Goal: Task Accomplishment & Management: Manage account settings

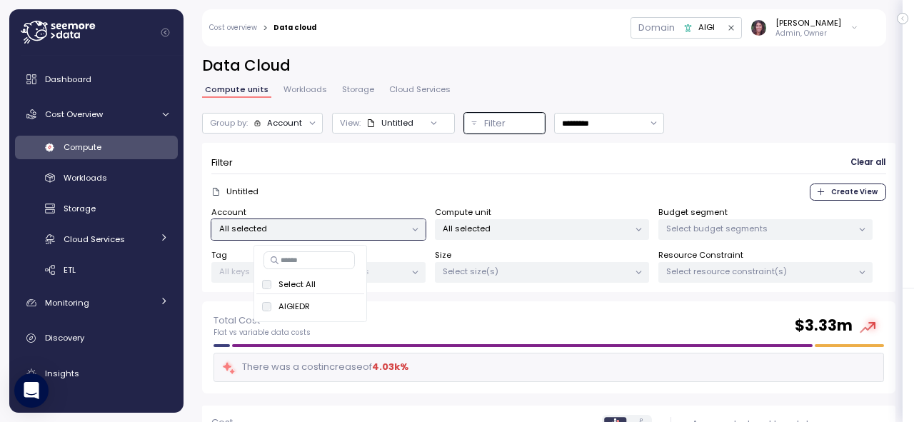
drag, startPoint x: 57, startPoint y: 14, endPoint x: 60, endPoint y: 35, distance: 20.9
click at [57, 14] on div at bounding box center [102, 32] width 163 height 46
click at [60, 35] on icon at bounding box center [58, 32] width 74 height 23
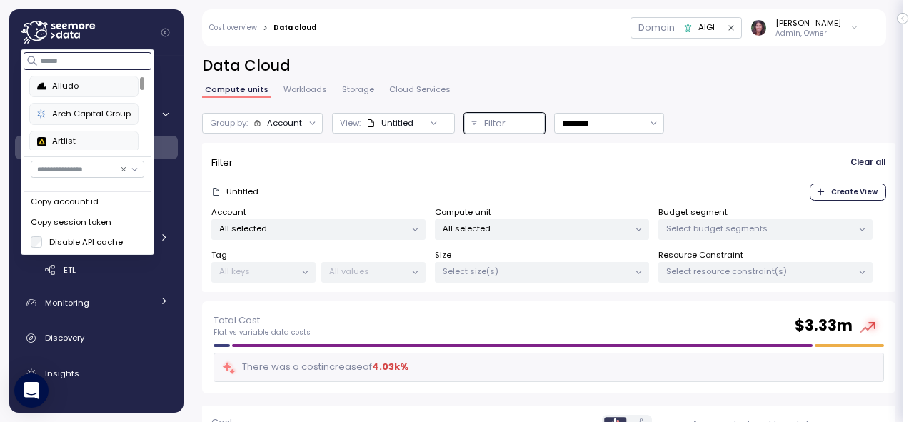
click at [57, 63] on input at bounding box center [88, 60] width 128 height 17
type input "**********"
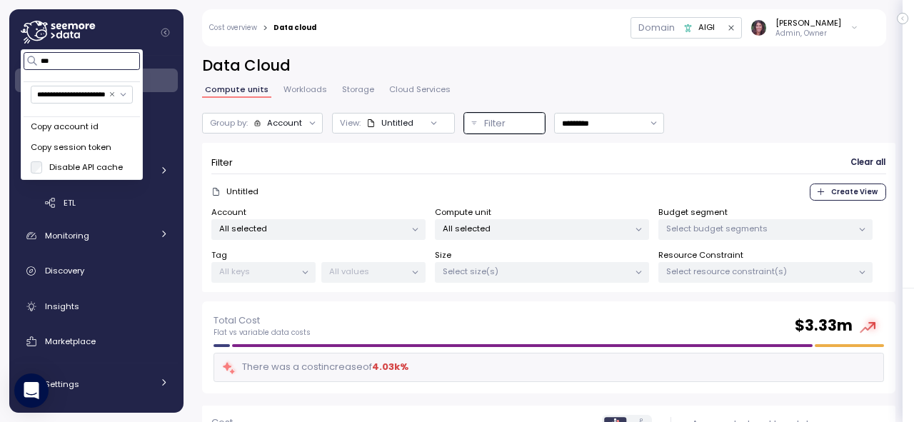
scroll to position [69, 0]
type input "***"
click at [40, 29] on icon at bounding box center [58, 32] width 74 height 23
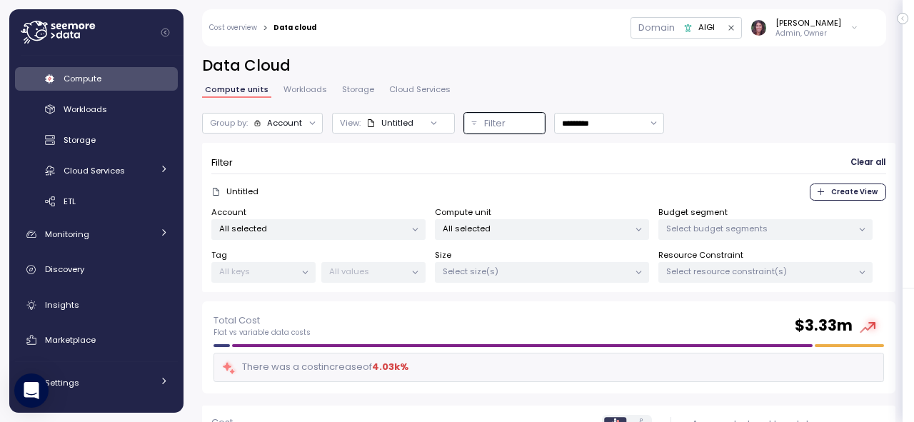
click at [41, 36] on icon at bounding box center [58, 32] width 74 height 23
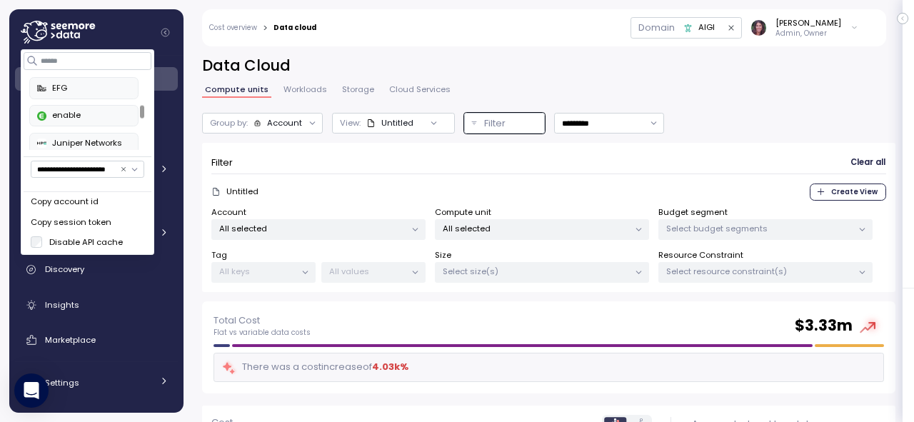
scroll to position [266, 0]
click at [77, 116] on div "enable" at bounding box center [84, 122] width 94 height 13
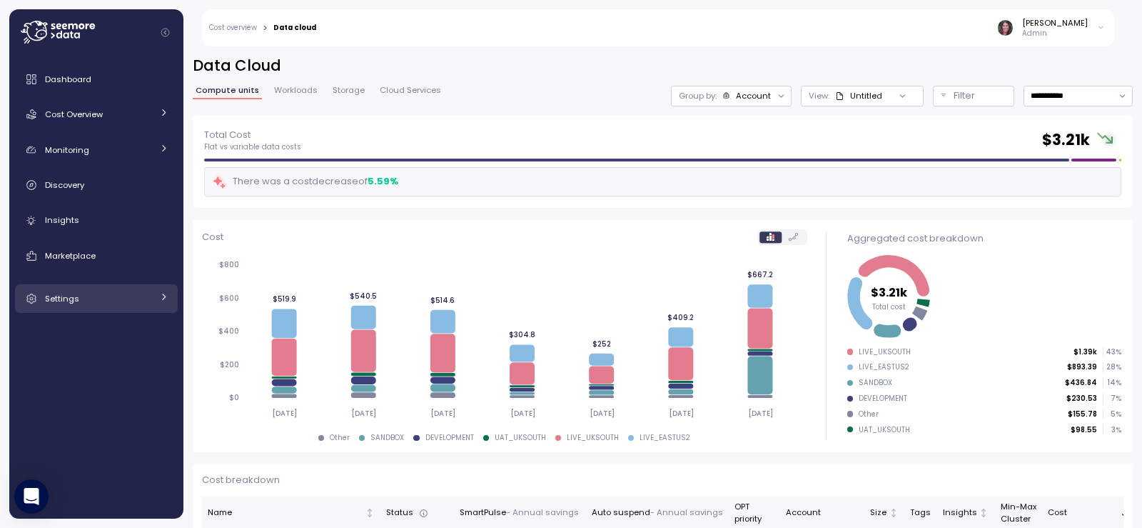
click at [75, 290] on link "Settings" at bounding box center [96, 298] width 163 height 29
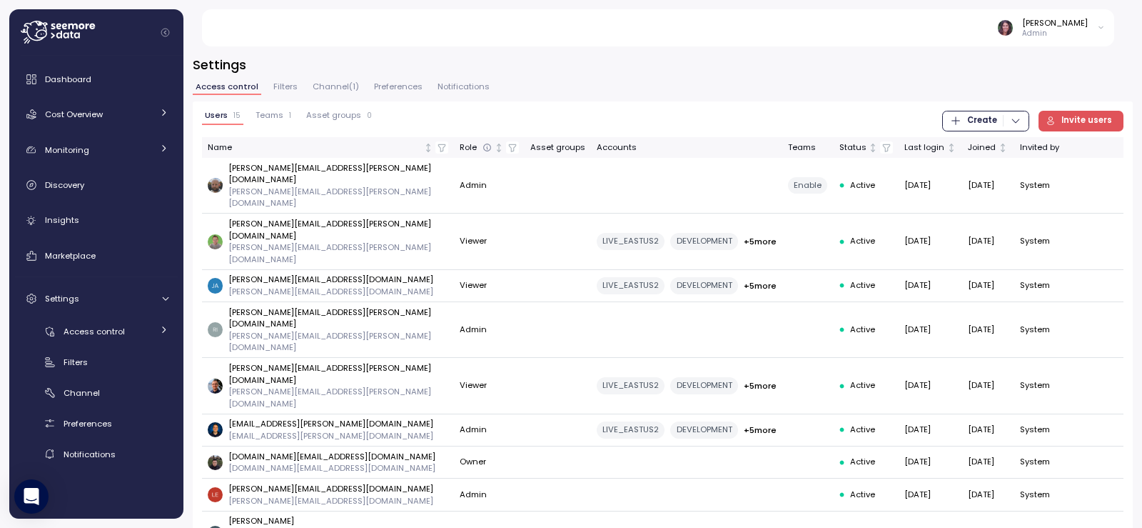
click at [273, 113] on span "Teams" at bounding box center [270, 115] width 28 height 8
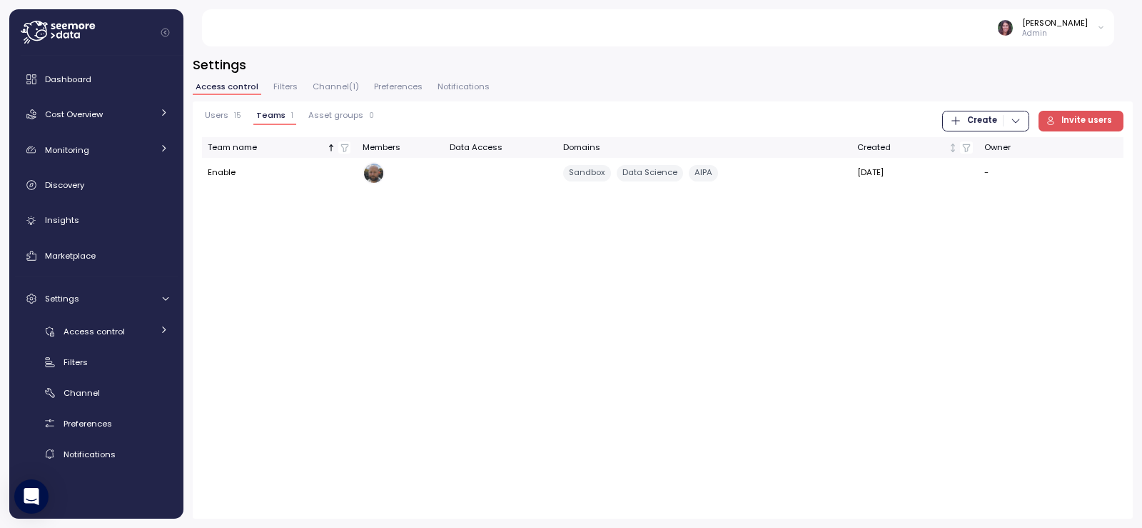
click at [1065, 36] on p "Admin" at bounding box center [1055, 34] width 66 height 10
click at [97, 78] on div "Dashboard" at bounding box center [106, 79] width 123 height 14
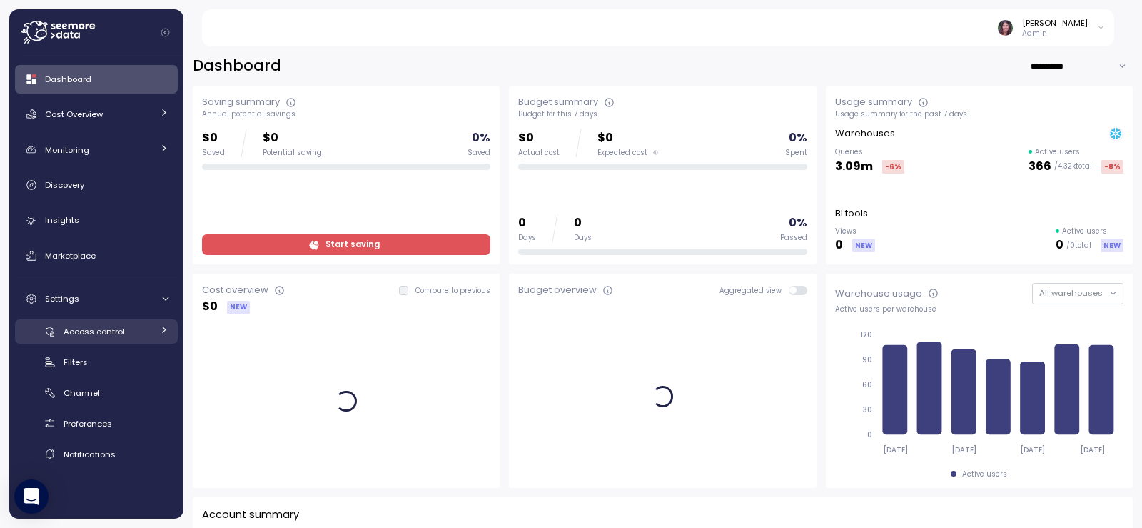
click at [84, 331] on span "Access control" at bounding box center [94, 331] width 61 height 11
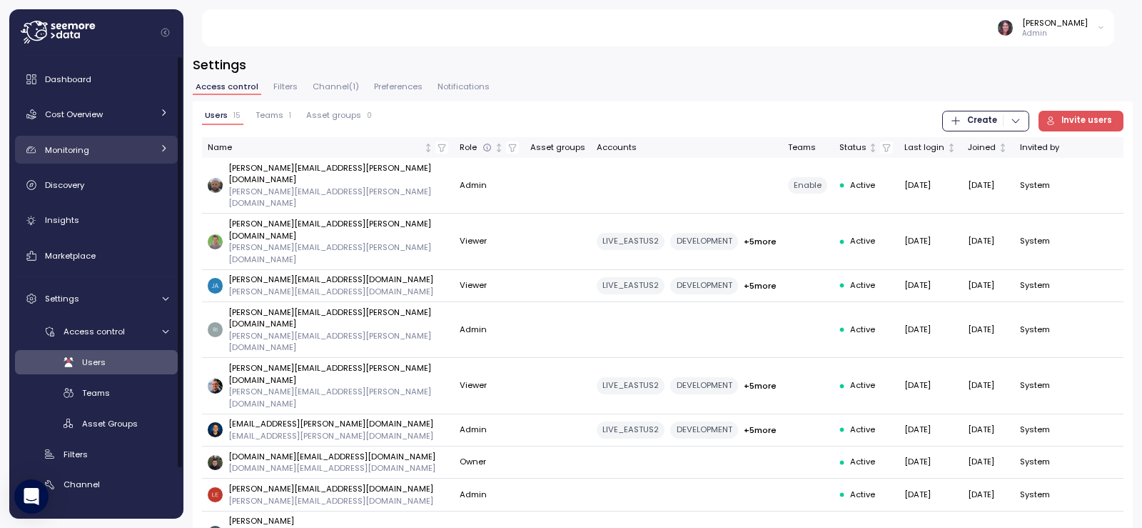
click at [147, 146] on div "Monitoring" at bounding box center [98, 150] width 107 height 14
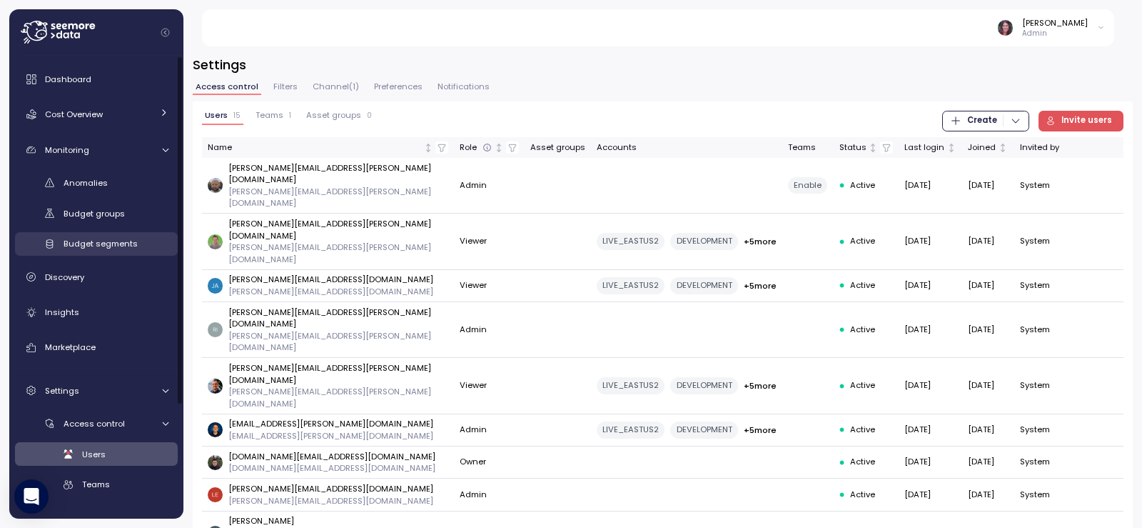
click at [100, 241] on span "Budget segments" at bounding box center [101, 243] width 74 height 11
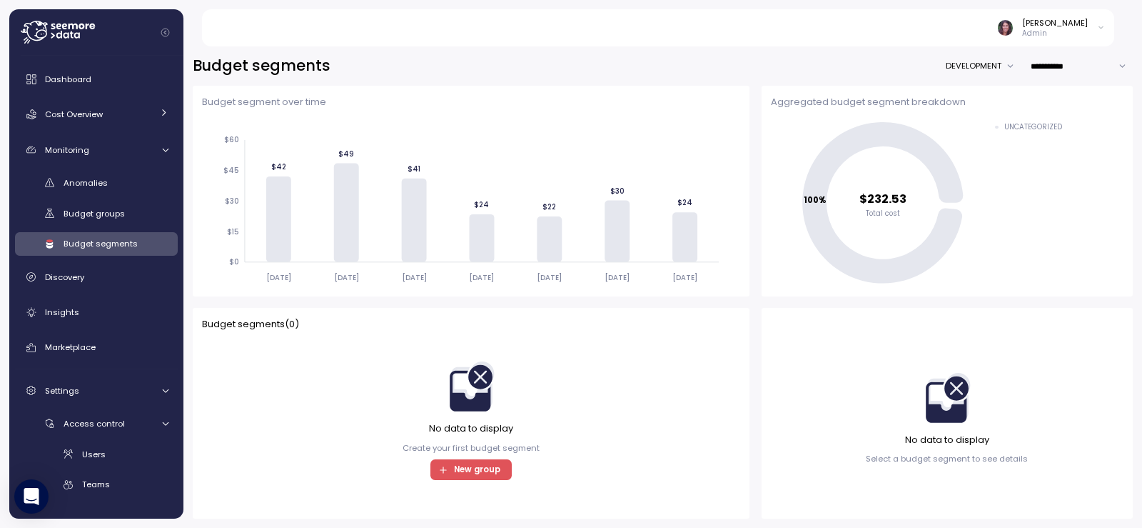
click at [465, 480] on div "Budget segments ( 0 ) No data to display Create your first budget segment New g…" at bounding box center [471, 413] width 539 height 192
click at [470, 463] on span "New group" at bounding box center [477, 469] width 46 height 19
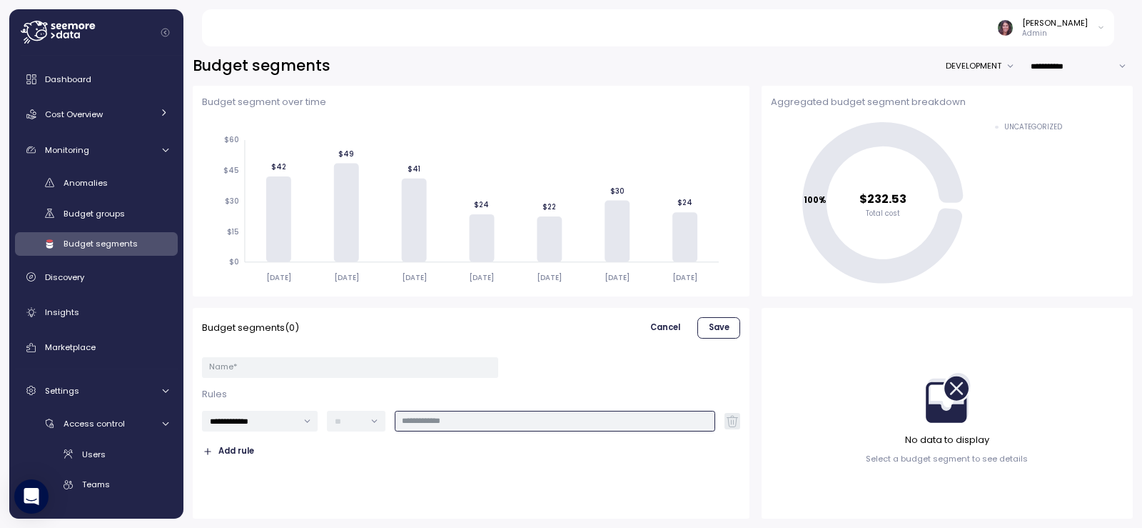
click at [473, 416] on input "text" at bounding box center [555, 420] width 306 height 13
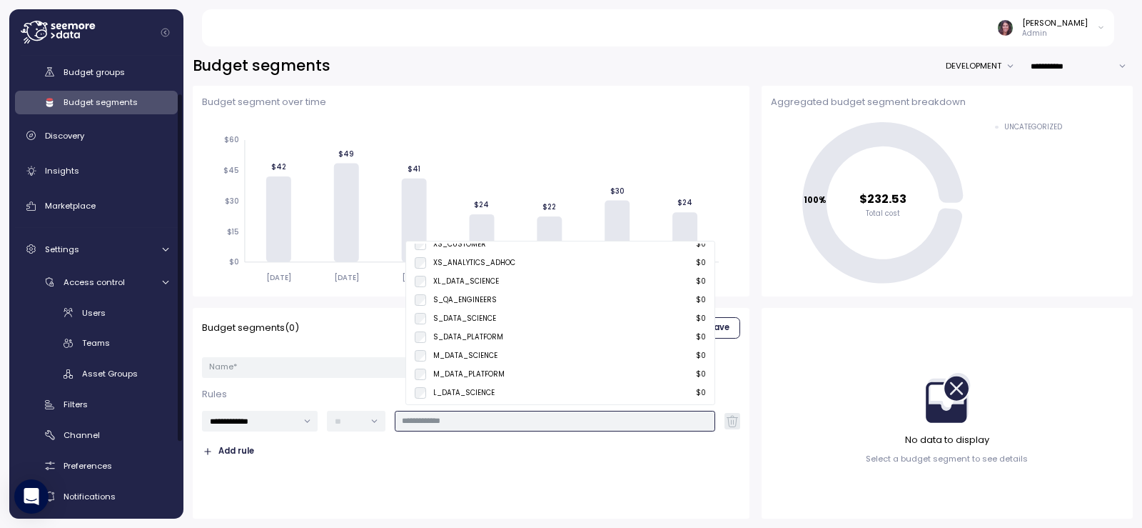
scroll to position [143, 0]
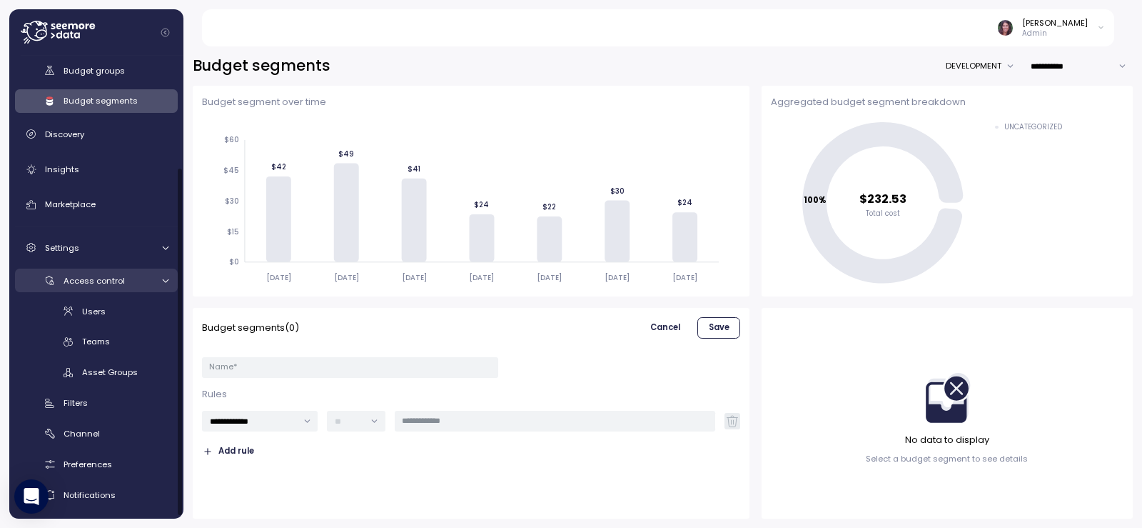
click at [121, 278] on span "Access control" at bounding box center [94, 280] width 61 height 11
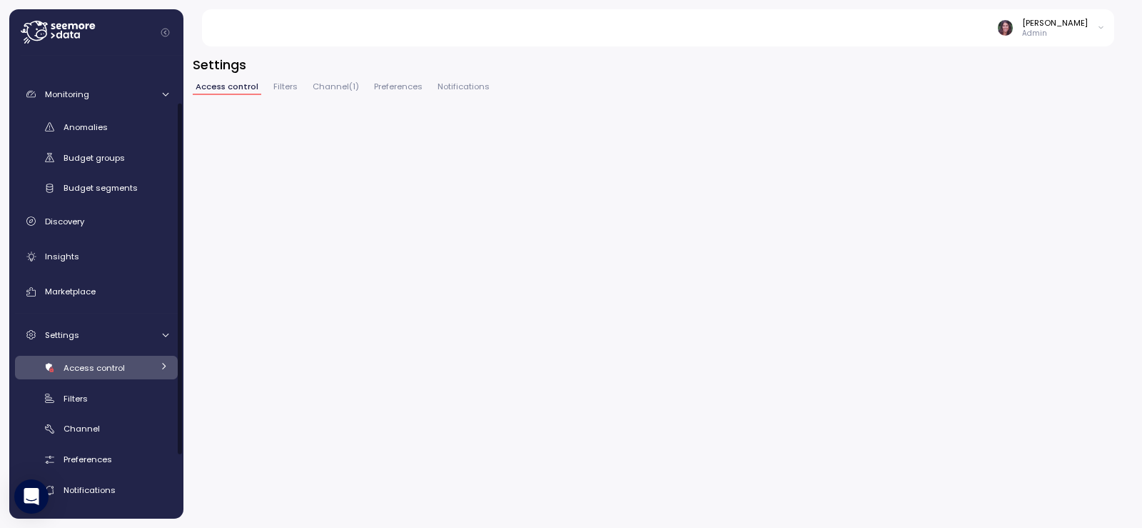
scroll to position [56, 0]
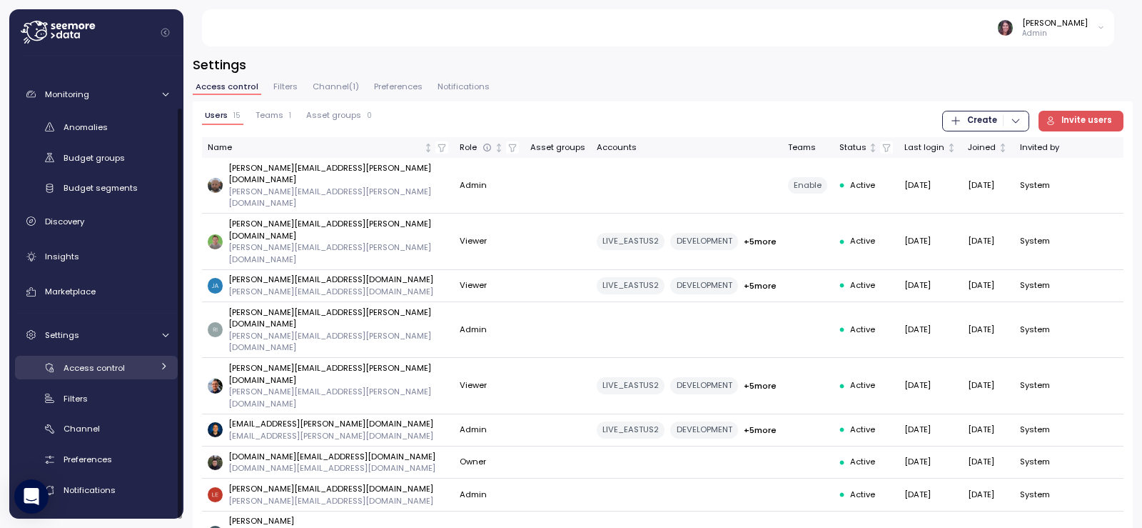
click at [118, 366] on span "Access control" at bounding box center [94, 367] width 61 height 11
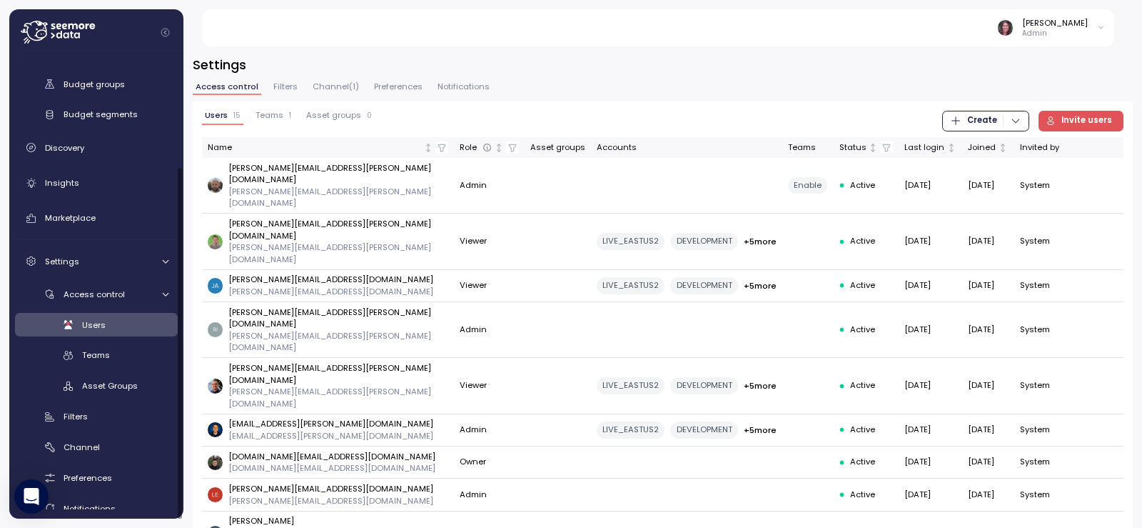
scroll to position [143, 0]
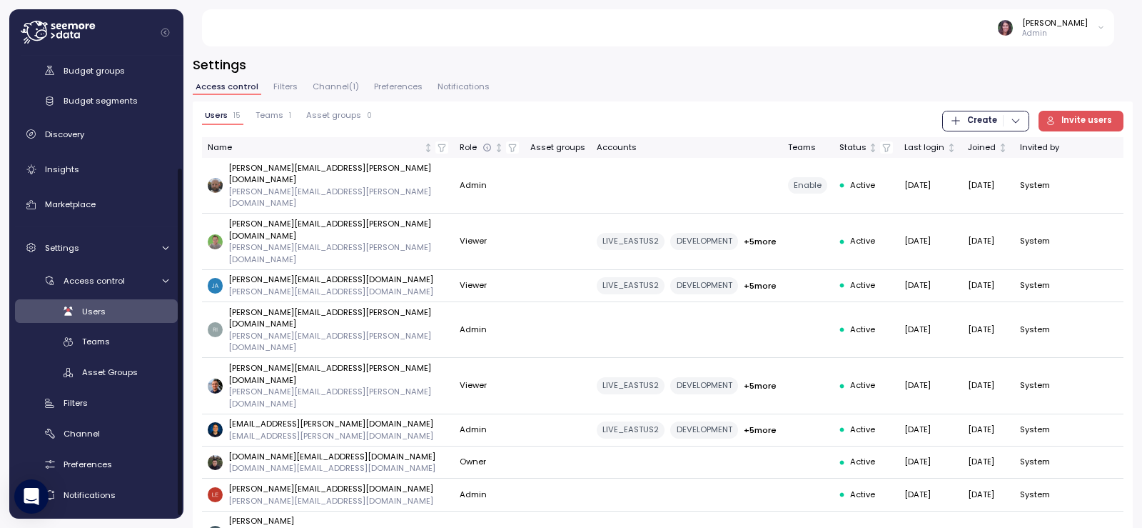
click at [123, 305] on div "Users" at bounding box center [125, 311] width 86 height 14
drag, startPoint x: 966, startPoint y: 123, endPoint x: 937, endPoint y: 121, distance: 28.6
click at [967, 123] on span "Create" at bounding box center [982, 120] width 30 height 19
click at [979, 144] on div "Team" at bounding box center [987, 149] width 51 height 13
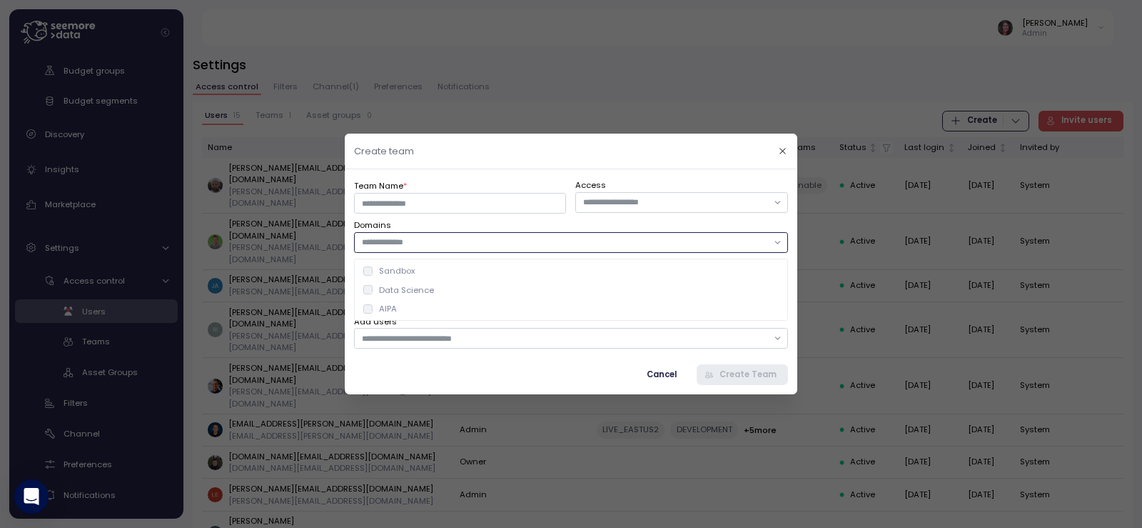
click at [448, 249] on div at bounding box center [571, 242] width 434 height 21
click at [478, 200] on input "Team Name *" at bounding box center [460, 203] width 212 height 21
click at [782, 156] on button "button" at bounding box center [782, 151] width 16 height 16
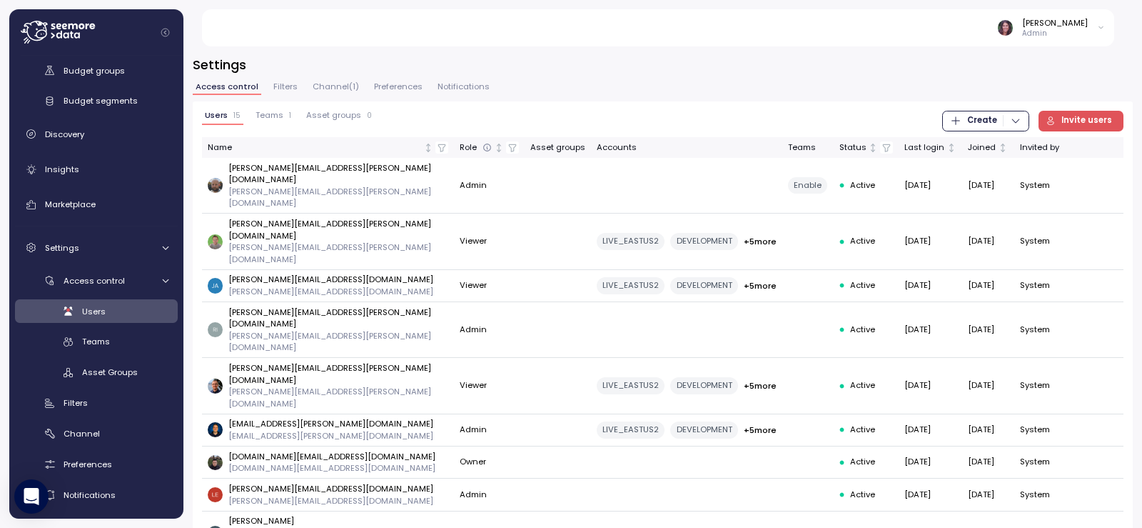
click at [347, 113] on span "Asset groups" at bounding box center [333, 115] width 55 height 8
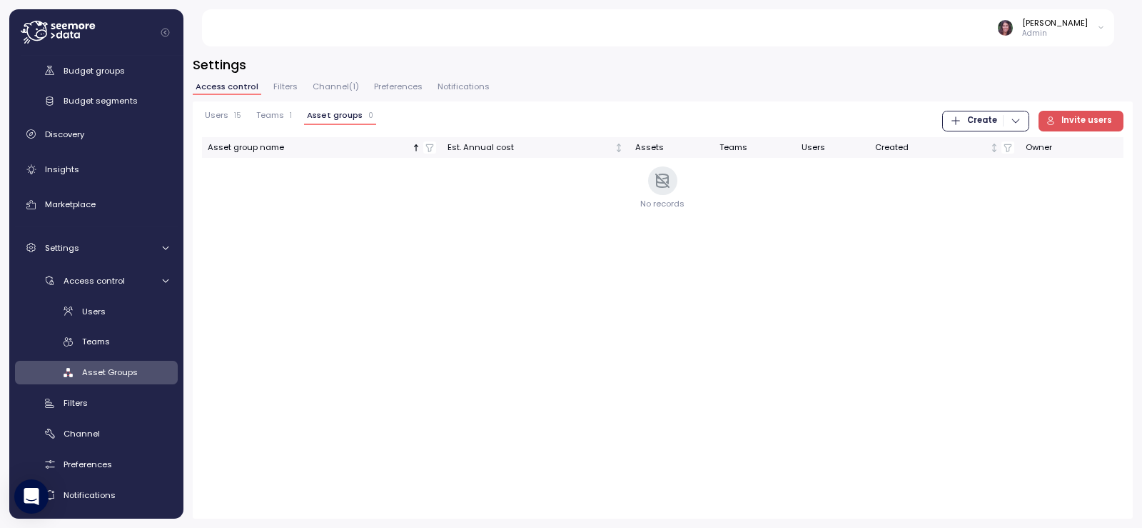
click at [969, 119] on span "Create" at bounding box center [985, 120] width 71 height 19
click at [967, 147] on icon "button" at bounding box center [962, 150] width 10 height 10
click at [286, 79] on div "Settings Access control Filters Channel ( 1 ) Preferences Notifications Users 1…" at bounding box center [663, 287] width 940 height 463
click at [285, 84] on span "Filters" at bounding box center [285, 87] width 24 height 8
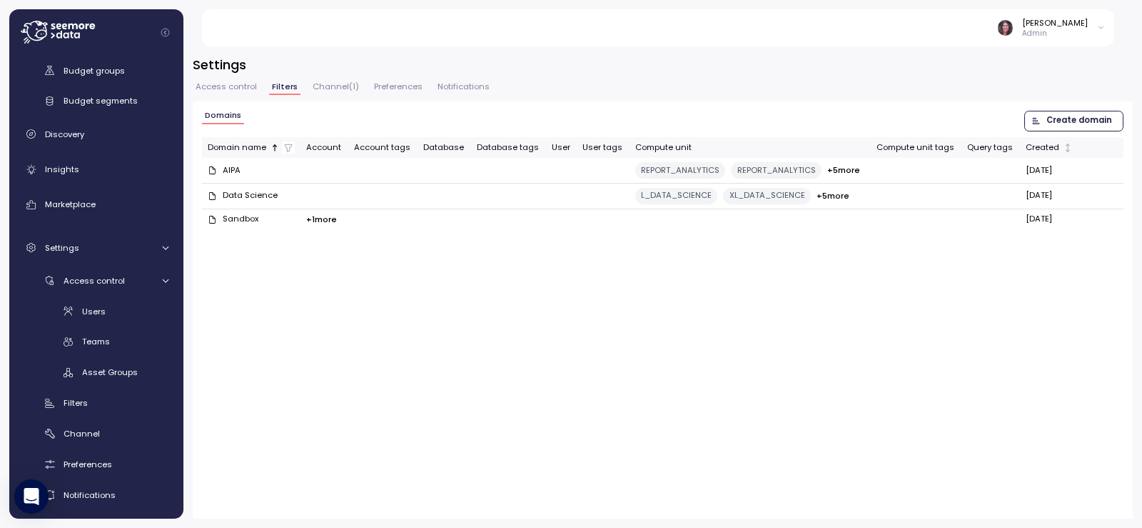
click at [1073, 123] on span "Create domain" at bounding box center [1079, 120] width 66 height 19
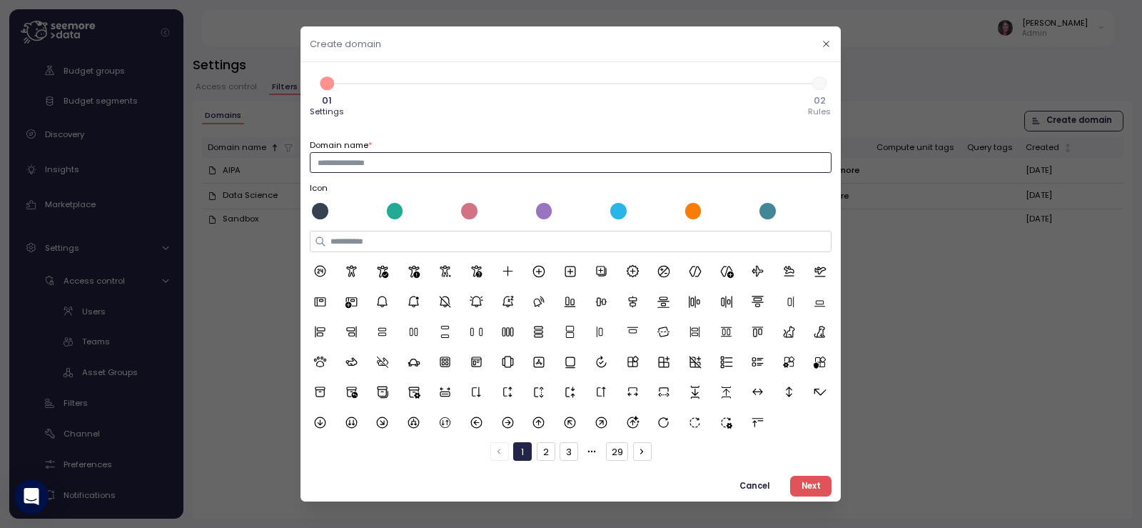
click at [490, 164] on input "Domain name *" at bounding box center [571, 162] width 522 height 21
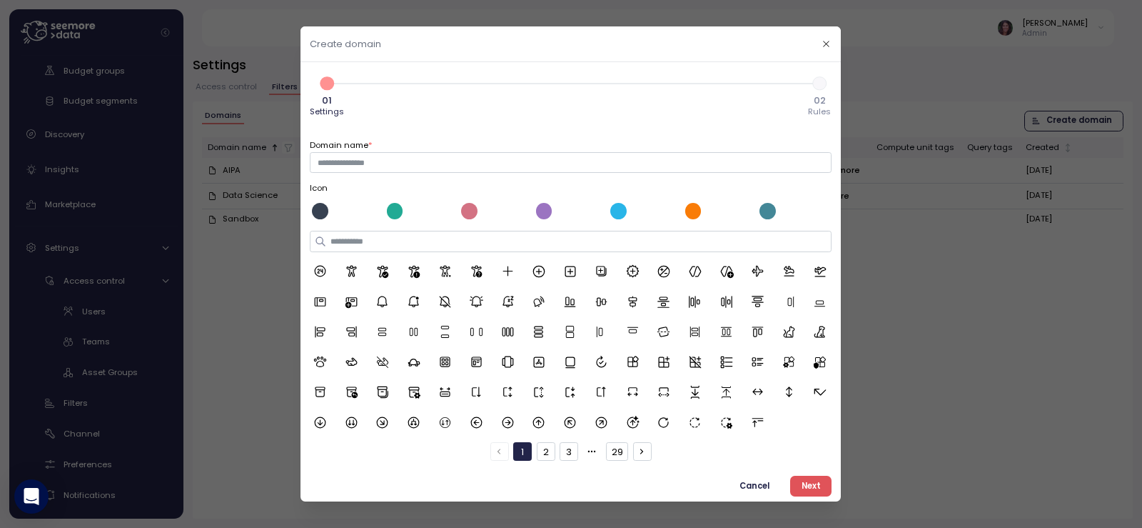
click at [597, 120] on div "Domain name * Icon 1 2 3 29" at bounding box center [571, 289] width 522 height 341
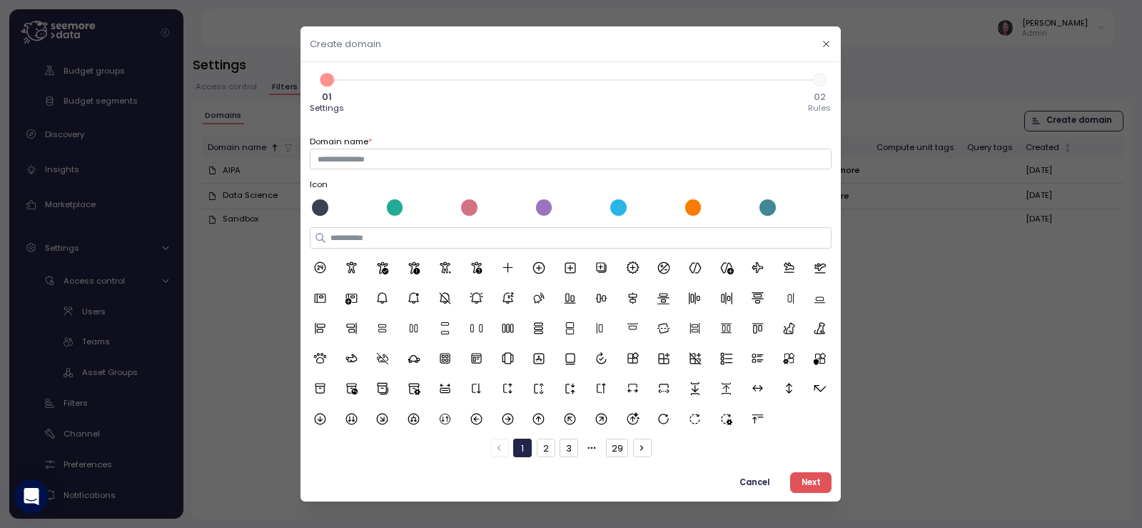
scroll to position [4, 0]
click at [397, 158] on input "Domain name *" at bounding box center [571, 158] width 522 height 21
type input "****"
click at [804, 474] on span "Next" at bounding box center [811, 481] width 19 height 19
click at [798, 477] on div at bounding box center [571, 264] width 1142 height 528
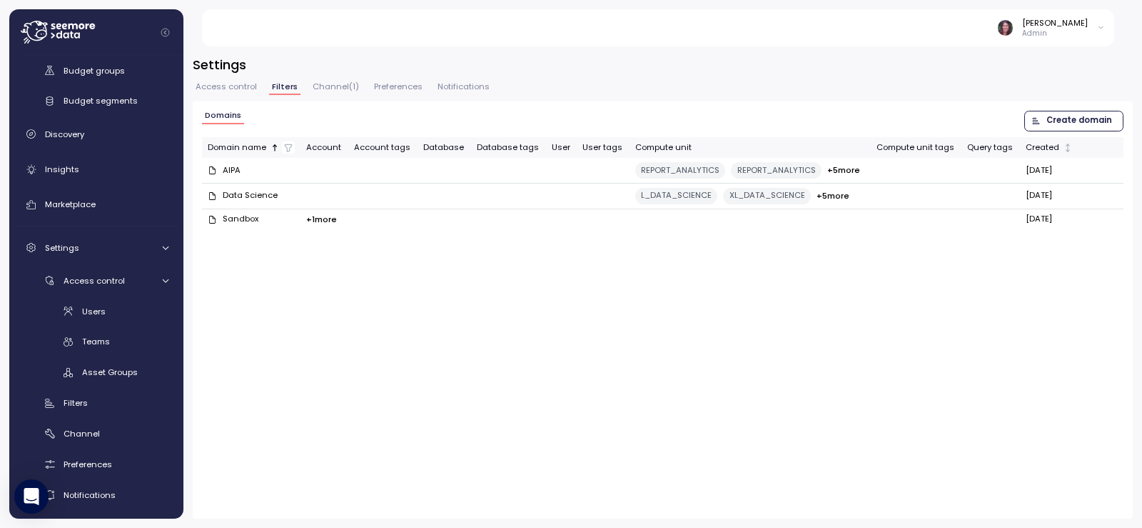
click at [373, 245] on div at bounding box center [433, 236] width 246 height 21
click at [1074, 121] on span "Create domain" at bounding box center [1079, 120] width 66 height 19
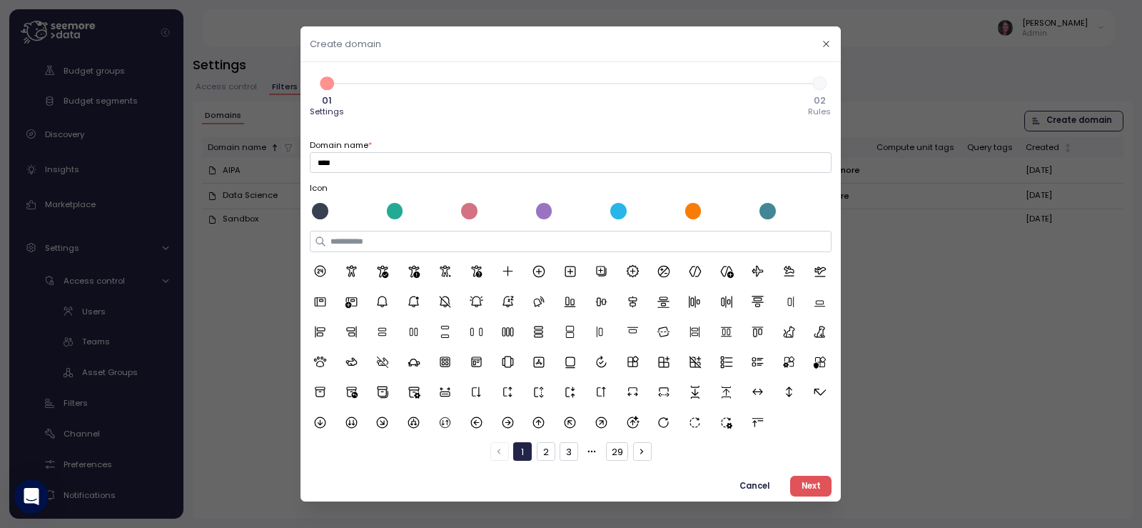
click at [537, 450] on button "2" at bounding box center [546, 451] width 19 height 19
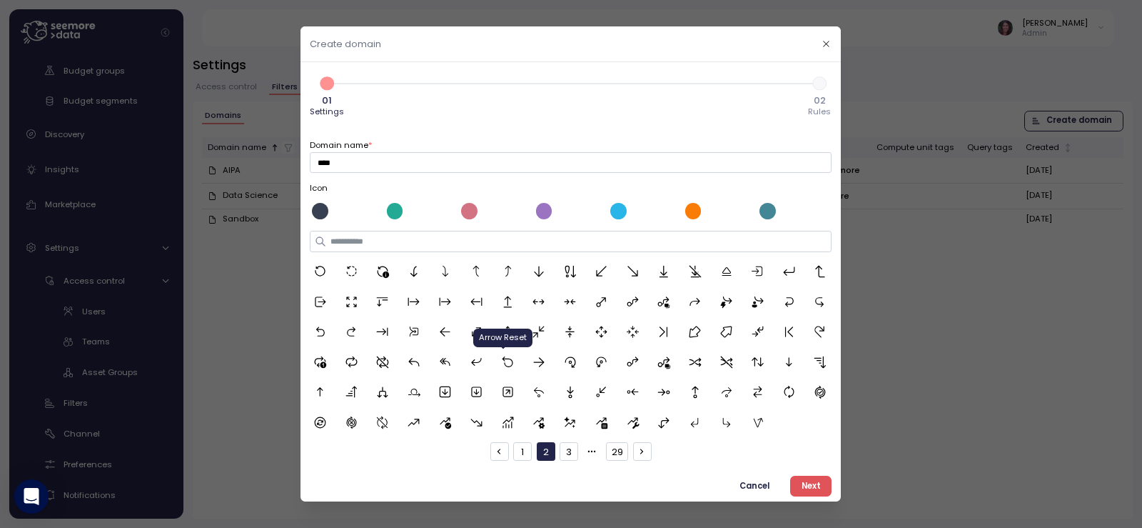
click at [504, 360] on icon at bounding box center [508, 362] width 14 height 14
click at [415, 301] on icon at bounding box center [413, 301] width 11 height 9
click at [802, 483] on span "Next" at bounding box center [811, 485] width 19 height 19
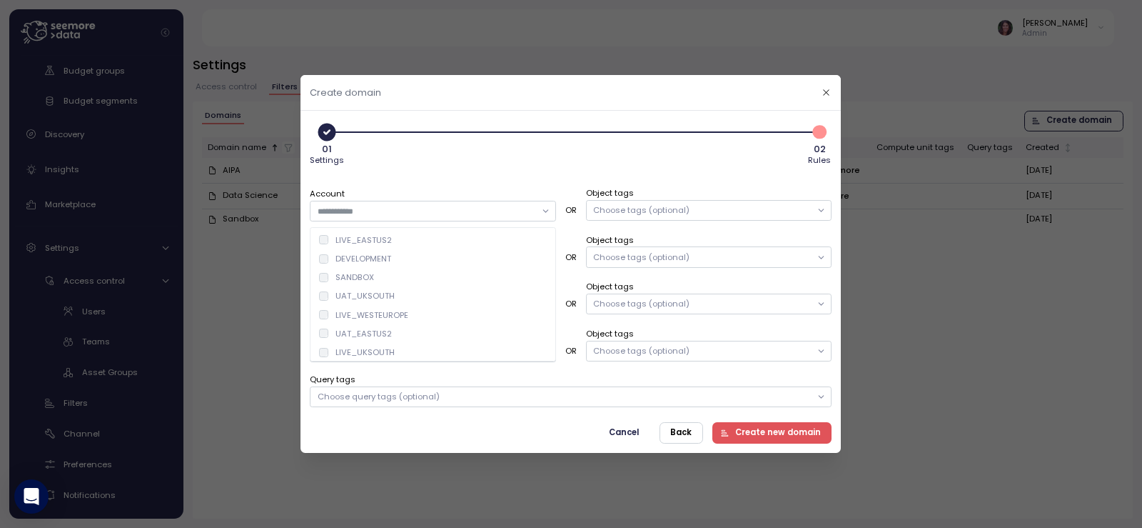
drag, startPoint x: 802, startPoint y: 483, endPoint x: 511, endPoint y: 159, distance: 434.7
click at [543, 207] on div at bounding box center [433, 211] width 246 height 21
click at [508, 156] on div "01 Settings 2 02 Rules" at bounding box center [571, 144] width 522 height 48
click at [460, 293] on div "Database" at bounding box center [433, 297] width 246 height 35
click at [455, 310] on input "Database" at bounding box center [427, 304] width 218 height 13
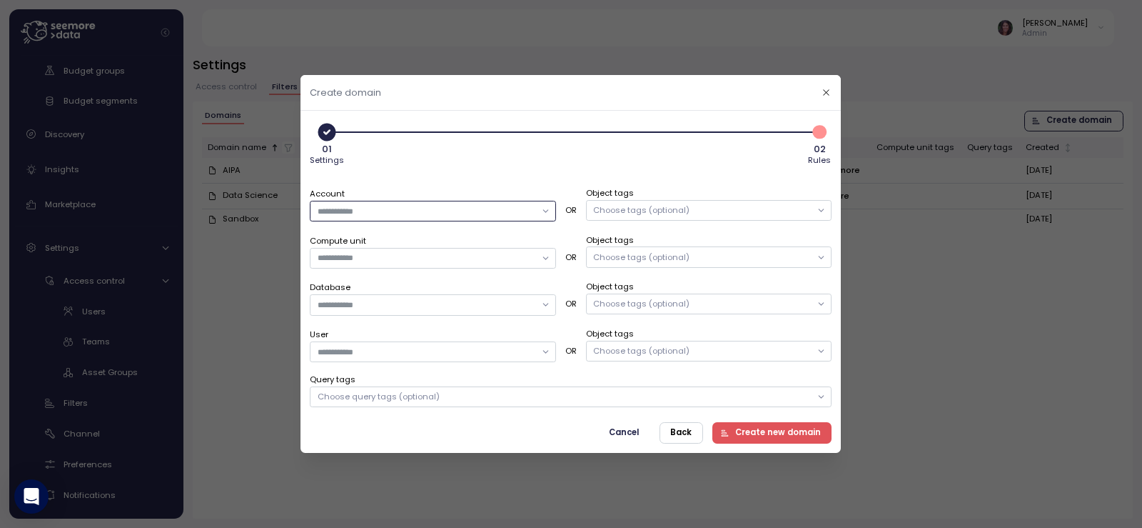
click at [435, 203] on div at bounding box center [433, 211] width 246 height 21
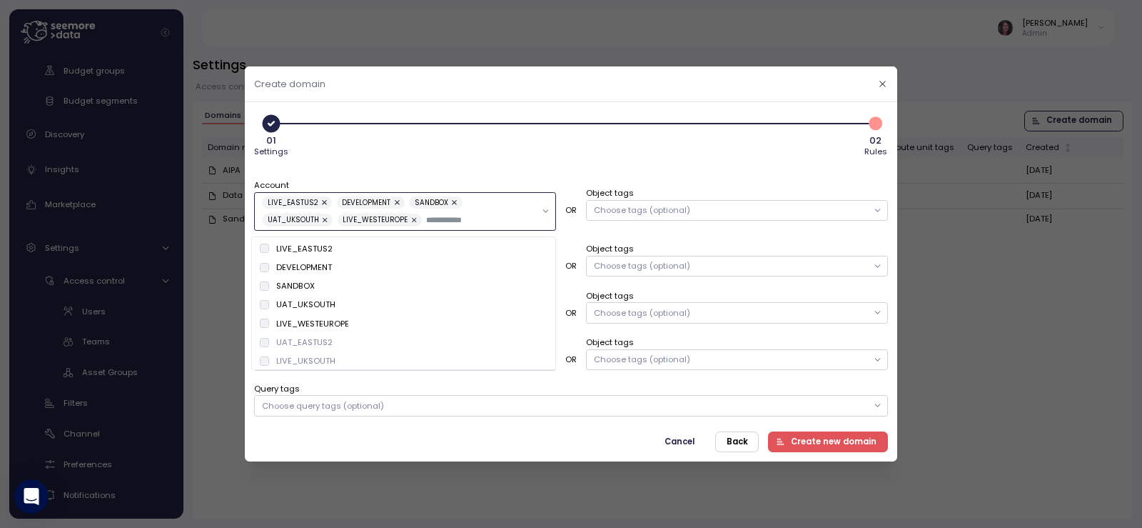
click at [273, 340] on div "UAT_EASTUS2" at bounding box center [296, 341] width 73 height 11
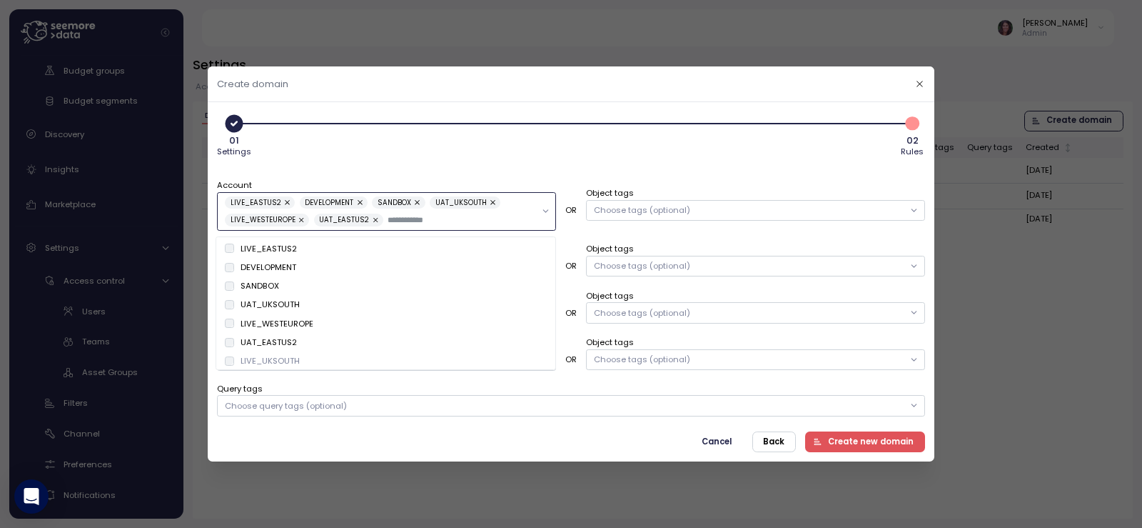
click at [273, 362] on div "LIVE_UKSOUTH" at bounding box center [270, 360] width 59 height 11
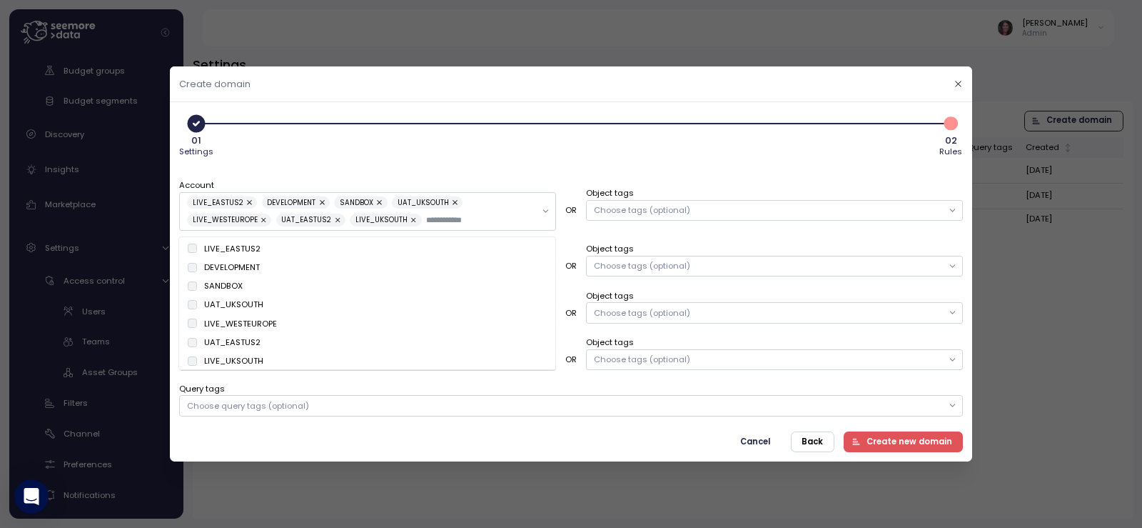
click at [421, 447] on div "Cancel Back Create new domain" at bounding box center [571, 441] width 784 height 21
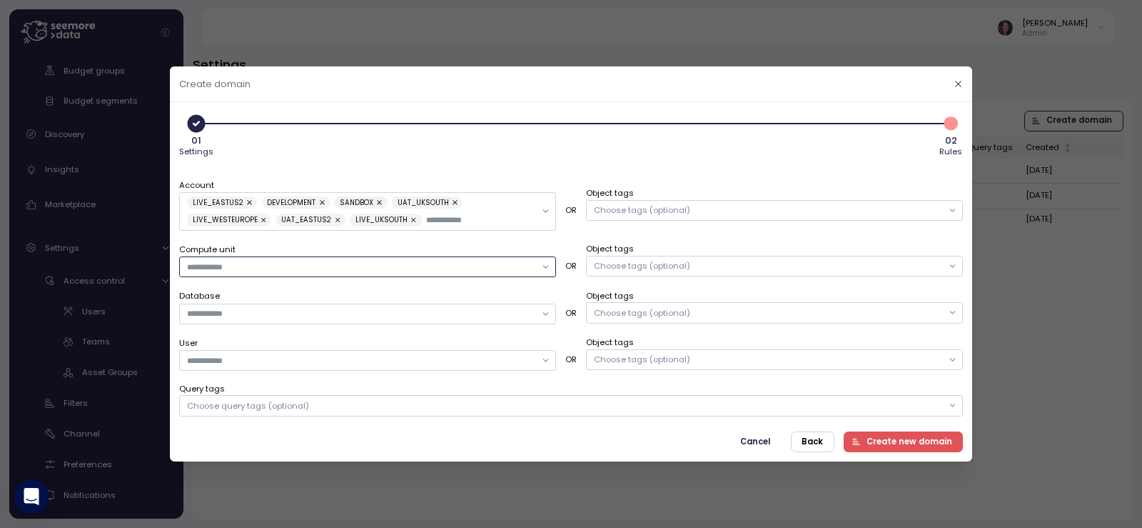
click at [298, 261] on input "Compute unit" at bounding box center [361, 266] width 349 height 13
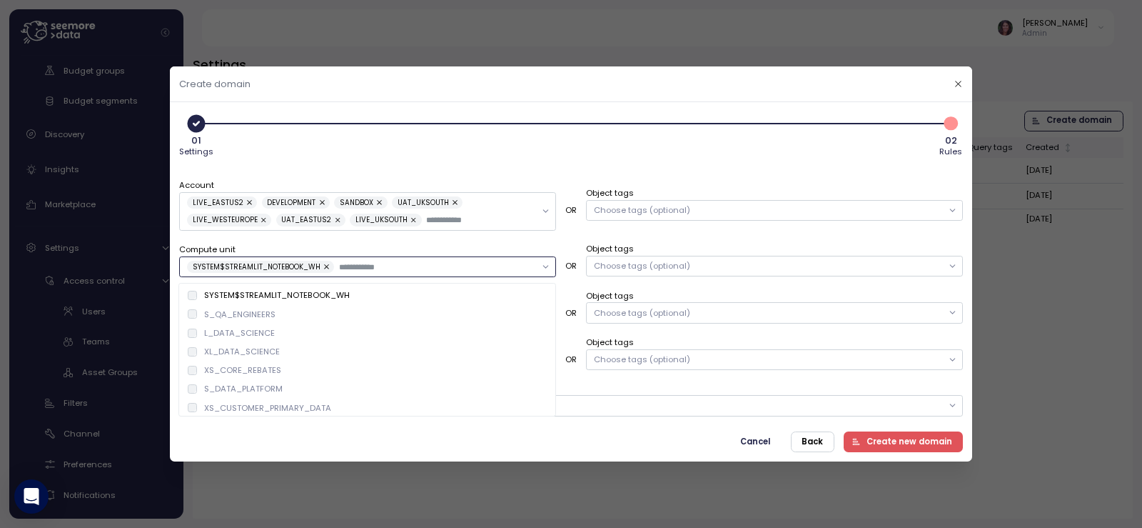
click at [190, 308] on div "S_QA_ENGINEERS" at bounding box center [232, 313] width 88 height 11
click at [195, 325] on div "L_DATA_SCIENCE" at bounding box center [367, 332] width 371 height 19
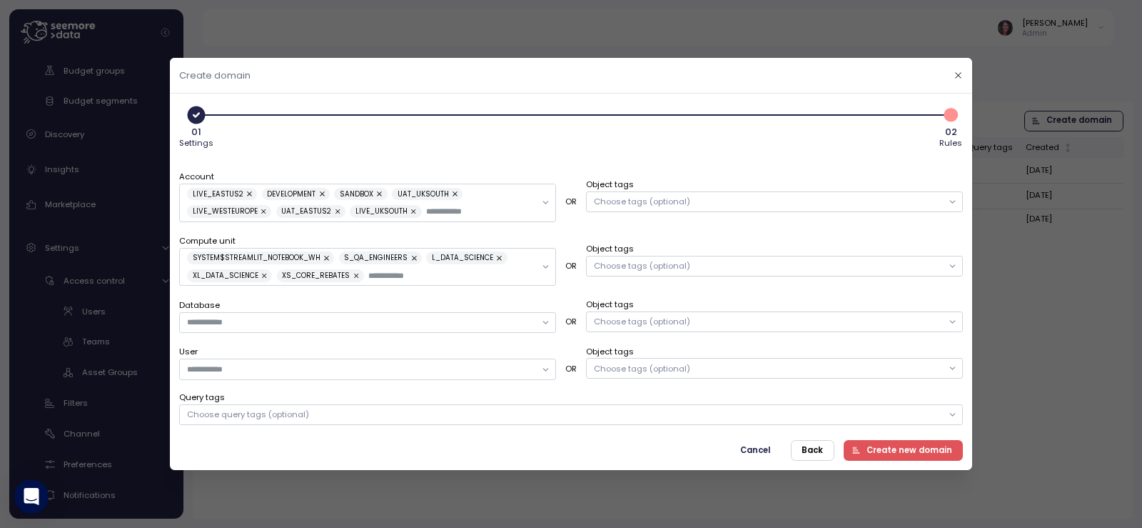
click at [637, 126] on div "01 Settings 2 02 Rules" at bounding box center [571, 127] width 784 height 48
click at [957, 75] on icon "button" at bounding box center [957, 75] width 9 height 9
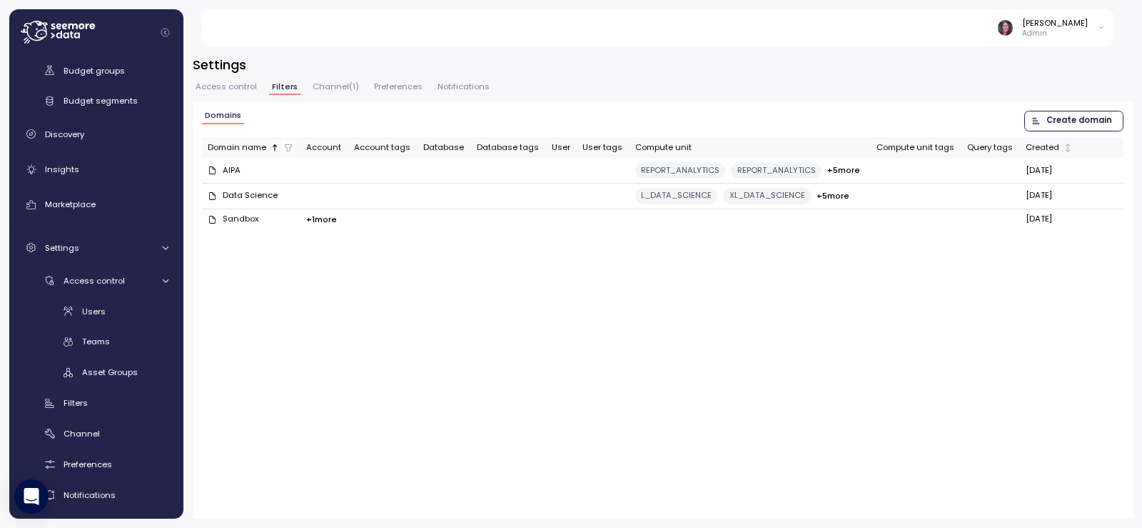
click at [814, 445] on div "01 Settings 2 02 Rules Account LIVE_EASTUS2 DEVELOPMENT SANDBOX UAT_UKSOUTH LIV…" at bounding box center [571, 260] width 802 height 376
click at [1076, 123] on span "Create domain" at bounding box center [1079, 120] width 66 height 19
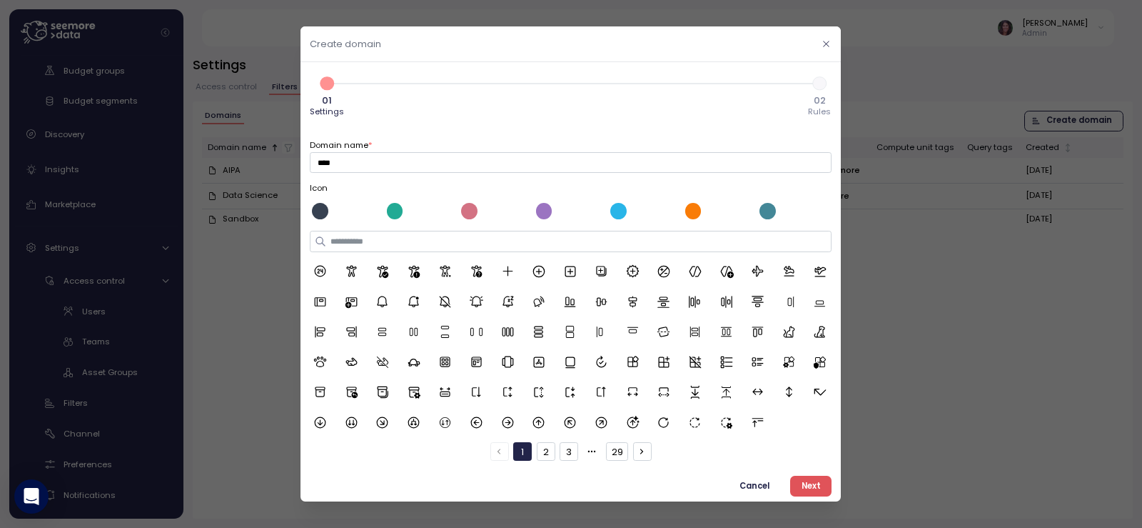
click at [819, 49] on button "button" at bounding box center [827, 44] width 16 height 16
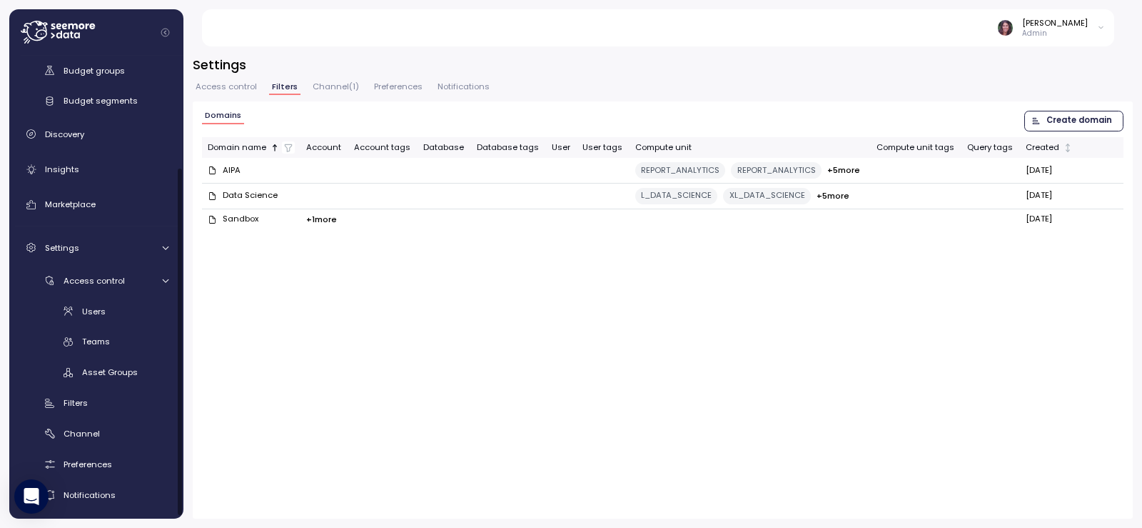
click at [230, 93] on button "Access control" at bounding box center [226, 89] width 67 height 12
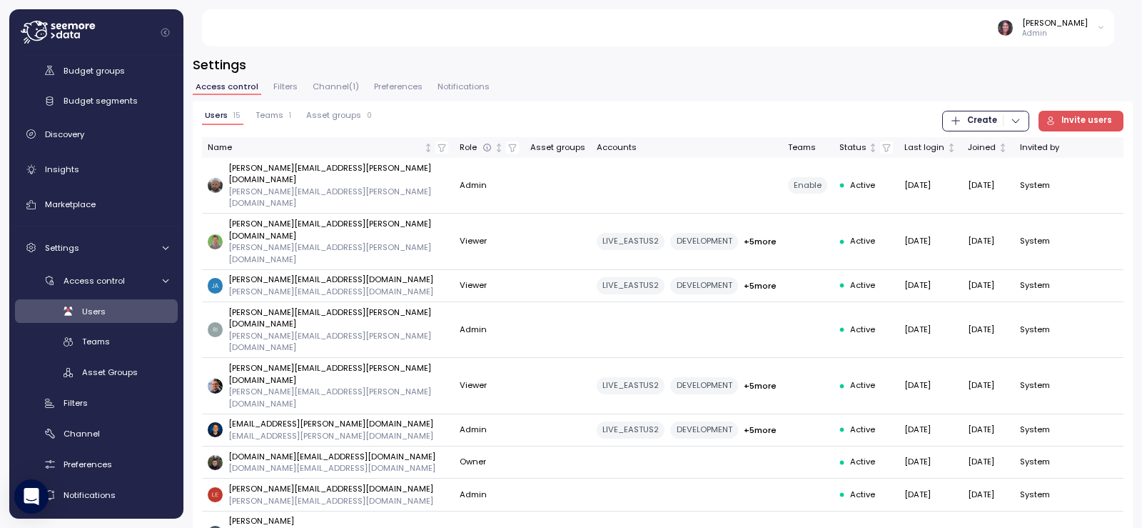
click at [1076, 123] on span "Invite users" at bounding box center [1086, 120] width 51 height 19
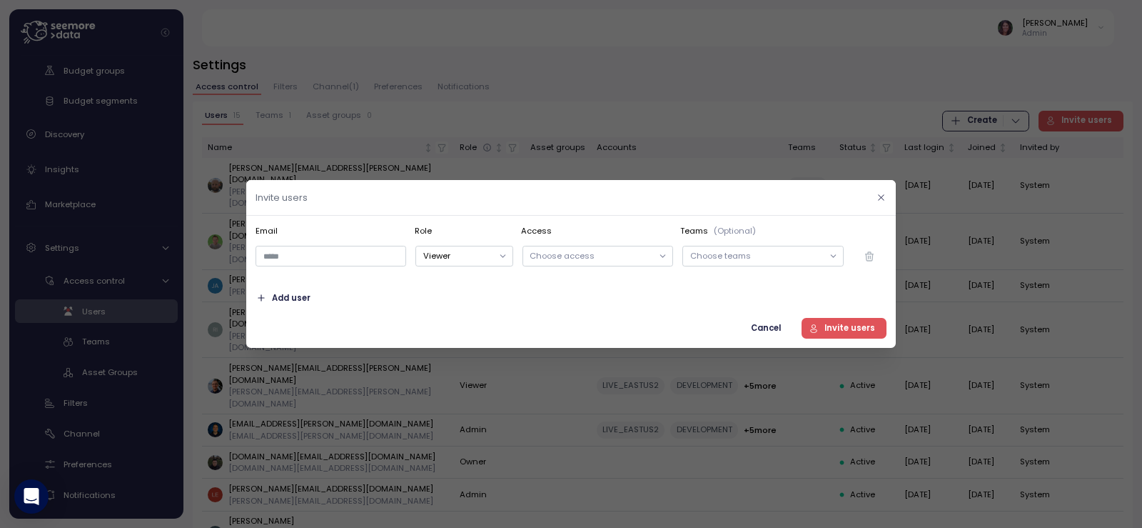
click at [880, 201] on icon "button" at bounding box center [881, 197] width 9 height 9
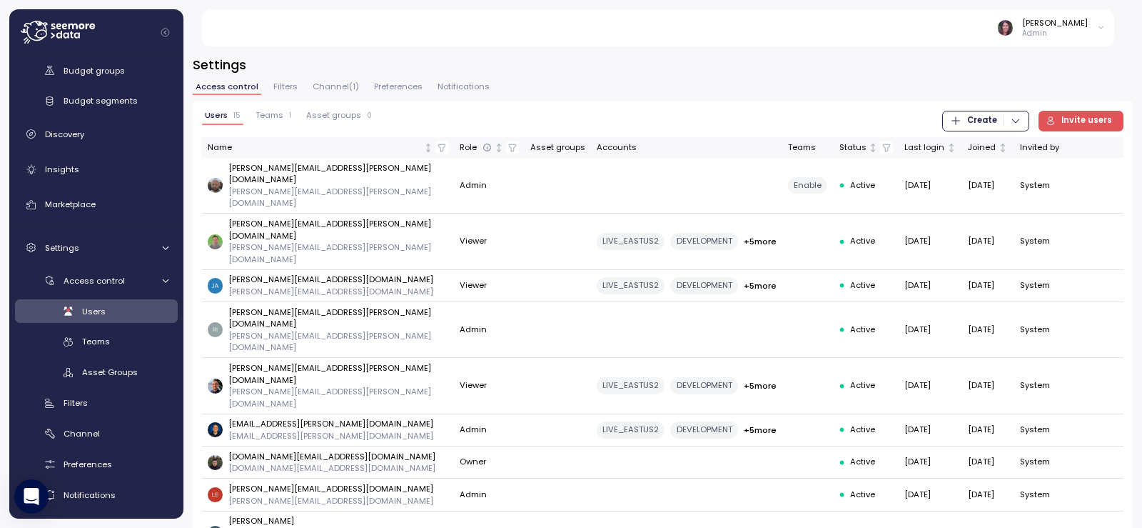
click at [969, 120] on span "Create" at bounding box center [982, 120] width 30 height 19
click at [968, 168] on div "Asset Group" at bounding box center [987, 170] width 51 height 13
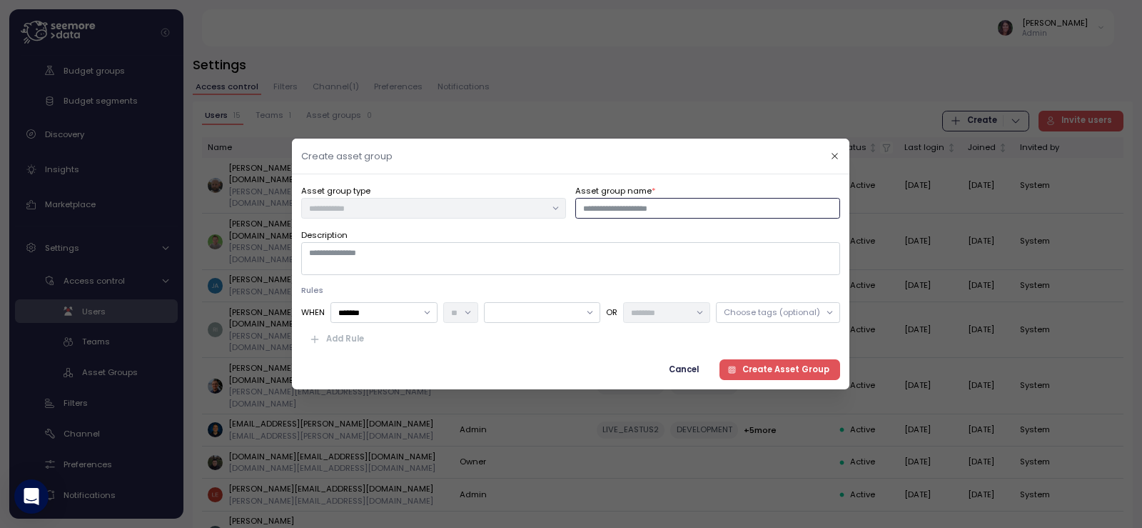
click at [647, 211] on input "Asset group name *" at bounding box center [708, 208] width 265 height 21
type input "***"
click at [410, 314] on input "*******" at bounding box center [384, 312] width 107 height 21
click at [543, 312] on div at bounding box center [543, 312] width 116 height 21
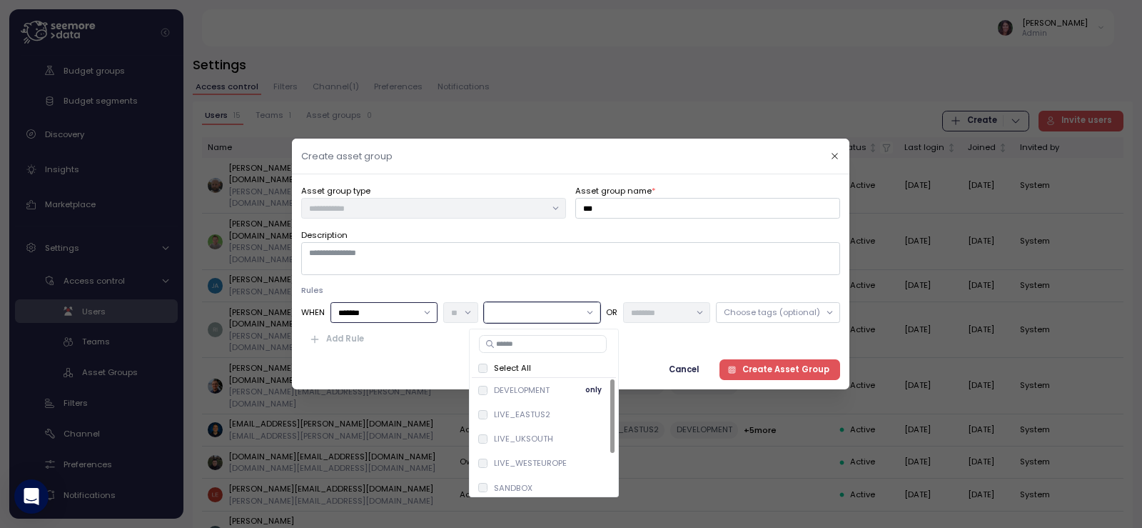
click at [515, 383] on div "DEVELOPMENT only" at bounding box center [544, 389] width 133 height 17
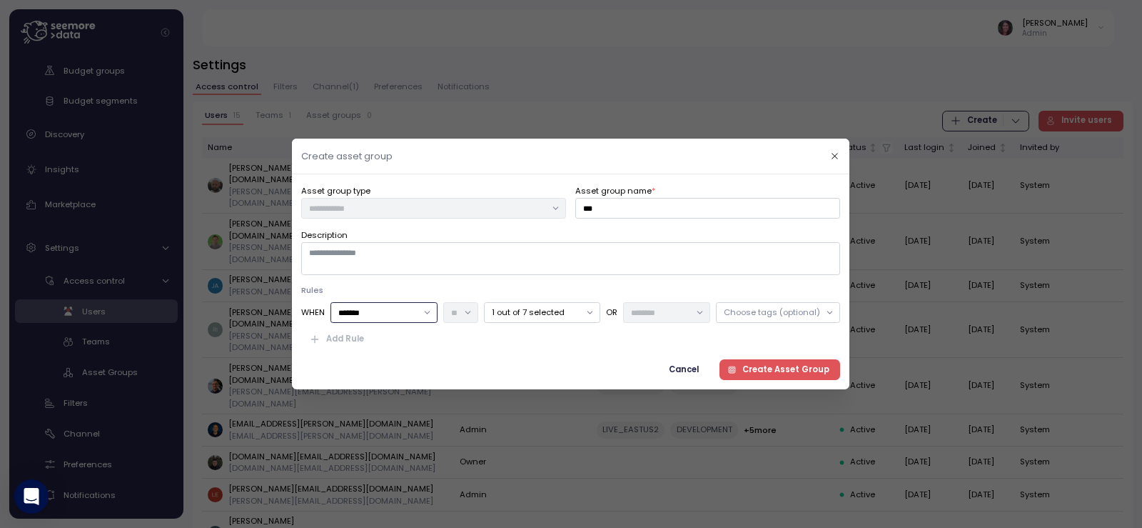
click at [668, 321] on div at bounding box center [666, 312] width 87 height 21
click at [750, 313] on div "Choose tags (optional)" at bounding box center [772, 311] width 96 height 11
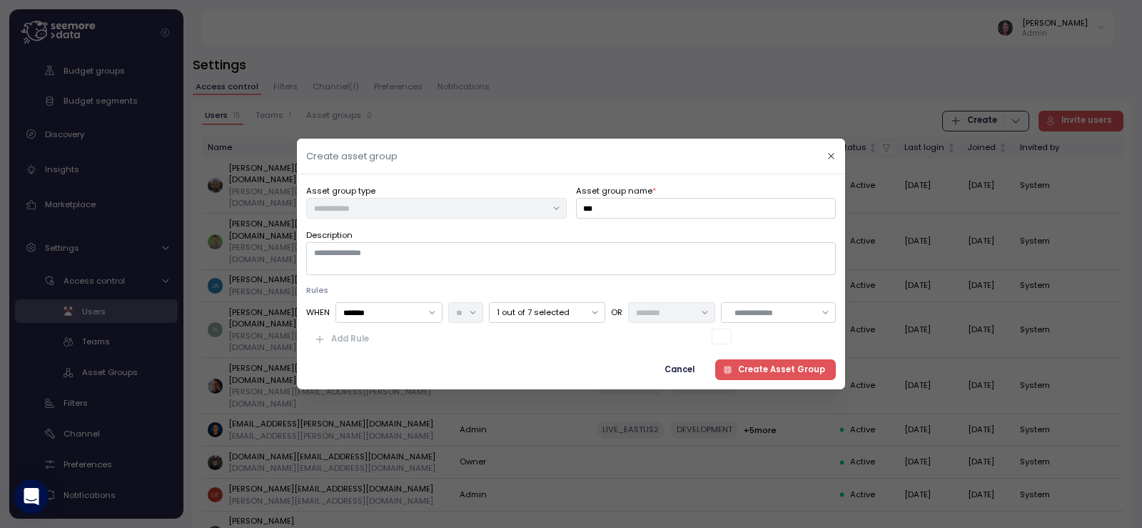
click at [830, 313] on icon at bounding box center [825, 312] width 9 height 9
click at [778, 308] on input "text" at bounding box center [775, 312] width 81 height 13
type input "*"
click at [514, 318] on p "1 out of 7 selected" at bounding box center [541, 311] width 88 height 11
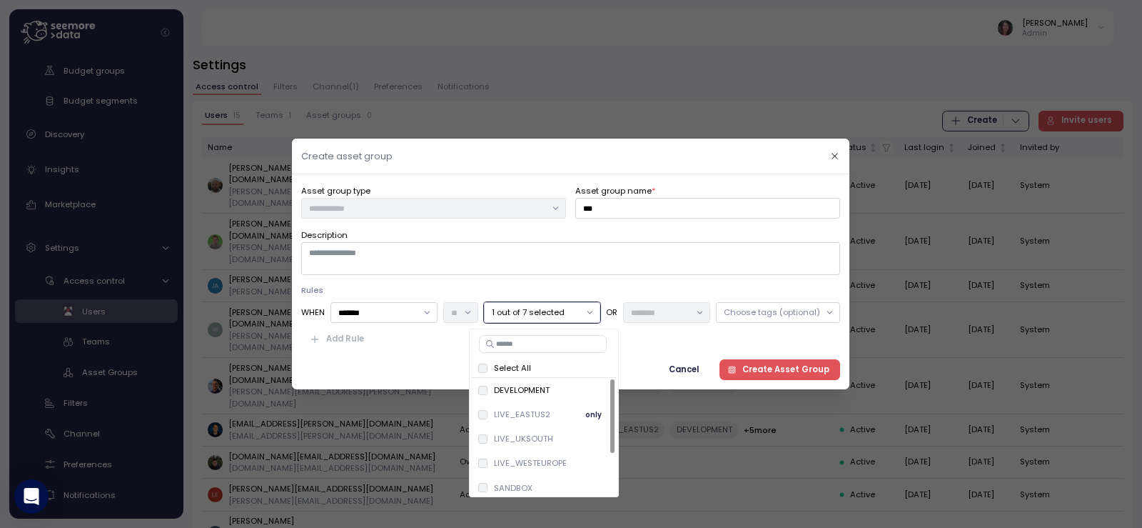
click at [495, 413] on p "LIVE_EASTUS2" at bounding box center [522, 413] width 56 height 11
click at [508, 435] on p "LIVE_UKSOUTH" at bounding box center [523, 438] width 59 height 11
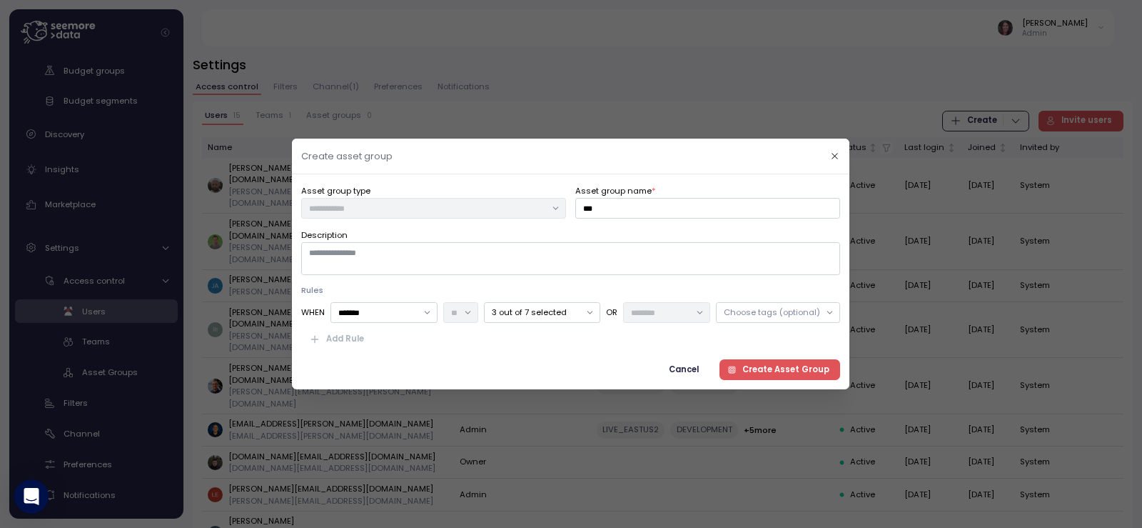
click at [772, 311] on div "Choose tags (optional)" at bounding box center [772, 311] width 96 height 11
click at [366, 310] on input "*******" at bounding box center [384, 312] width 107 height 21
click at [380, 253] on textarea "Description" at bounding box center [570, 258] width 539 height 33
click at [674, 368] on button "Cancel" at bounding box center [684, 369] width 52 height 21
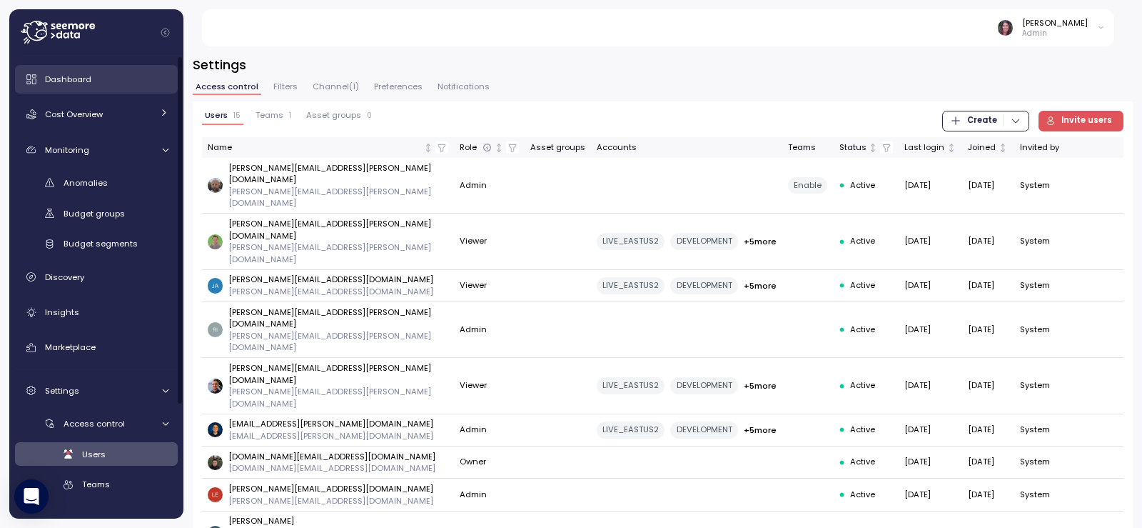
click at [92, 73] on div "Dashboard" at bounding box center [106, 79] width 123 height 14
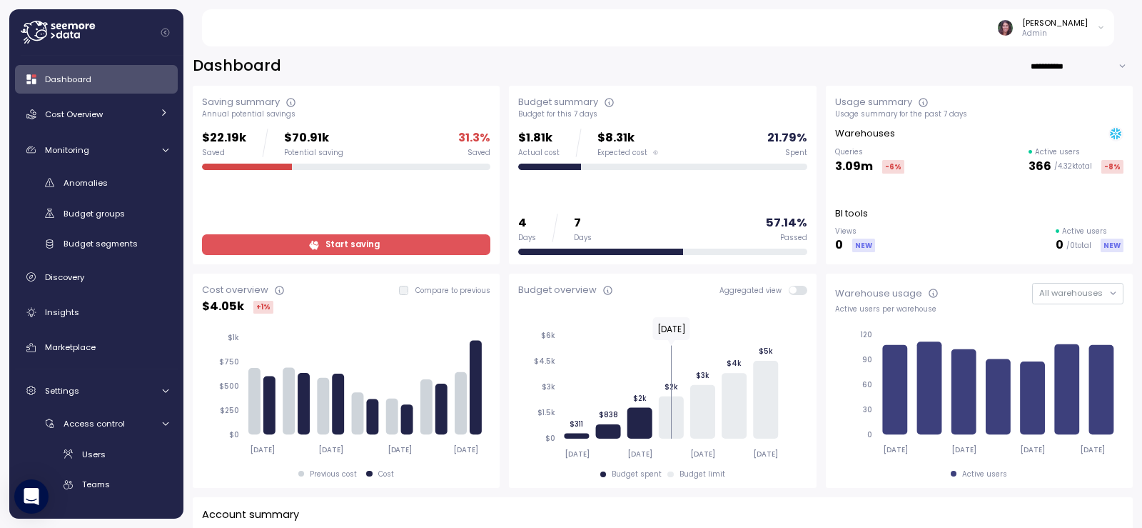
click at [75, 29] on icon at bounding box center [58, 32] width 74 height 23
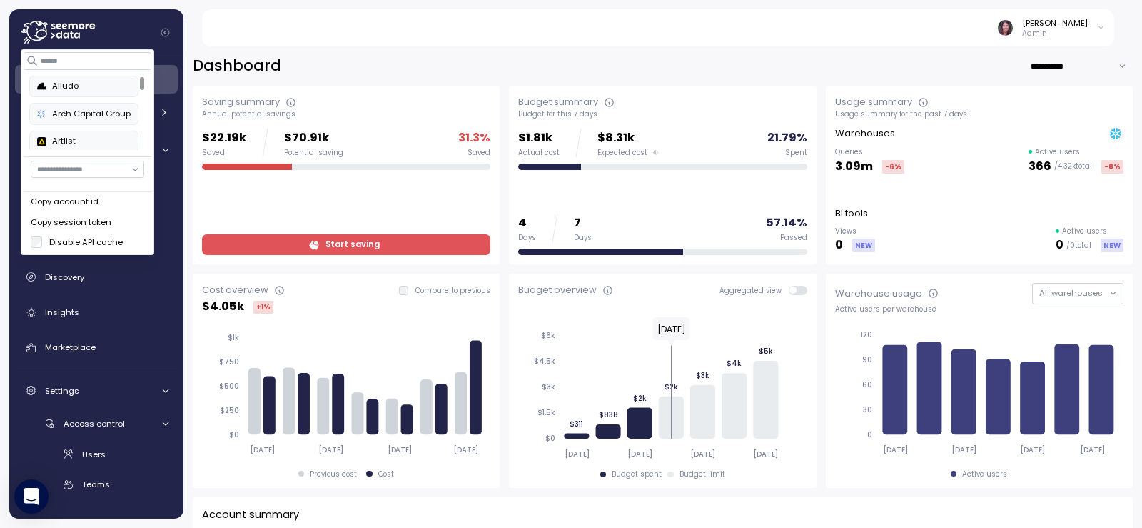
click at [94, 172] on input "button" at bounding box center [87, 169] width 113 height 17
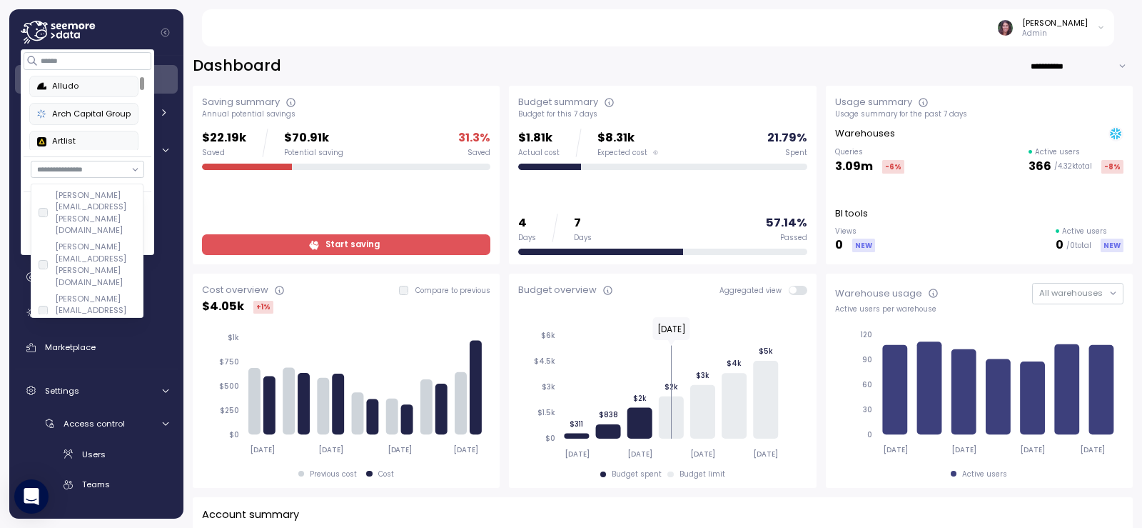
click at [52, 190] on div "david.zimmermann@enable.com" at bounding box center [88, 212] width 98 height 47
type input "**********"
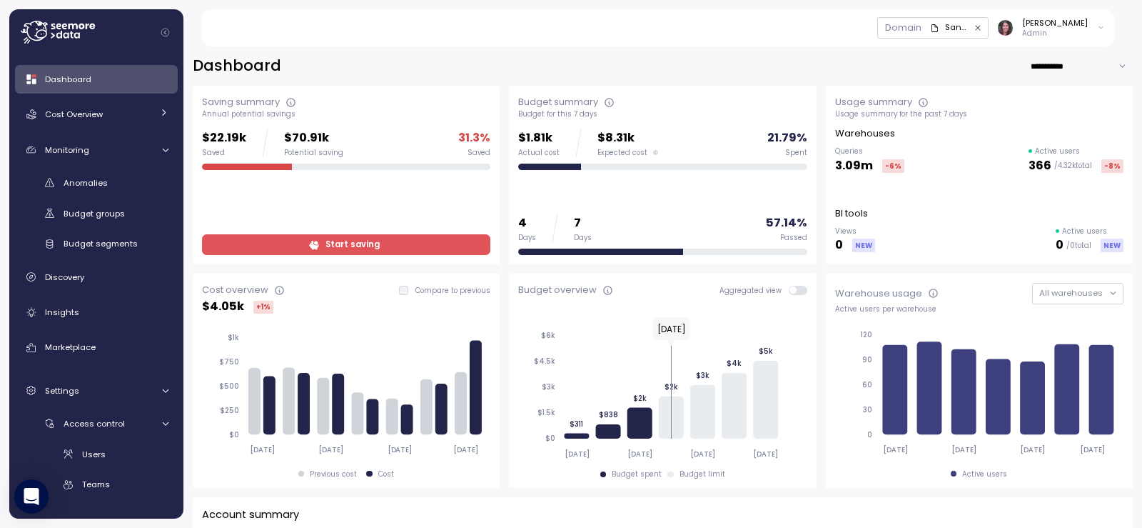
click at [766, 41] on div "Domain Sandbox Elvire Lukov Admin" at bounding box center [666, 27] width 897 height 37
click at [966, 28] on div "Sandbox" at bounding box center [956, 27] width 23 height 13
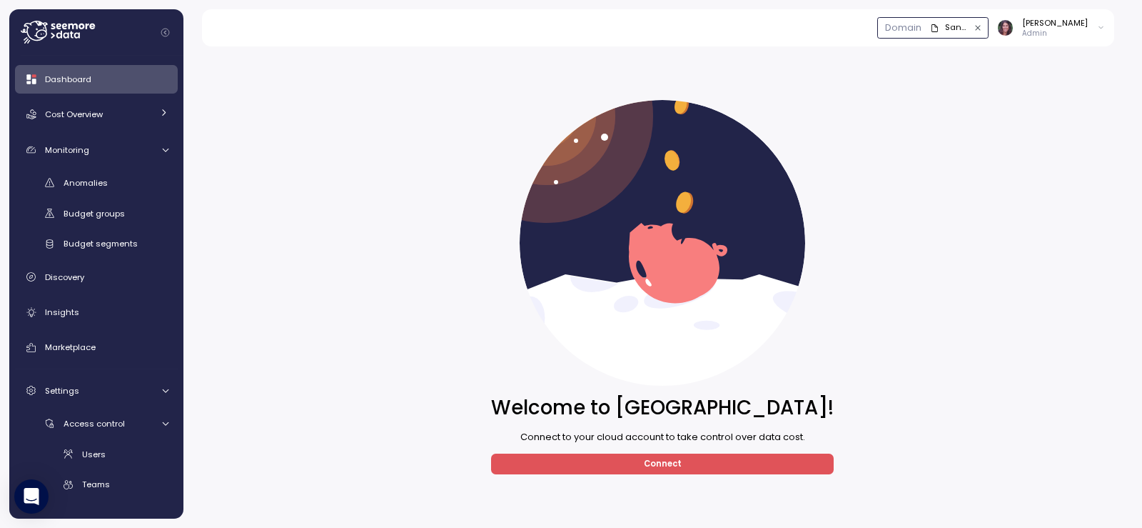
click at [983, 29] on icon "button" at bounding box center [978, 28] width 9 height 9
click at [47, 25] on icon at bounding box center [34, 31] width 27 height 20
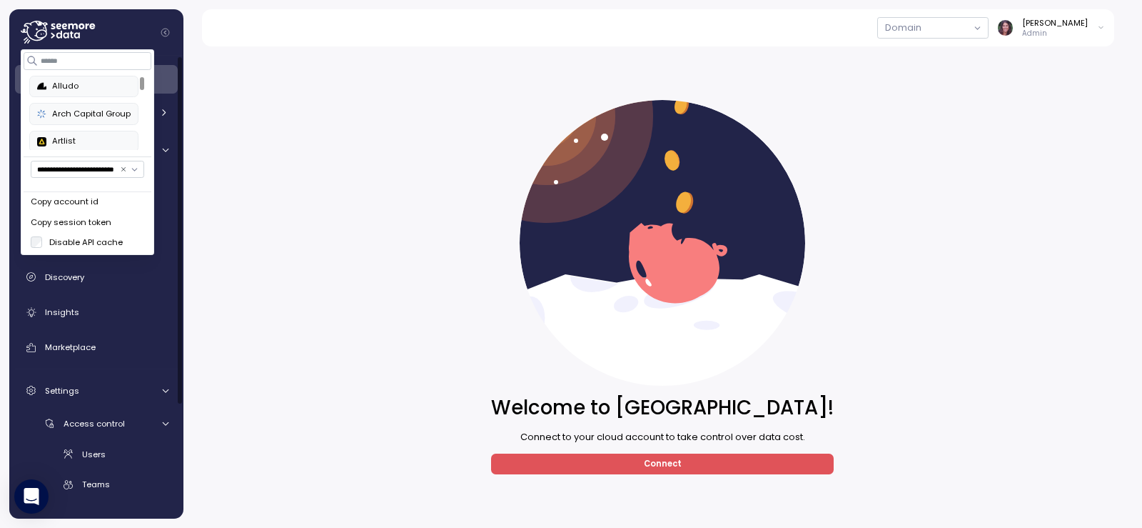
click at [292, 126] on div "Welcome to Seemore! Connect to your cloud account to take control over data cos…" at bounding box center [663, 287] width 940 height 463
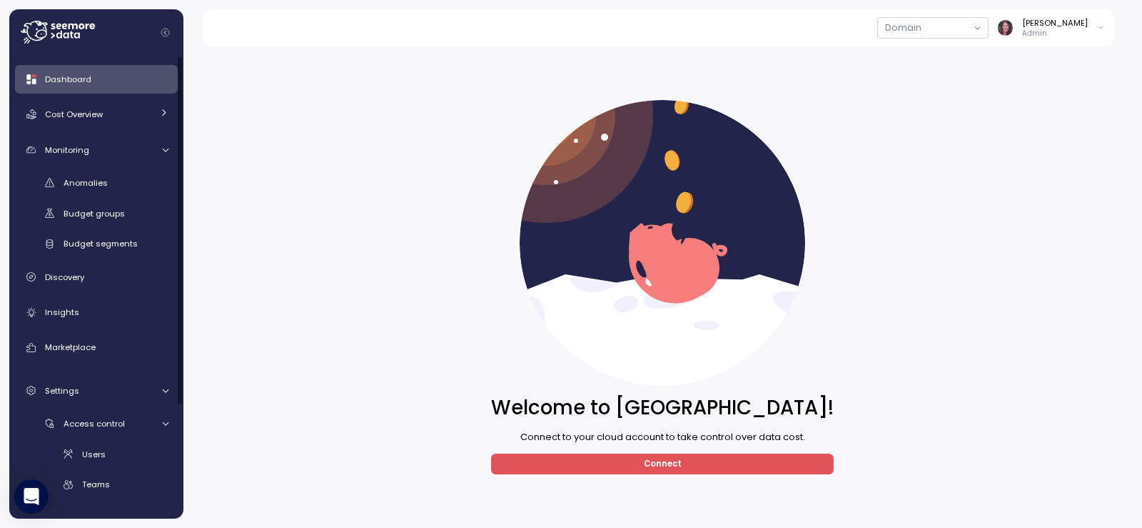
click at [95, 69] on link "Dashboard" at bounding box center [96, 79] width 163 height 29
click at [71, 33] on icon at bounding box center [72, 34] width 4 height 7
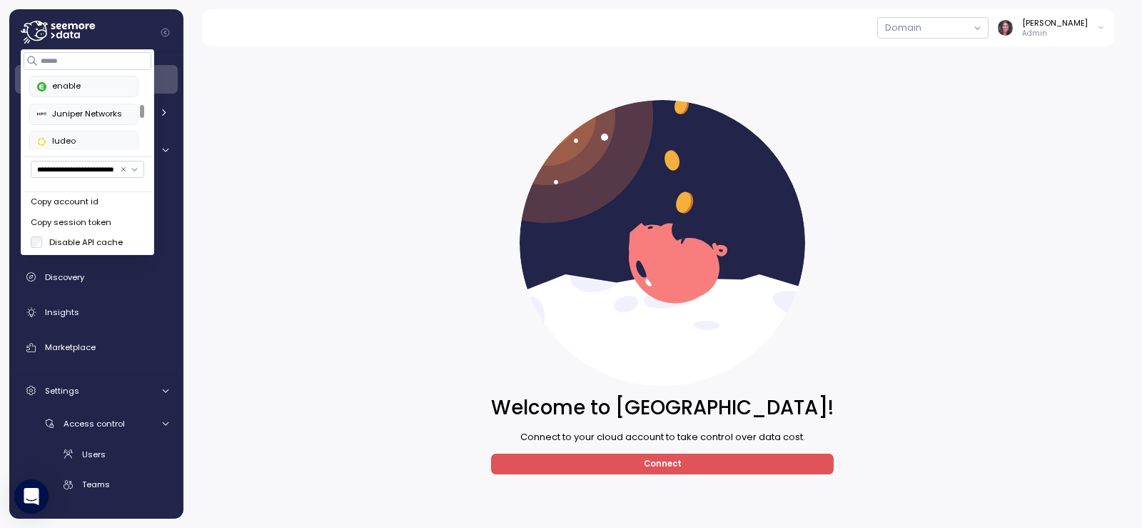
scroll to position [286, 0]
click at [83, 101] on div "enable" at bounding box center [84, 103] width 94 height 13
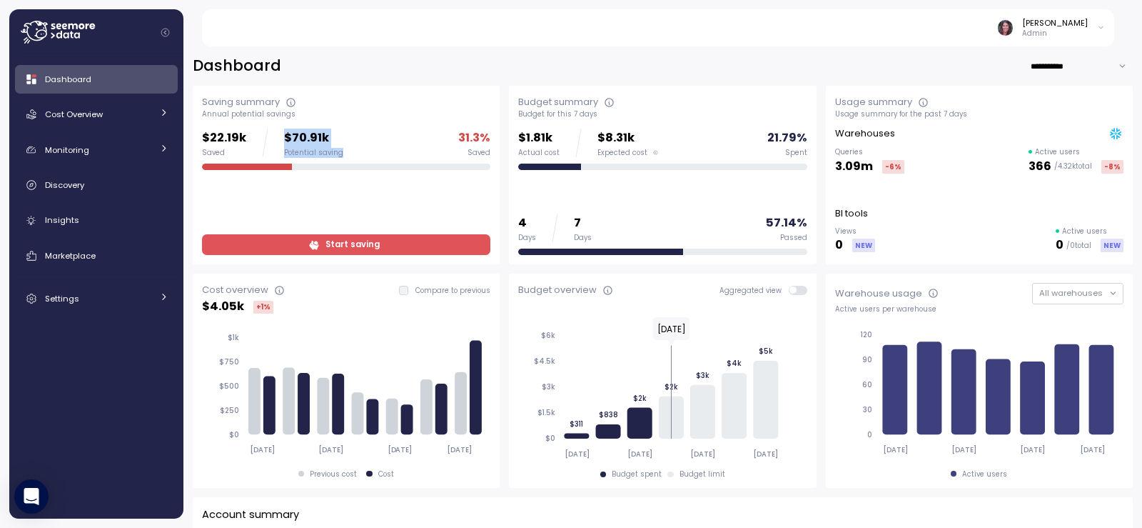
drag, startPoint x: 284, startPoint y: 134, endPoint x: 370, endPoint y: 150, distance: 87.8
click at [370, 150] on div "$22.19k Saved $70.91k Potential saving 31.3 % Saved" at bounding box center [346, 142] width 288 height 29
click at [321, 142] on p "$70.91k" at bounding box center [313, 137] width 59 height 19
drag, startPoint x: 338, startPoint y: 141, endPoint x: 284, endPoint y: 143, distance: 54.3
click at [284, 143] on div "$22.19k Saved $70.91k Potential saving 31.3 % Saved" at bounding box center [346, 142] width 288 height 29
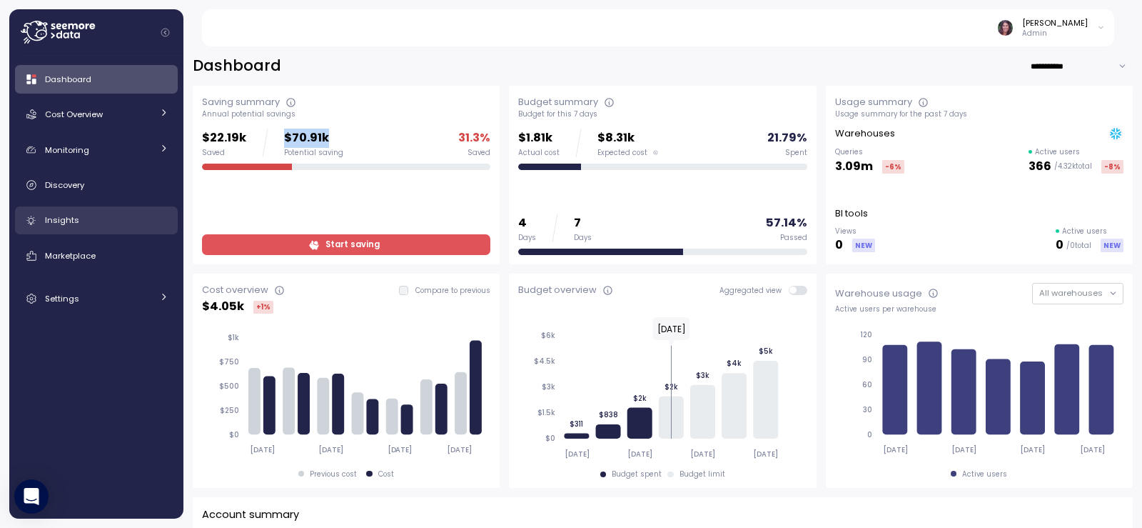
click at [76, 218] on span "Insights" at bounding box center [62, 219] width 34 height 11
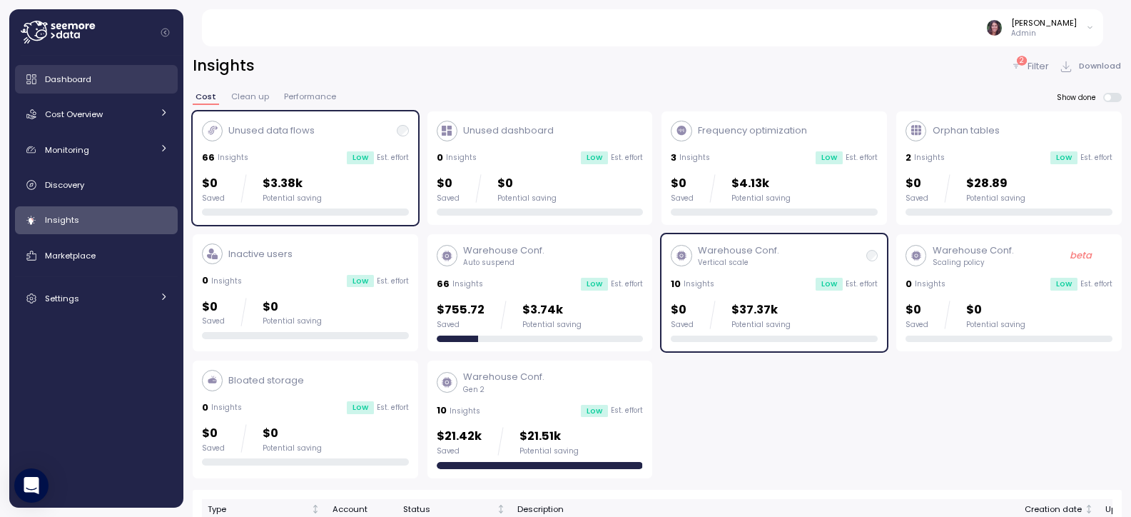
click at [101, 74] on div "Dashboard" at bounding box center [106, 79] width 123 height 14
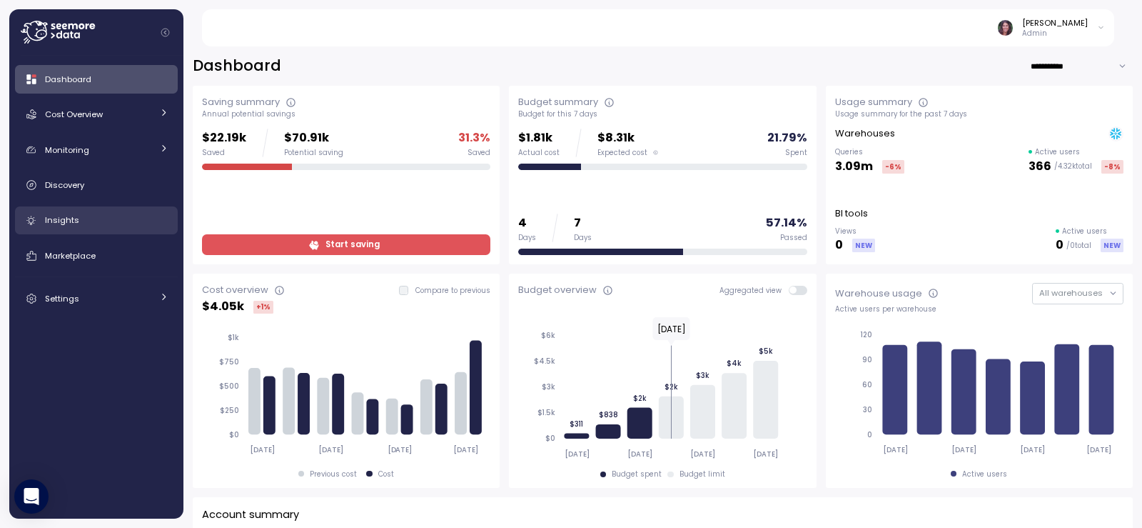
click at [83, 212] on link "Insights" at bounding box center [96, 220] width 163 height 29
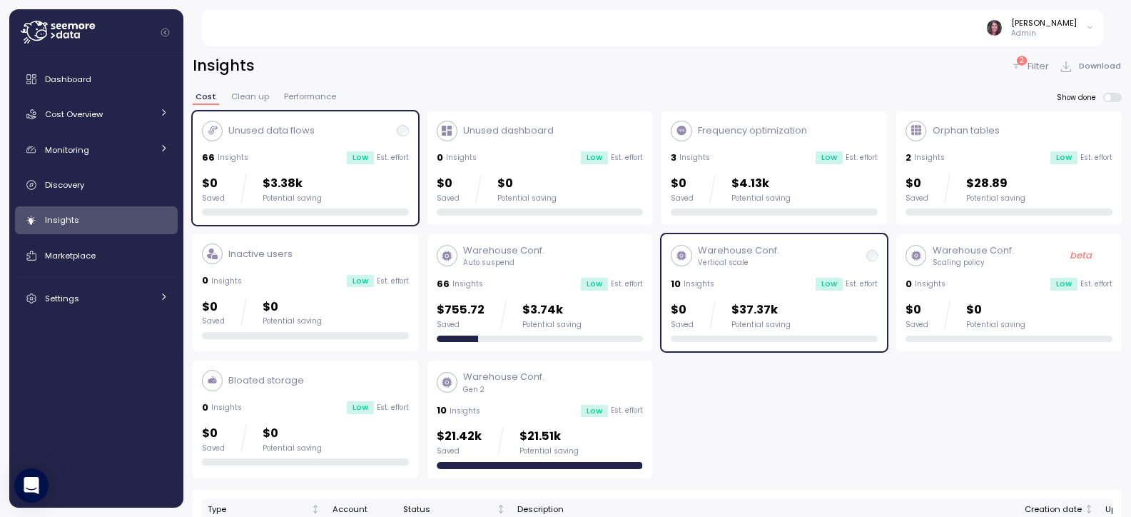
click at [528, 371] on p "Warehouse Conf." at bounding box center [503, 377] width 81 height 14
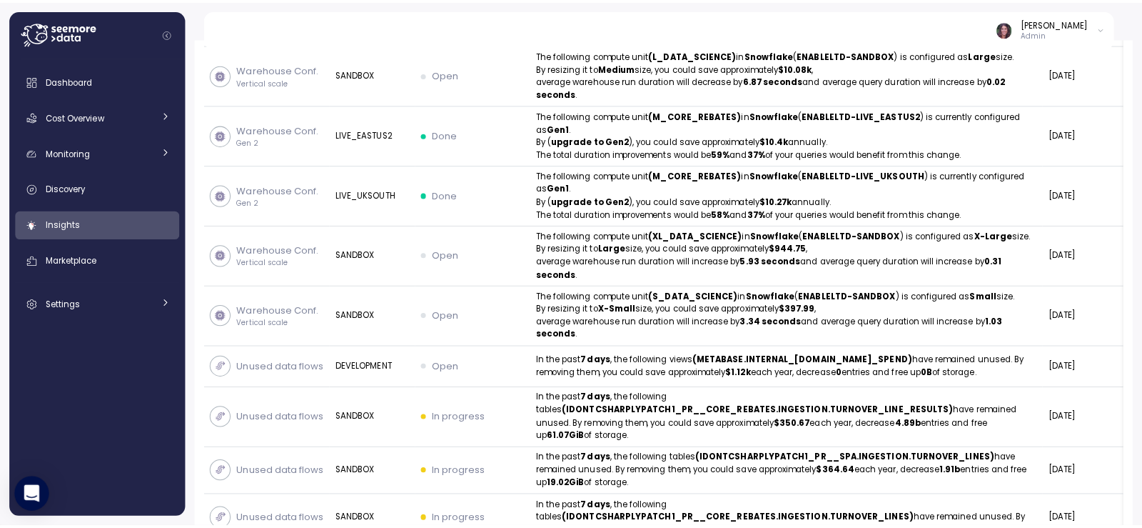
scroll to position [238, 0]
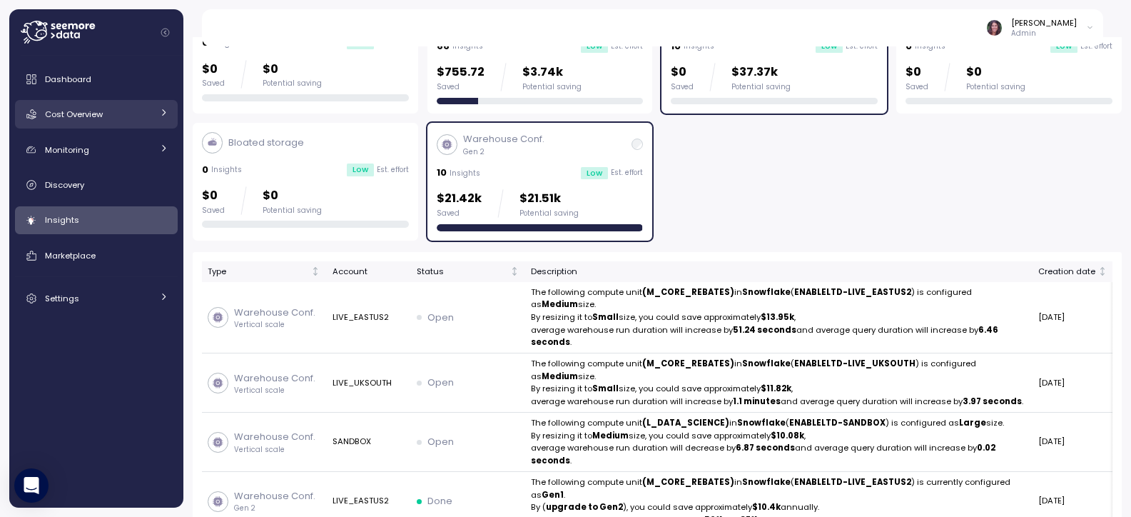
click at [74, 116] on span "Cost Overview" at bounding box center [74, 114] width 58 height 11
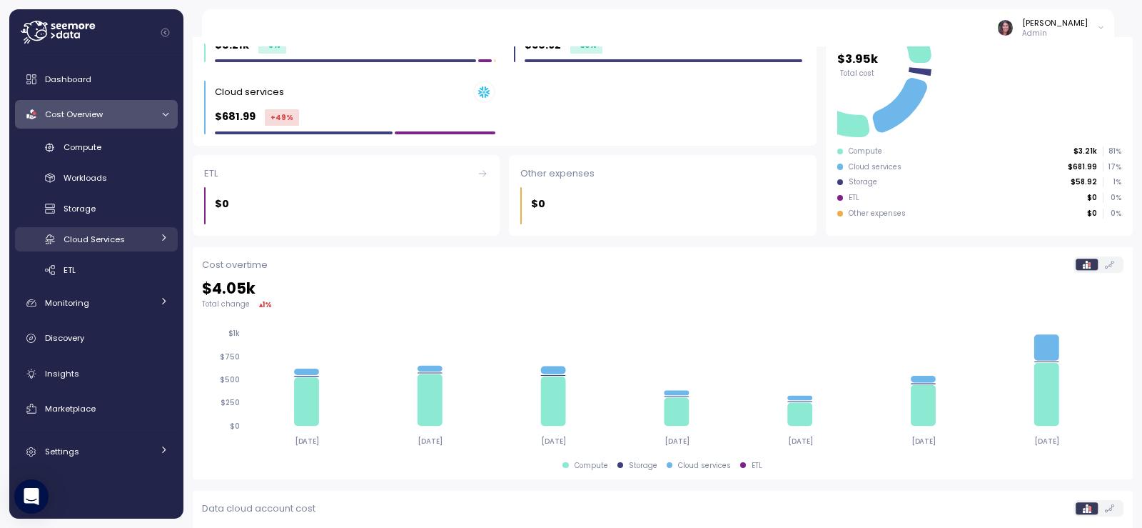
click at [86, 236] on span "Cloud Services" at bounding box center [94, 238] width 61 height 11
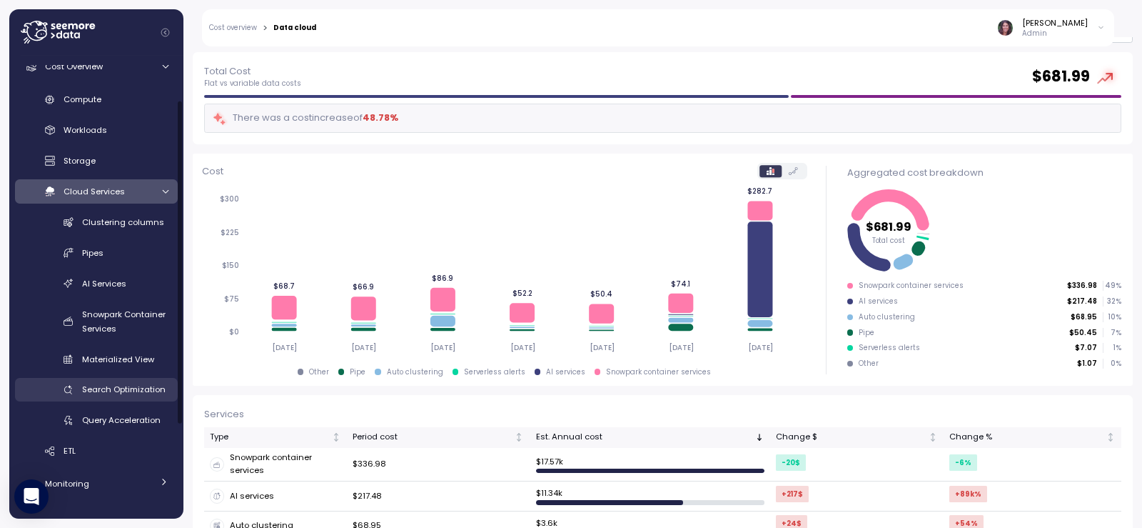
scroll to position [95, 0]
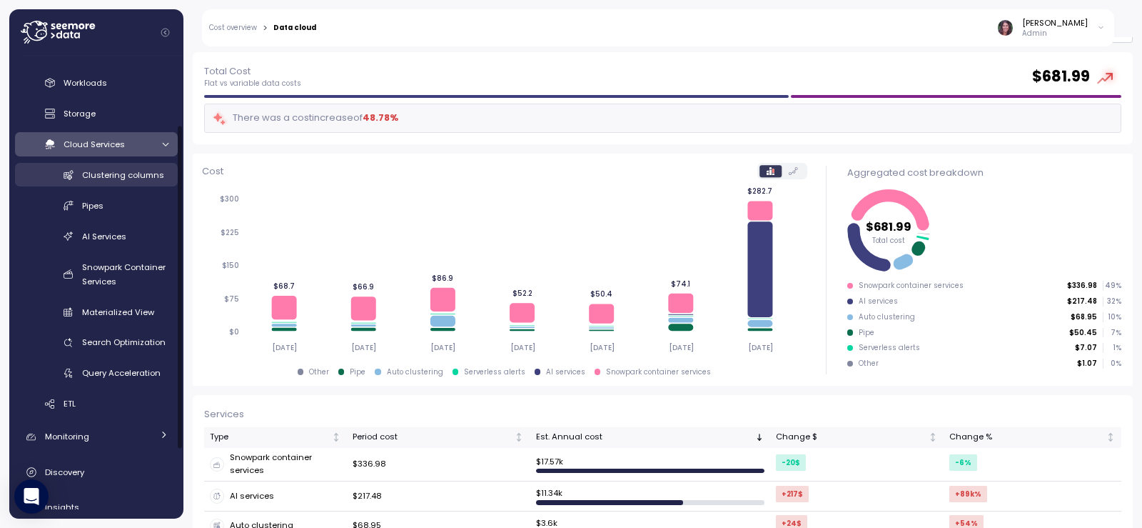
click at [133, 179] on span "Clustering columns" at bounding box center [123, 174] width 82 height 11
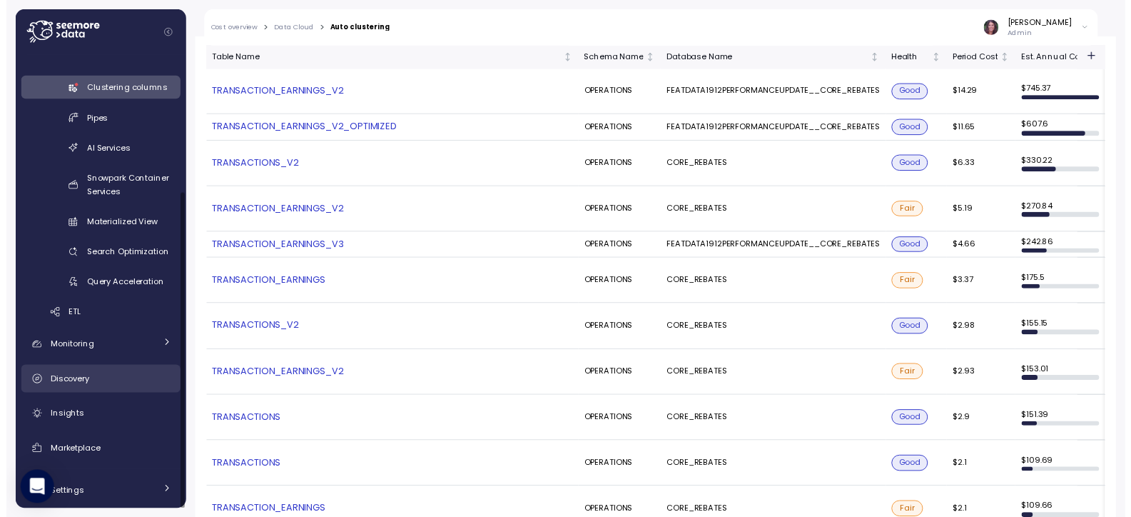
scroll to position [192, 0]
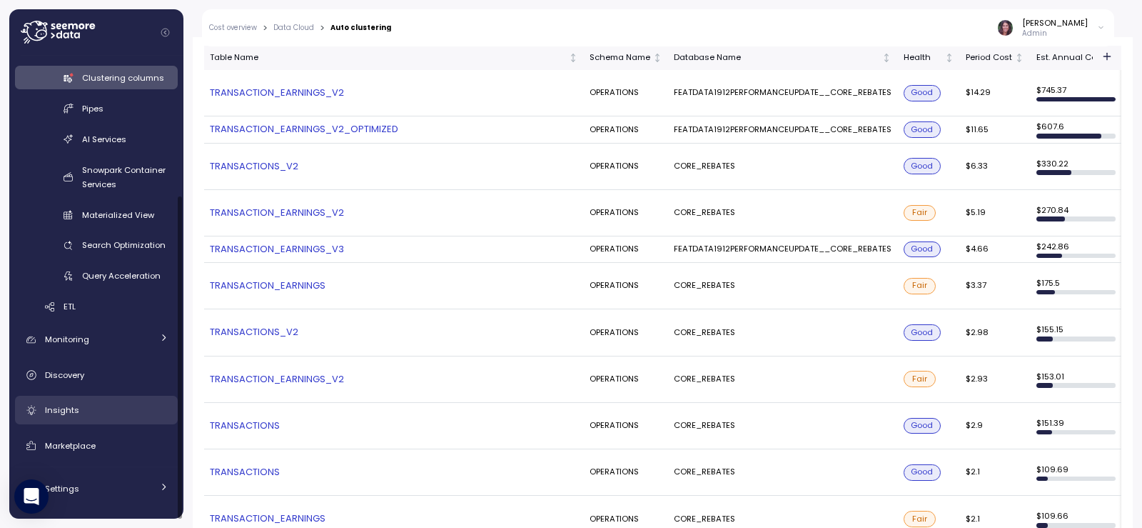
click at [76, 403] on div "Insights" at bounding box center [106, 410] width 123 height 14
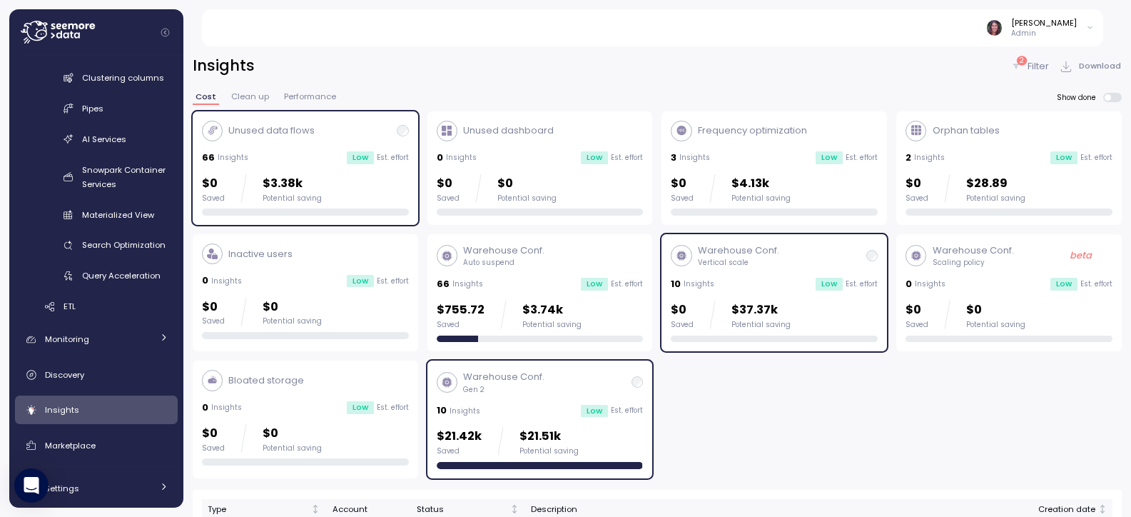
click at [248, 99] on span "Clean up" at bounding box center [250, 97] width 38 height 8
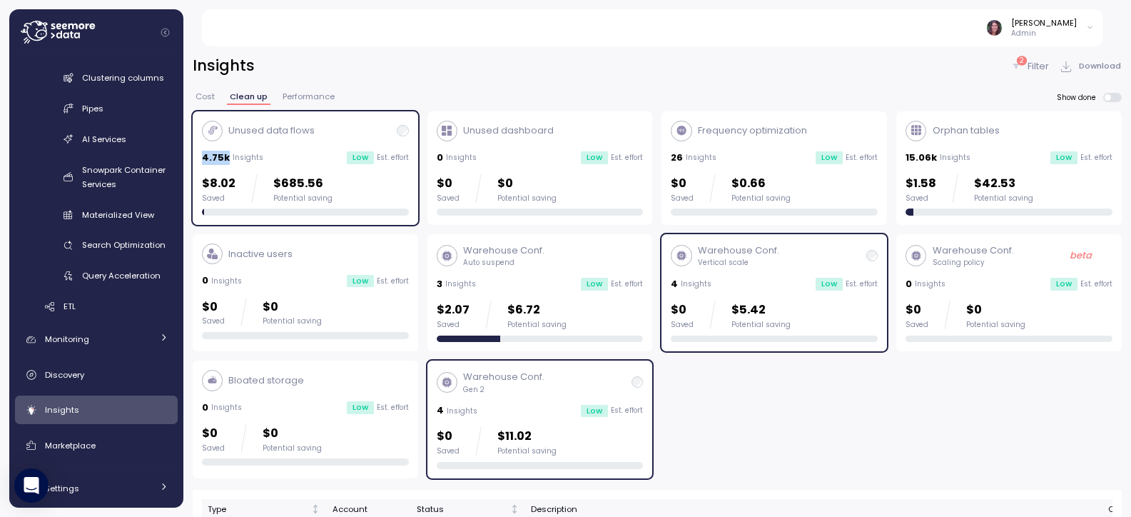
drag, startPoint x: 196, startPoint y: 157, endPoint x: 313, endPoint y: 170, distance: 117.8
click at [228, 156] on div "Unused data flows 4.75k Insights Low Est. effort $8.02 Saved $685.56 Potential …" at bounding box center [306, 168] width 226 height 114
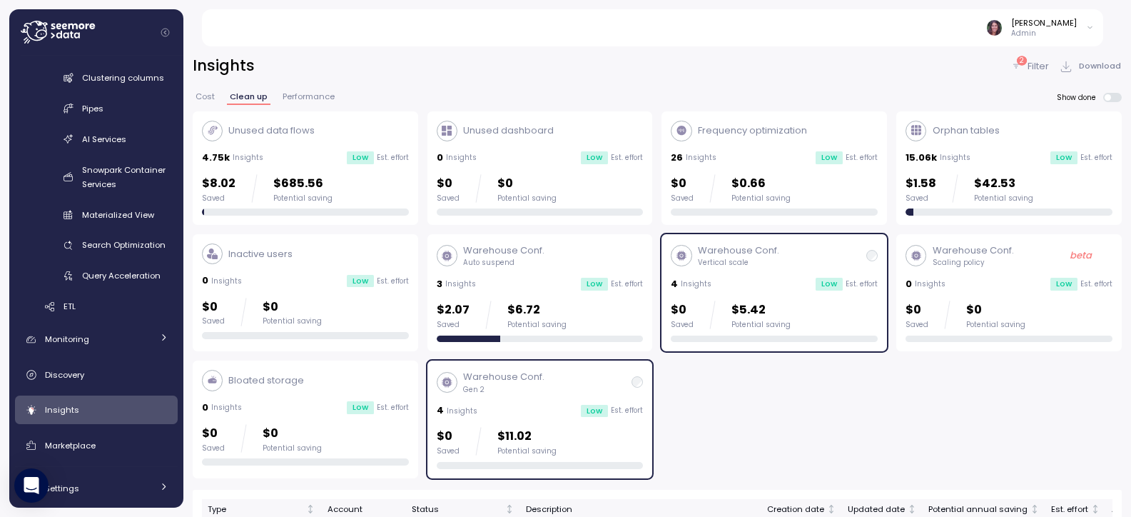
click at [288, 160] on div "4.75k Insights Low Est. effort" at bounding box center [305, 158] width 207 height 14
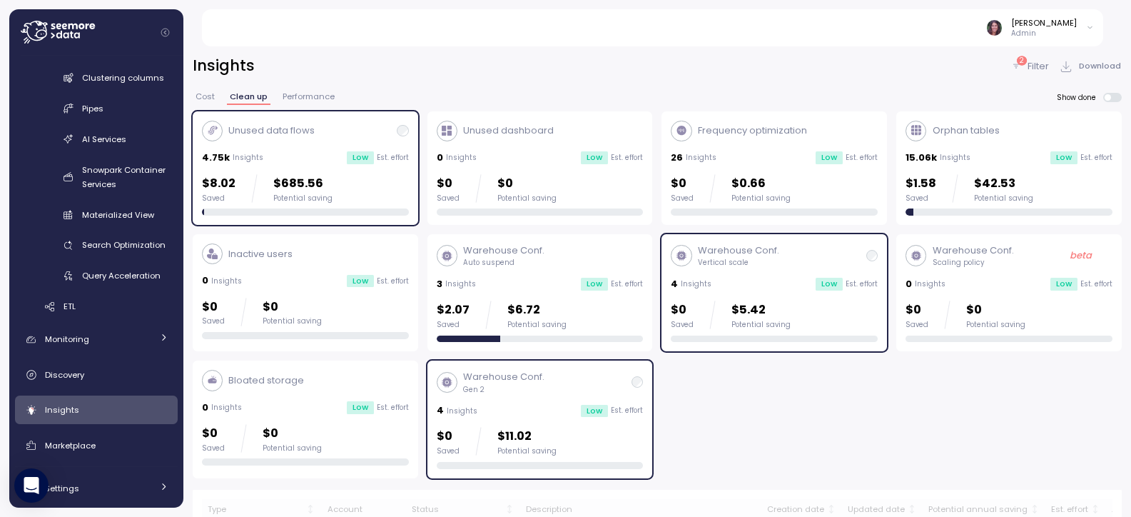
scroll to position [42, 0]
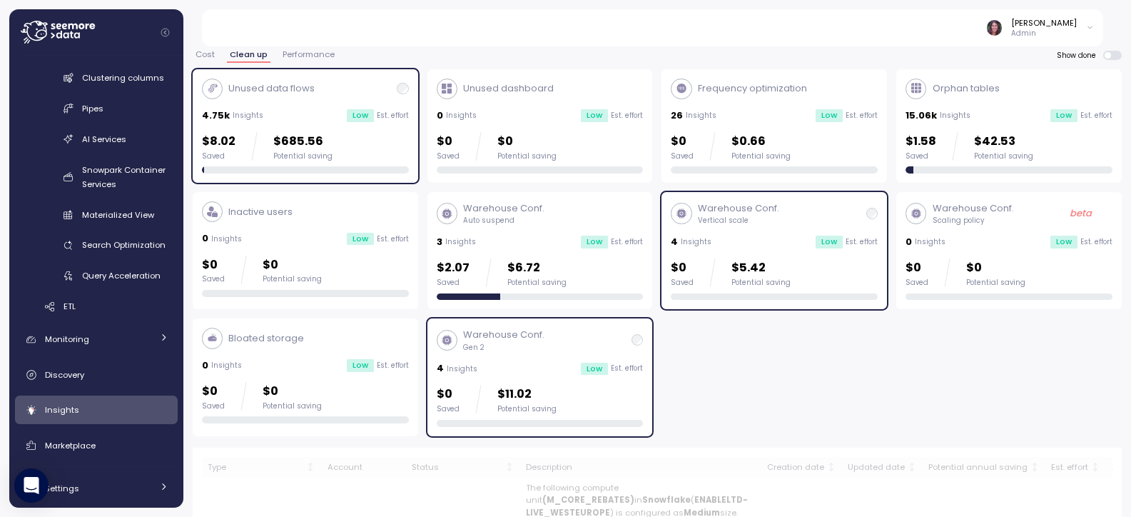
click at [793, 258] on div "$0 Saved $5.42 Potential saving" at bounding box center [774, 272] width 207 height 29
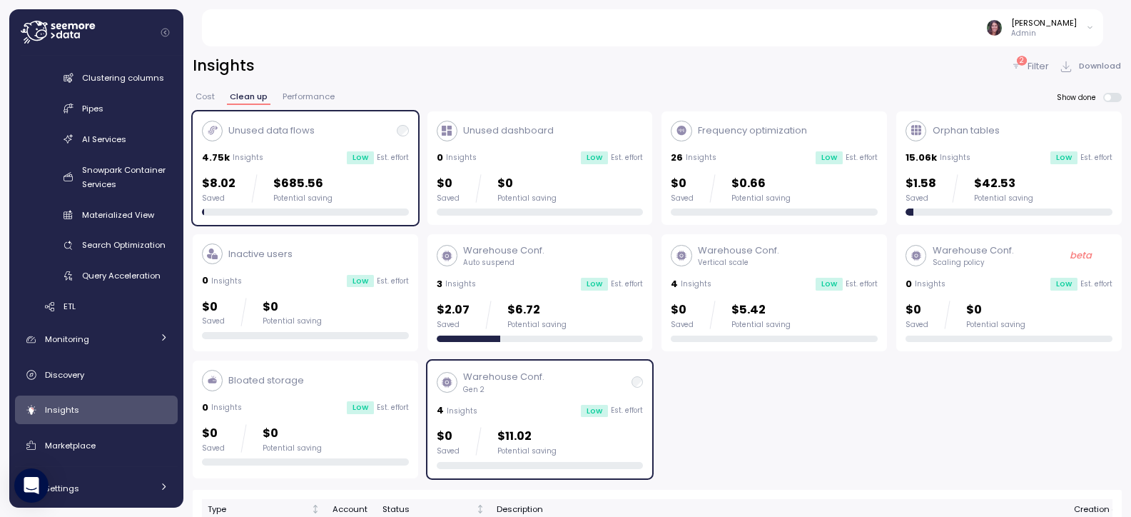
click at [635, 332] on div "Unused data flows 4.75k Insights Low Est. effort $8.02 Saved $685.56 Potential …" at bounding box center [657, 294] width 929 height 367
click at [555, 385] on div "Warehouse Conf. Gen 2" at bounding box center [540, 382] width 207 height 24
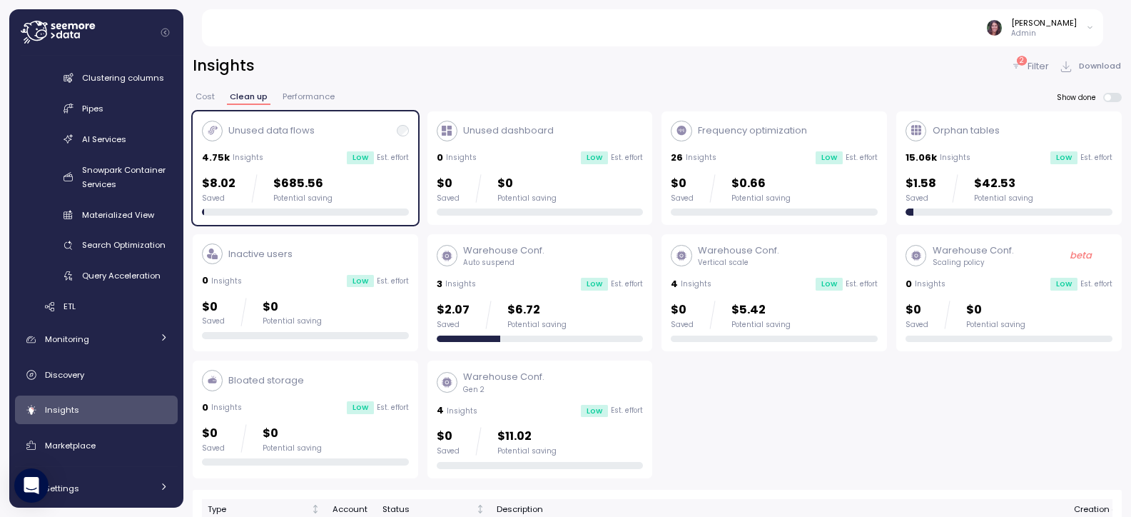
click at [928, 179] on p "$1.58" at bounding box center [921, 183] width 31 height 19
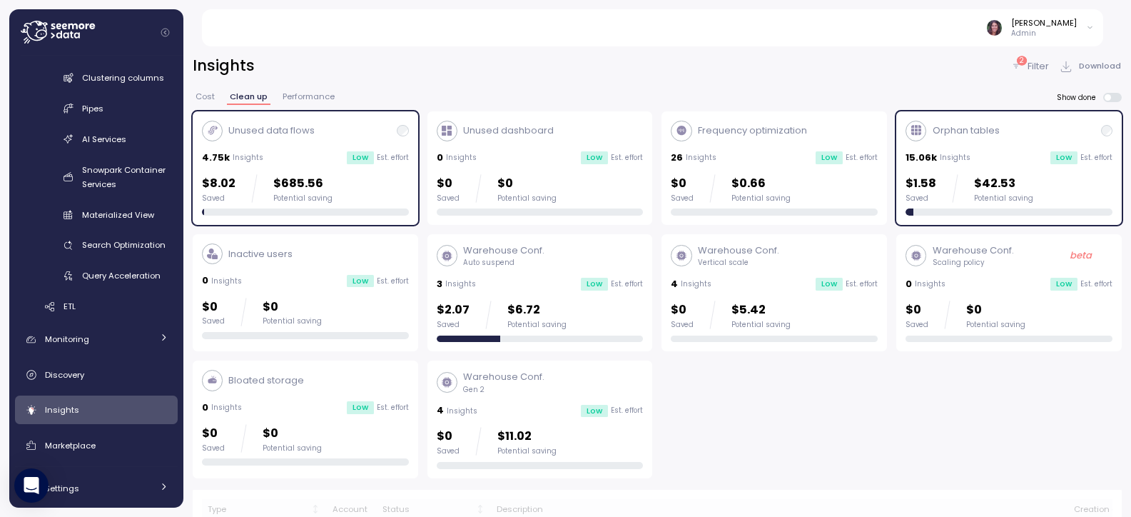
click at [400, 137] on div "Unused data flows" at bounding box center [305, 131] width 207 height 21
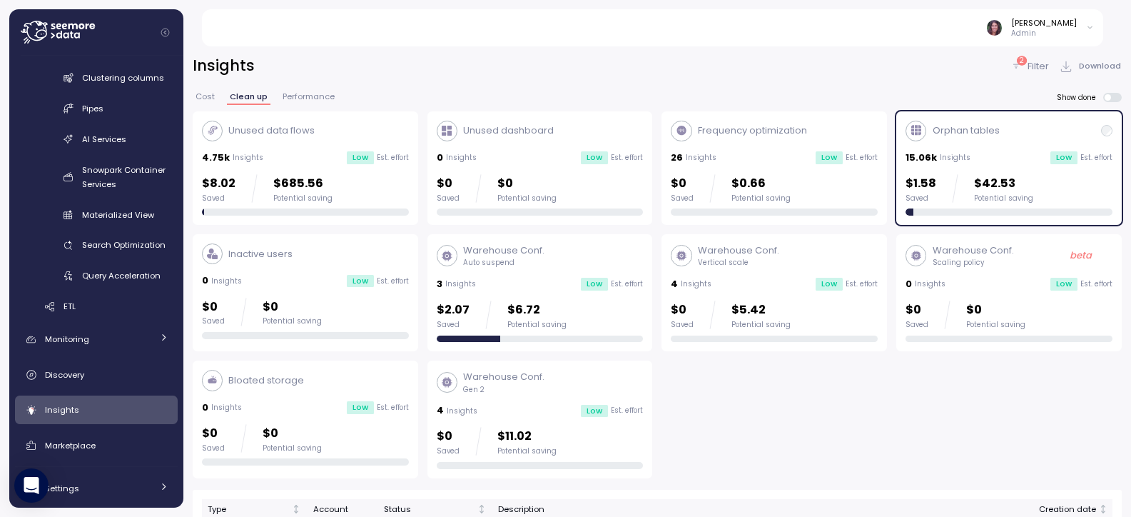
click at [1023, 66] on div "2 Filter" at bounding box center [1030, 66] width 39 height 14
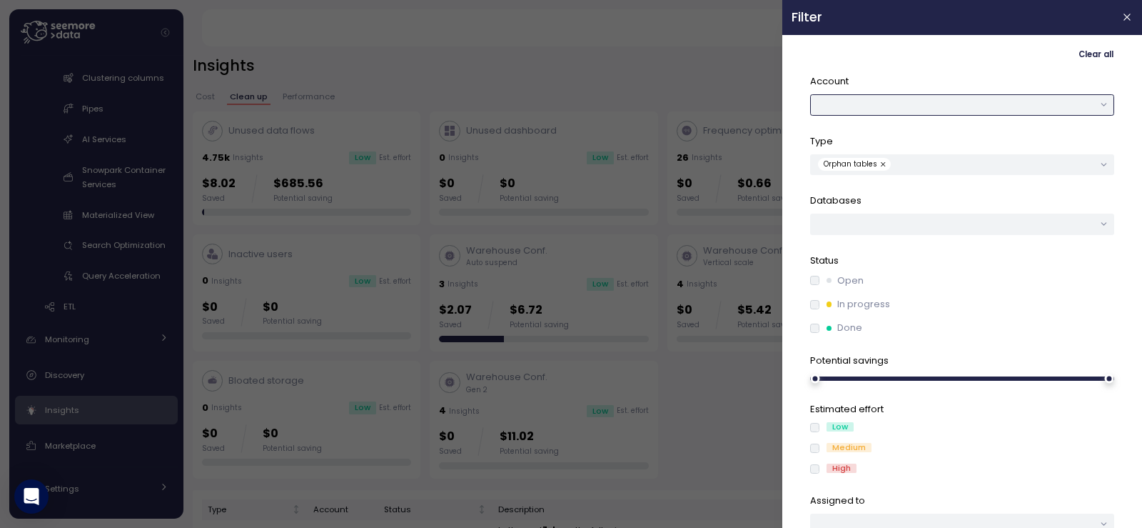
click at [872, 104] on button "button" at bounding box center [962, 104] width 304 height 21
click at [917, 151] on div "Type Orphan tables" at bounding box center [962, 154] width 304 height 41
click at [911, 103] on button "LIVE_EASTUS2" at bounding box center [962, 104] width 304 height 21
click at [902, 107] on button "DEVELOPMENT" at bounding box center [962, 104] width 304 height 21
click at [919, 136] on p "Type" at bounding box center [962, 141] width 304 height 14
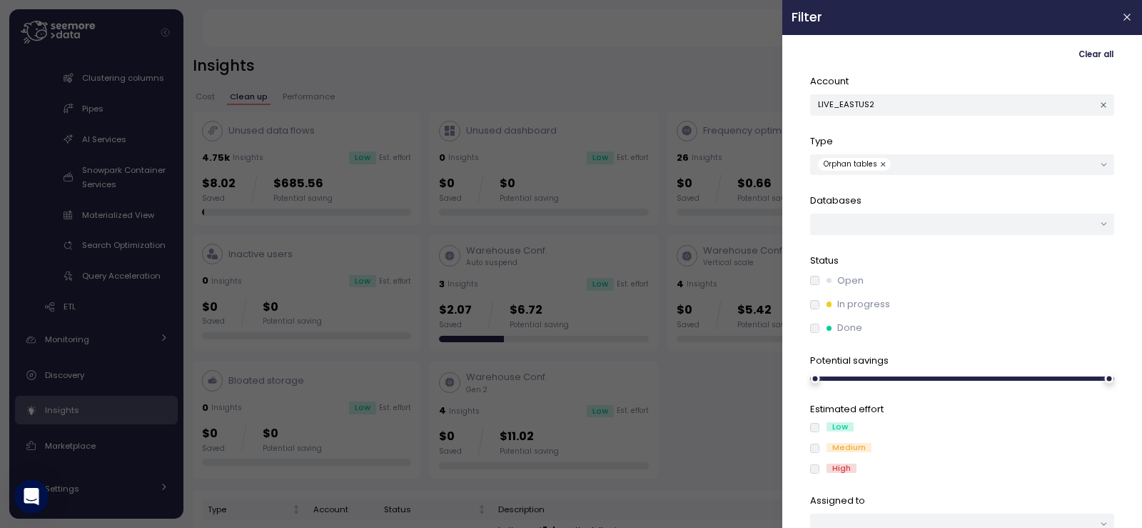
click at [614, 74] on div at bounding box center [571, 264] width 1142 height 528
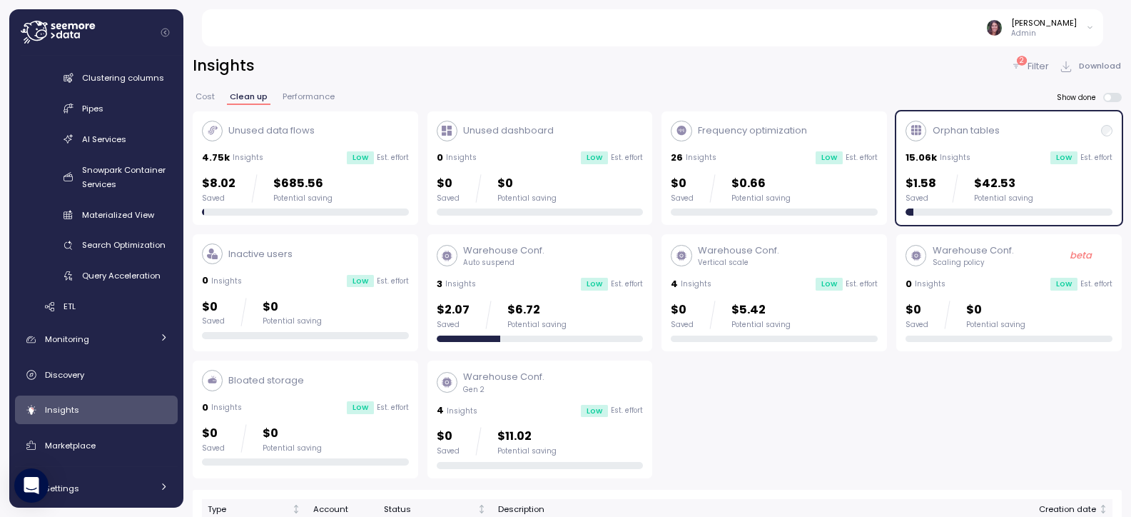
click at [1039, 67] on p "Filter" at bounding box center [1038, 66] width 21 height 14
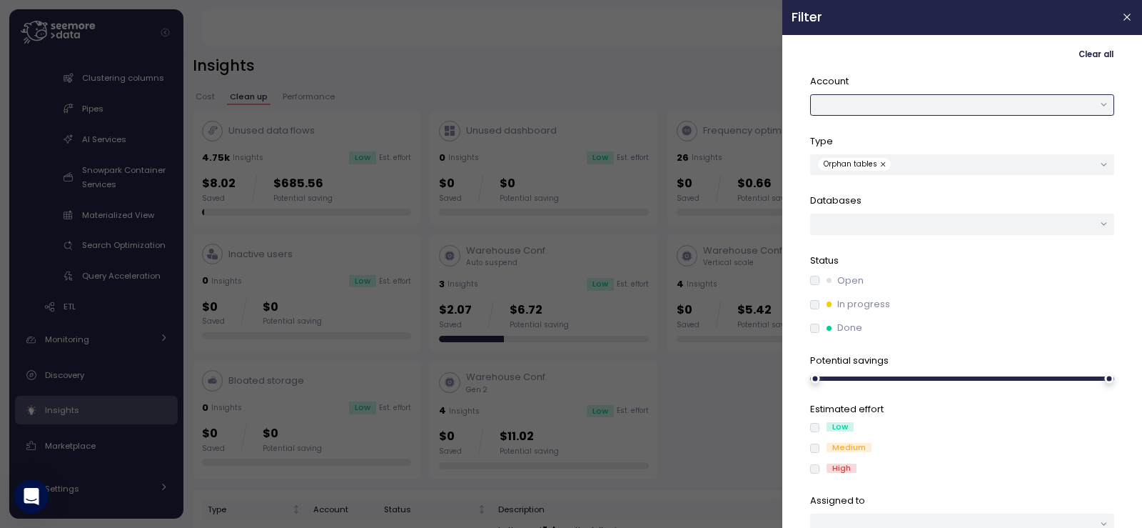
click at [858, 100] on button "button" at bounding box center [962, 104] width 304 height 21
click at [931, 131] on div "LIVE_EASTUS2" at bounding box center [957, 133] width 56 height 11
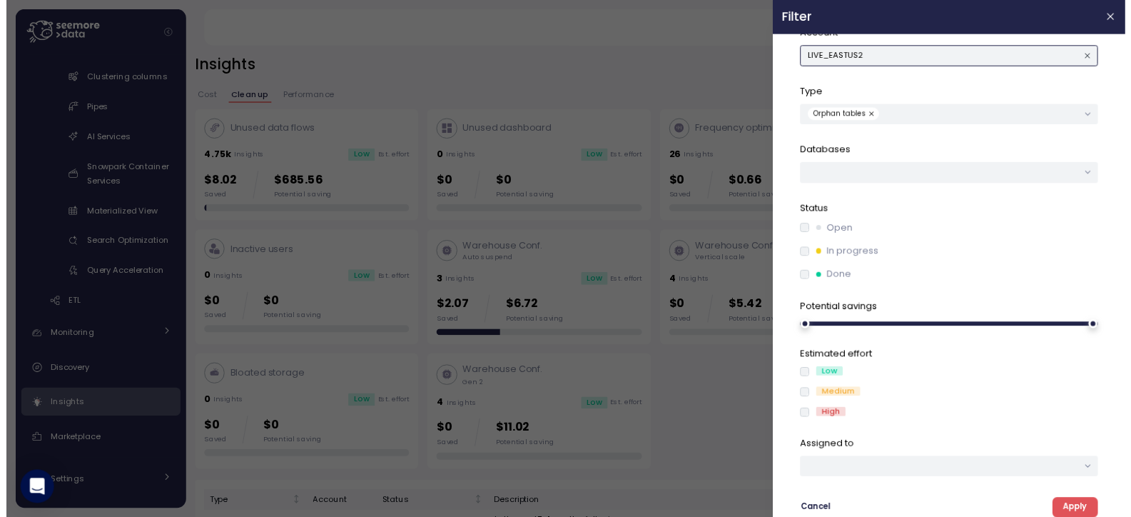
scroll to position [49, 0]
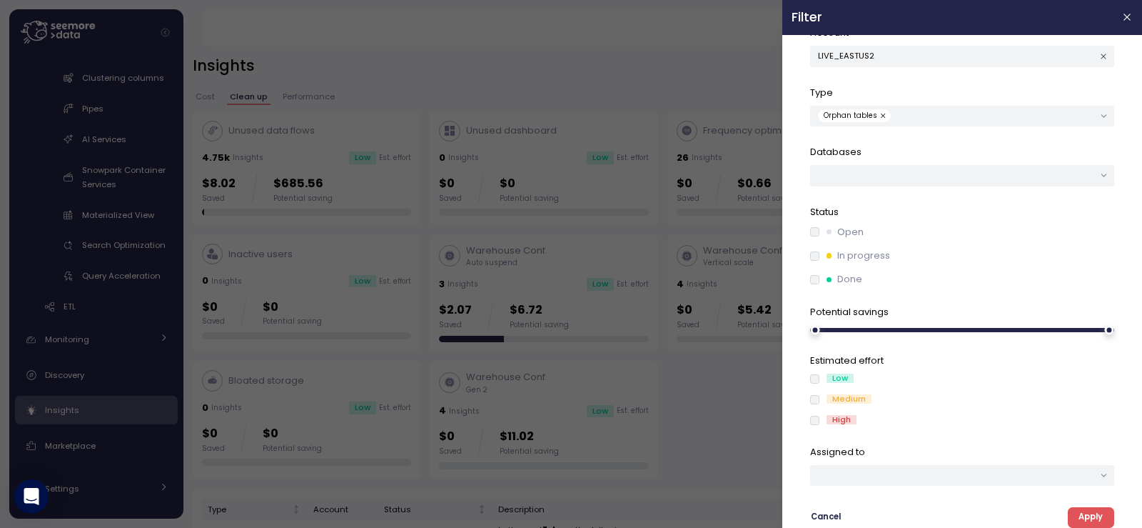
click at [1079, 513] on span "Apply" at bounding box center [1091, 517] width 24 height 19
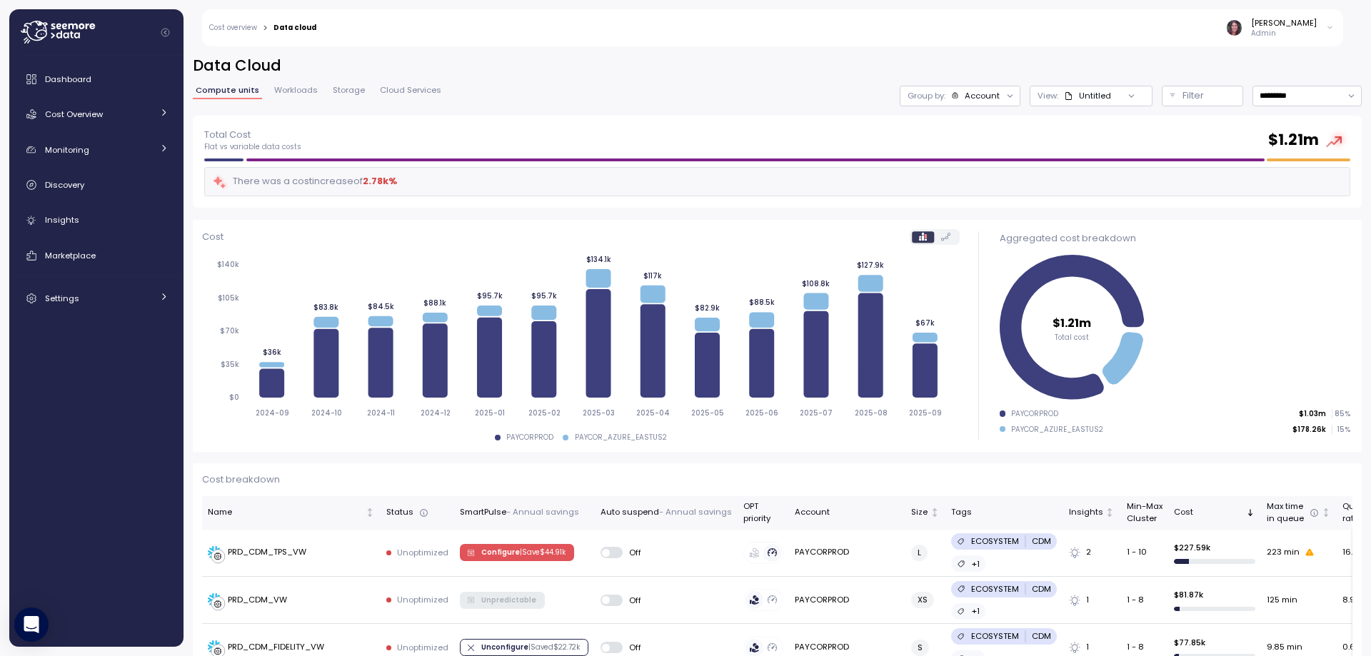
click at [1287, 29] on p "Admin" at bounding box center [1284, 34] width 66 height 10
click at [51, 31] on icon at bounding box center [58, 32] width 74 height 23
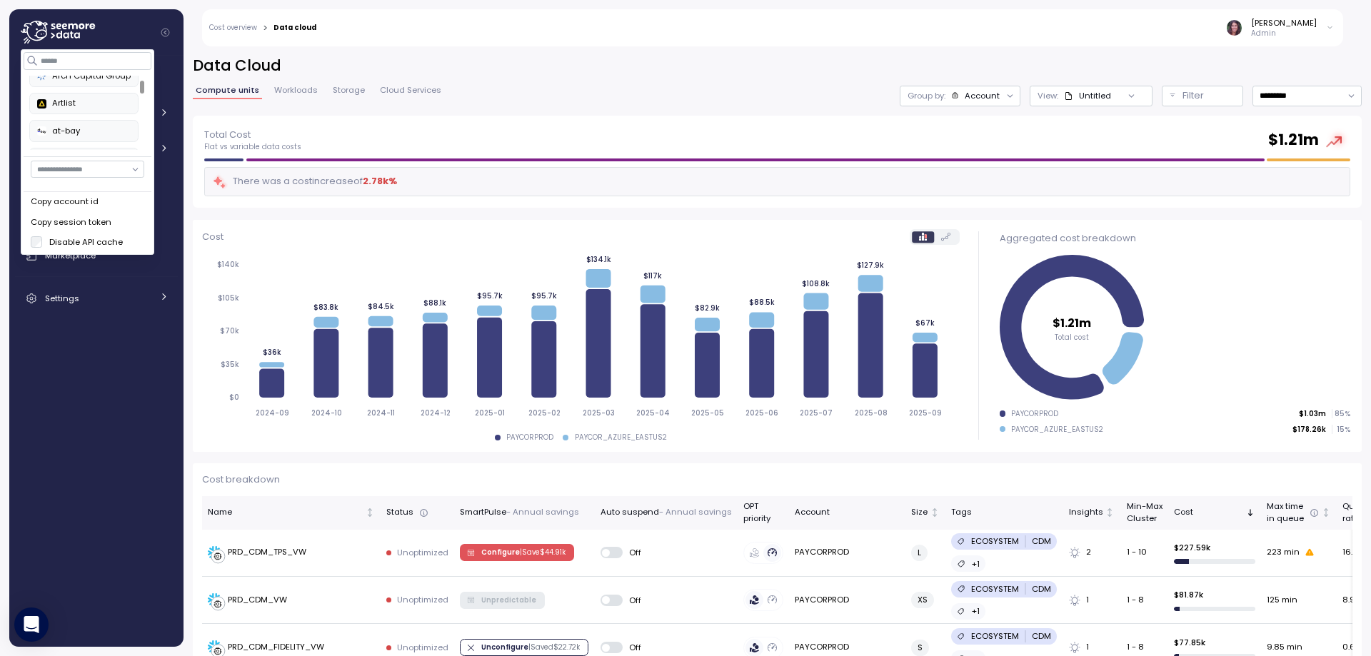
scroll to position [95, 0]
click at [86, 63] on input at bounding box center [88, 60] width 128 height 17
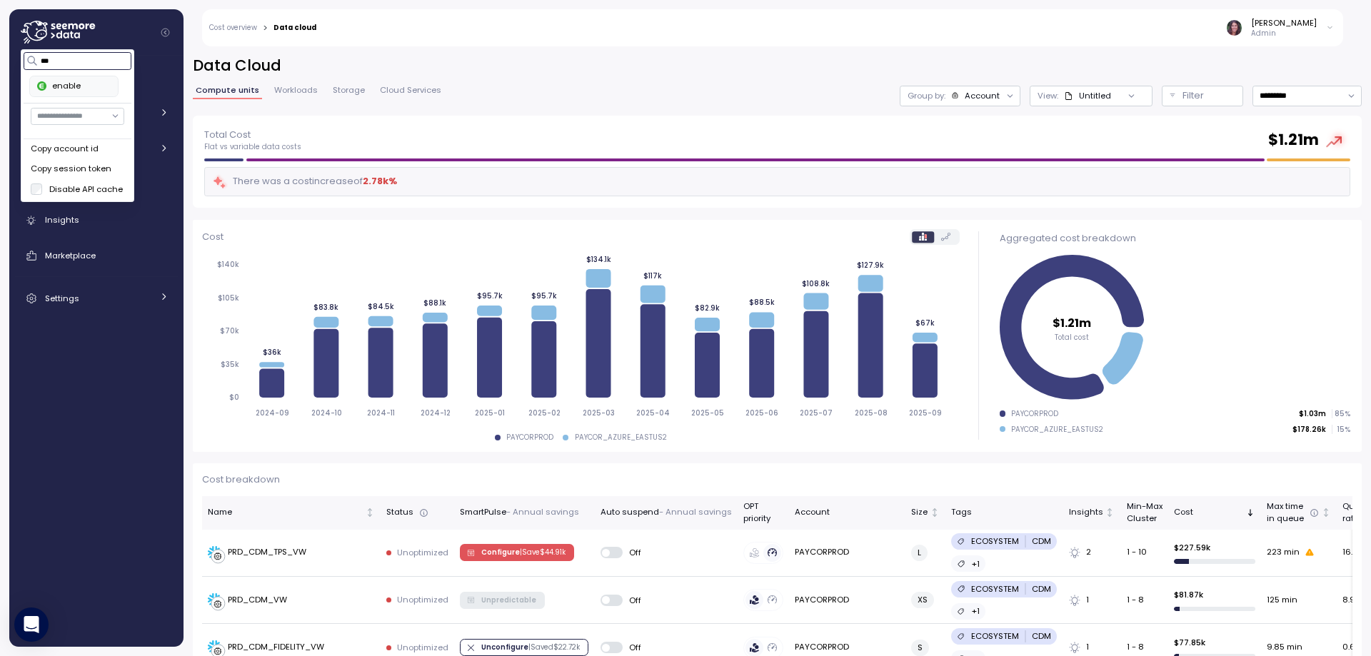
click at [111, 84] on div "enable" at bounding box center [74, 86] width 74 height 13
type input "***"
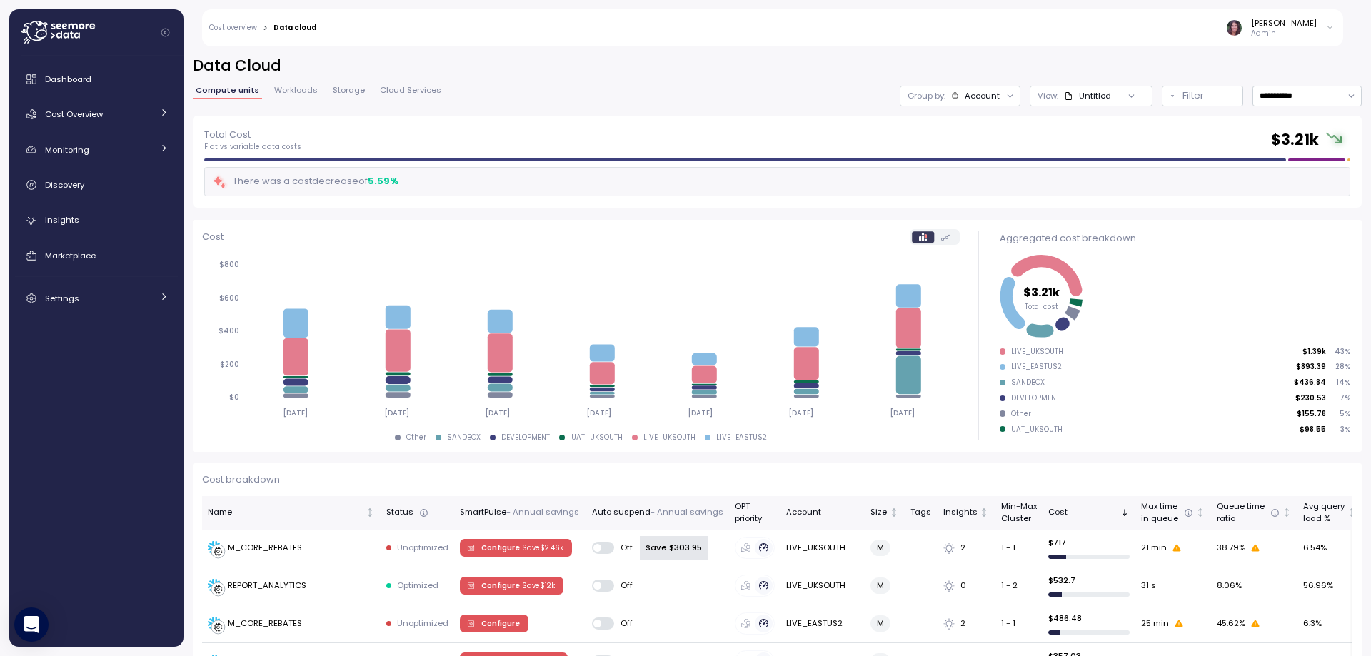
click at [68, 289] on link "Settings" at bounding box center [96, 298] width 163 height 29
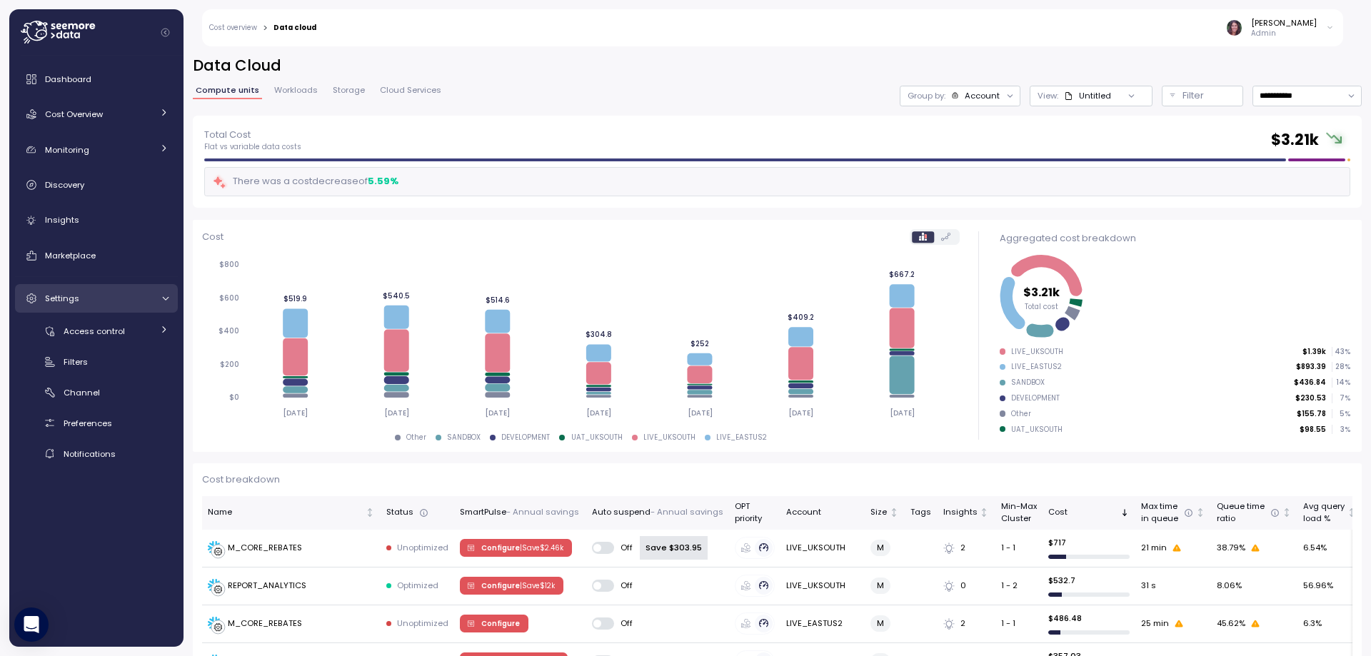
click at [118, 293] on div "Settings" at bounding box center [98, 298] width 107 height 14
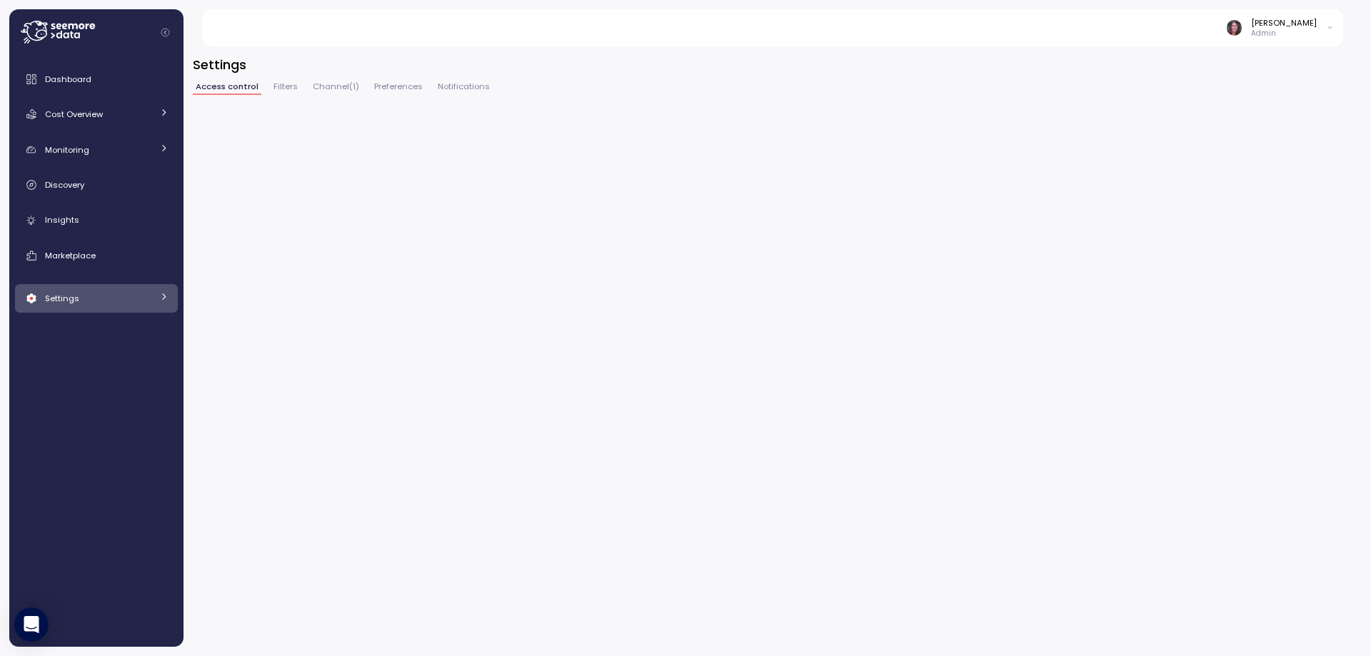
click at [118, 293] on div "Settings" at bounding box center [98, 298] width 107 height 14
click at [106, 329] on span "Access control" at bounding box center [94, 331] width 61 height 11
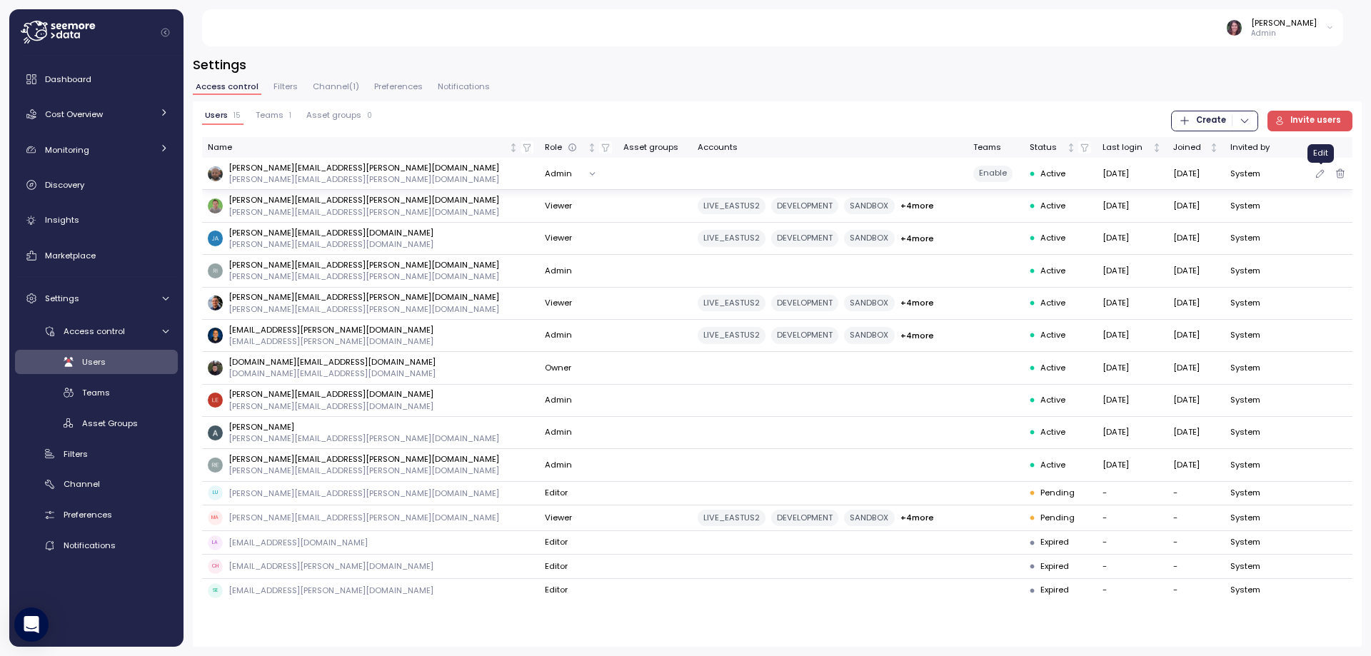
click at [1323, 175] on icon "button" at bounding box center [1319, 173] width 11 height 17
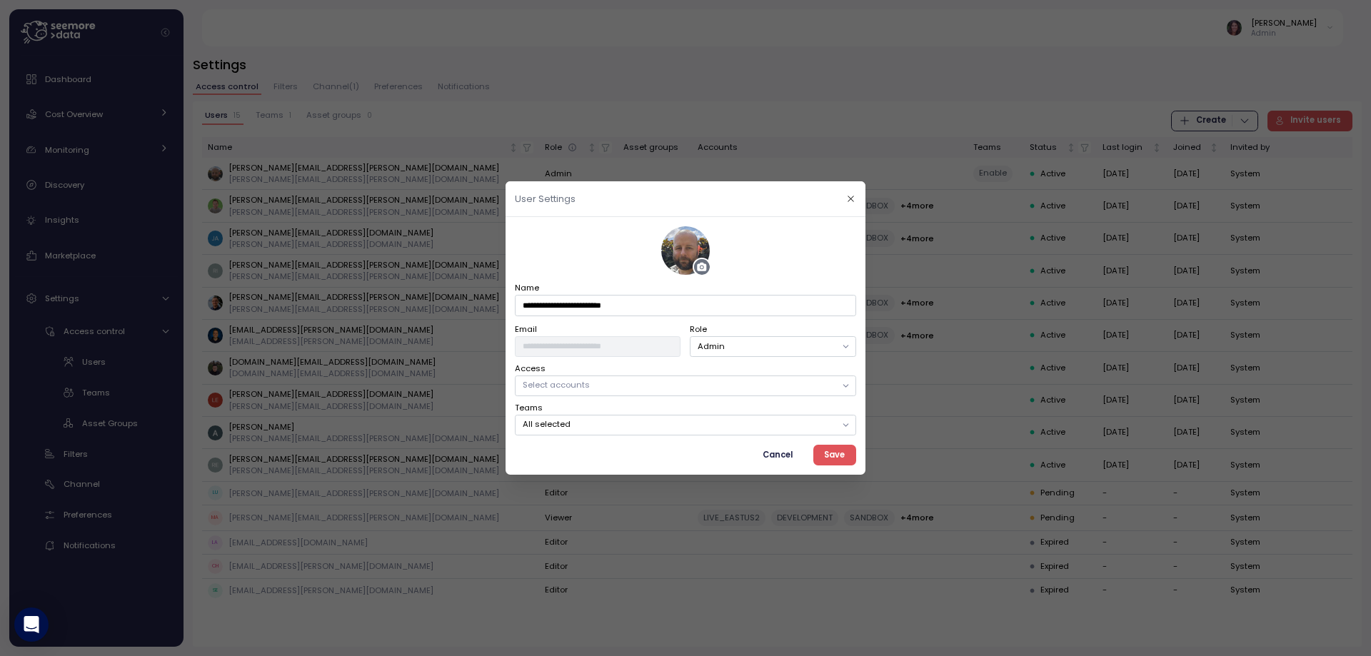
click at [787, 385] on p "Select accounts" at bounding box center [679, 384] width 313 height 11
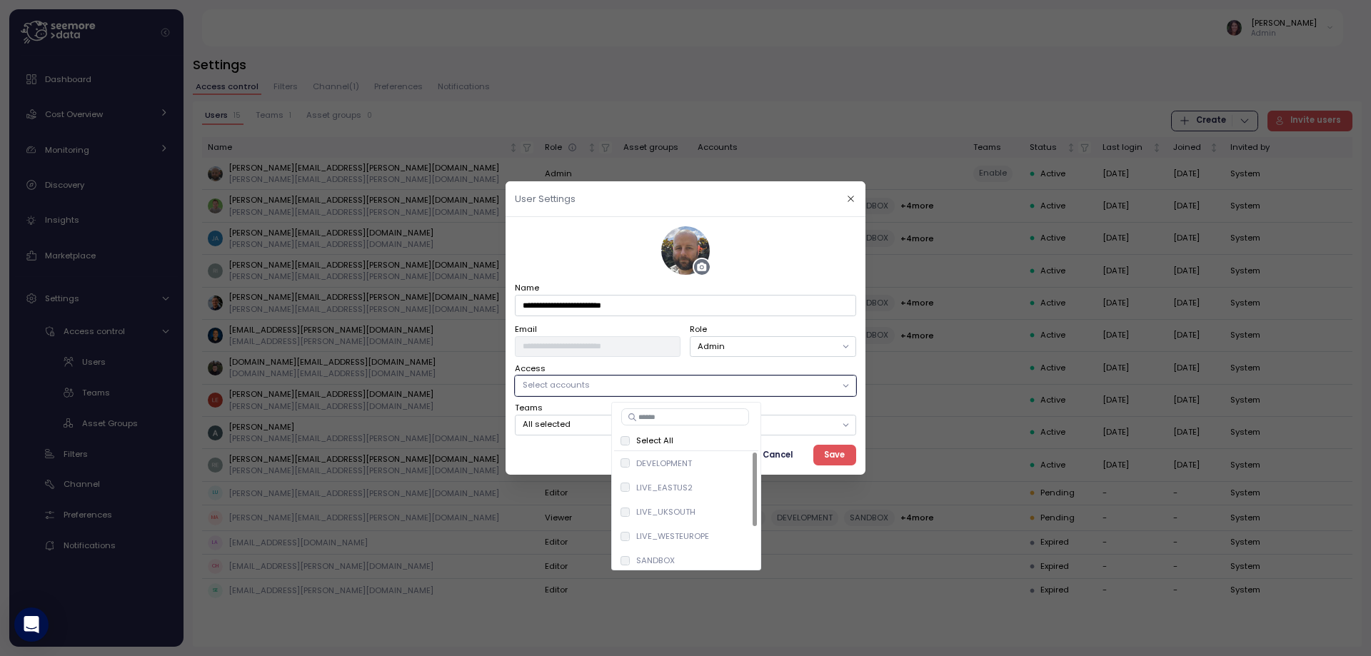
click at [789, 326] on div "Role Admin" at bounding box center [773, 339] width 166 height 35
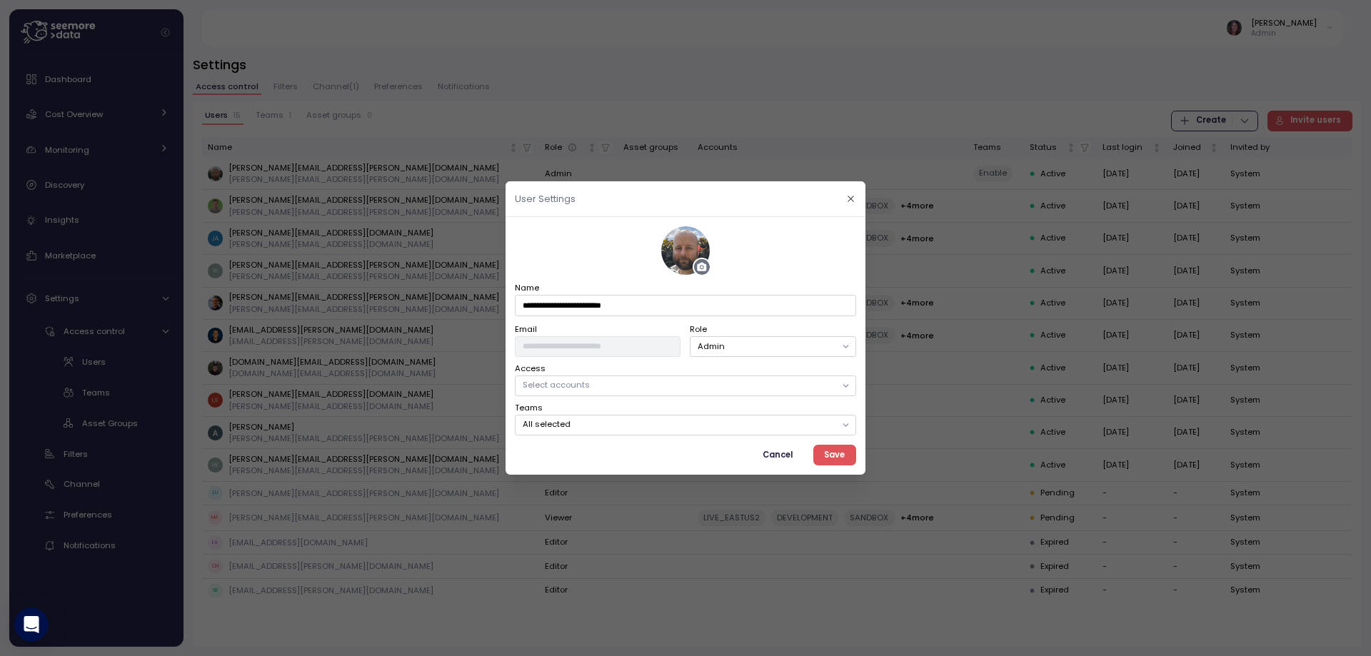
click at [777, 458] on span "Cancel" at bounding box center [777, 454] width 30 height 19
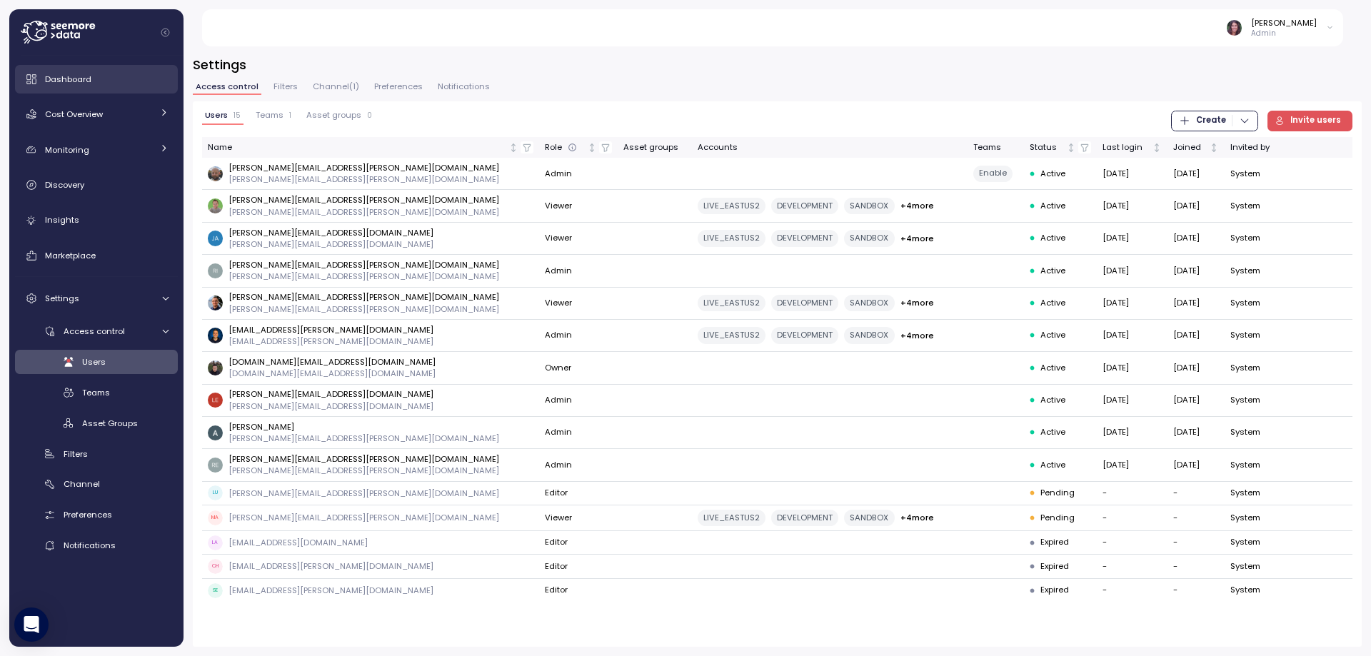
click at [76, 72] on div "Dashboard" at bounding box center [106, 79] width 123 height 14
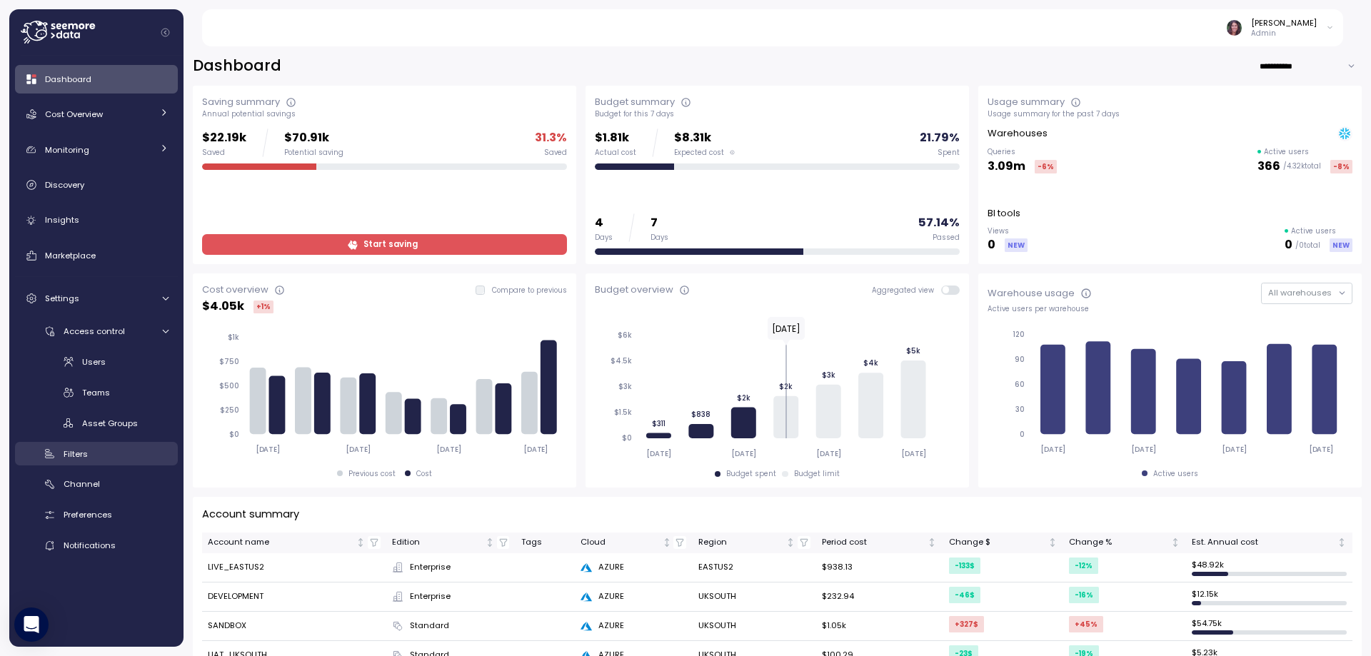
click at [103, 460] on div "Filters" at bounding box center [116, 454] width 105 height 14
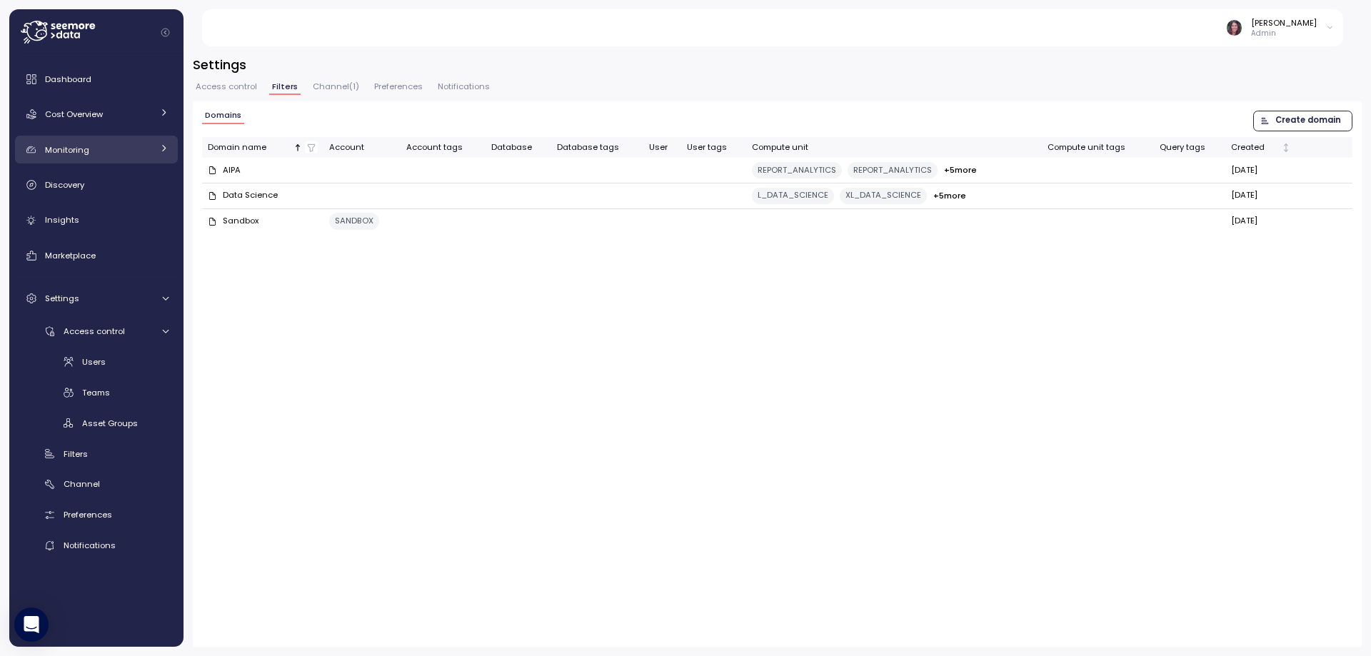
click at [99, 148] on div "Monitoring" at bounding box center [98, 150] width 107 height 14
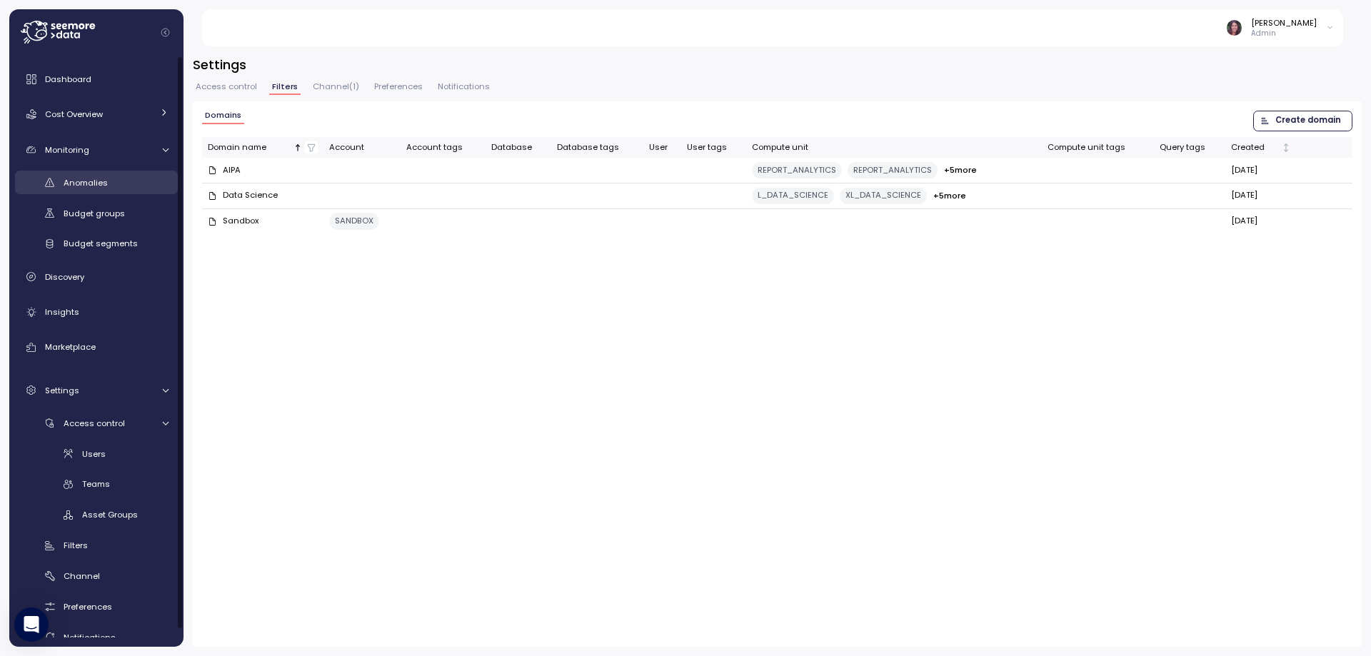
click at [94, 187] on span "Anomalies" at bounding box center [86, 182] width 44 height 11
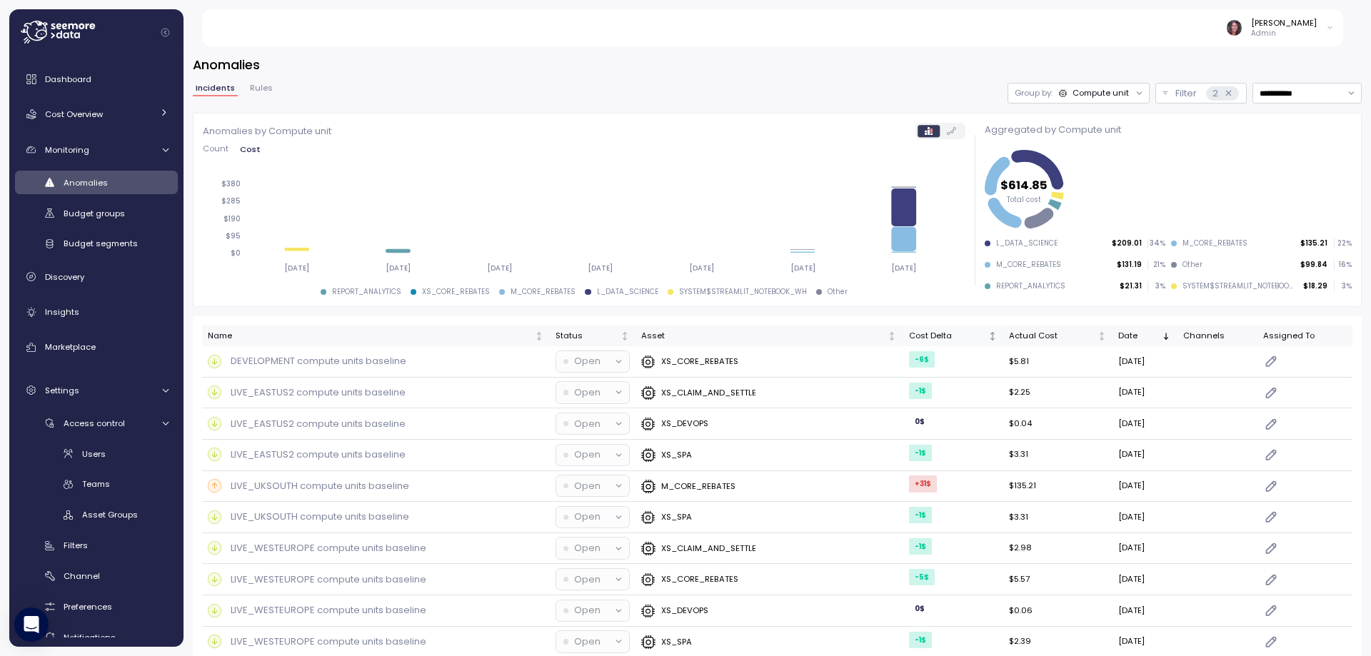
click at [923, 337] on div "Cost Delta" at bounding box center [947, 336] width 77 height 13
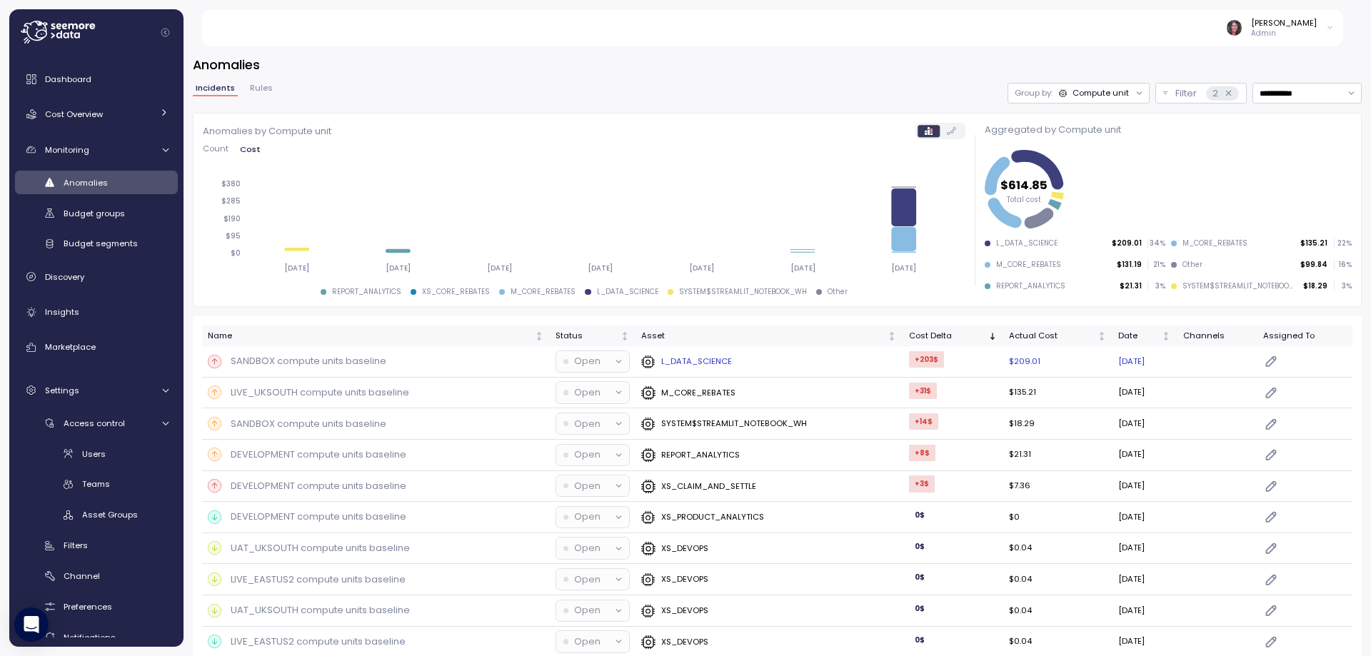
click at [365, 364] on p "SANDBOX compute units baseline" at bounding box center [309, 361] width 156 height 14
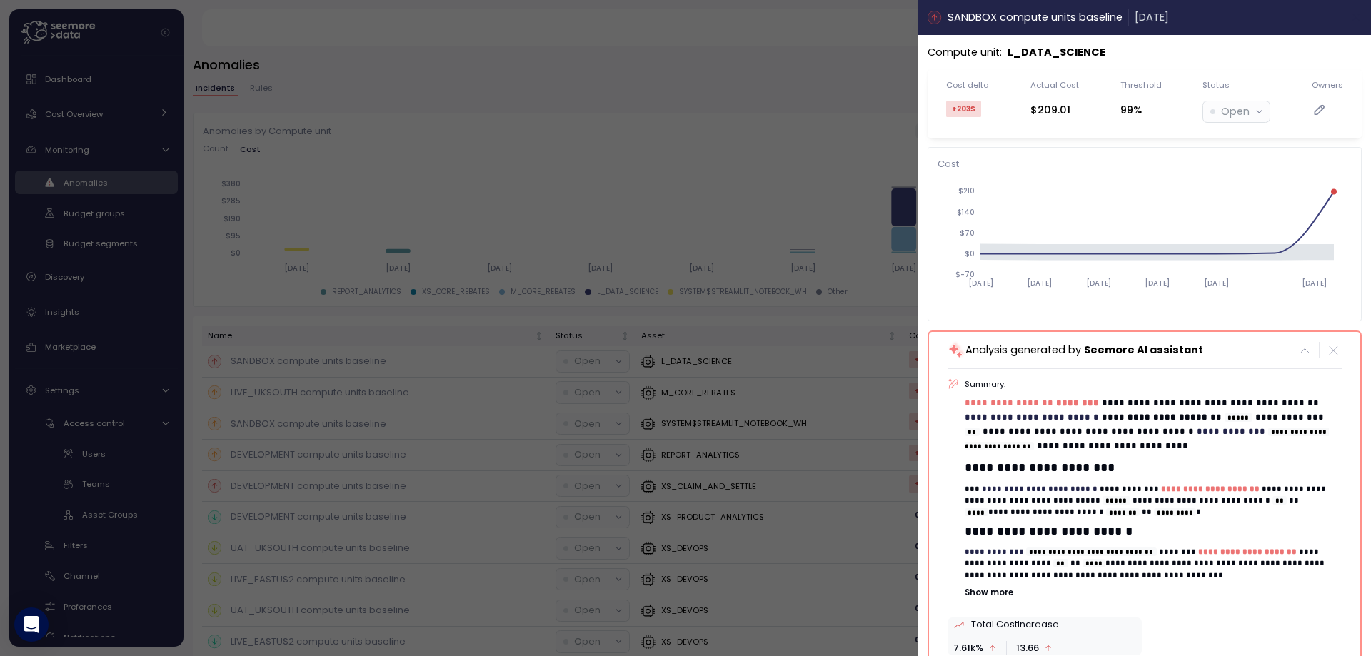
click at [1353, 18] on icon "button" at bounding box center [1356, 17] width 6 height 6
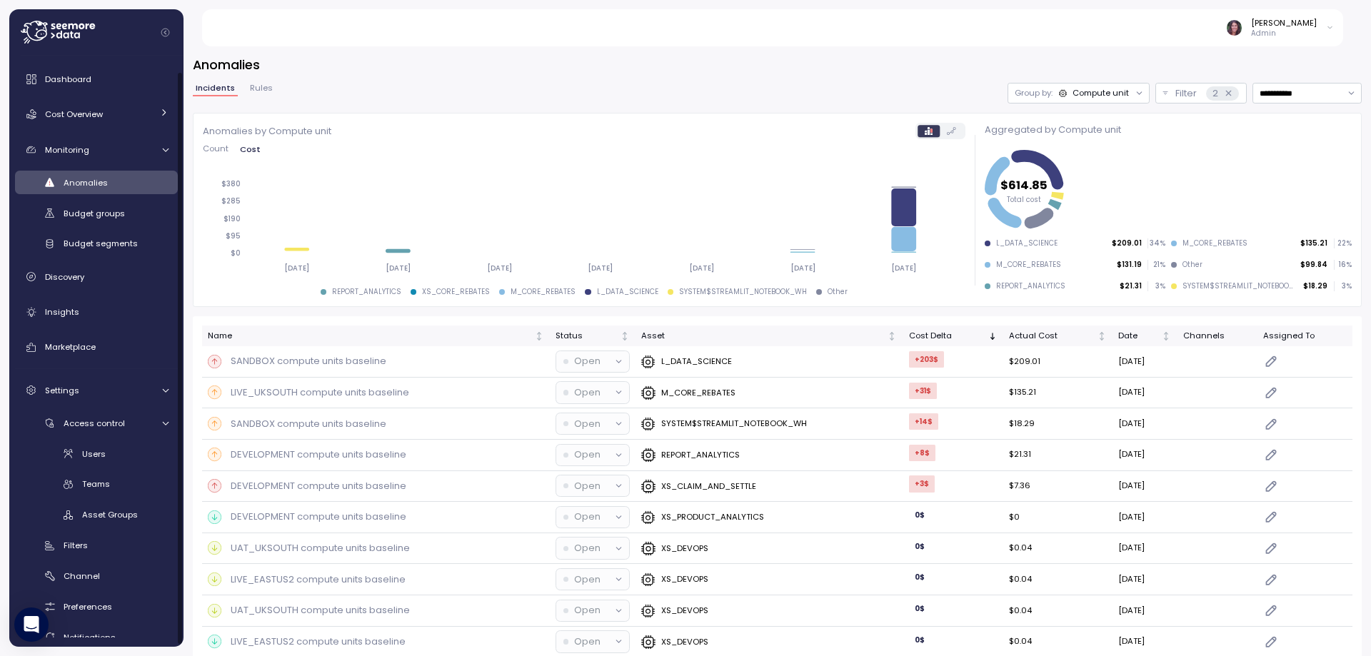
scroll to position [19, 0]
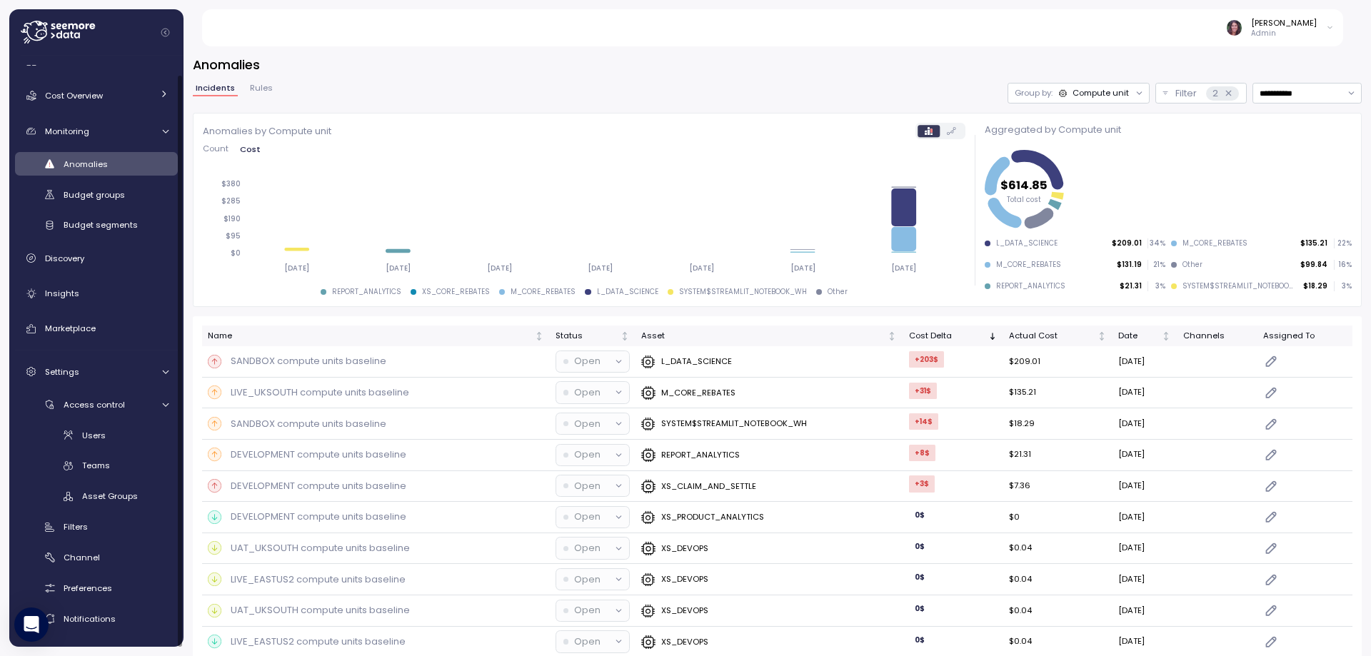
click at [89, 453] on div "Users Teams Asset Groups" at bounding box center [96, 465] width 163 height 85
click at [89, 467] on span "Teams" at bounding box center [96, 465] width 28 height 11
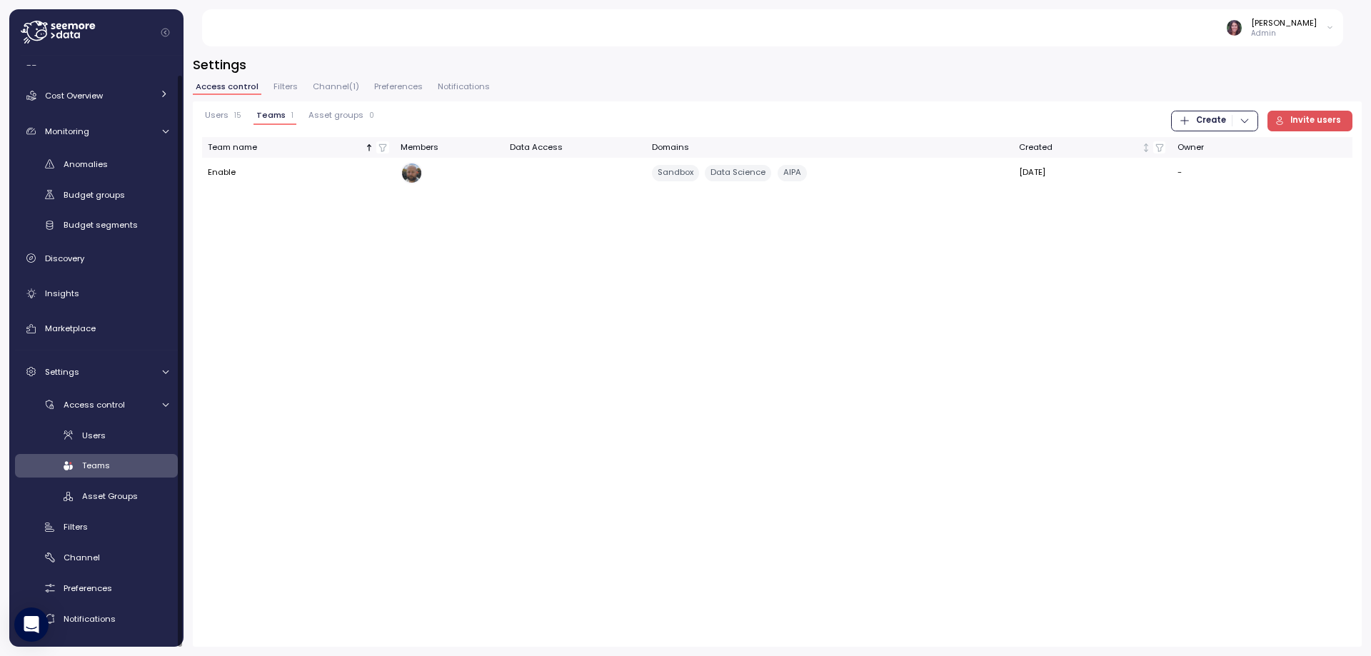
click at [225, 113] on span "Users" at bounding box center [217, 115] width 24 height 8
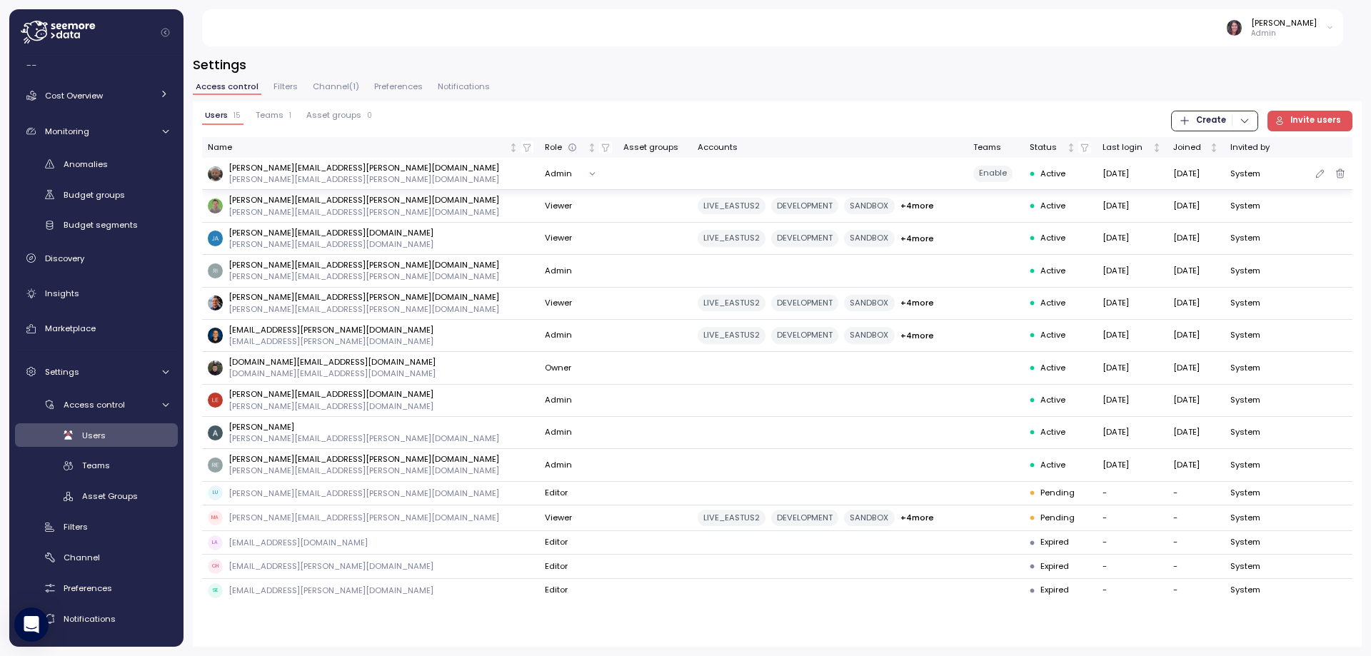
click at [291, 171] on p "david.zimmermann@enable.com" at bounding box center [363, 167] width 271 height 11
click at [1317, 175] on icon "button" at bounding box center [1319, 173] width 11 height 17
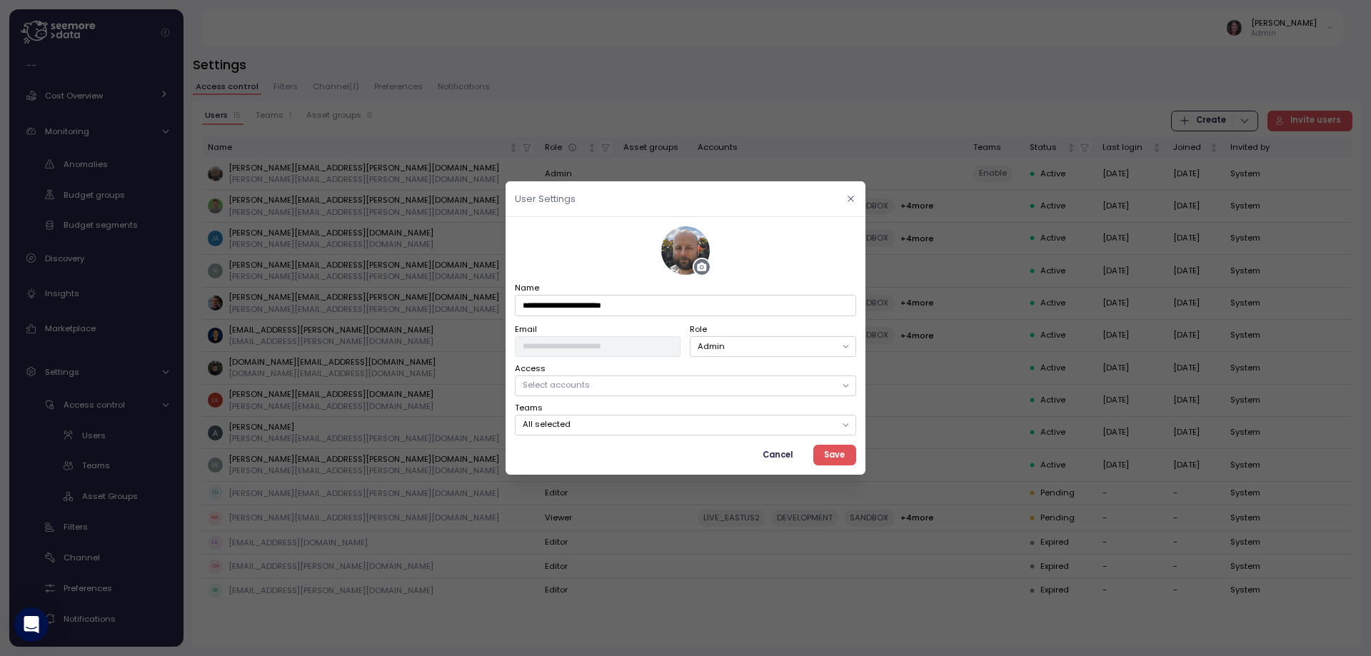
click at [852, 193] on button "button" at bounding box center [850, 199] width 16 height 16
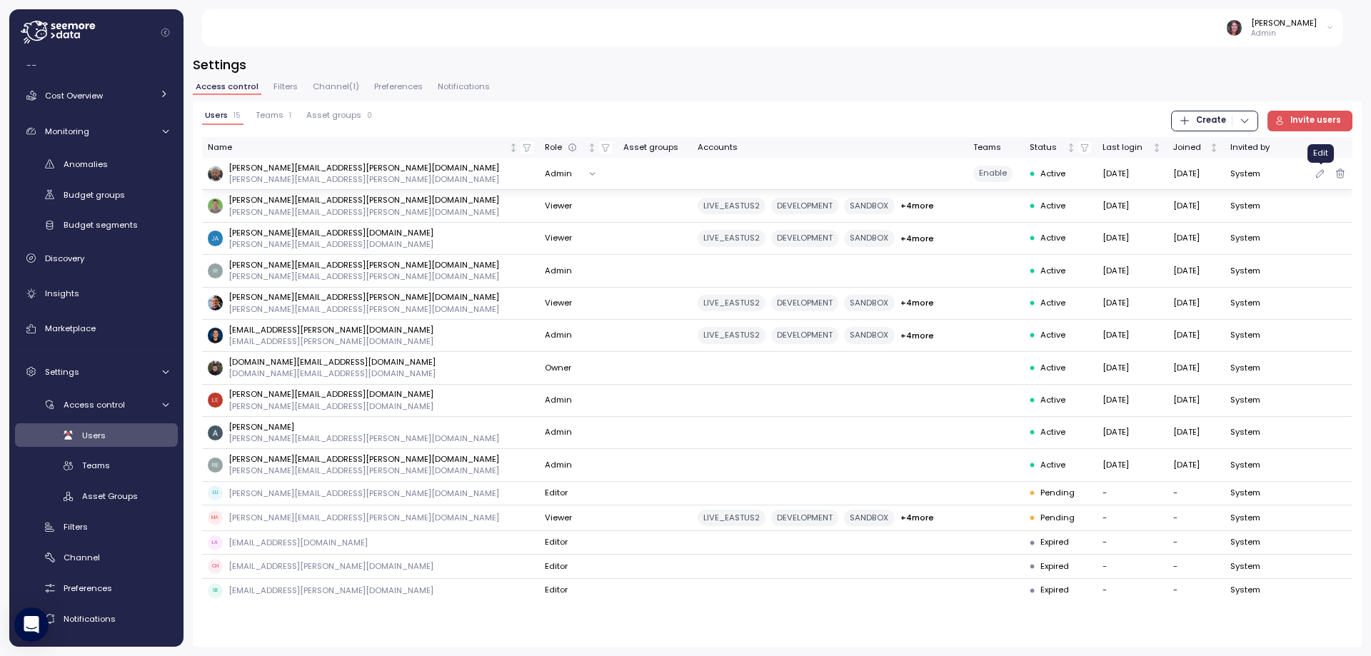
click at [1319, 173] on icon "button" at bounding box center [1319, 173] width 11 height 17
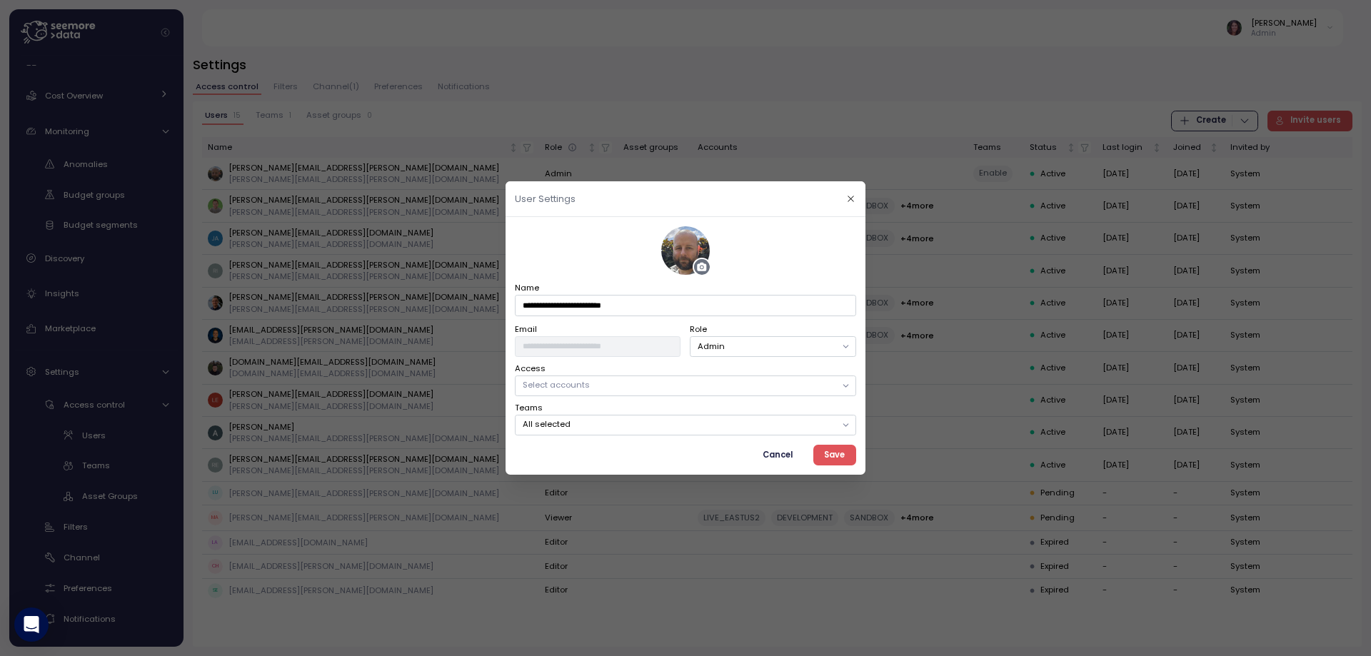
click at [646, 427] on p "All selected" at bounding box center [679, 423] width 313 height 11
click at [844, 449] on span "Save" at bounding box center [834, 454] width 21 height 19
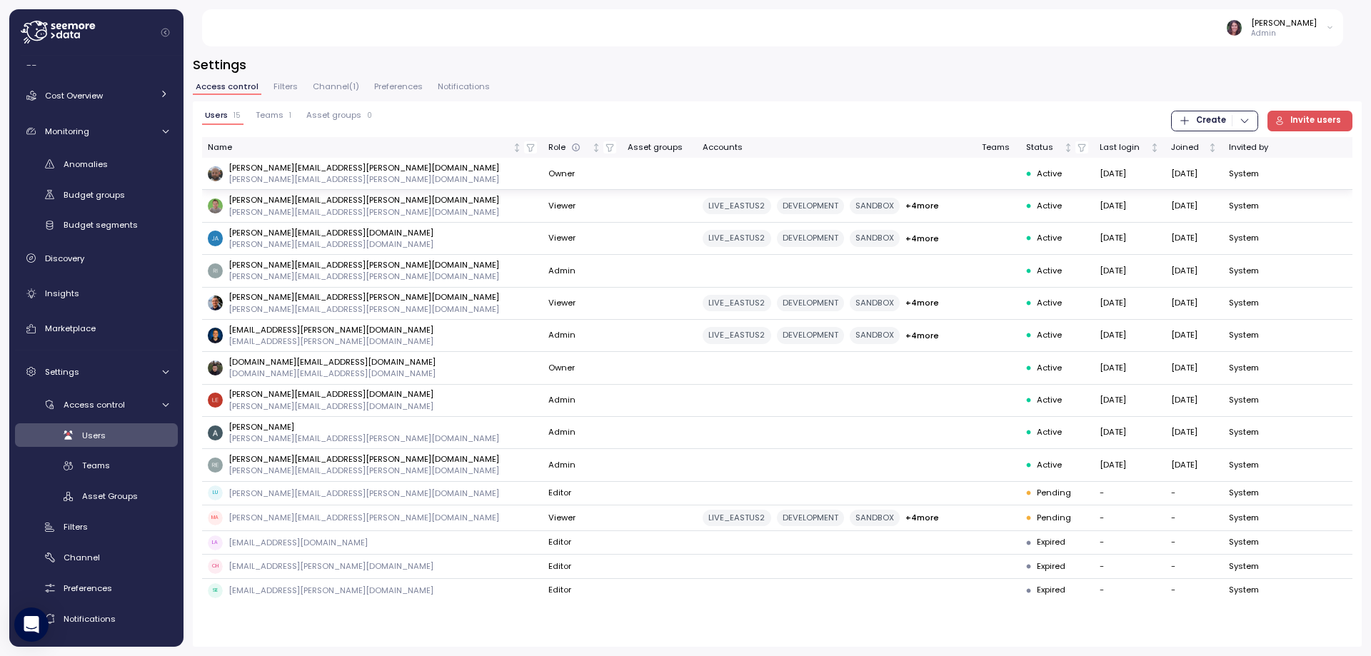
click at [272, 178] on p "david.zimmermann@enable.com" at bounding box center [363, 178] width 271 height 11
click at [1180, 173] on td "29 Aug 2025" at bounding box center [1194, 174] width 58 height 32
click at [101, 405] on span "Access control" at bounding box center [94, 404] width 61 height 11
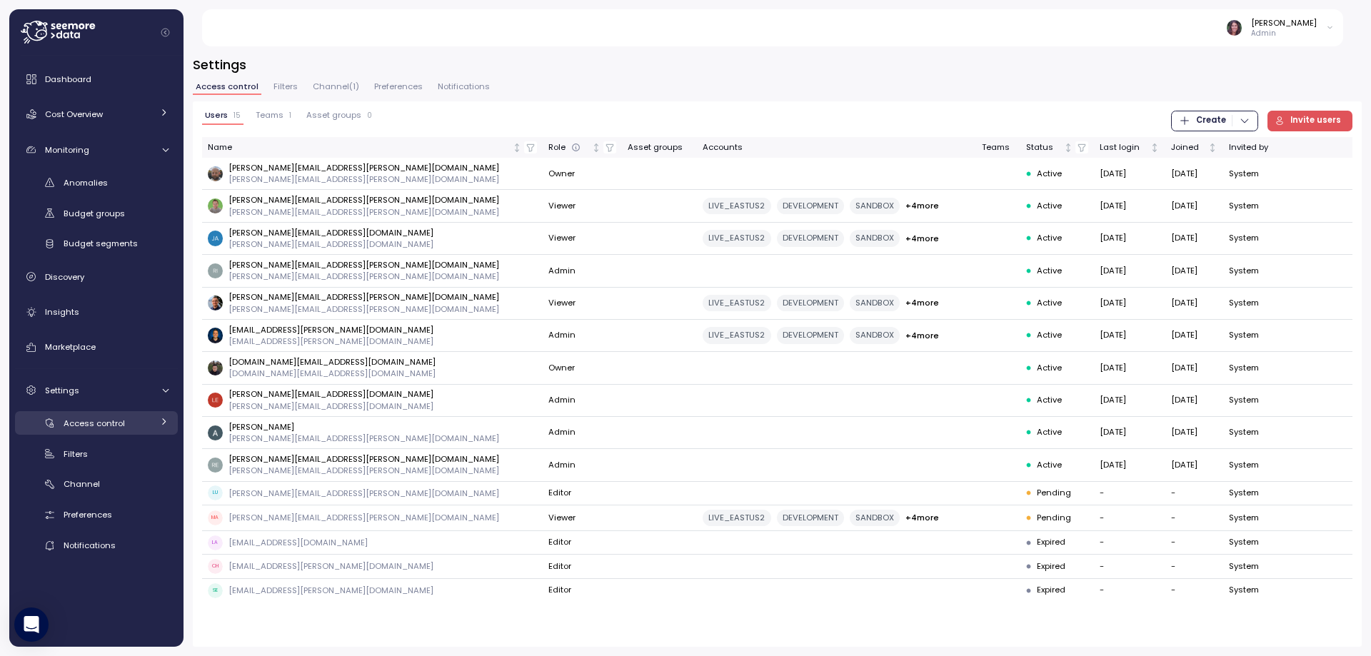
click at [98, 423] on span "Access control" at bounding box center [94, 423] width 61 height 11
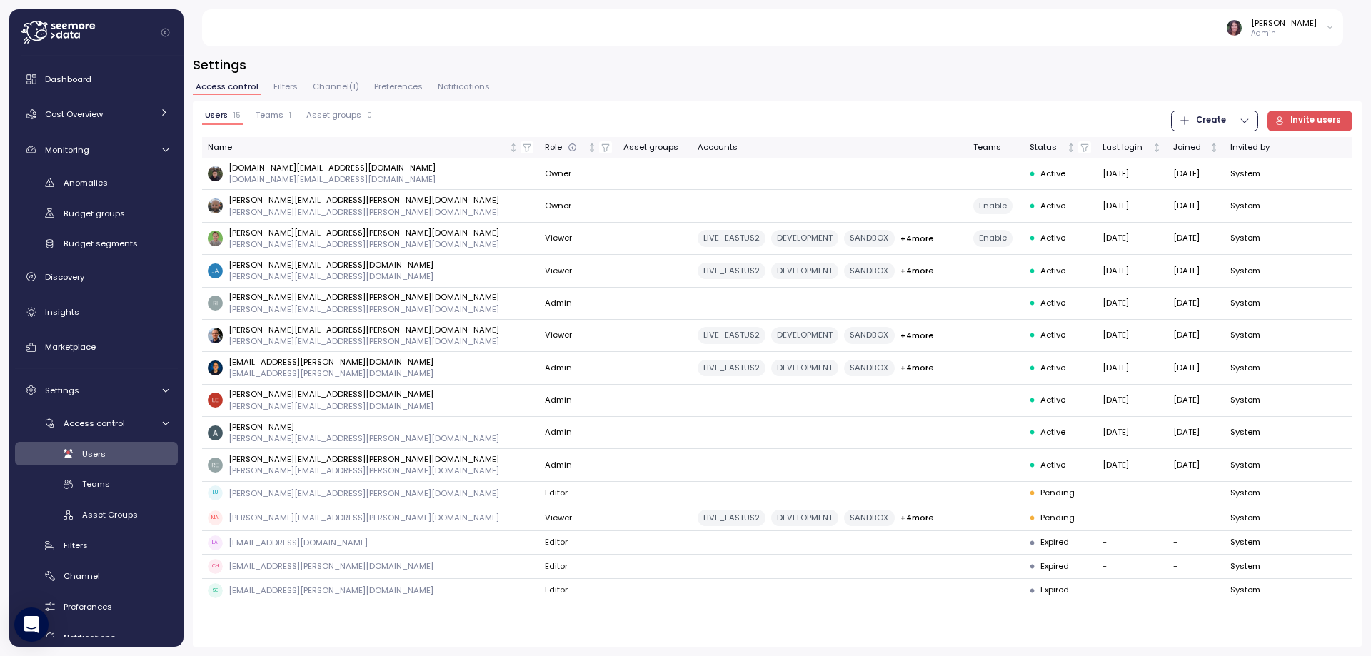
click at [277, 113] on span "Teams" at bounding box center [270, 115] width 28 height 8
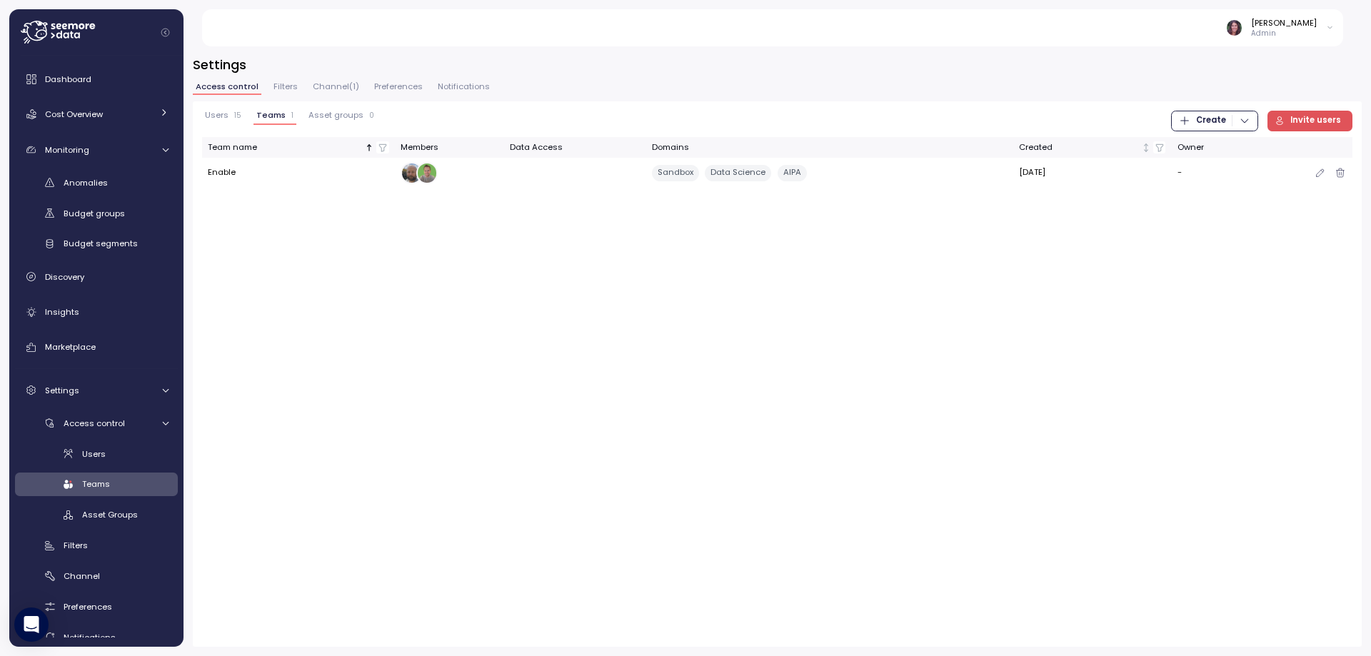
click at [669, 172] on div "Sandbox" at bounding box center [675, 173] width 47 height 16
click at [231, 114] on div "Users 15" at bounding box center [223, 116] width 36 height 10
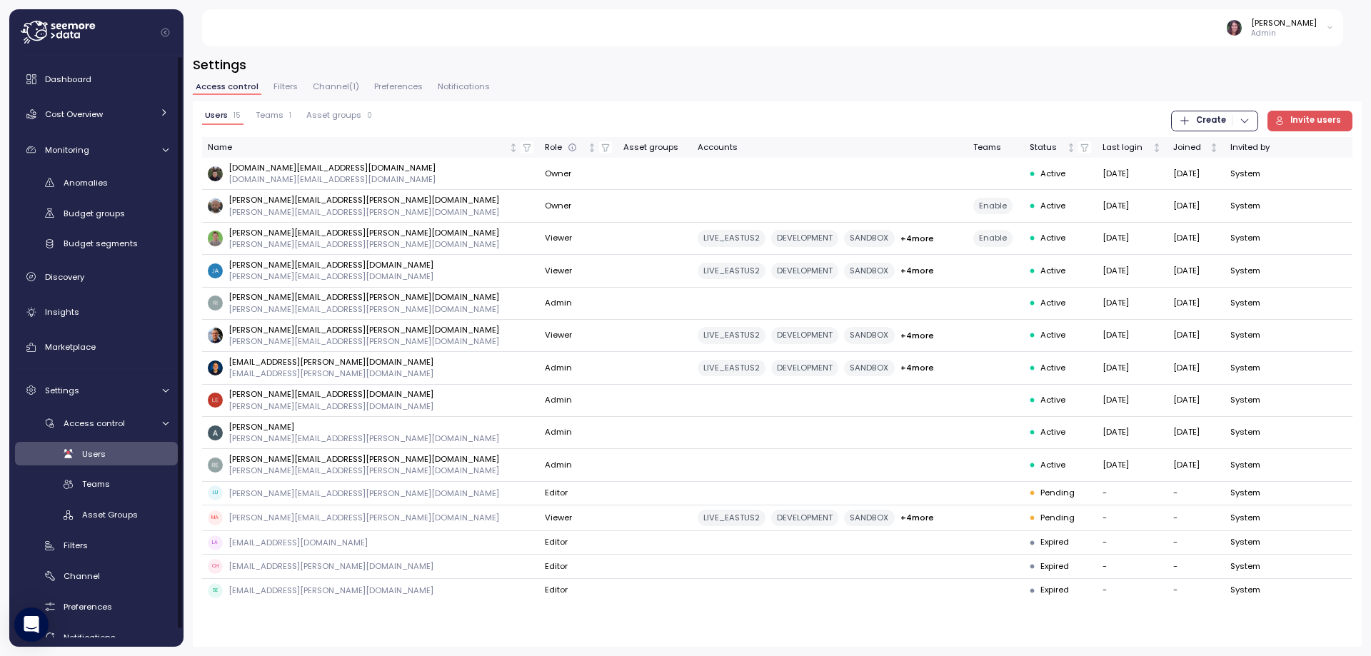
click at [59, 34] on icon at bounding box center [59, 35] width 6 height 8
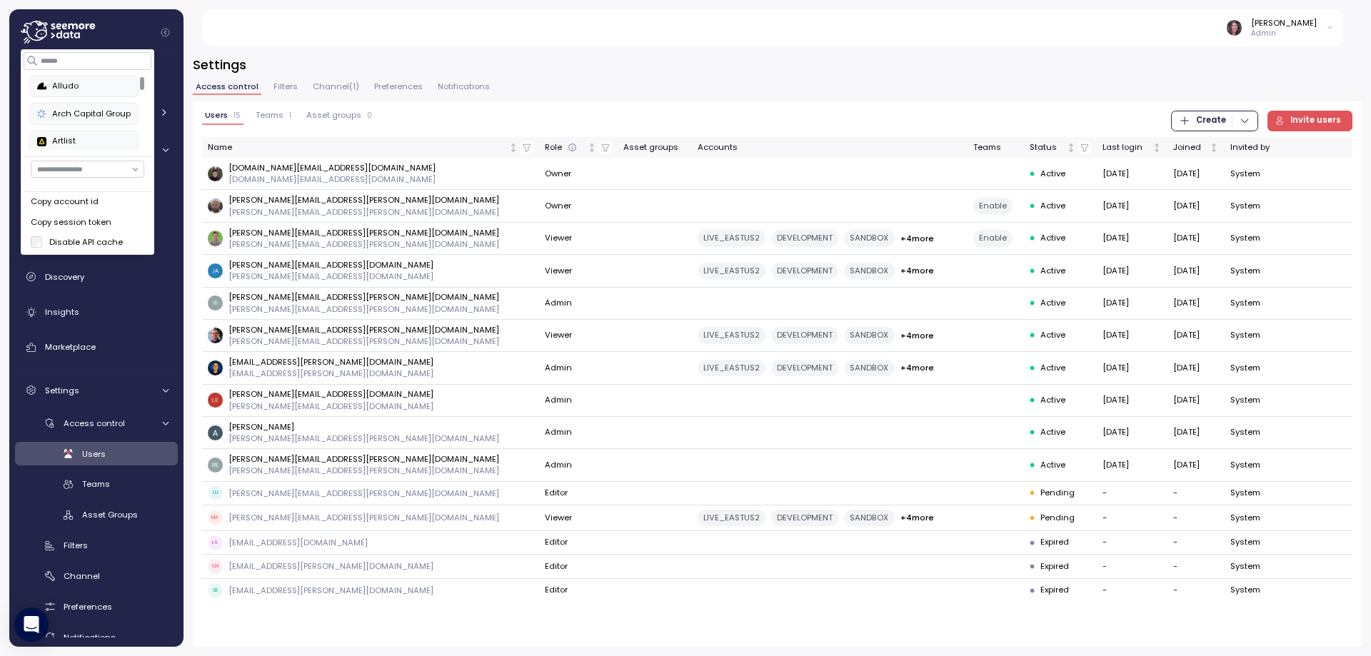
click at [77, 172] on input "button" at bounding box center [87, 169] width 113 height 17
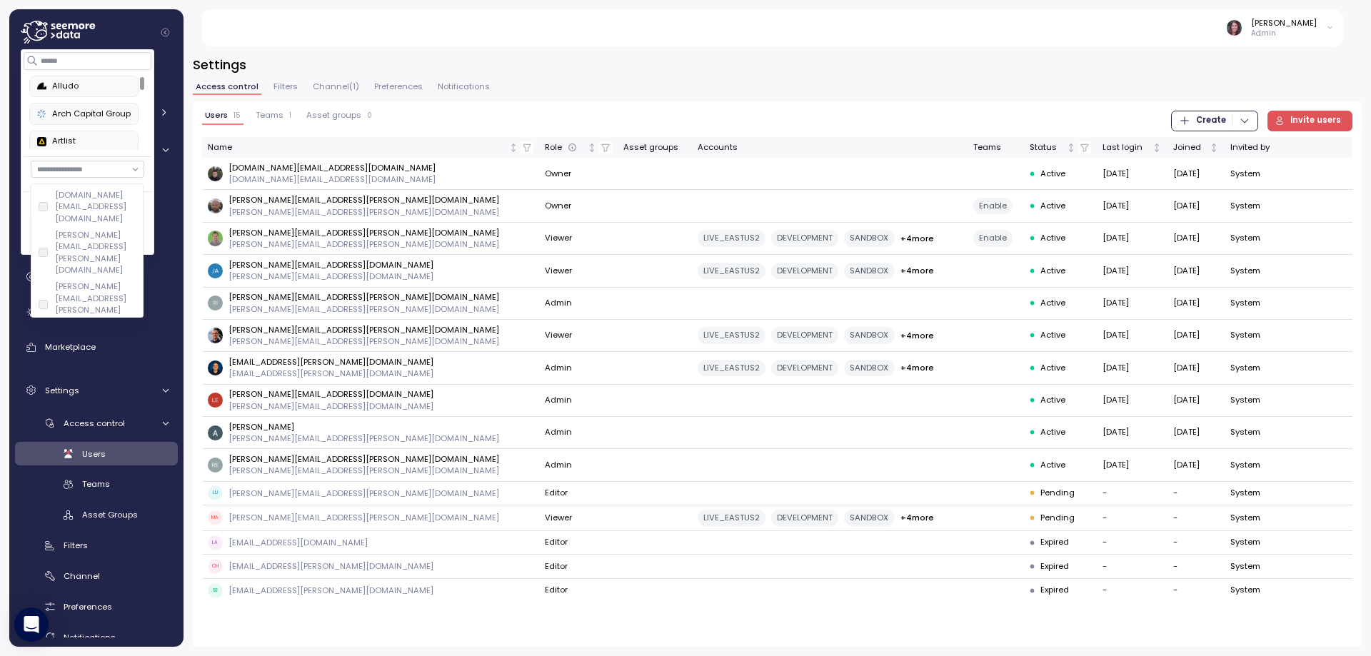
click at [75, 229] on div "david.zimmermann@enable.com" at bounding box center [95, 252] width 81 height 47
type input "**********"
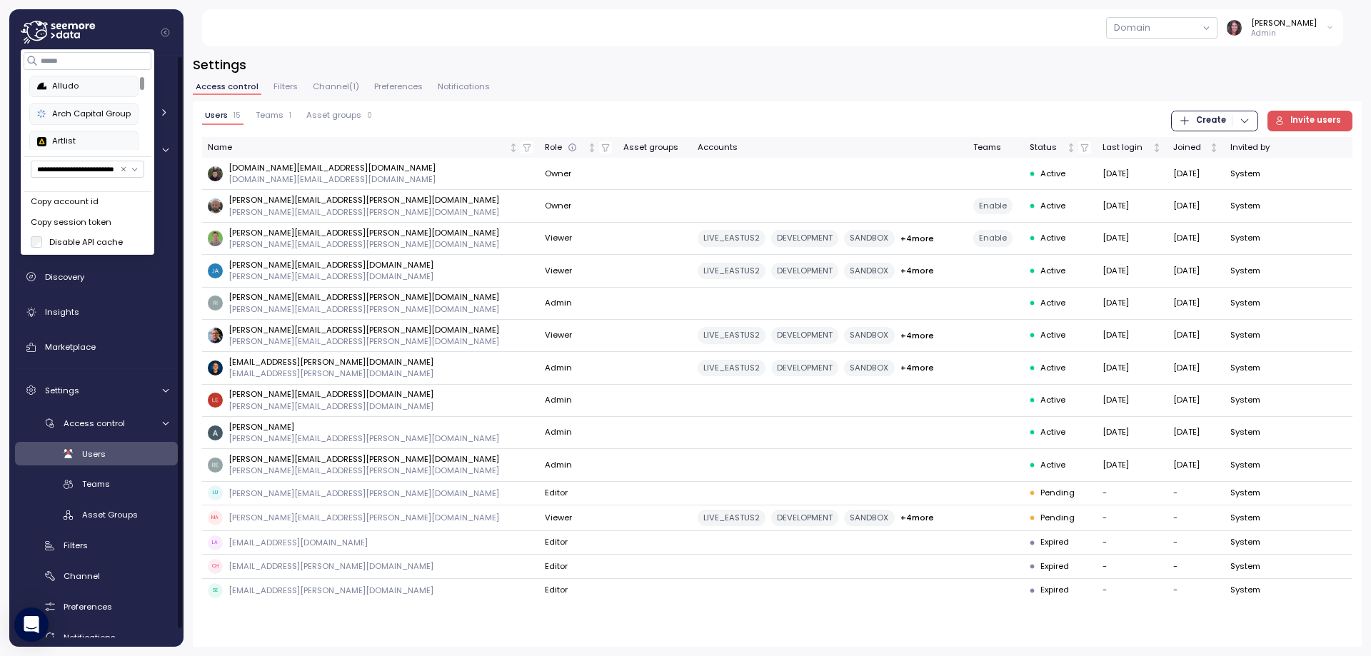
click at [1150, 31] on div "Domain" at bounding box center [1132, 28] width 36 height 15
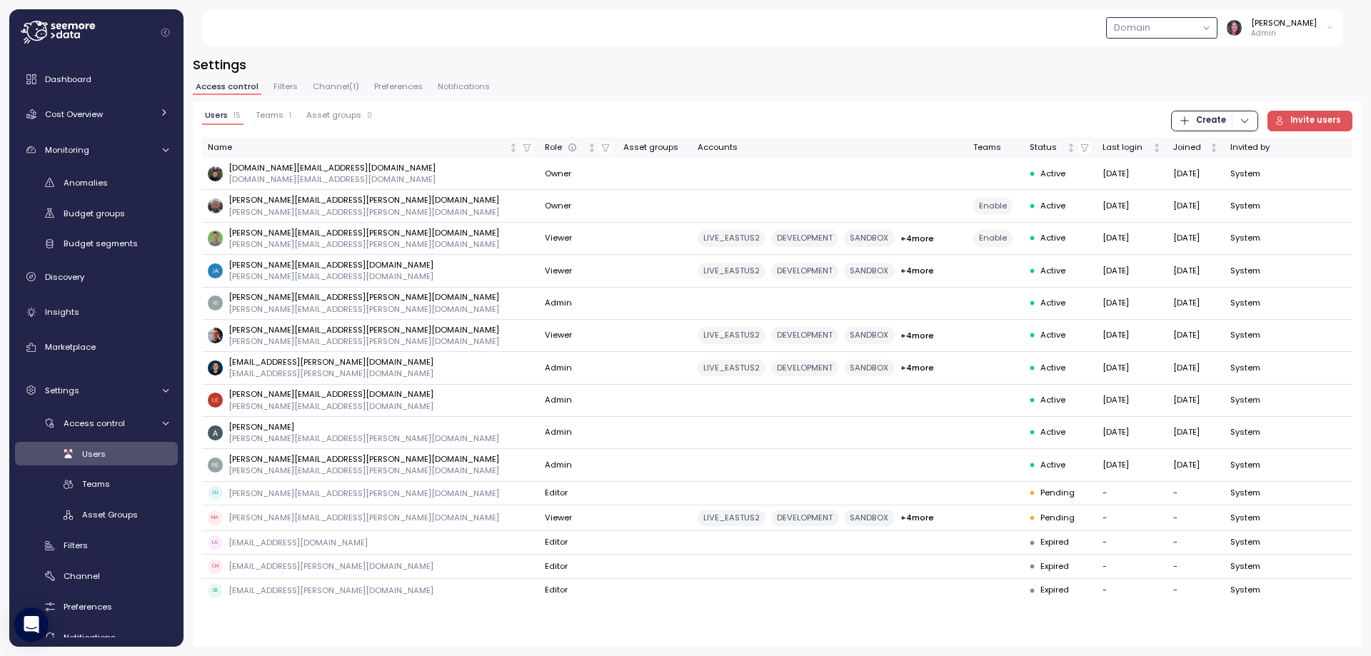
click at [1209, 25] on button "button" at bounding box center [1161, 27] width 111 height 21
click at [1185, 62] on div "Sandbox" at bounding box center [1188, 56] width 36 height 11
click at [1196, 33] on div "Sandbox" at bounding box center [1185, 27] width 23 height 13
click at [1176, 75] on div "Data Science" at bounding box center [1197, 74] width 55 height 11
click at [86, 74] on span "Dashboard" at bounding box center [68, 79] width 46 height 11
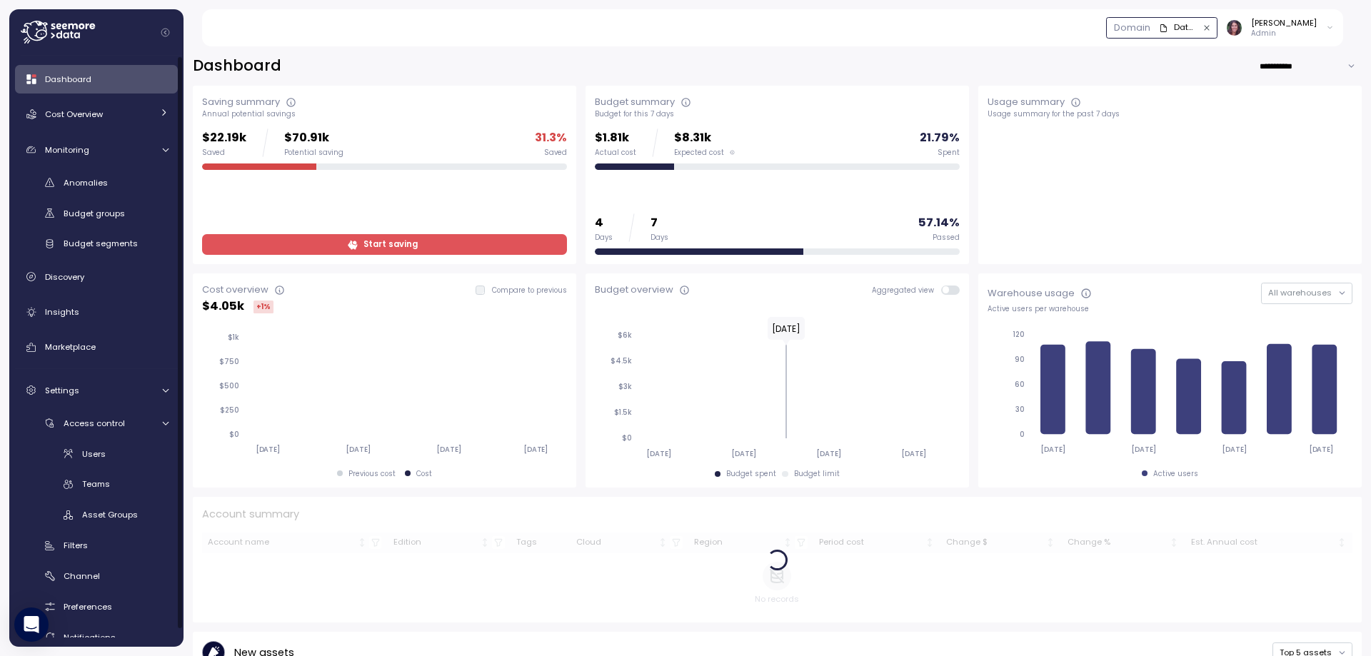
click at [1168, 32] on icon "button" at bounding box center [1163, 28] width 9 height 9
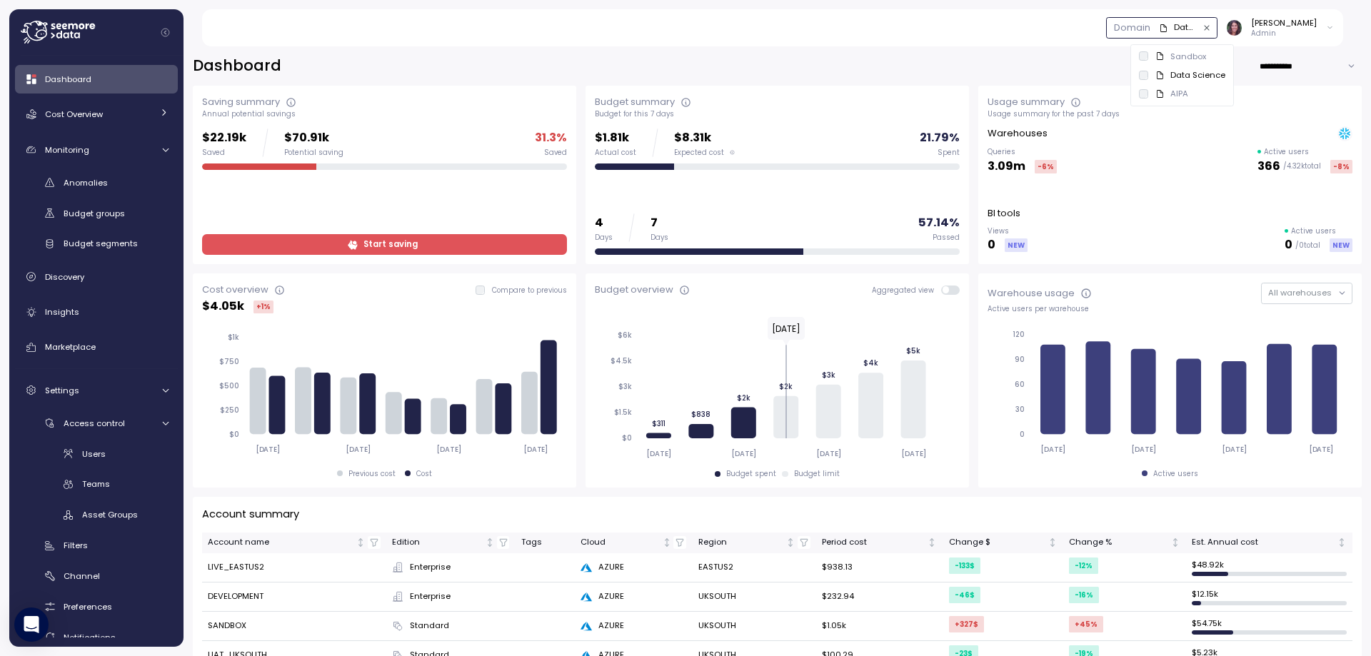
click at [1172, 90] on div "AIPA" at bounding box center [1179, 93] width 18 height 11
click at [1168, 29] on icon "button" at bounding box center [1163, 28] width 9 height 9
click at [1179, 54] on div "Sandbox" at bounding box center [1188, 56] width 36 height 11
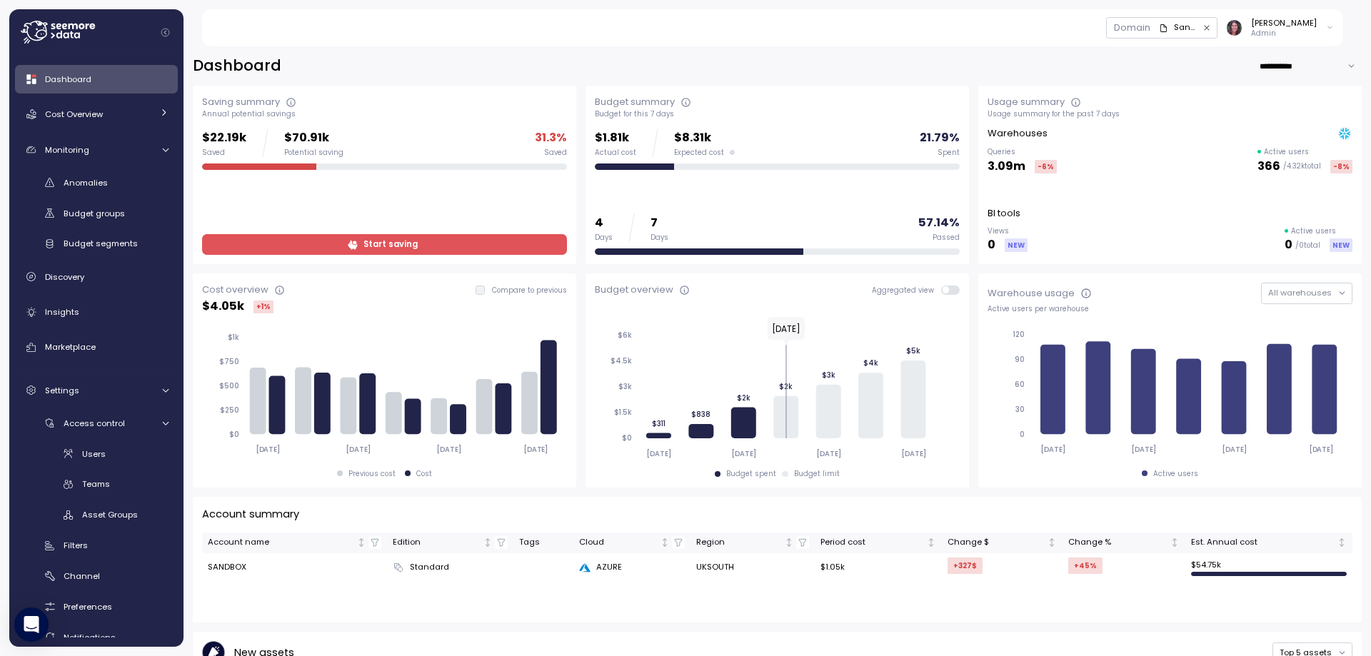
click at [1158, 24] on div "Domain" at bounding box center [1132, 28] width 52 height 20
click at [1150, 26] on div "Domain" at bounding box center [1132, 28] width 36 height 15
click at [1196, 32] on div "Sandbox" at bounding box center [1185, 27] width 23 height 13
click at [1158, 31] on div "Domain" at bounding box center [1132, 28] width 52 height 20
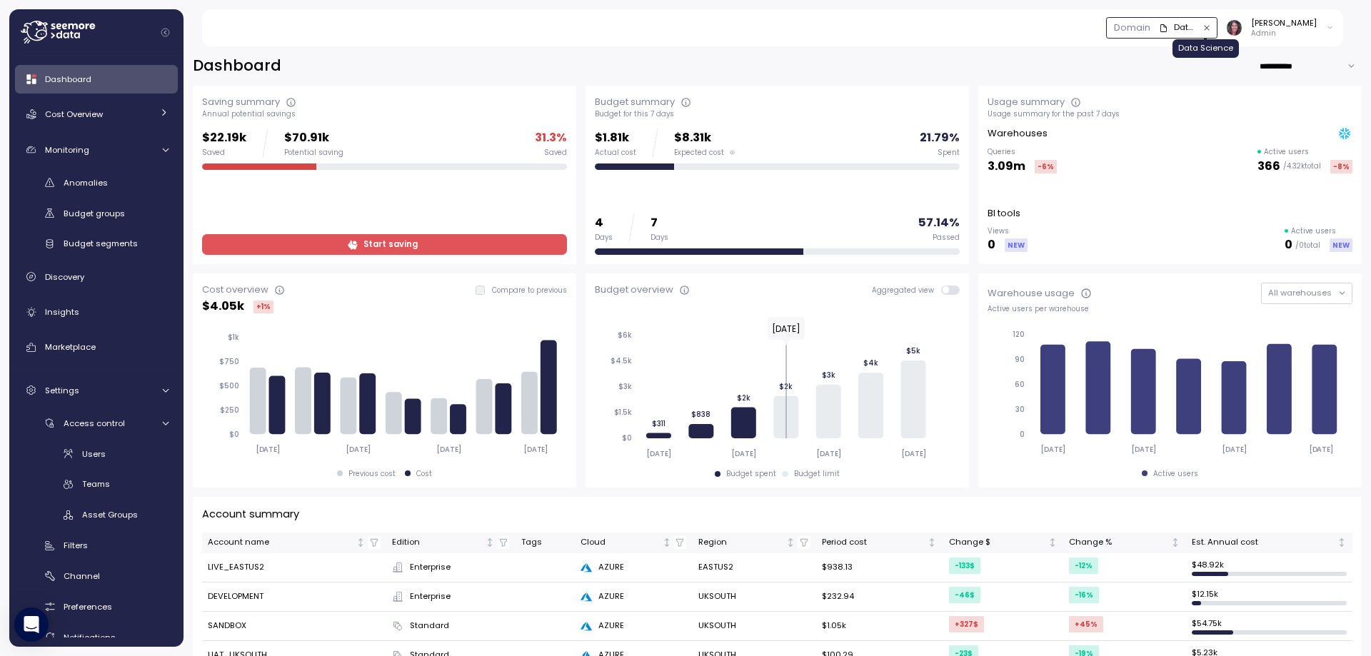
click at [1196, 26] on div "Data Science" at bounding box center [1185, 27] width 23 height 13
click at [1150, 26] on div "Domain" at bounding box center [1132, 28] width 36 height 15
click at [954, 33] on div "Domain AIPA Elvire Lukov Admin" at bounding box center [780, 27] width 1125 height 37
click at [1191, 28] on div "AIPA" at bounding box center [1175, 27] width 33 height 13
click at [116, 111] on div "Cost Overview" at bounding box center [98, 114] width 107 height 14
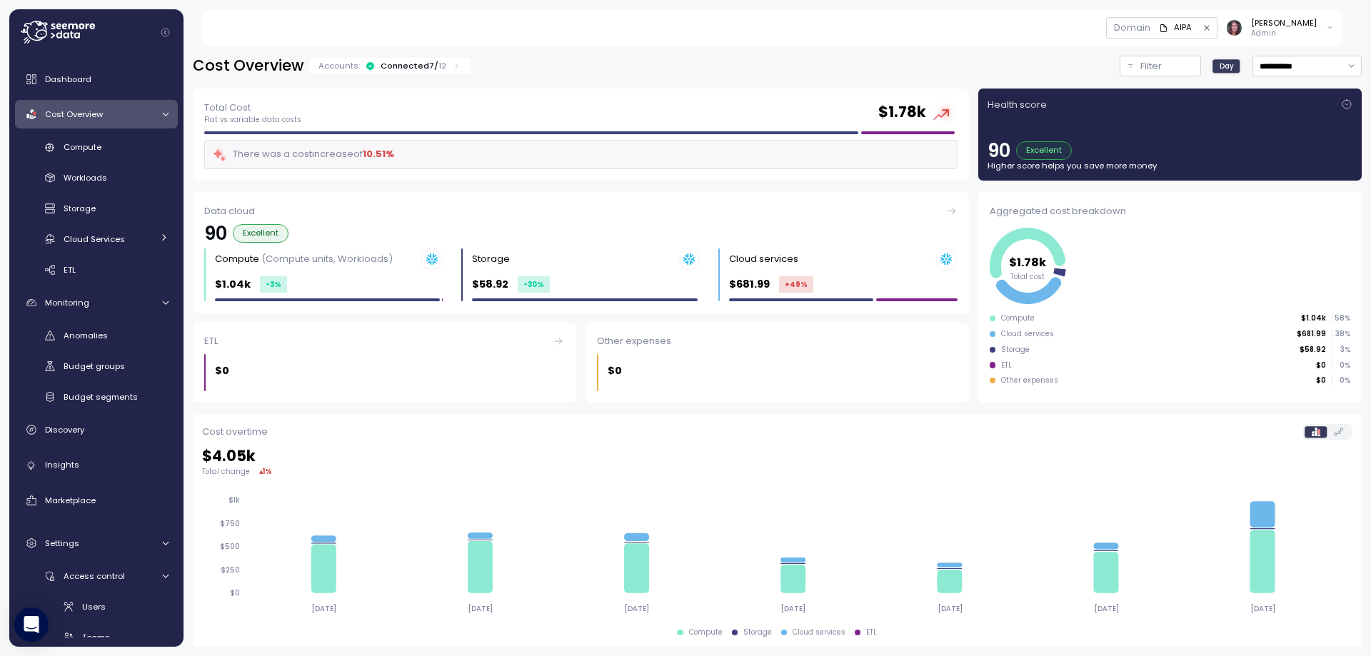
click at [83, 36] on icon at bounding box center [58, 32] width 74 height 23
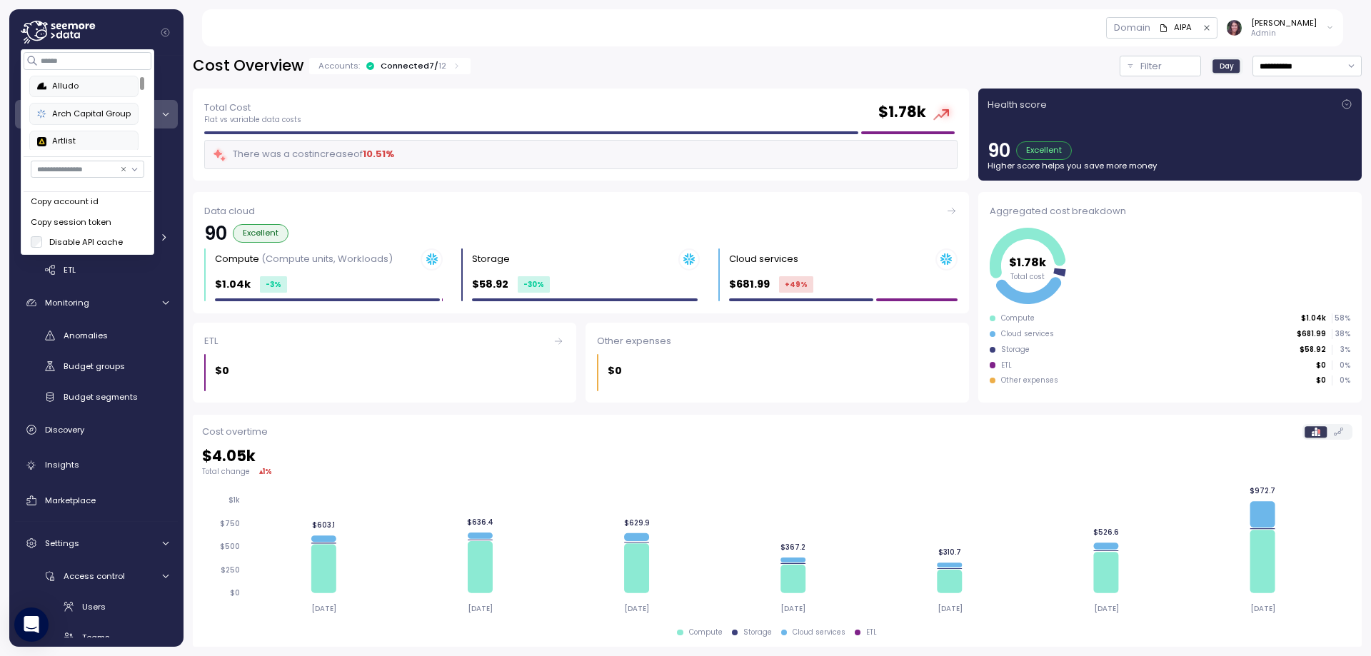
type input "**********"
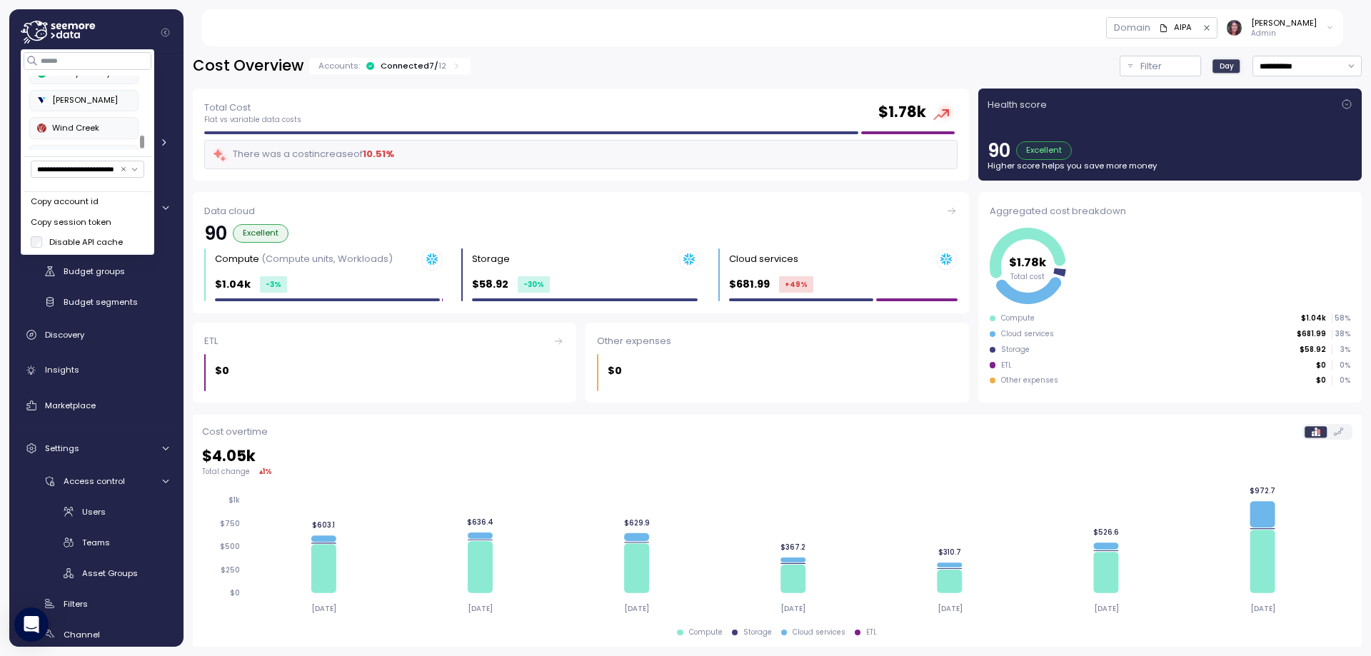
scroll to position [635, 0]
click at [81, 86] on div "Verbit" at bounding box center [84, 84] width 94 height 13
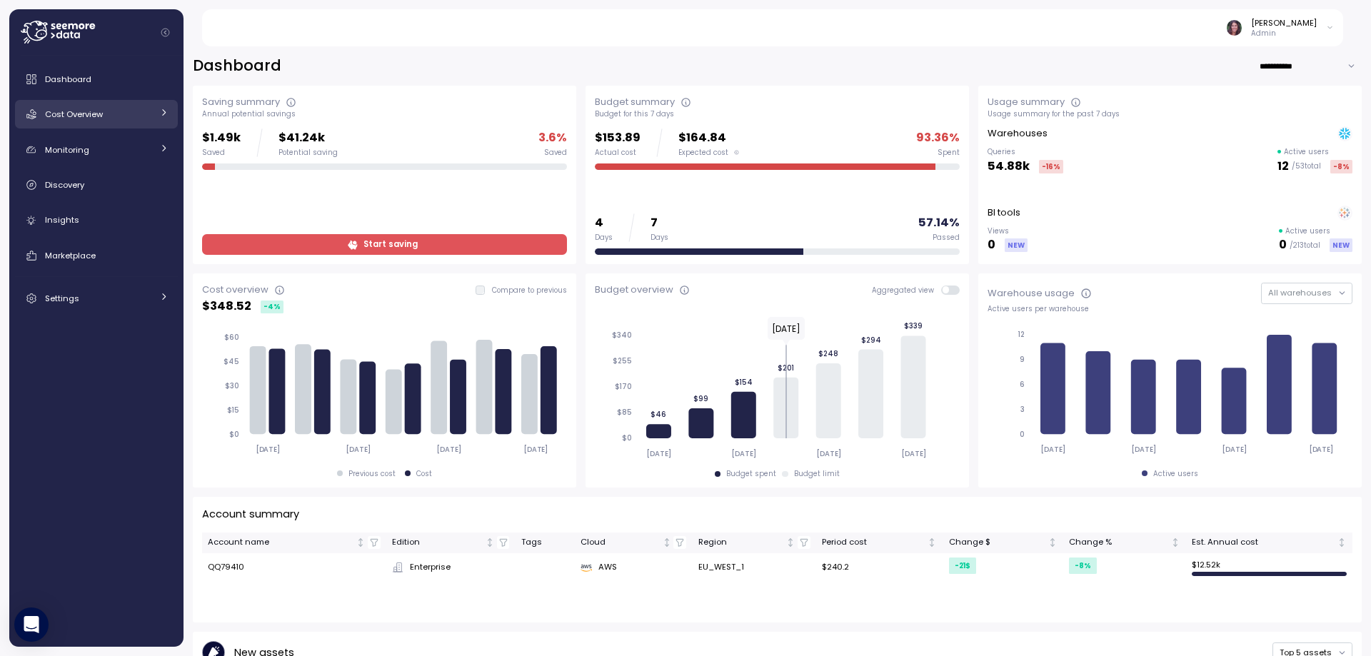
click at [101, 104] on link "Cost Overview" at bounding box center [96, 114] width 163 height 29
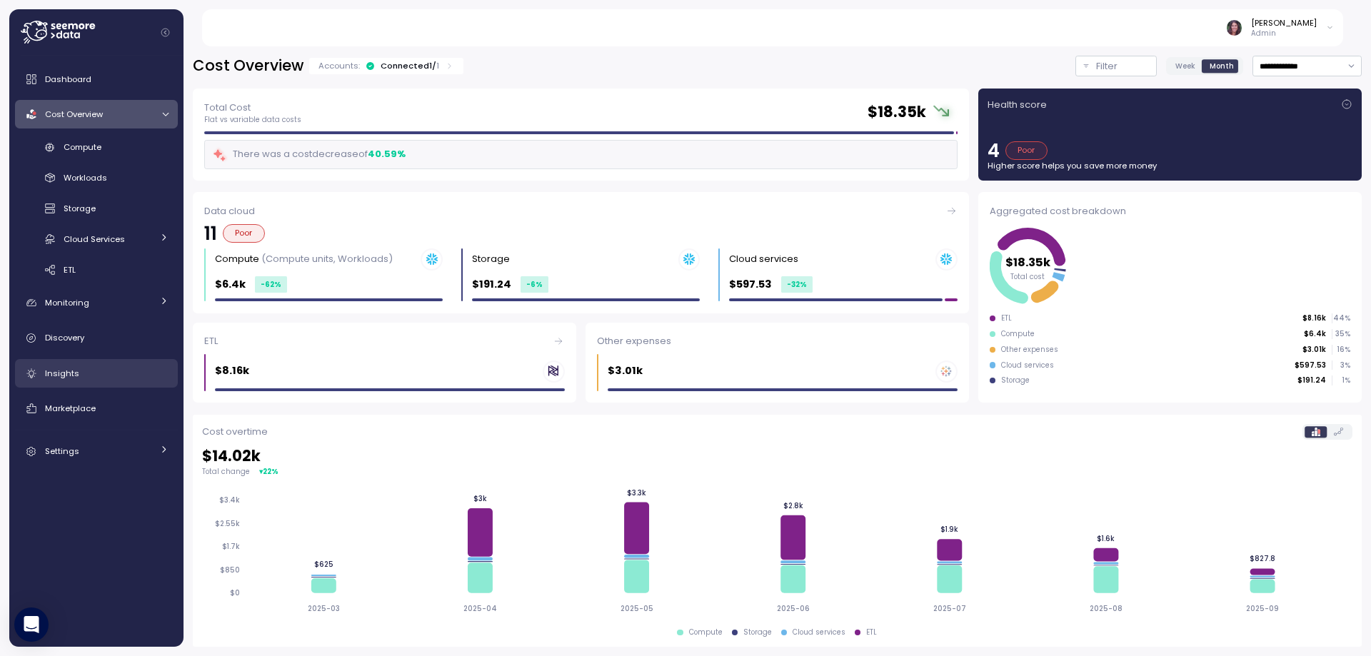
click at [106, 381] on link "Insights" at bounding box center [96, 373] width 163 height 29
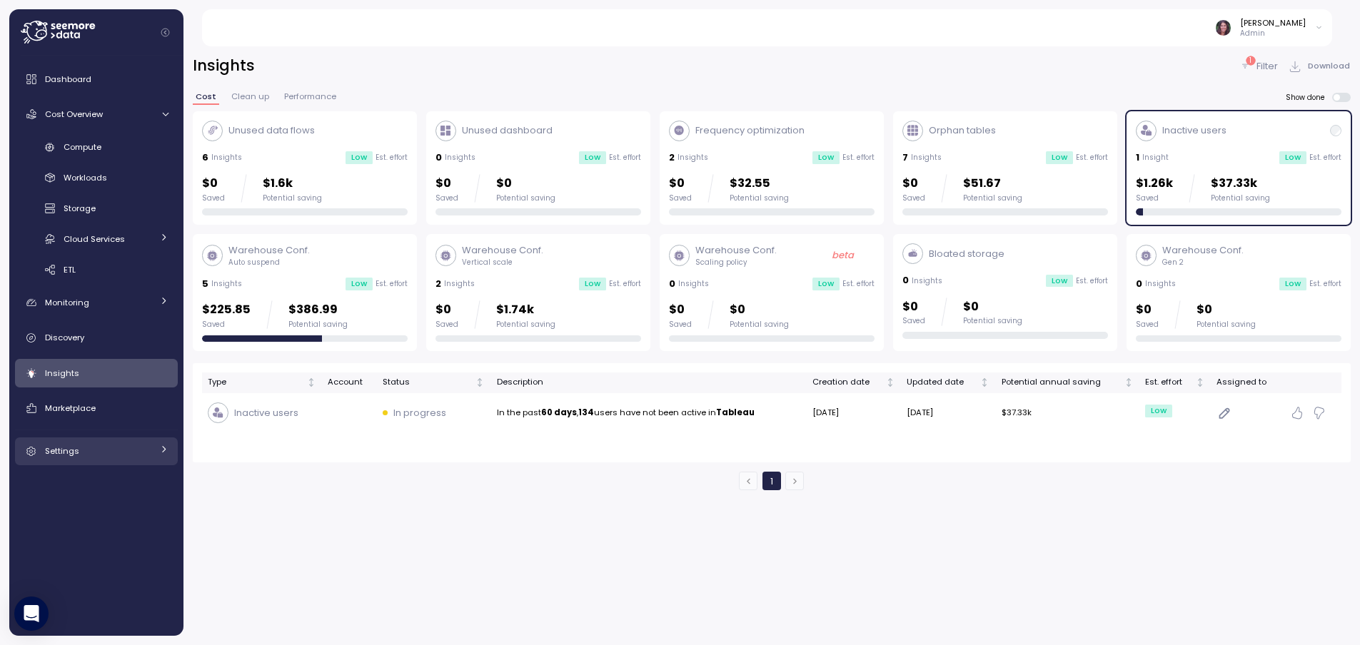
click at [114, 449] on div "Settings" at bounding box center [98, 451] width 107 height 14
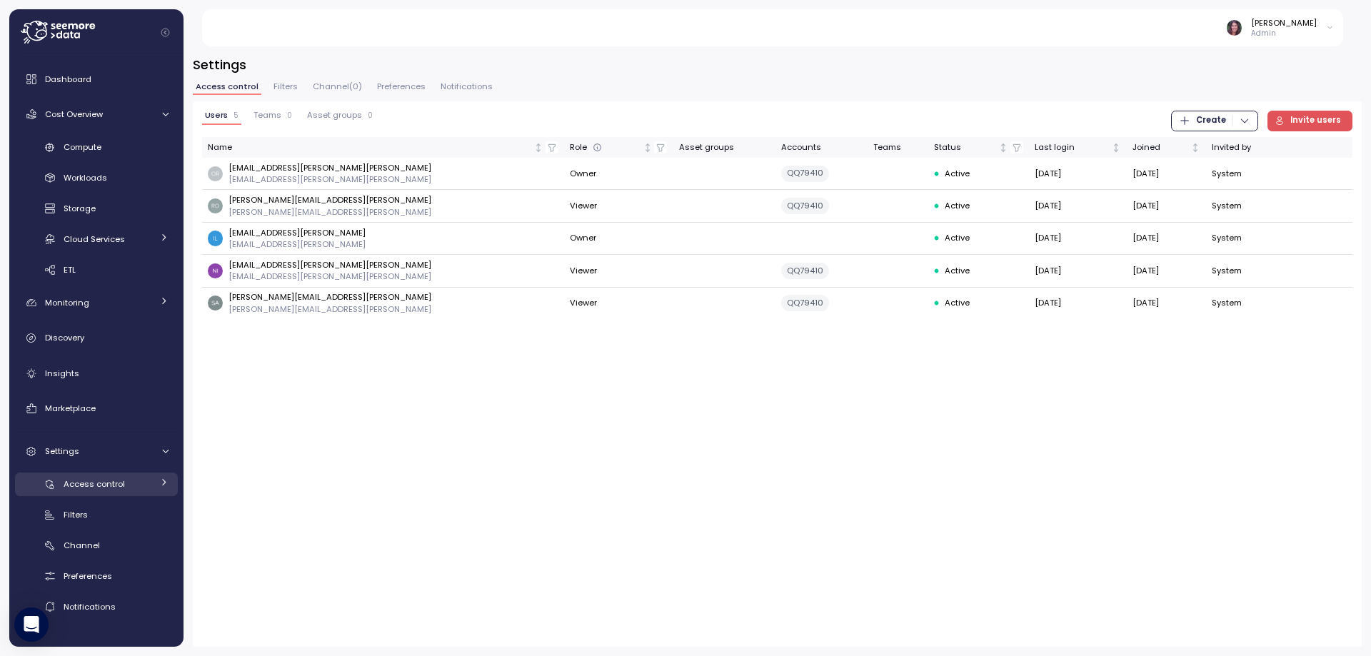
click at [108, 489] on span "Access control" at bounding box center [94, 483] width 61 height 11
click at [411, 88] on span "Preferences" at bounding box center [401, 87] width 49 height 8
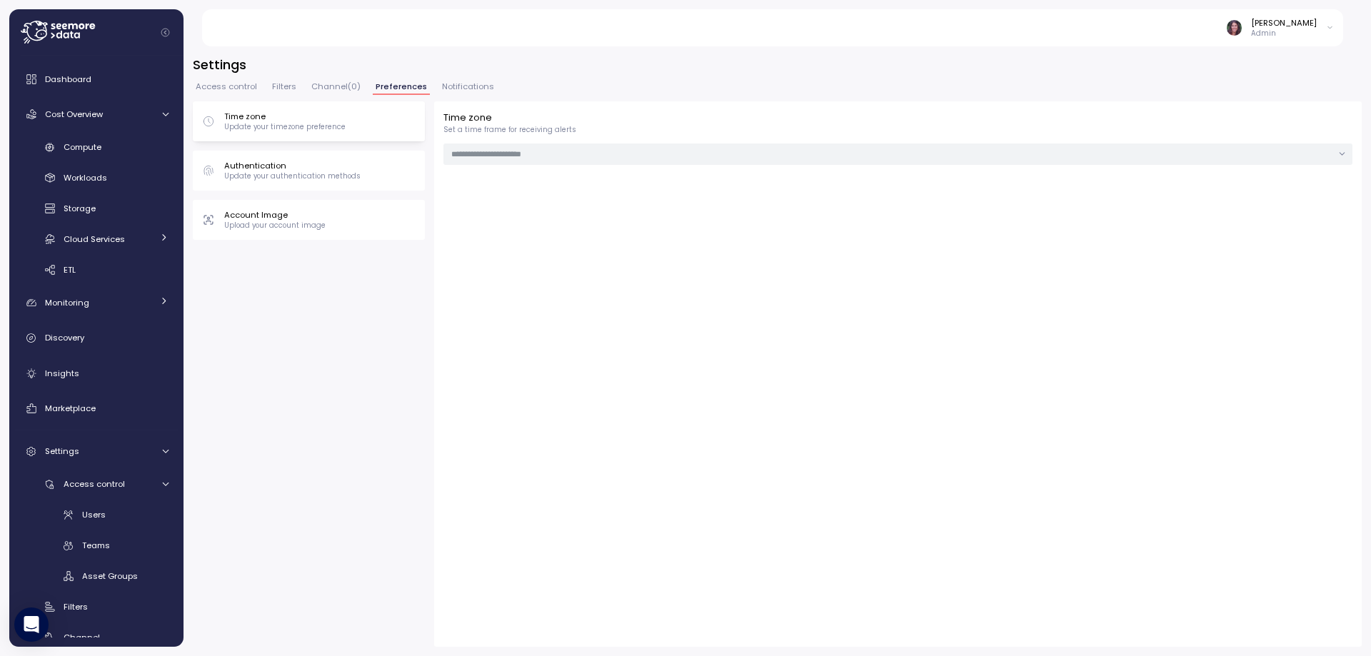
type input "******"
click at [455, 87] on span "Notifications" at bounding box center [468, 87] width 52 height 8
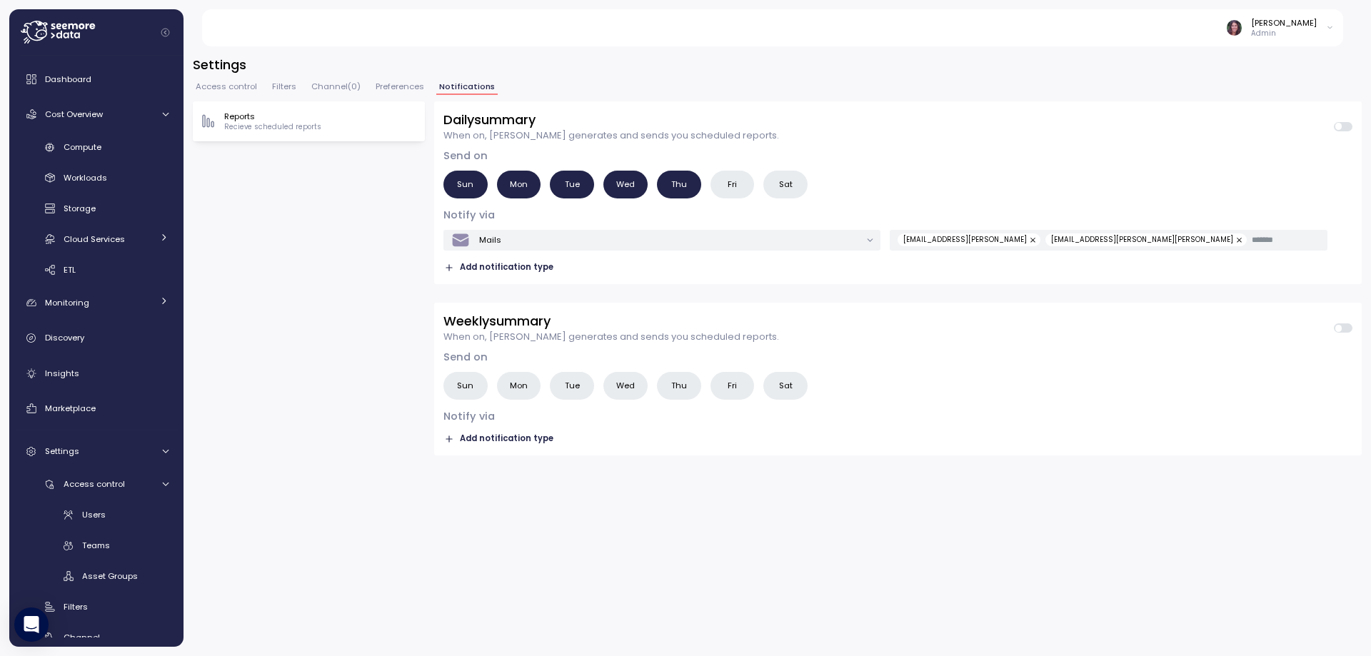
click at [355, 84] on span "Channel ( 0 )" at bounding box center [335, 87] width 49 height 8
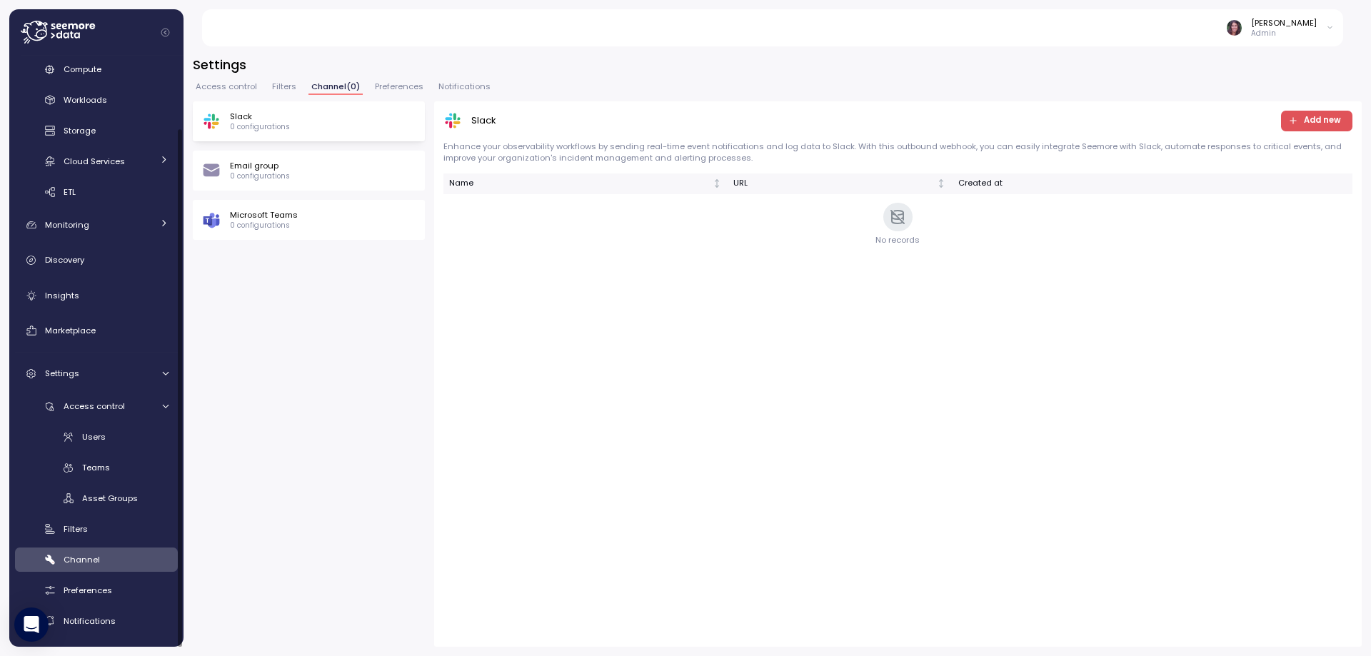
scroll to position [80, 0]
click at [101, 584] on span "Preferences" at bounding box center [88, 587] width 49 height 11
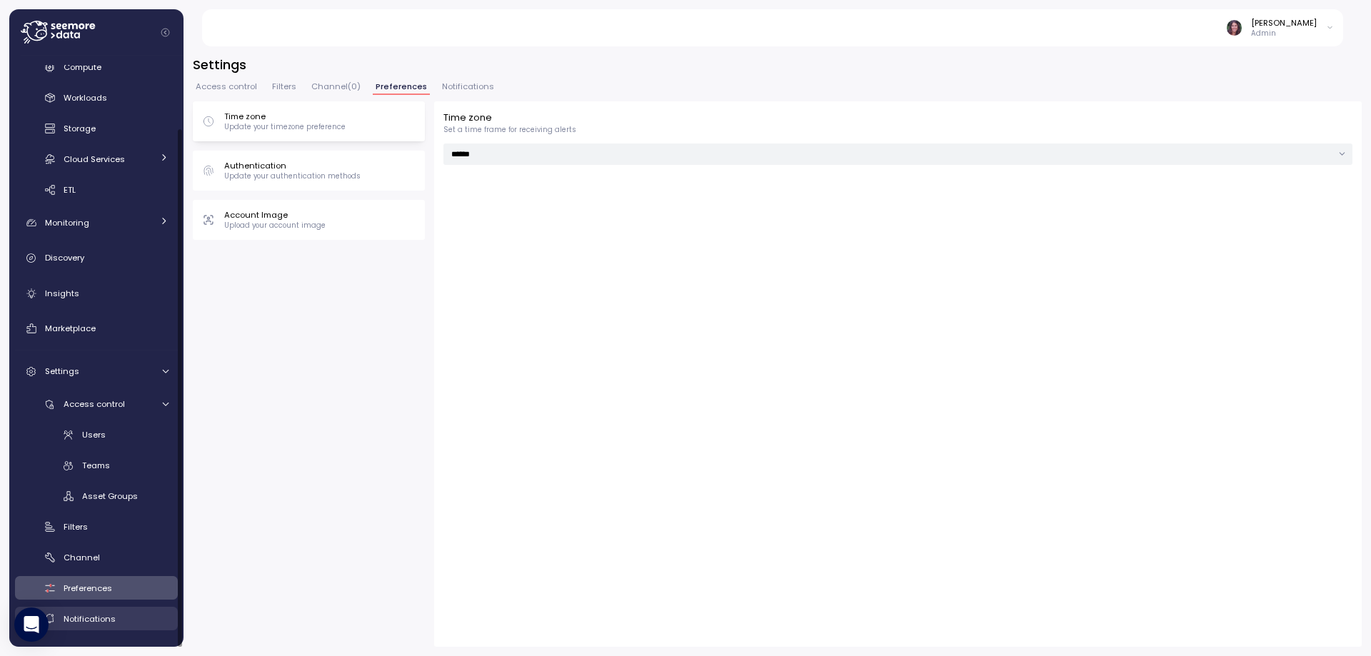
click at [86, 620] on span "Notifications" at bounding box center [90, 618] width 52 height 11
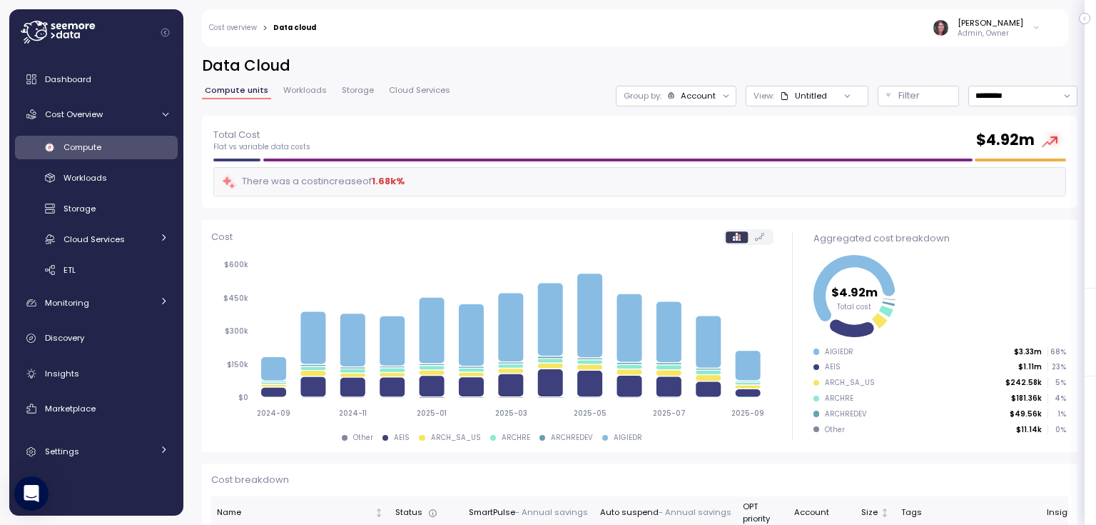
scroll to position [381, 0]
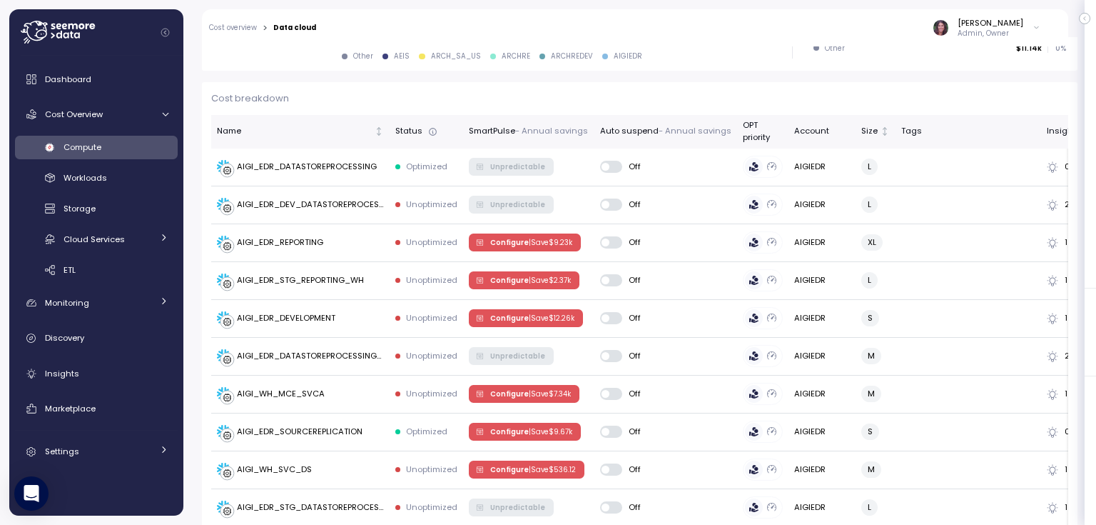
click at [66, 31] on icon at bounding box center [58, 32] width 74 height 23
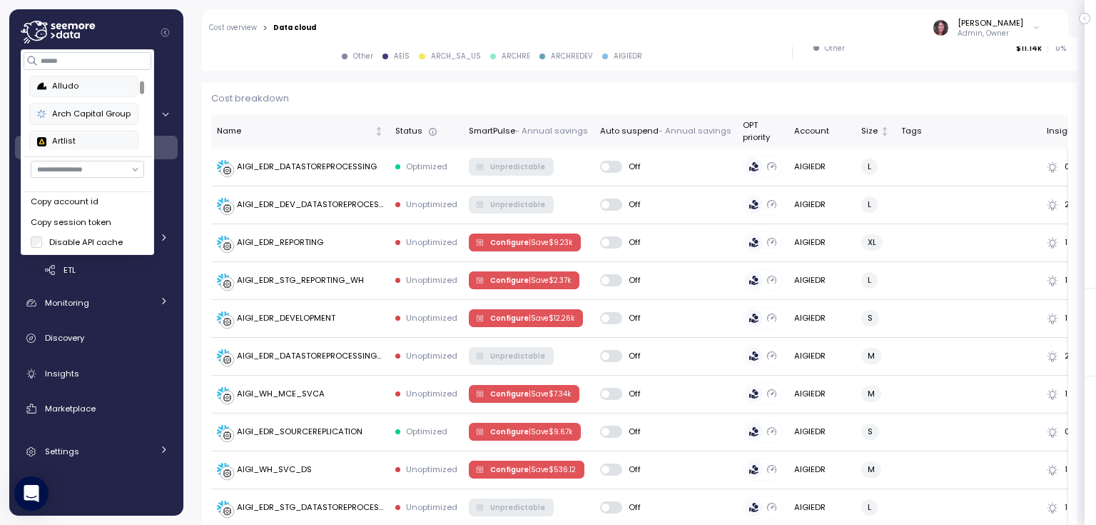
scroll to position [114, 0]
click at [81, 173] on input "button" at bounding box center [87, 169] width 113 height 17
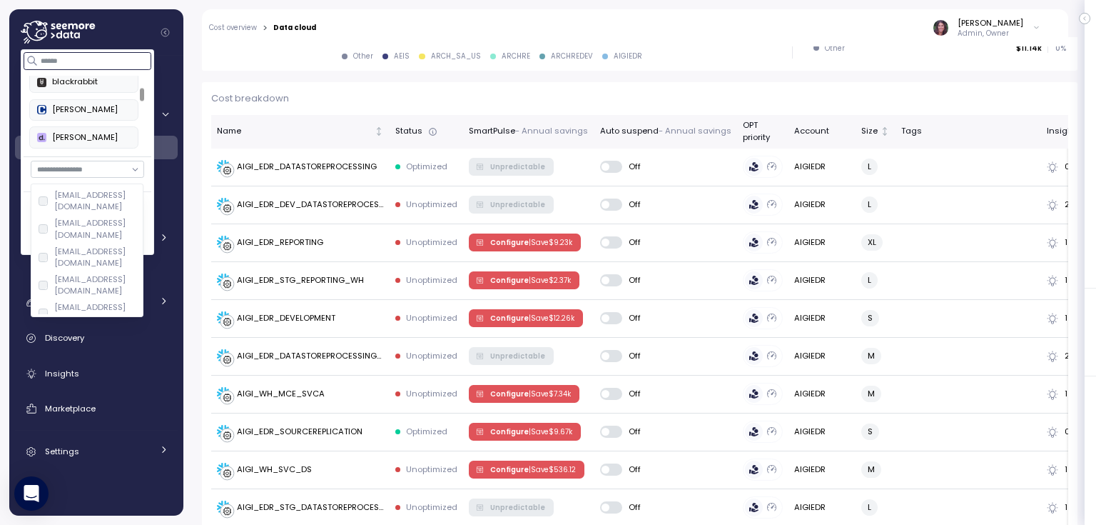
click at [73, 58] on input at bounding box center [88, 60] width 128 height 17
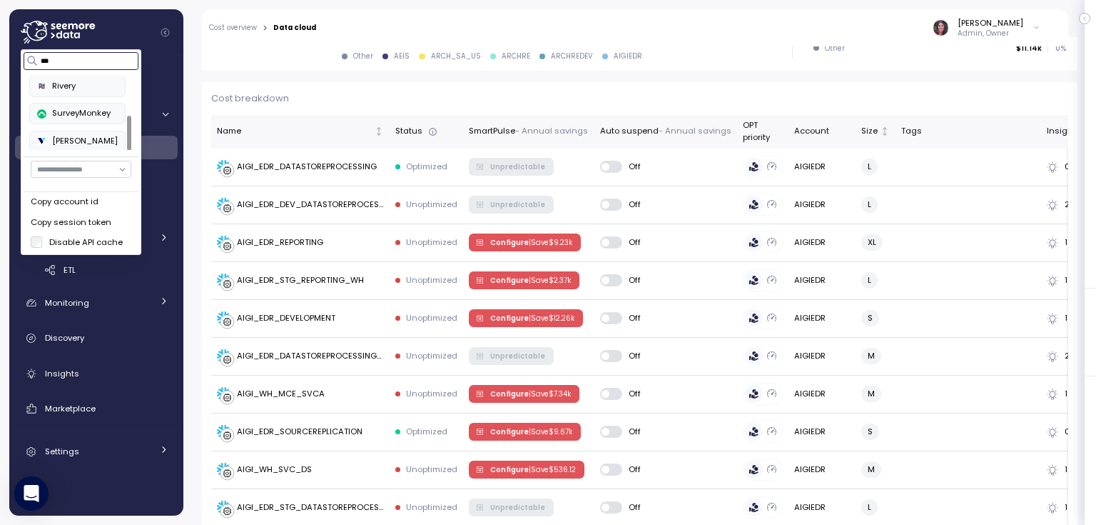
scroll to position [0, 0]
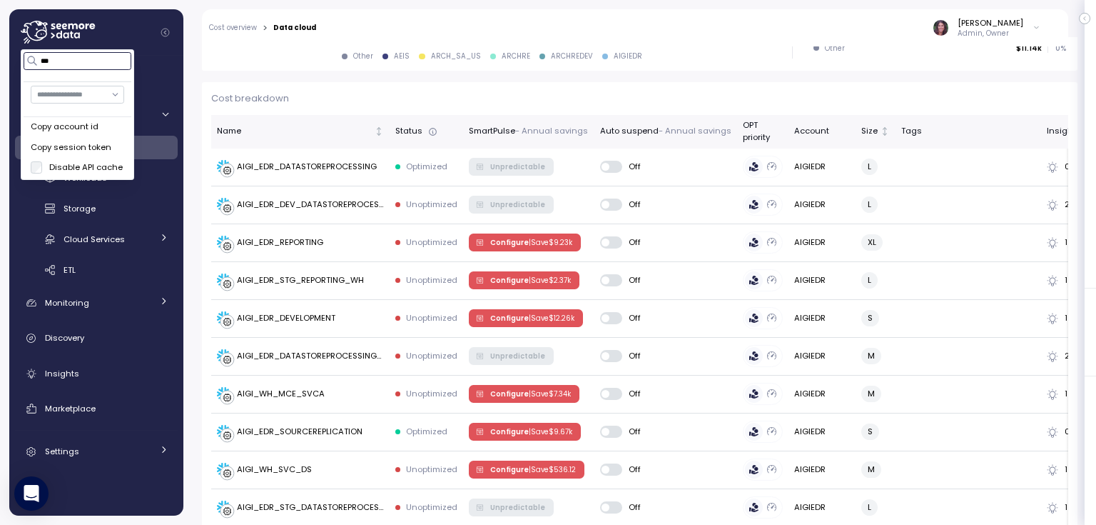
click at [71, 63] on input "***" at bounding box center [77, 60] width 107 height 17
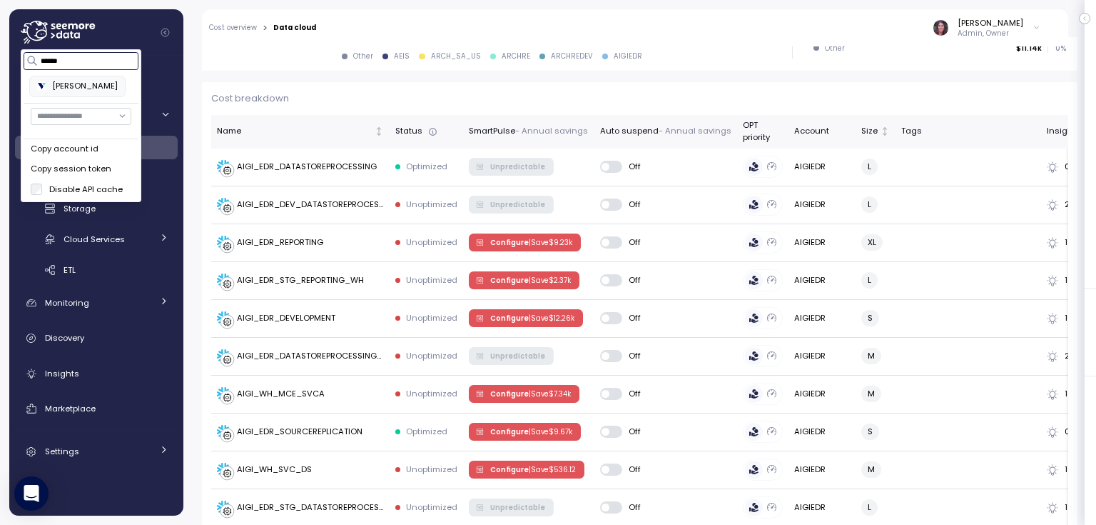
click at [63, 87] on div "Verbit" at bounding box center [77, 86] width 81 height 13
type input "******"
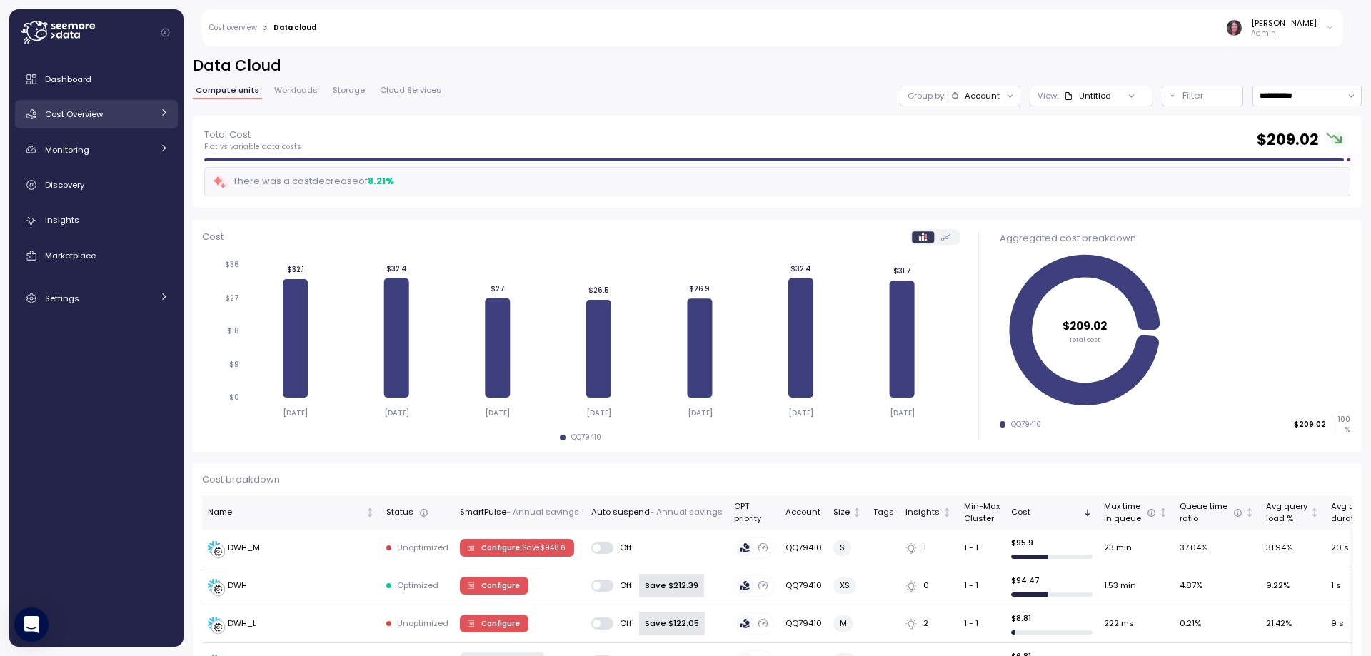
click at [105, 111] on div "Cost Overview" at bounding box center [98, 114] width 107 height 14
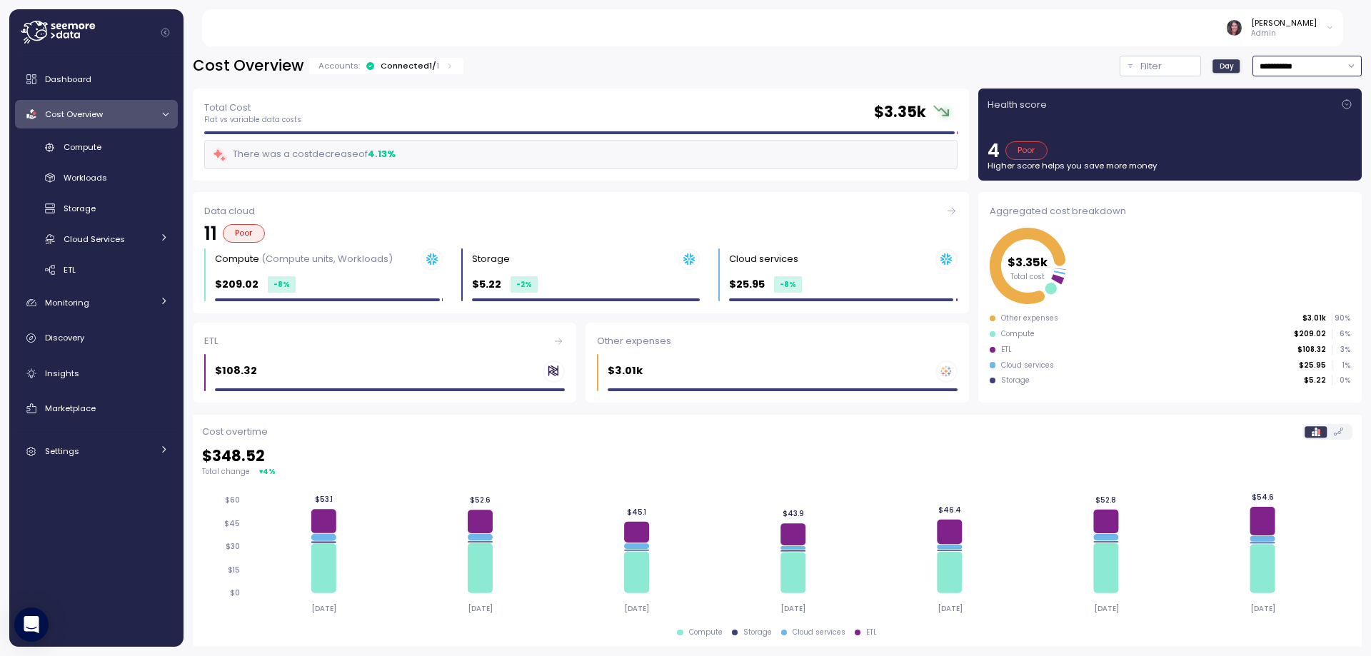
click at [1265, 65] on input "**********" at bounding box center [1306, 66] width 109 height 21
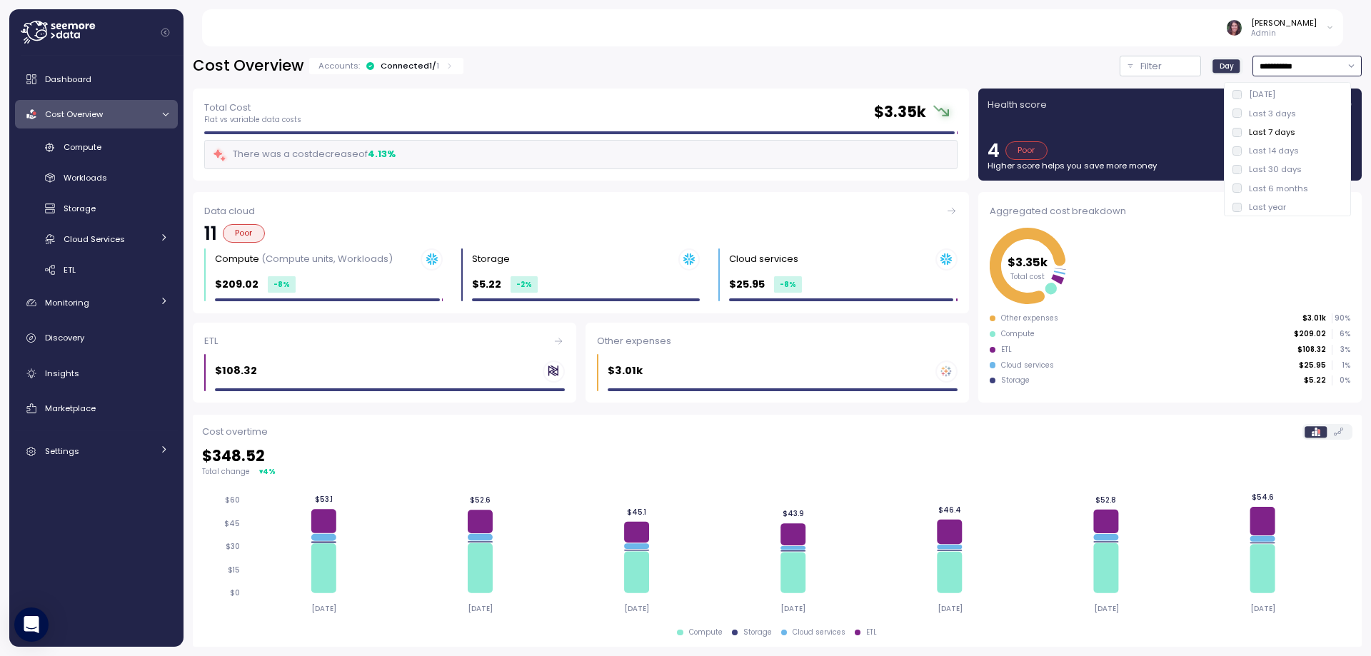
click at [1273, 200] on div "Last year" at bounding box center [1286, 207] width 121 height 19
type input "*********"
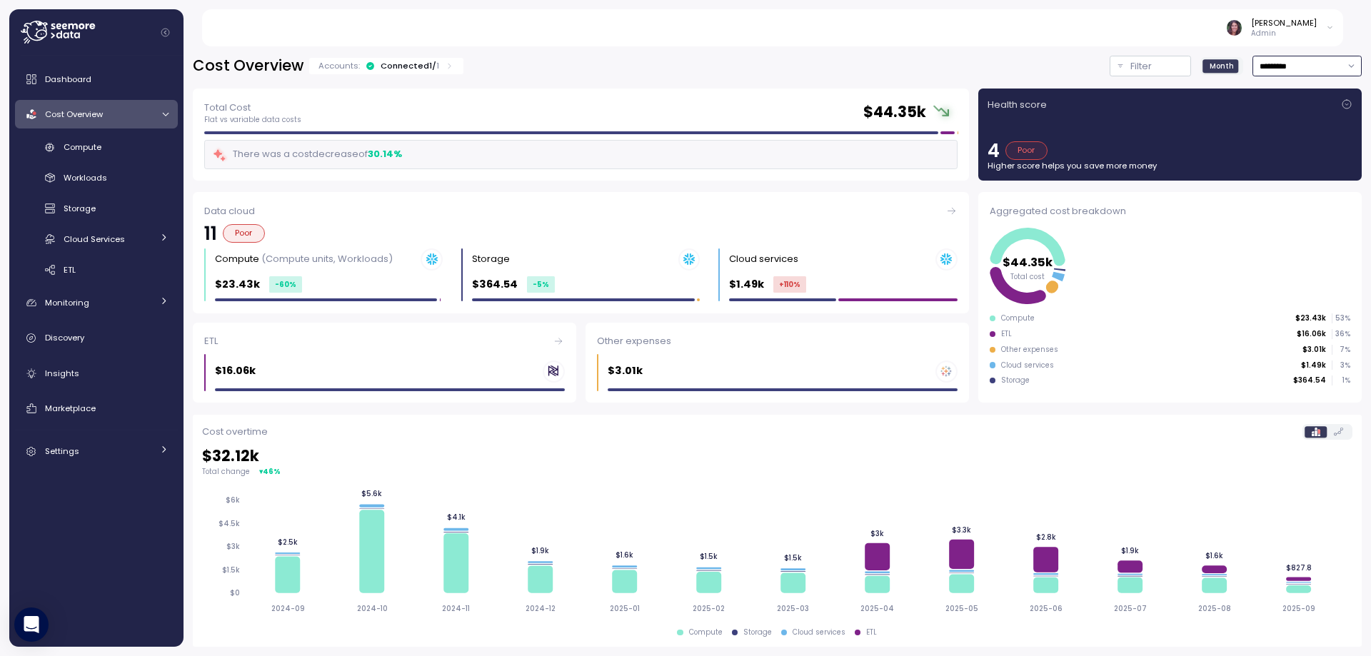
scroll to position [48, 0]
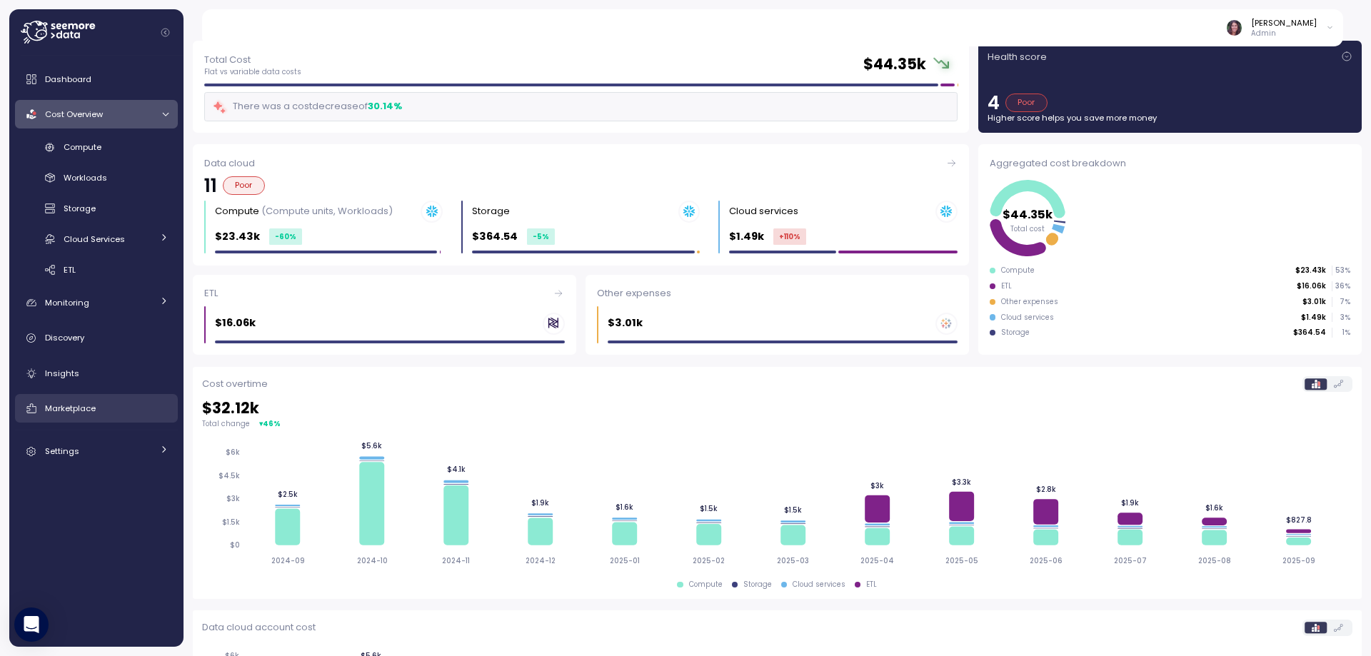
click at [88, 404] on span "Marketplace" at bounding box center [70, 408] width 51 height 11
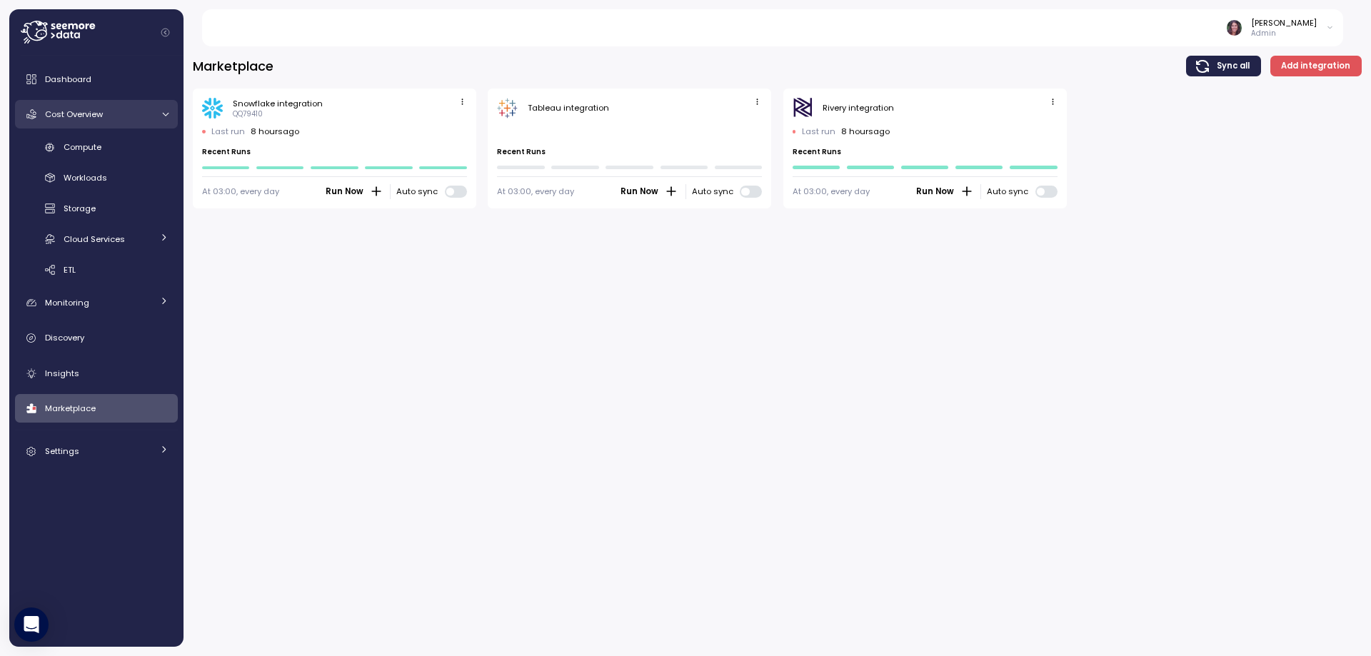
click at [95, 109] on span "Cost Overview" at bounding box center [74, 114] width 58 height 11
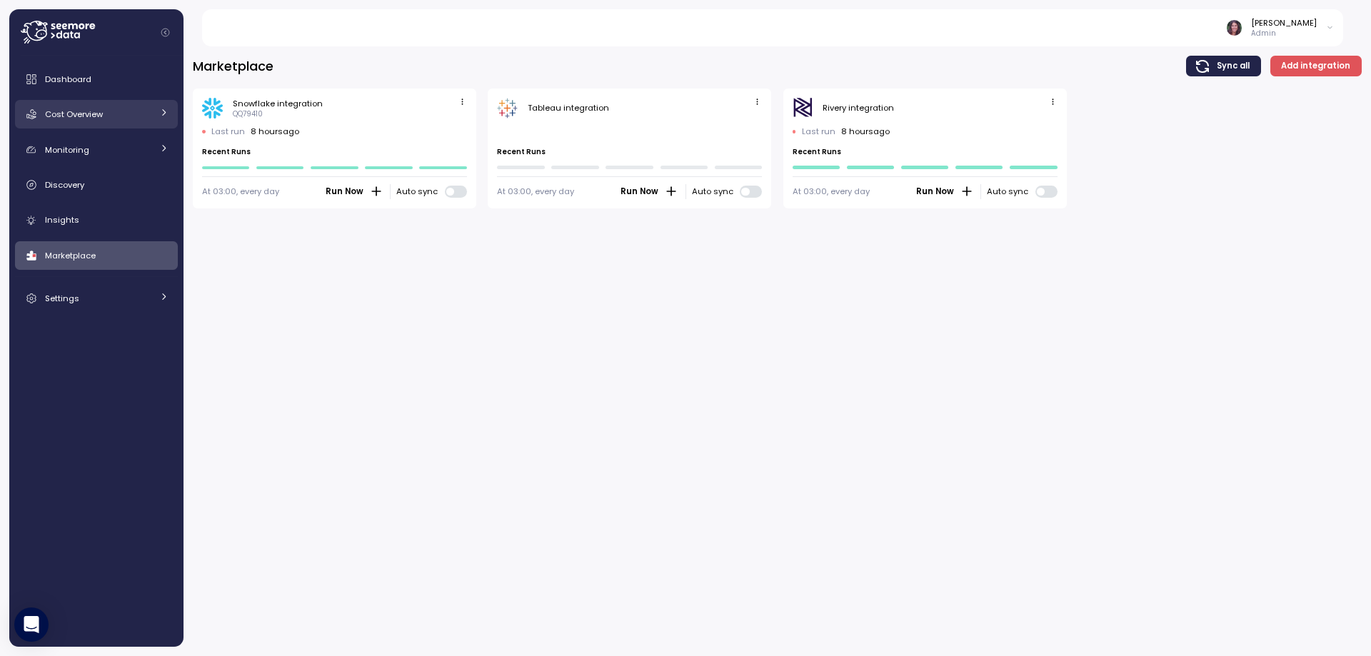
click at [95, 110] on span "Cost Overview" at bounding box center [74, 114] width 58 height 11
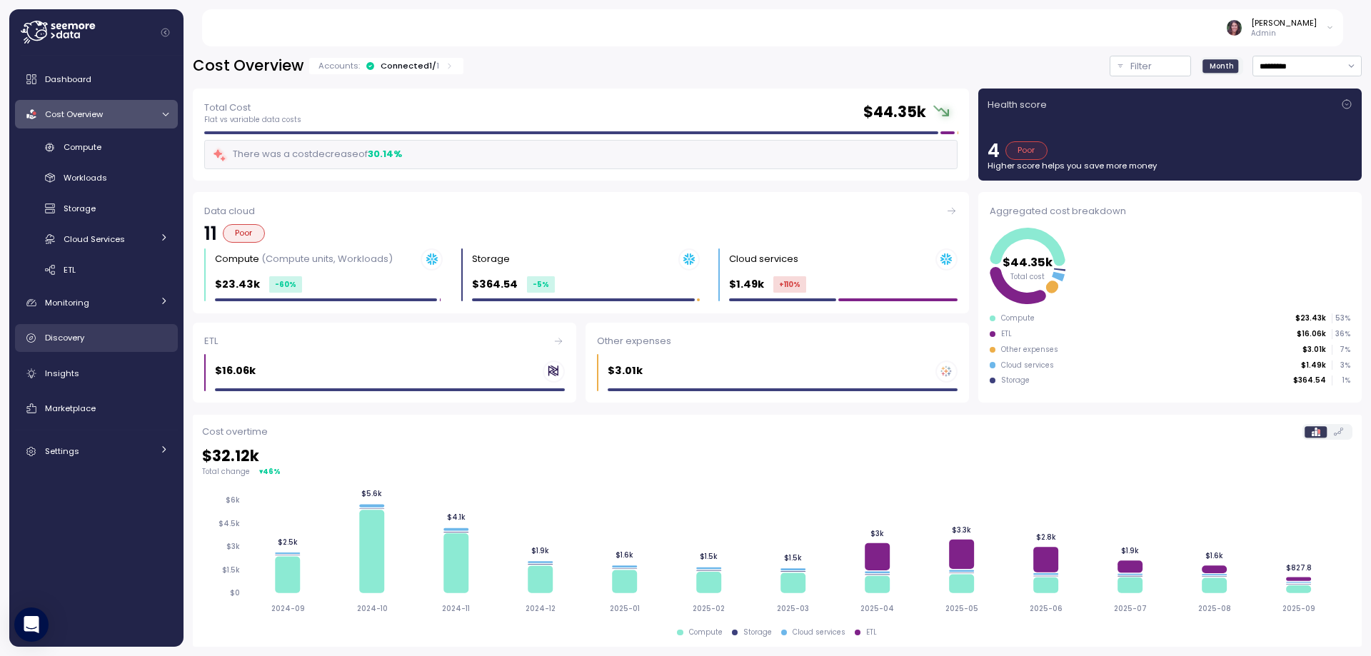
click at [87, 340] on div "Discovery" at bounding box center [106, 338] width 123 height 14
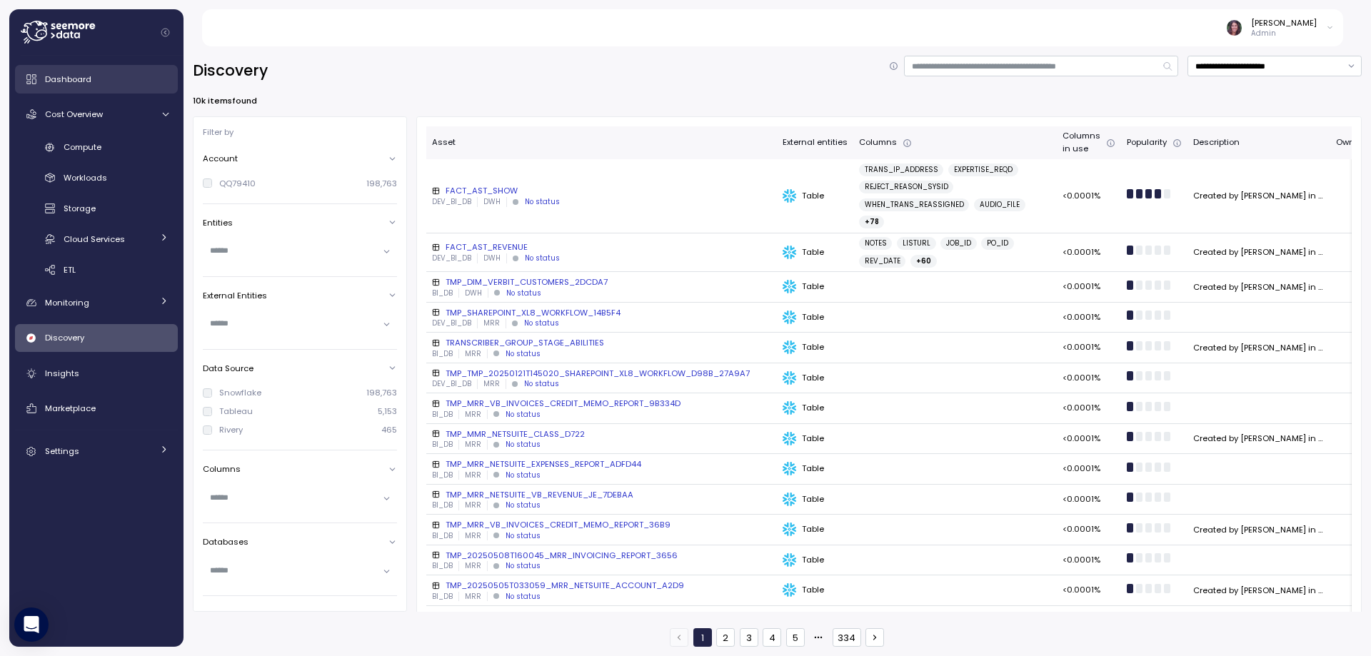
click at [99, 83] on div "Dashboard" at bounding box center [106, 79] width 123 height 14
click at [76, 76] on span "Dashboard" at bounding box center [68, 79] width 46 height 11
click at [64, 113] on span "Cost Overview" at bounding box center [74, 114] width 58 height 11
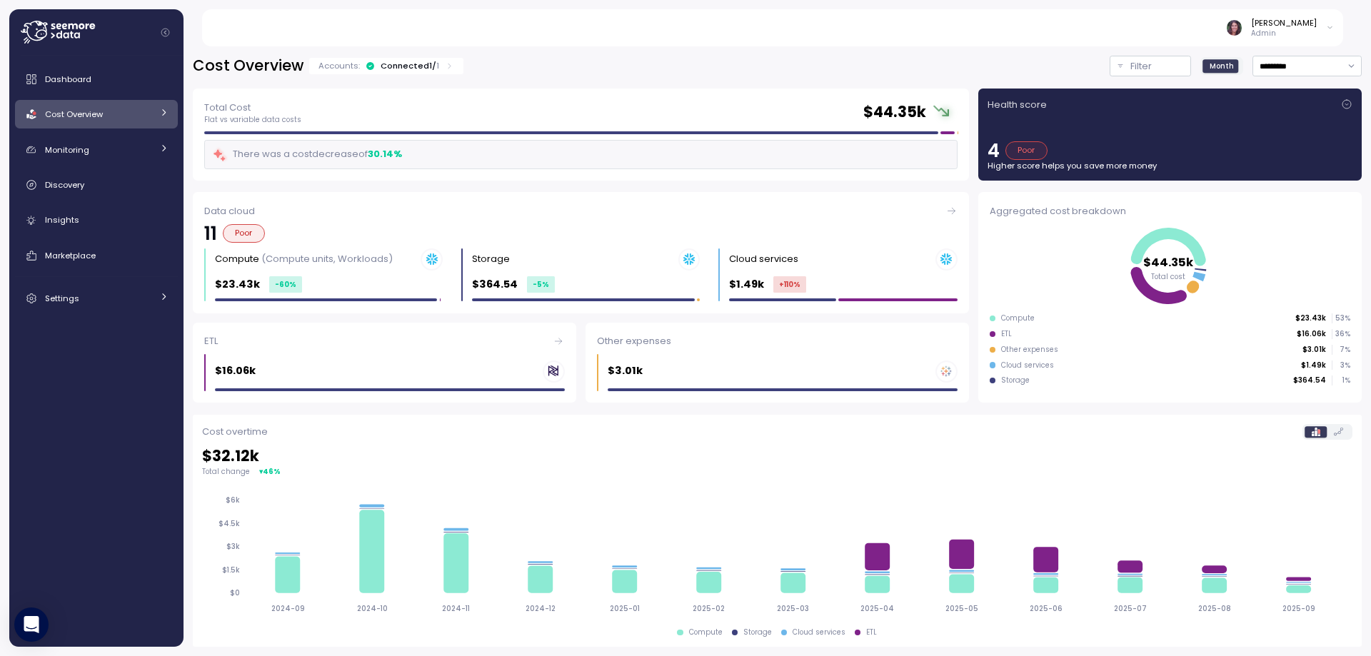
click at [79, 116] on span "Cost Overview" at bounding box center [74, 114] width 58 height 11
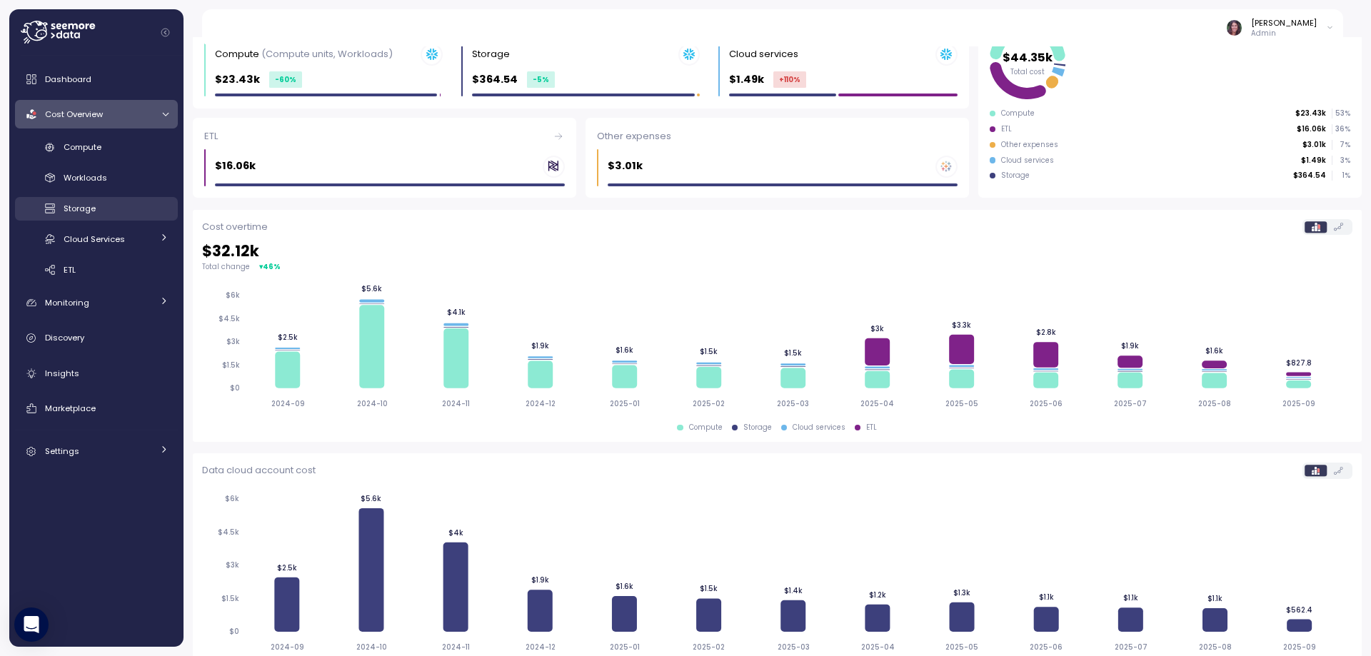
scroll to position [196, 0]
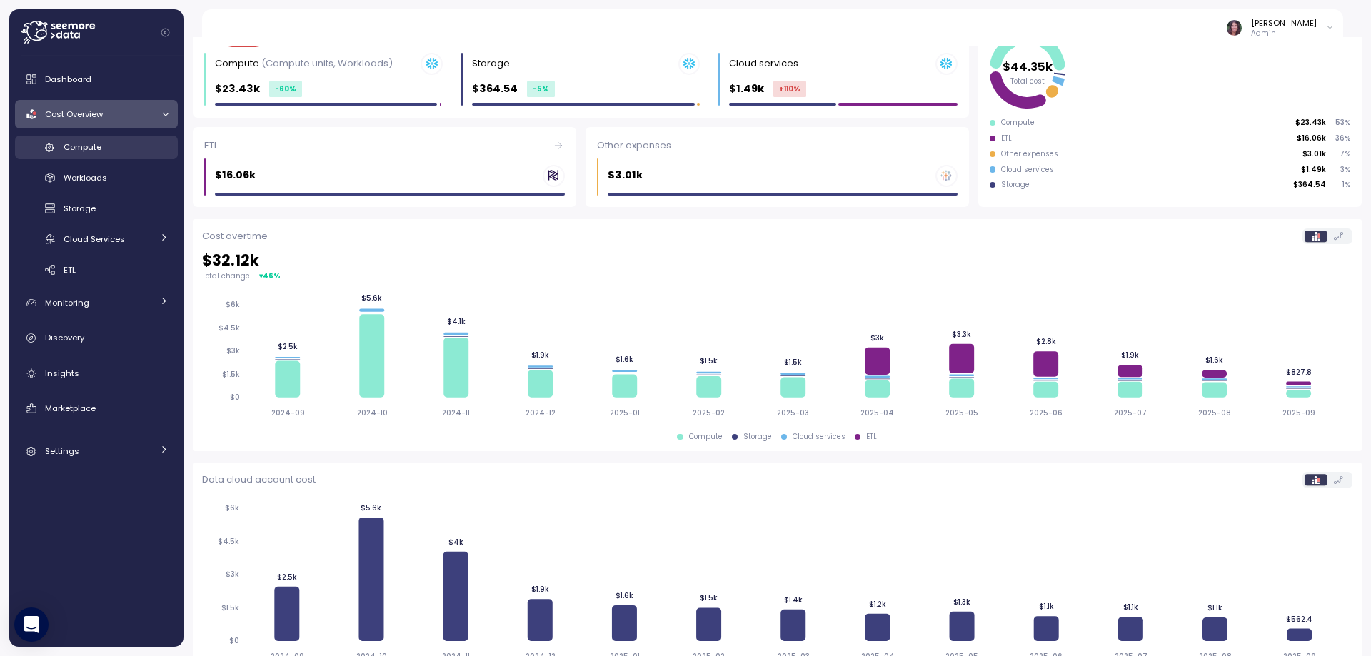
click at [94, 153] on div "Compute" at bounding box center [116, 147] width 105 height 14
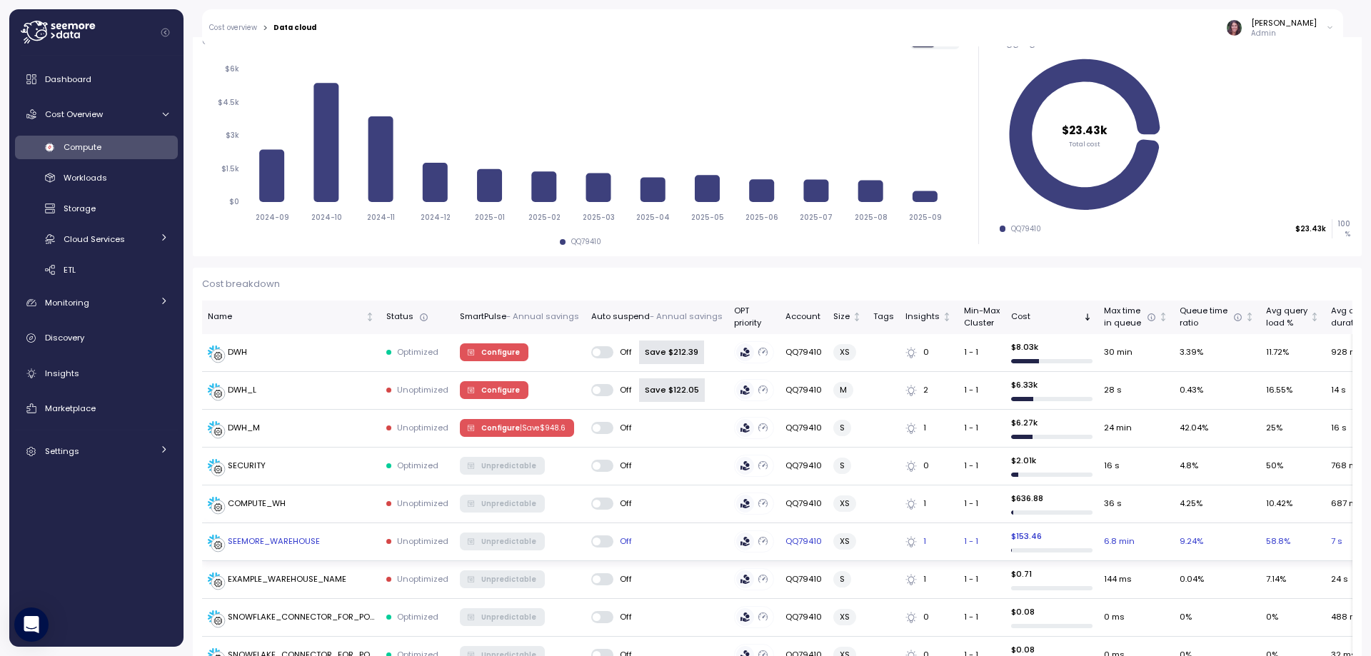
scroll to position [270, 0]
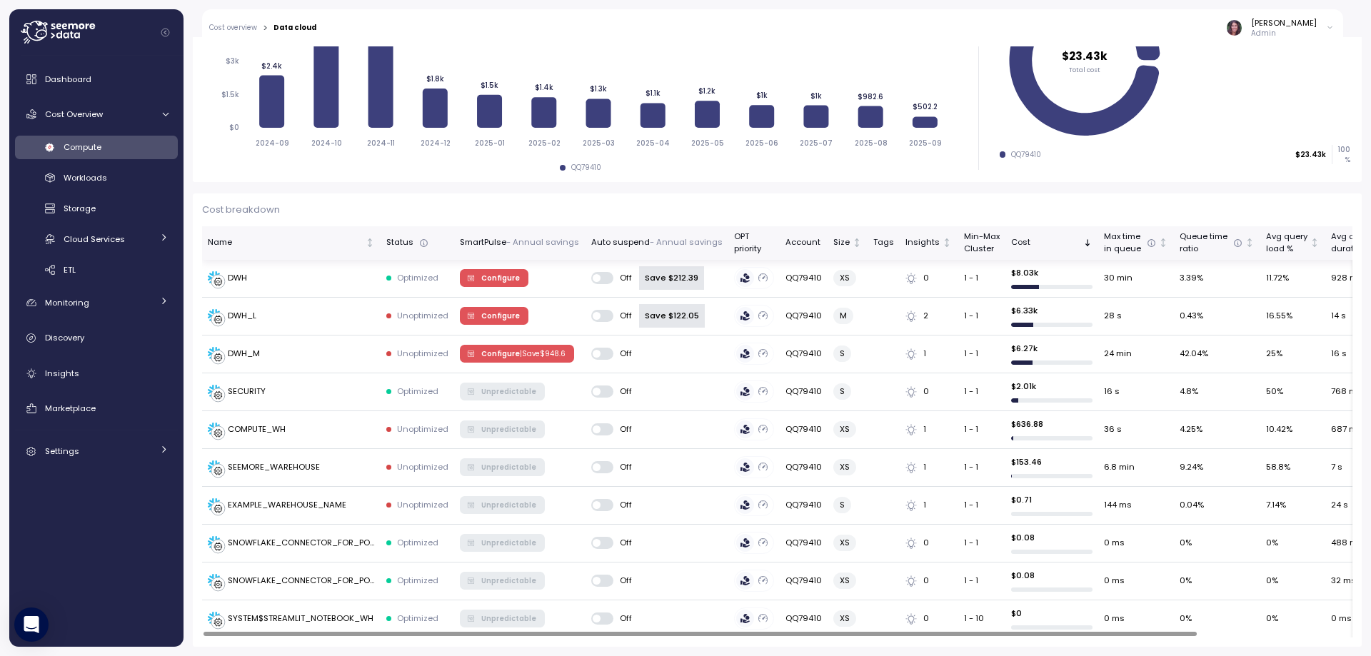
drag, startPoint x: 462, startPoint y: 243, endPoint x: 576, endPoint y: 241, distance: 114.2
click at [576, 241] on th "SmartPulse - Annual savings" at bounding box center [519, 243] width 131 height 34
click at [548, 355] on p "| Save $ 948.6" at bounding box center [543, 354] width 46 height 10
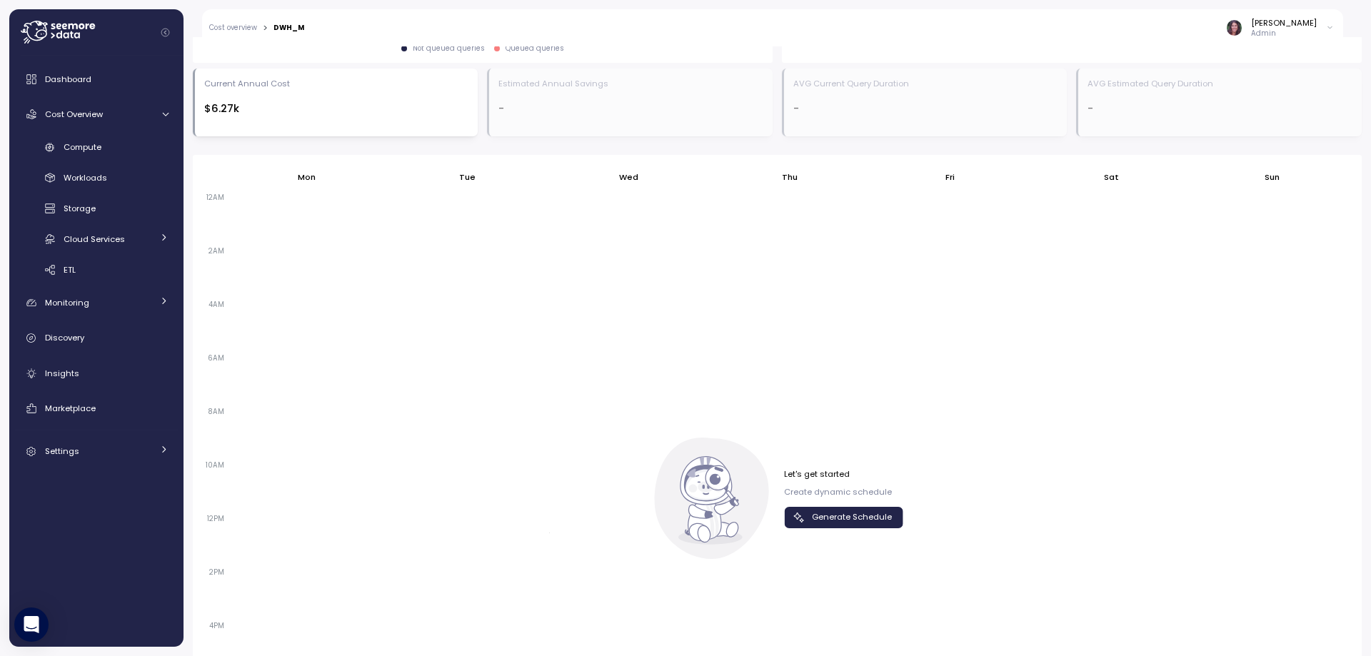
scroll to position [842, 0]
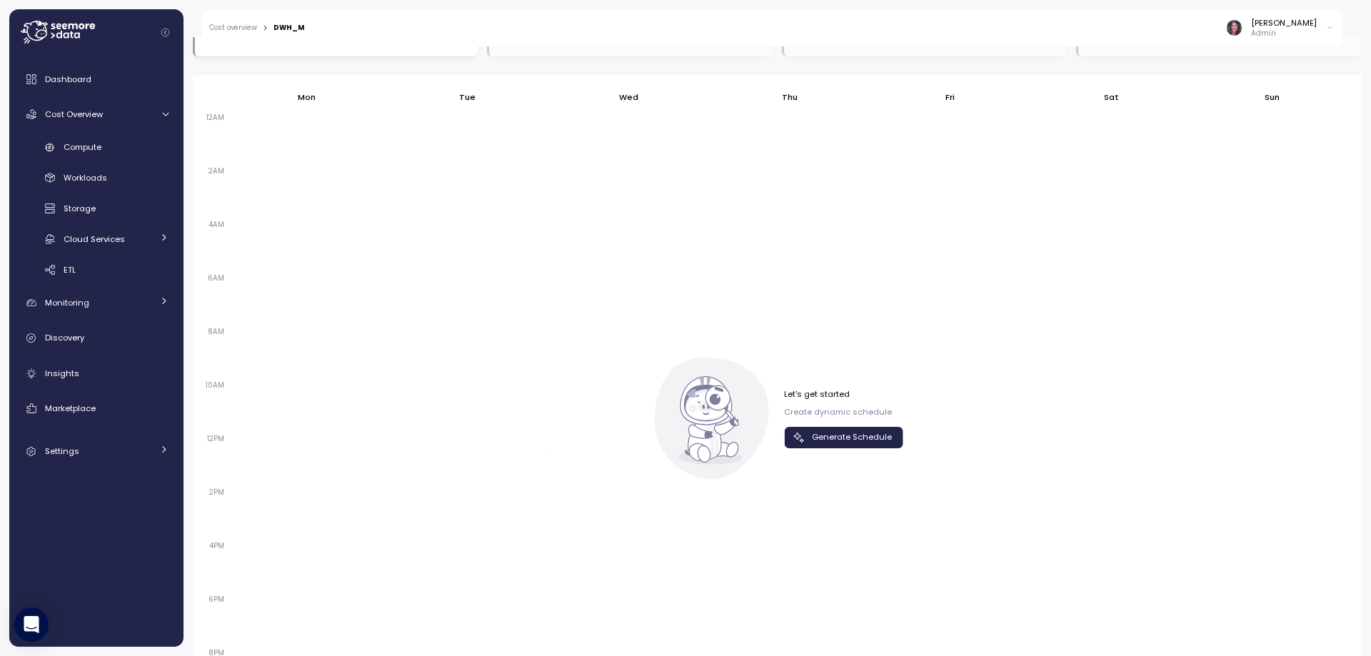
click at [826, 433] on span "Generate Schedule" at bounding box center [852, 437] width 80 height 19
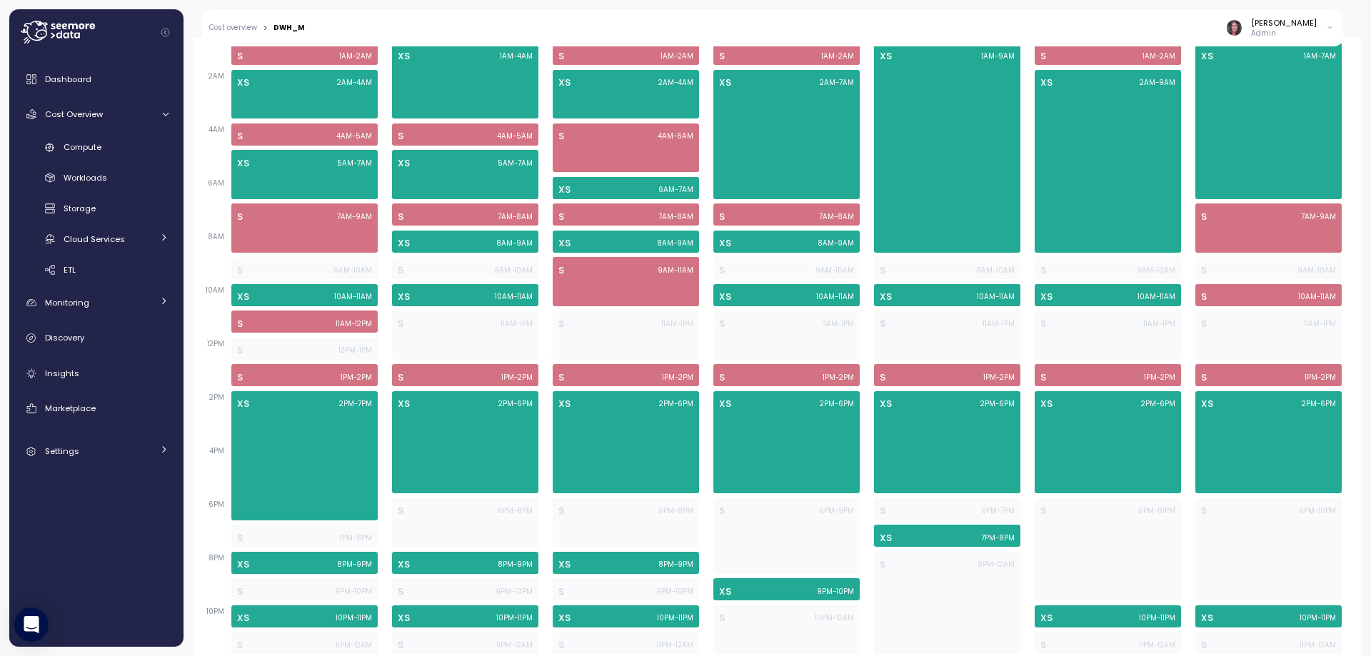
scroll to position [604, 0]
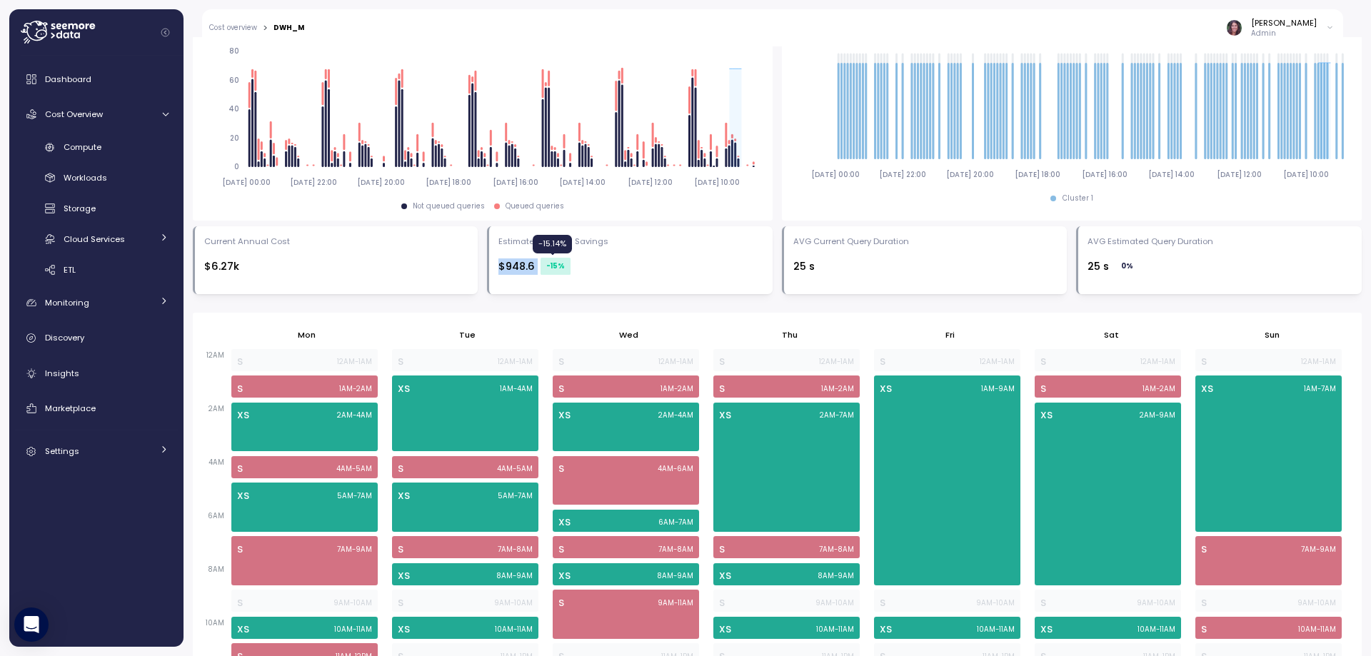
drag, startPoint x: 492, startPoint y: 264, endPoint x: 551, endPoint y: 265, distance: 59.3
click at [551, 265] on div "Estimated Annual Savings $948.6 -15 %" at bounding box center [630, 260] width 286 height 68
click at [555, 268] on div "-15 %" at bounding box center [555, 266] width 30 height 17
drag, startPoint x: 491, startPoint y: 266, endPoint x: 534, endPoint y: 267, distance: 42.9
click at [534, 267] on div "Estimated Annual Savings $948.6 -15 %" at bounding box center [630, 260] width 286 height 68
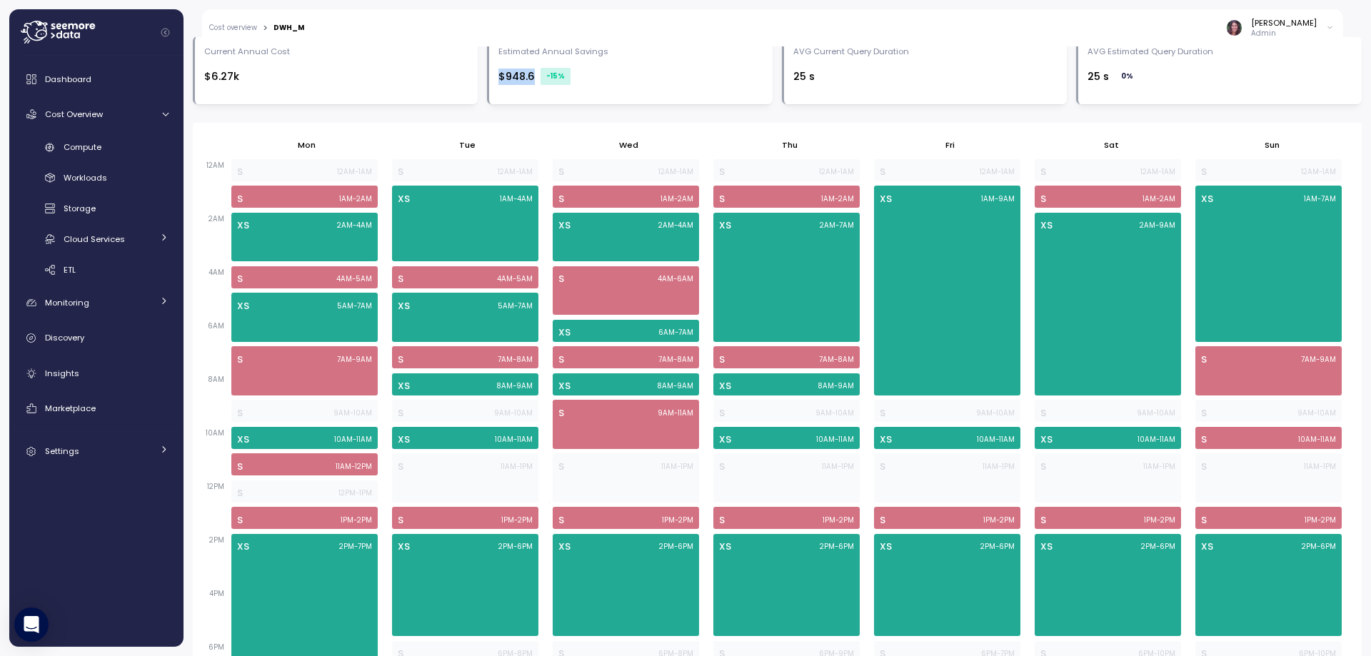
scroll to position [699, 0]
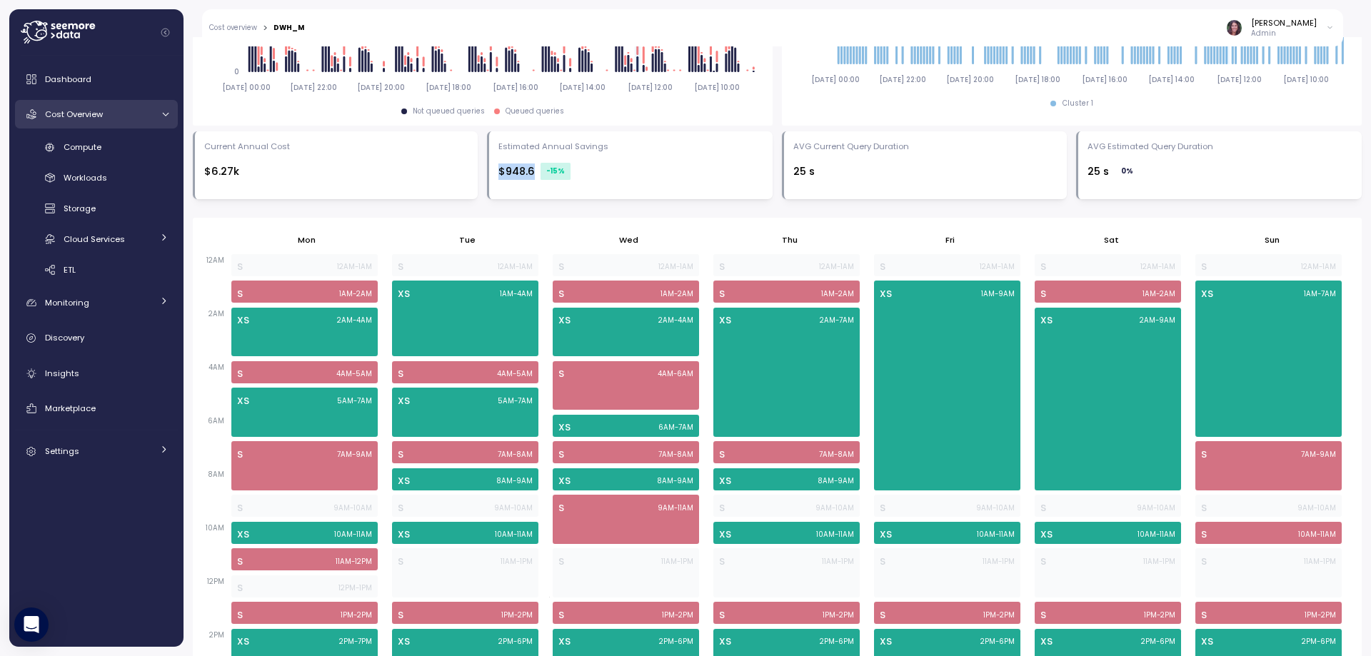
click at [91, 115] on span "Cost Overview" at bounding box center [74, 114] width 58 height 11
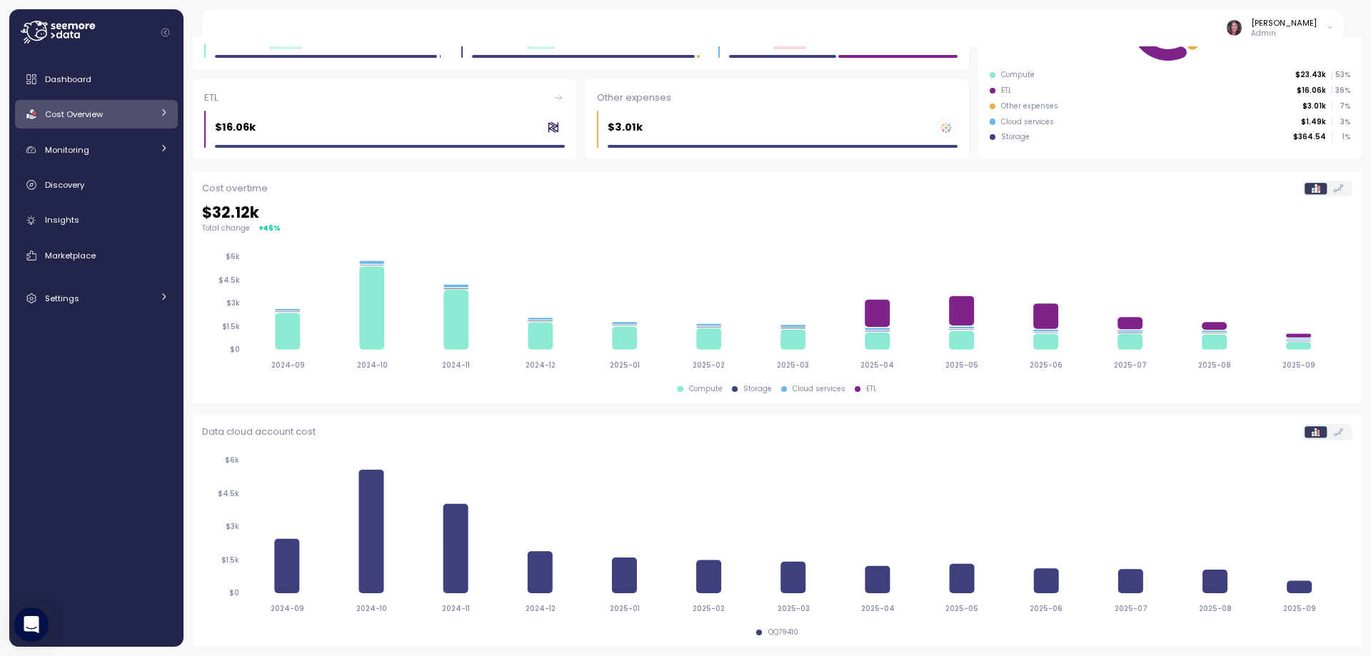
click at [79, 115] on span "Cost Overview" at bounding box center [74, 114] width 58 height 11
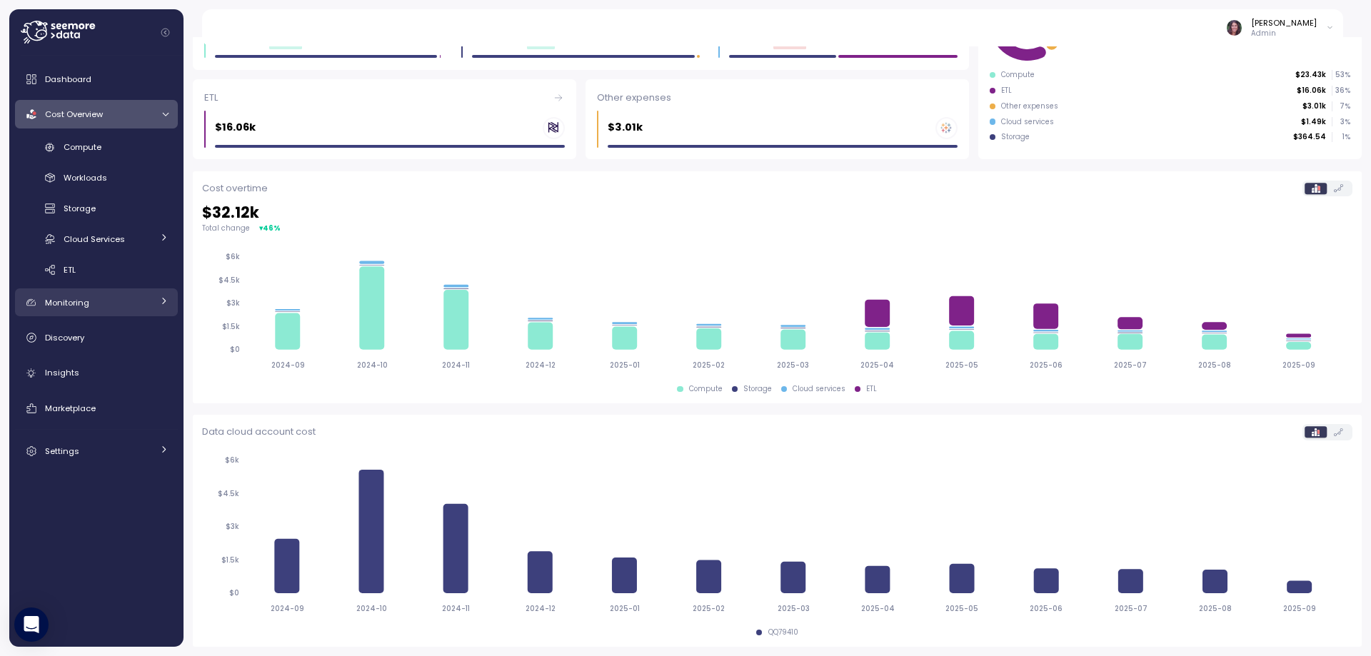
scroll to position [243, 0]
click at [81, 148] on span "Compute" at bounding box center [83, 146] width 38 height 11
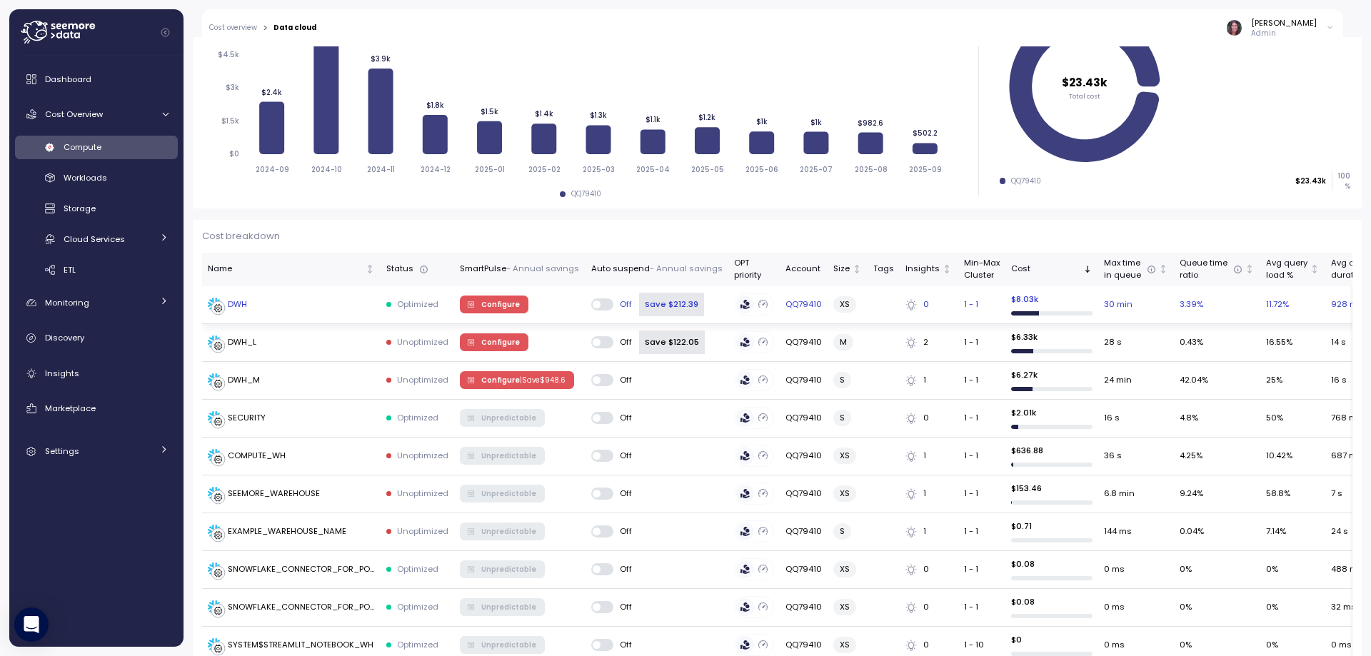
click at [498, 307] on span "Configure" at bounding box center [500, 304] width 39 height 16
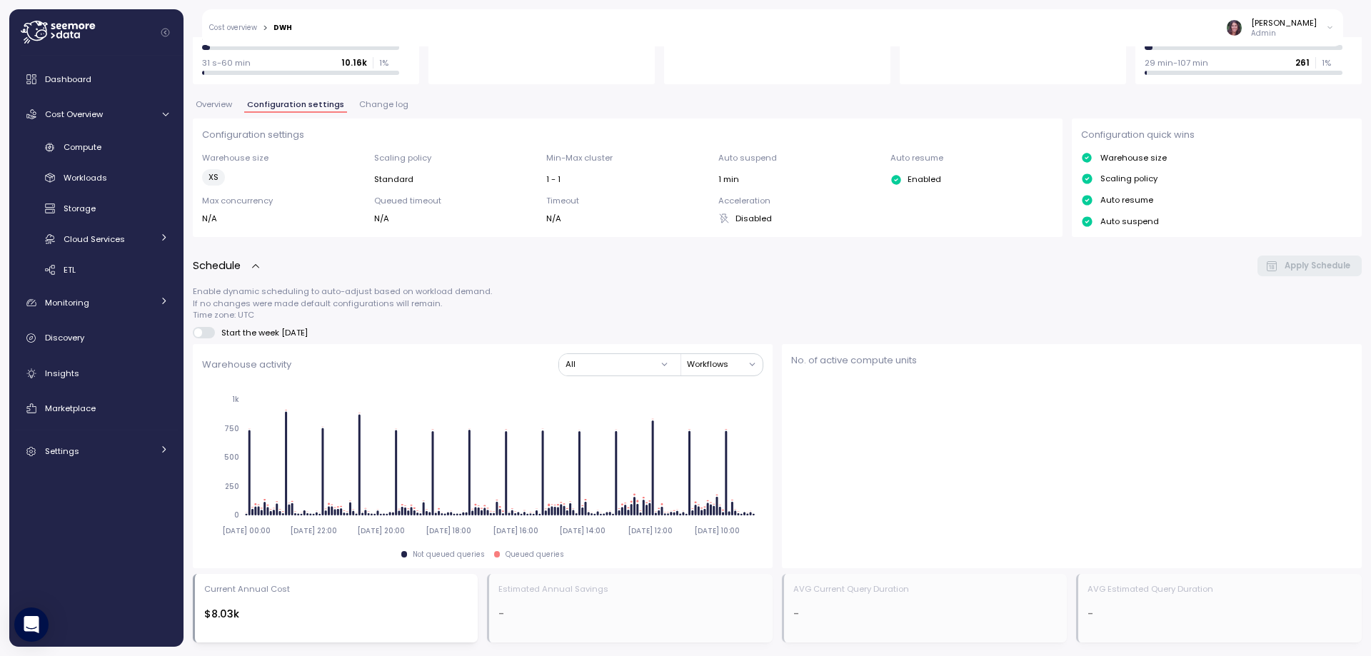
scroll to position [245, 0]
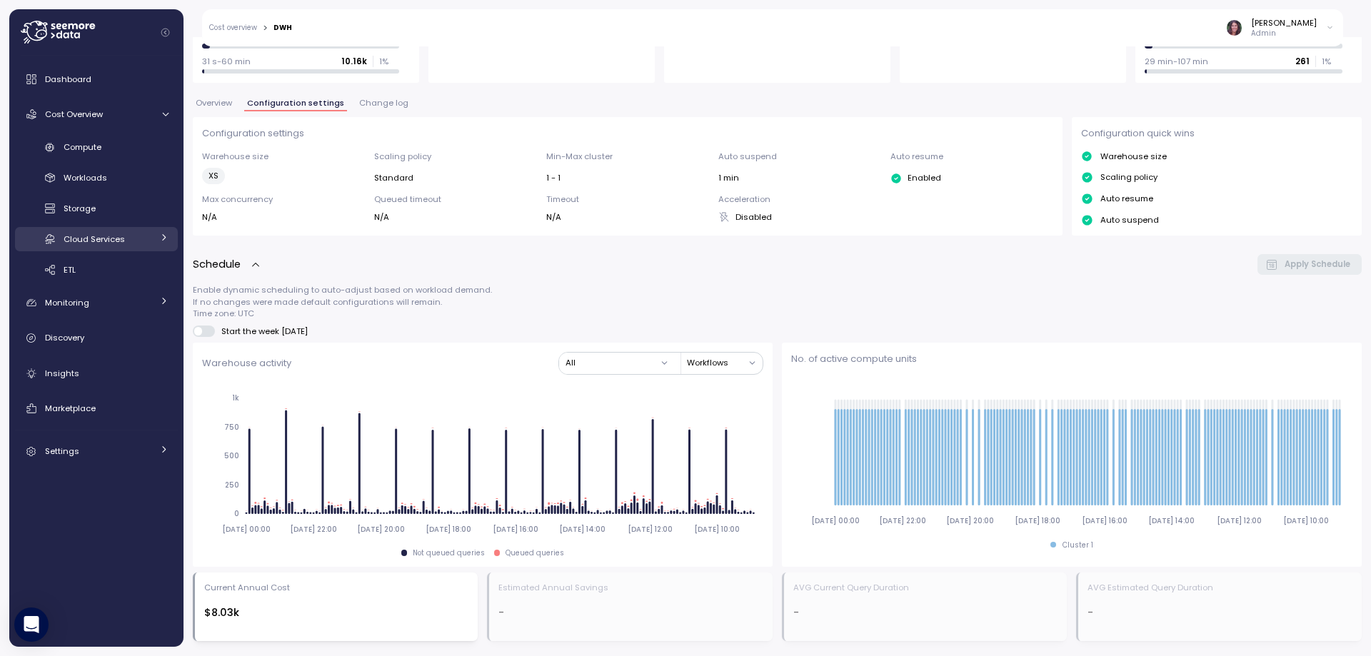
click at [94, 233] on span "Cloud Services" at bounding box center [94, 238] width 61 height 11
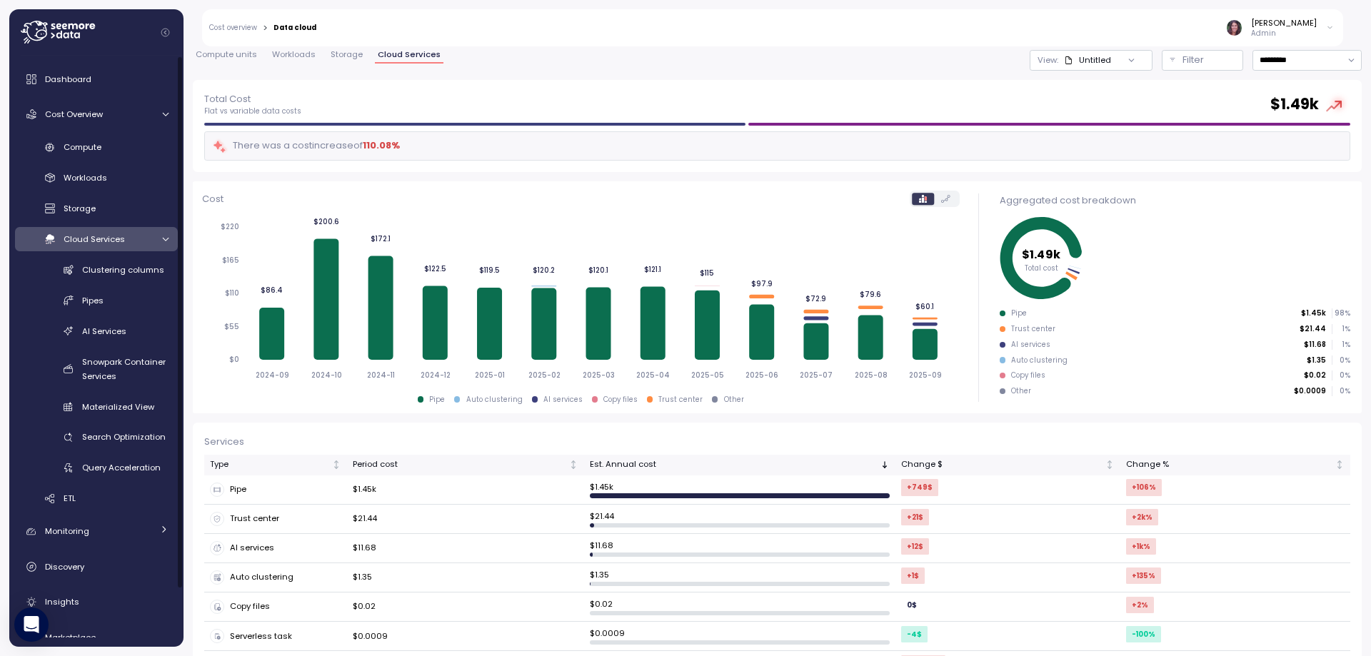
scroll to position [81, 0]
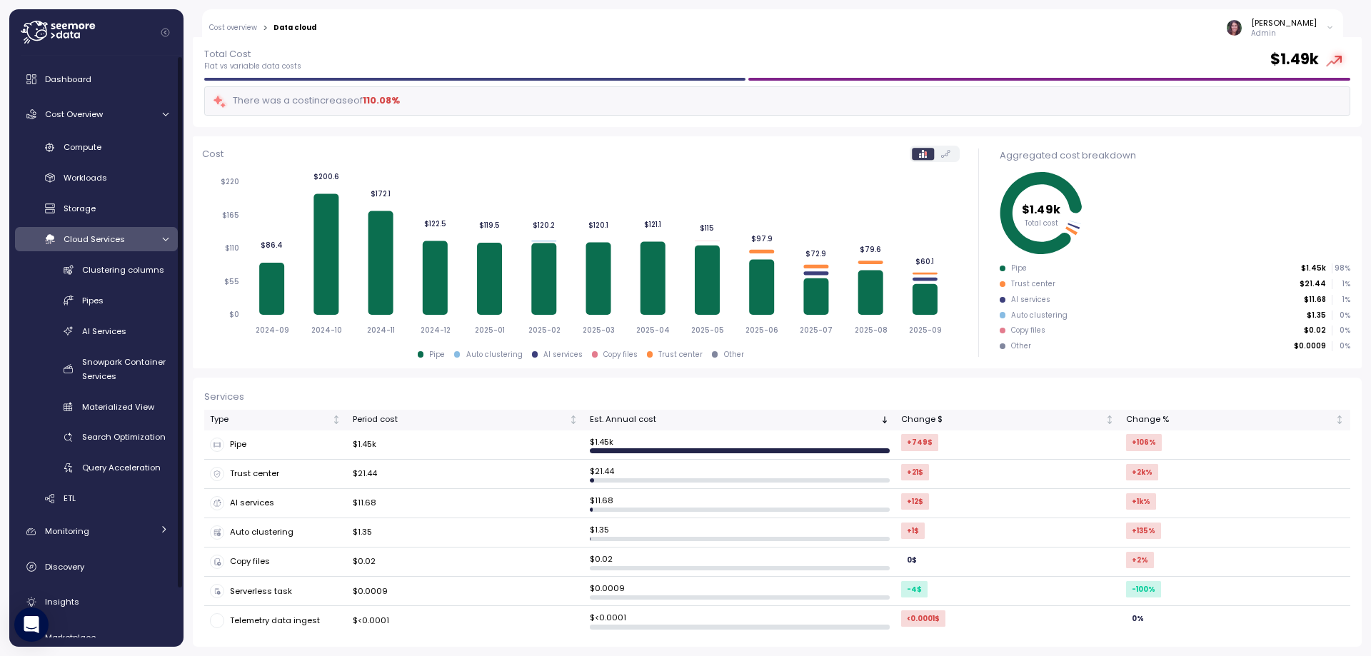
click at [131, 243] on div "Cloud Services" at bounding box center [108, 239] width 89 height 14
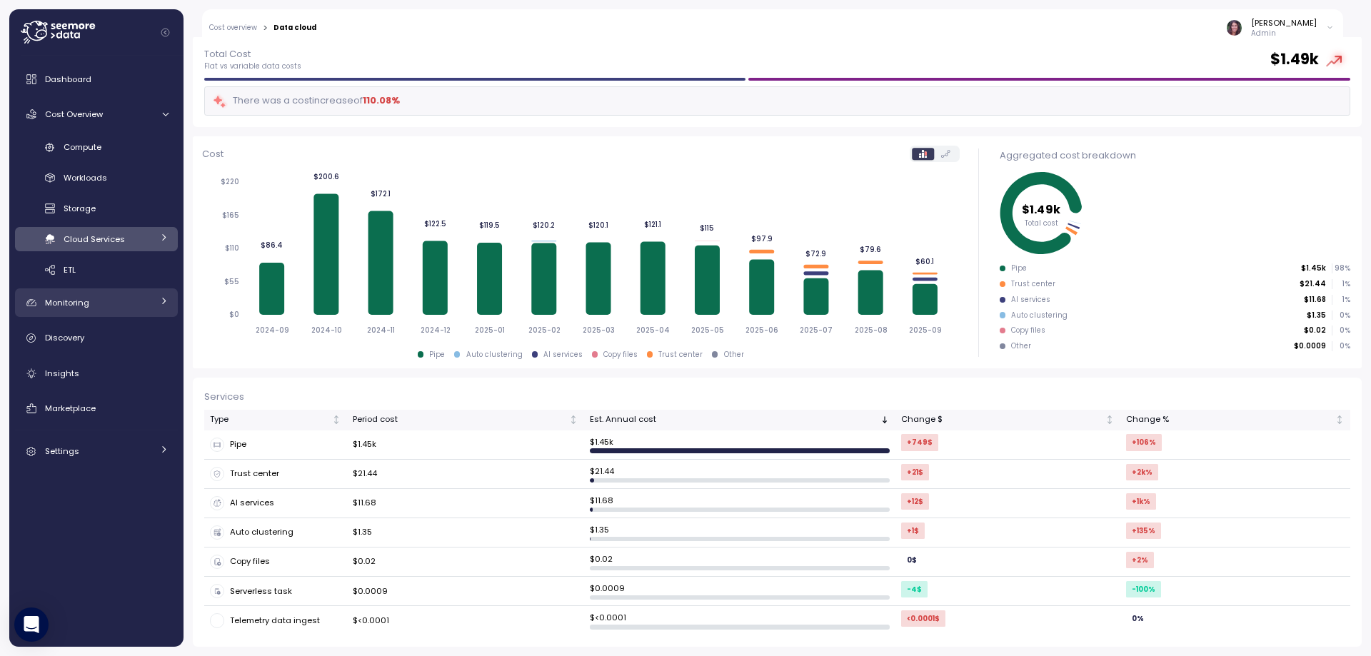
click at [128, 300] on div "Monitoring" at bounding box center [98, 303] width 107 height 14
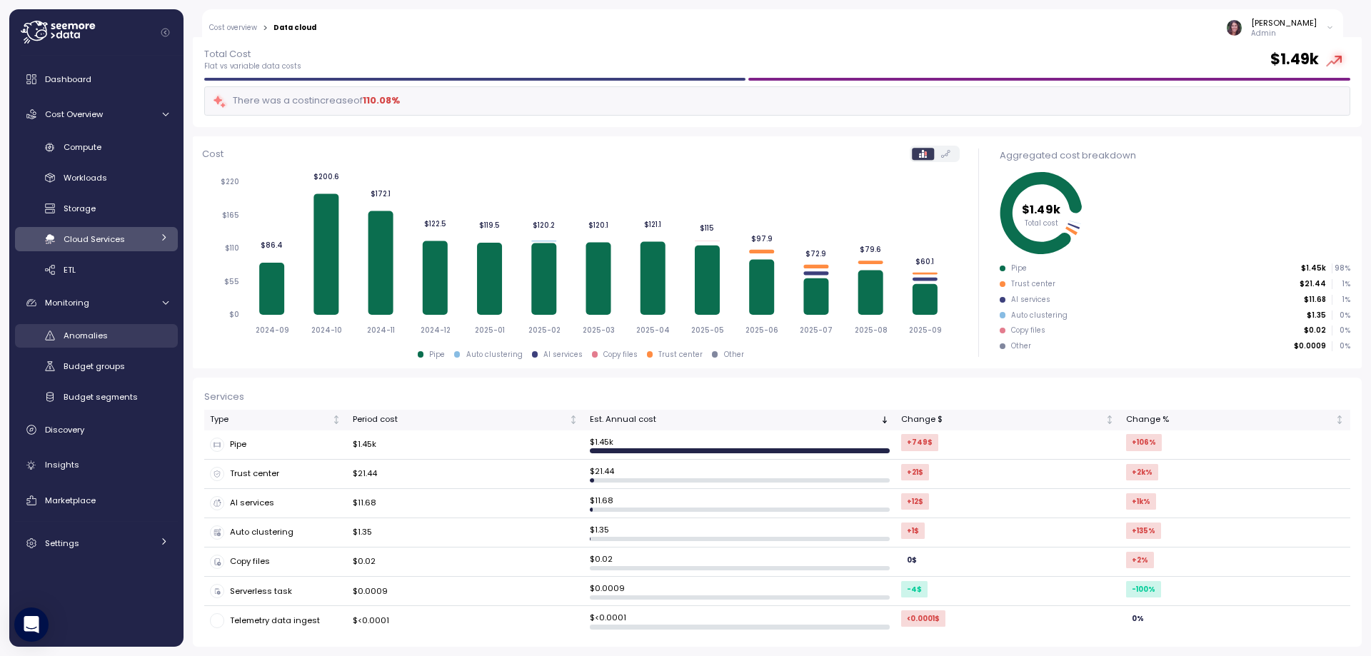
click at [99, 340] on span "Anomalies" at bounding box center [86, 335] width 44 height 11
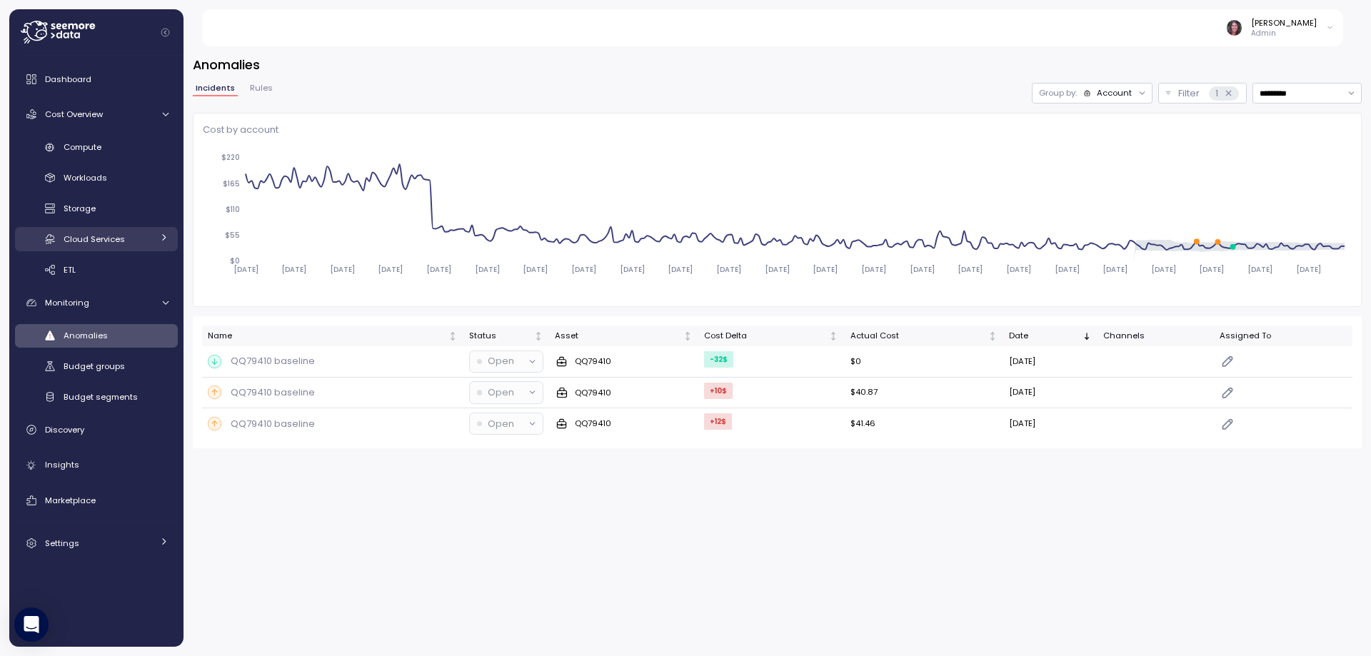
click at [123, 231] on link "Cloud Services" at bounding box center [96, 239] width 163 height 24
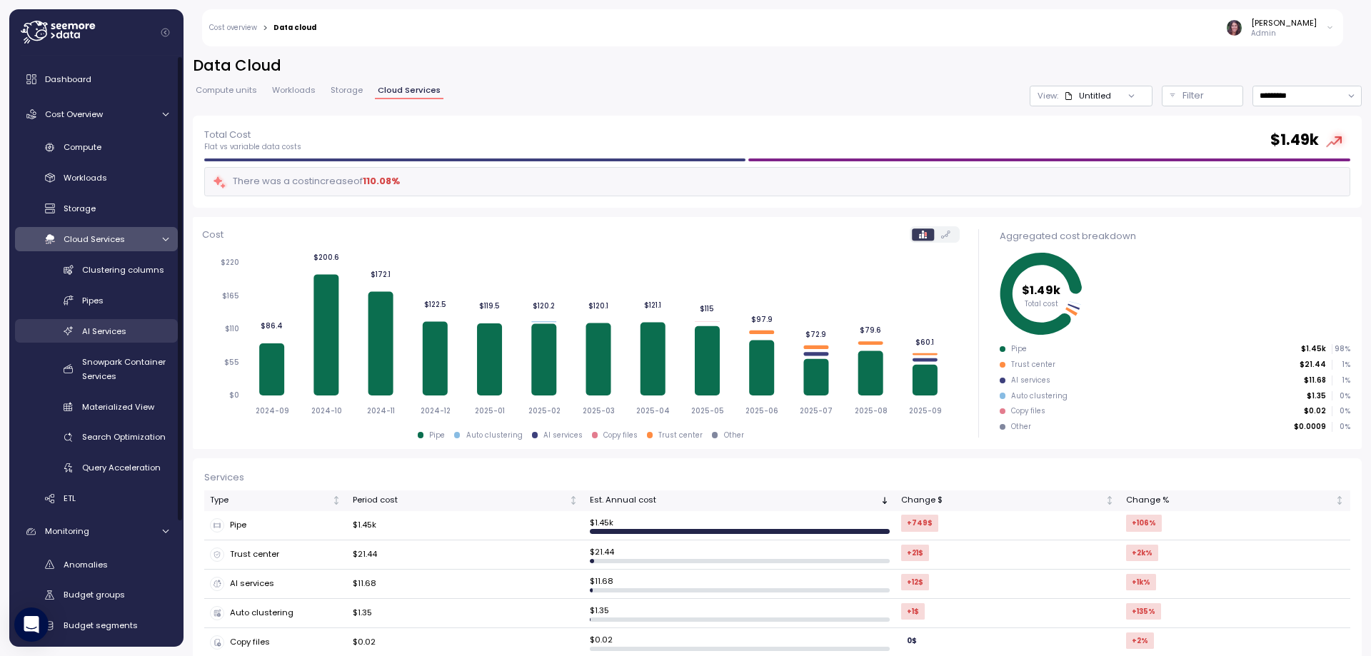
click at [106, 335] on span "AI Services" at bounding box center [104, 331] width 44 height 11
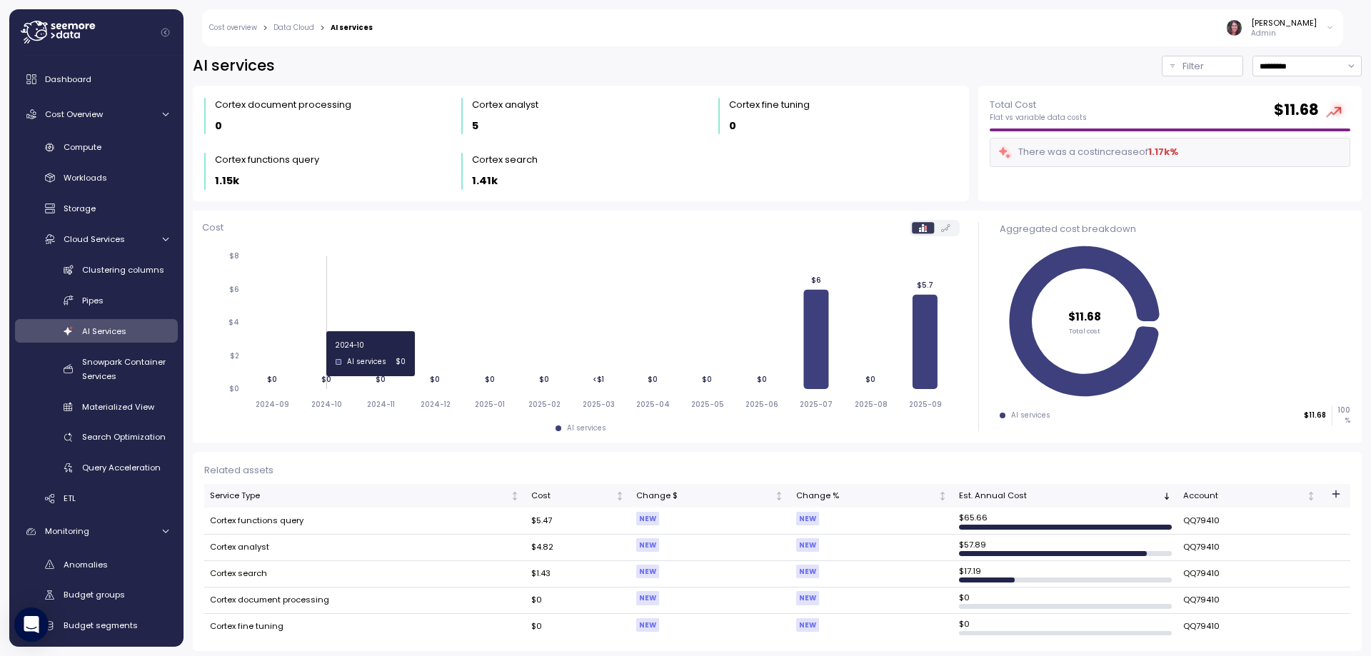
scroll to position [4, 0]
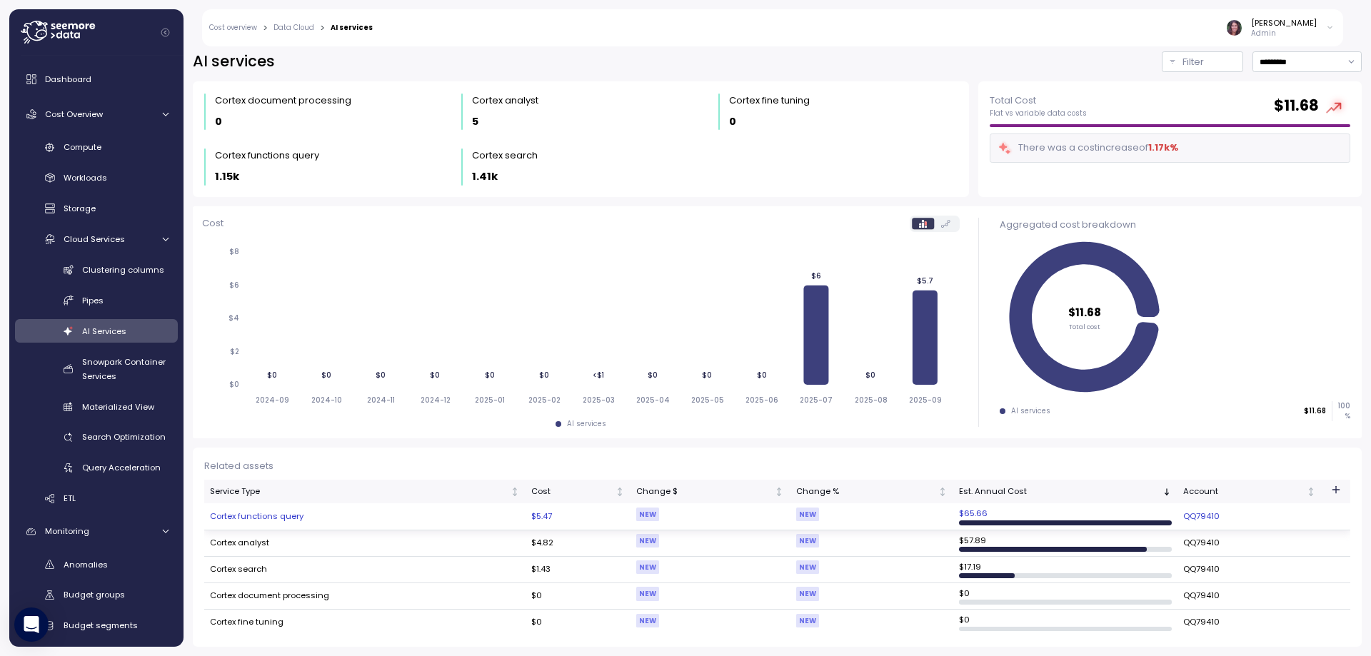
click at [296, 518] on td "Cortex functions query" at bounding box center [364, 516] width 321 height 26
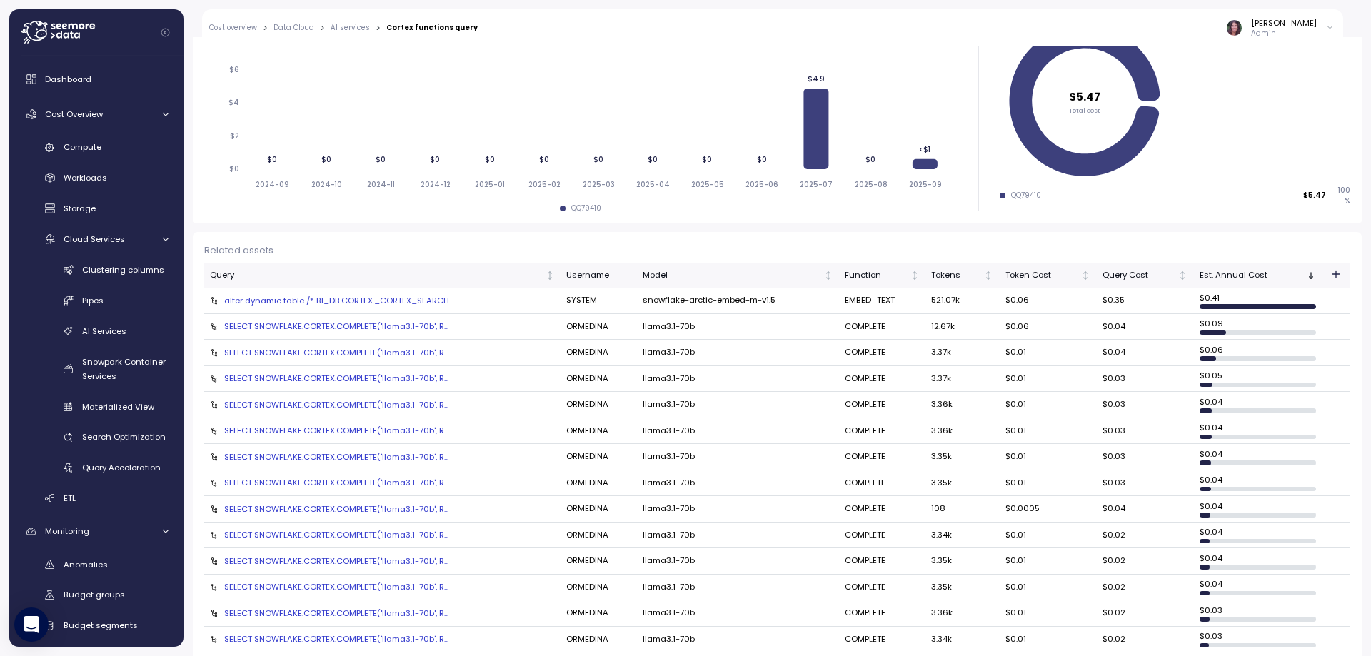
scroll to position [333, 0]
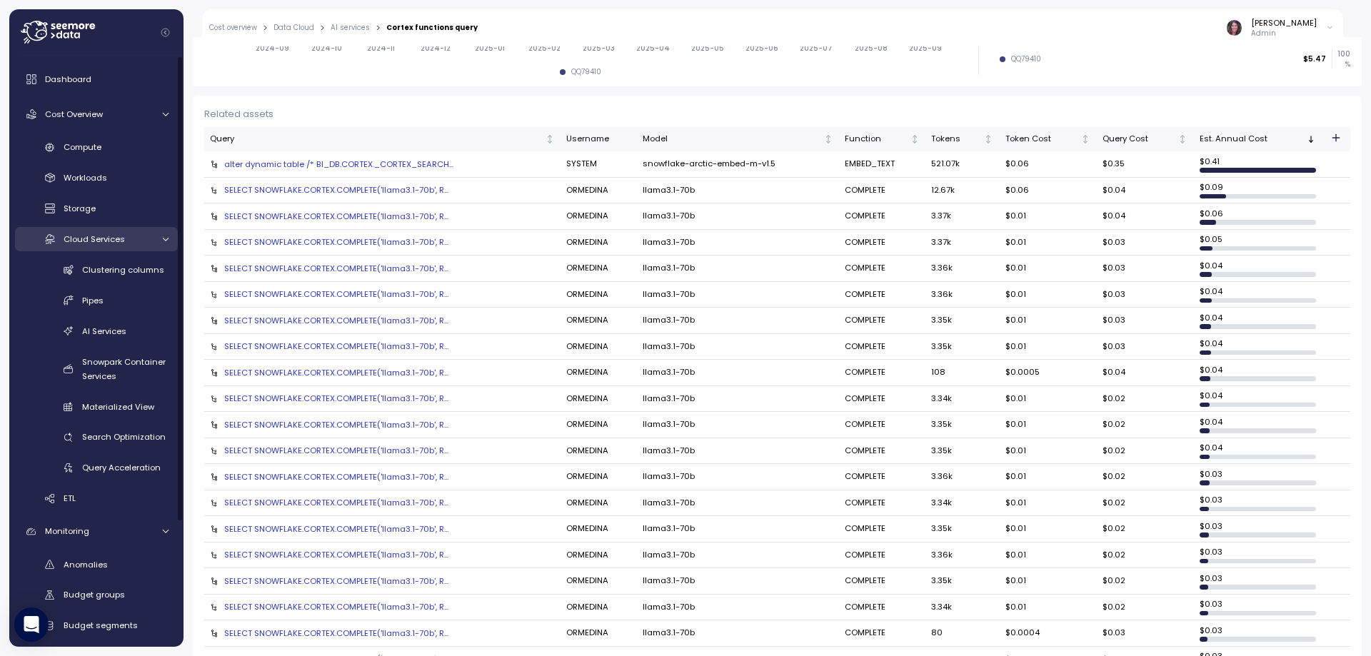
click at [132, 238] on div "Cloud Services" at bounding box center [108, 239] width 89 height 14
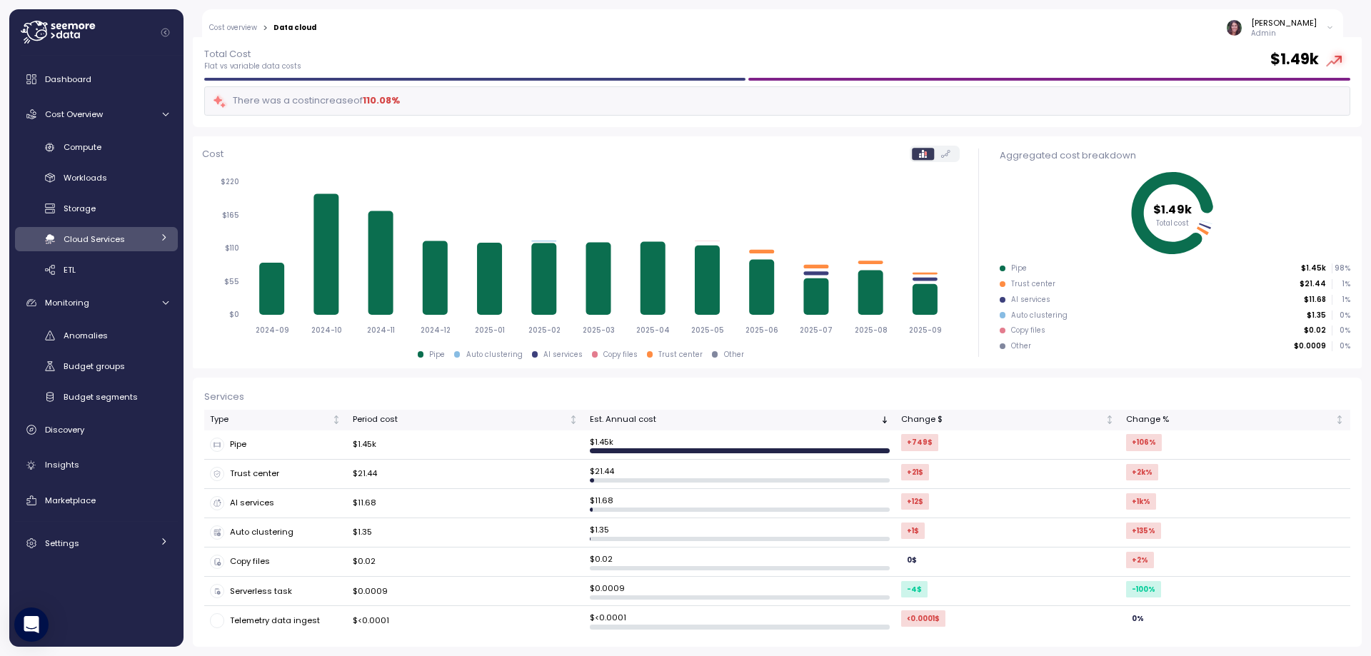
scroll to position [81, 0]
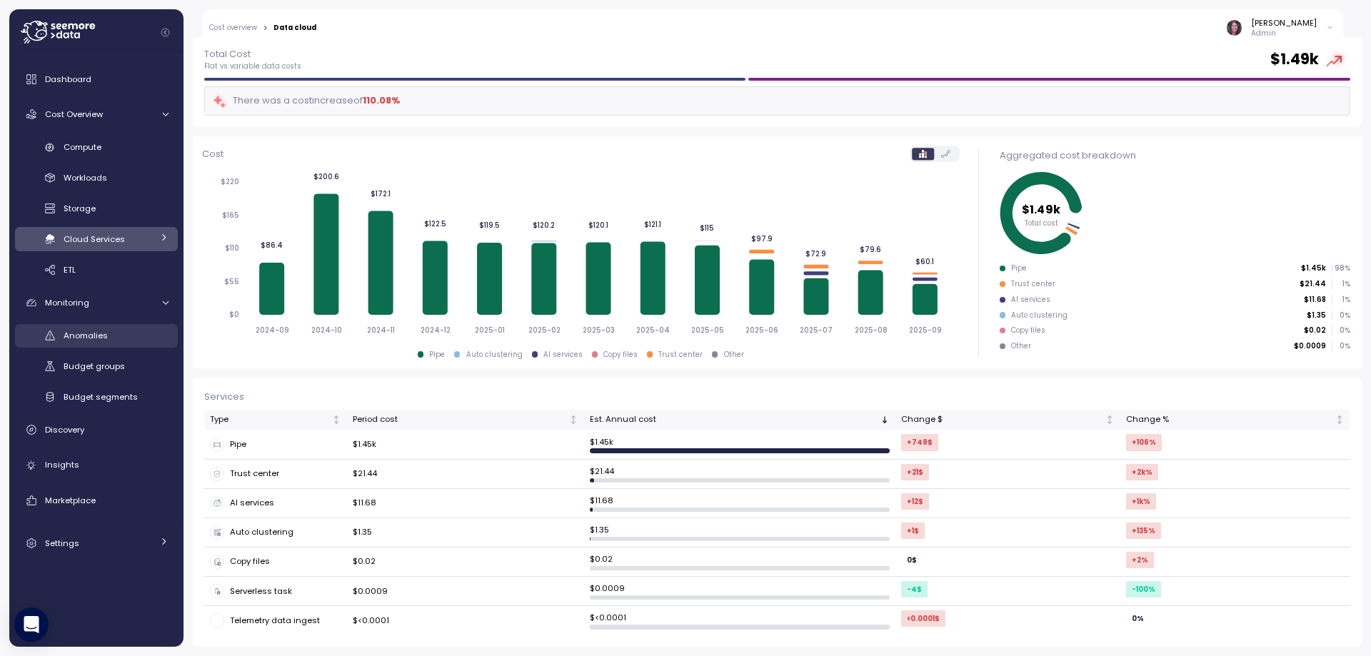
click at [98, 337] on span "Anomalies" at bounding box center [86, 335] width 44 height 11
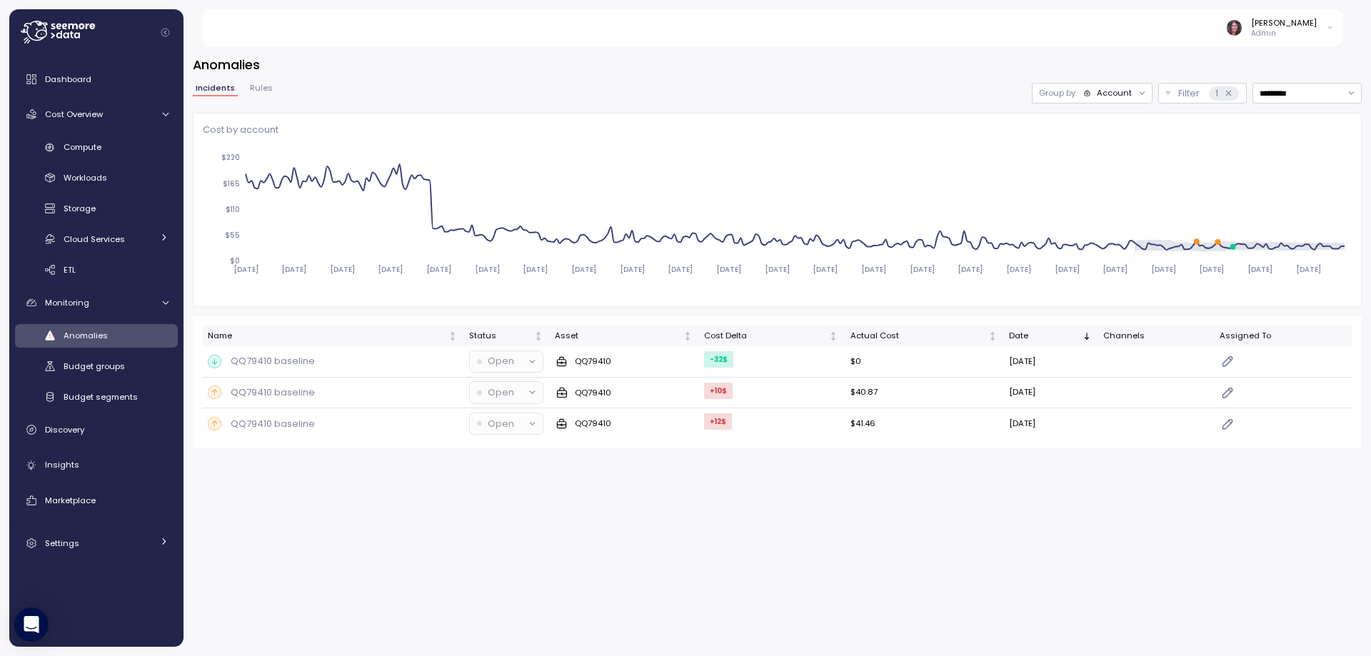
click at [1103, 102] on div "Group by: Account" at bounding box center [1091, 93] width 121 height 21
click at [1086, 156] on div "Compute unit" at bounding box center [1074, 148] width 86 height 17
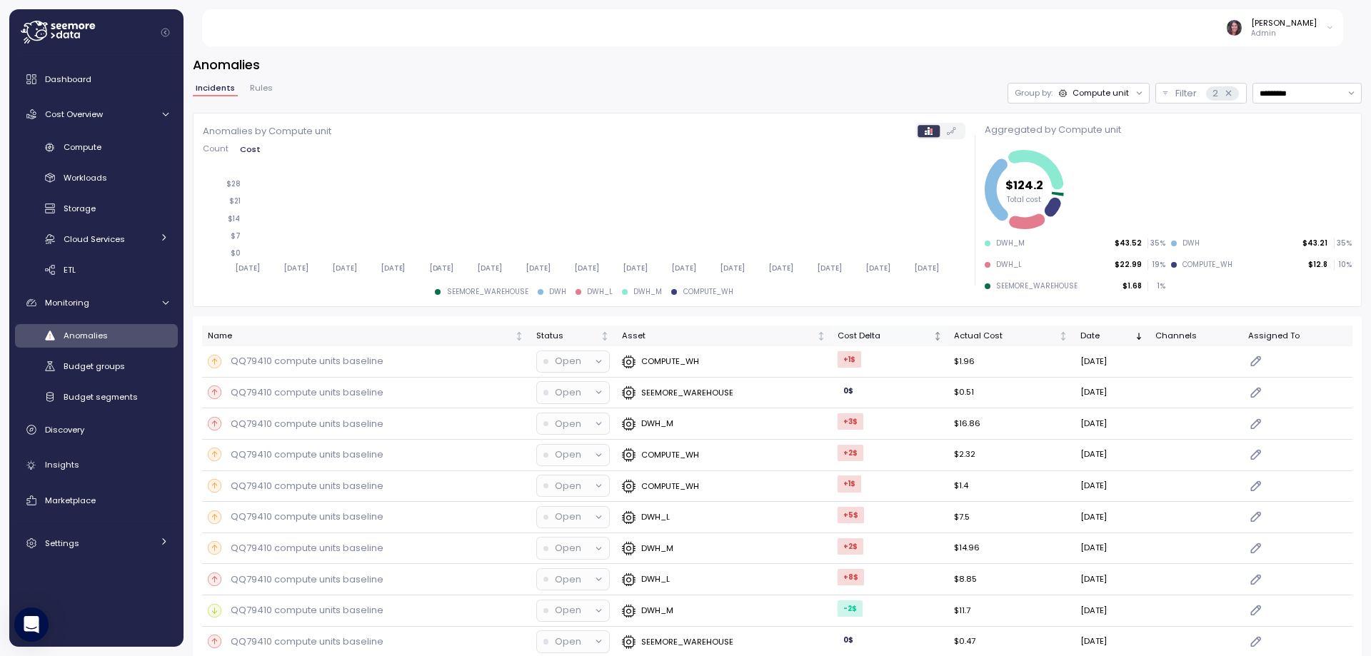
click at [859, 338] on div "Cost Delta" at bounding box center [883, 336] width 93 height 13
click at [314, 362] on p "QQ79410 compute units baseline" at bounding box center [307, 361] width 153 height 14
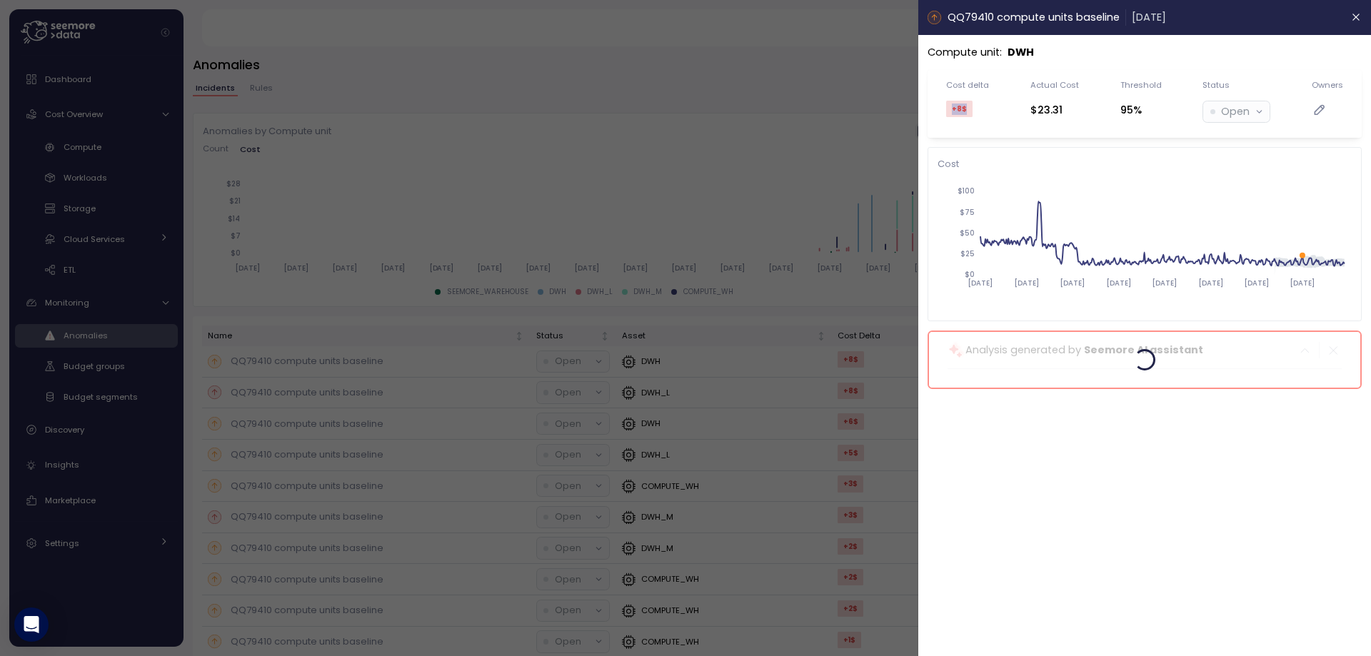
drag, startPoint x: 953, startPoint y: 112, endPoint x: 975, endPoint y: 113, distance: 22.1
click at [975, 113] on div "+8 $" at bounding box center [967, 112] width 43 height 22
click at [951, 111] on div "+8 $" at bounding box center [959, 109] width 26 height 17
drag, startPoint x: 987, startPoint y: 112, endPoint x: 927, endPoint y: 105, distance: 60.4
click at [927, 105] on div "Compute unit : DWH Cost delta +8 $ Actual Cost $23.31 Threshold 95% Status Open…" at bounding box center [1144, 345] width 453 height 621
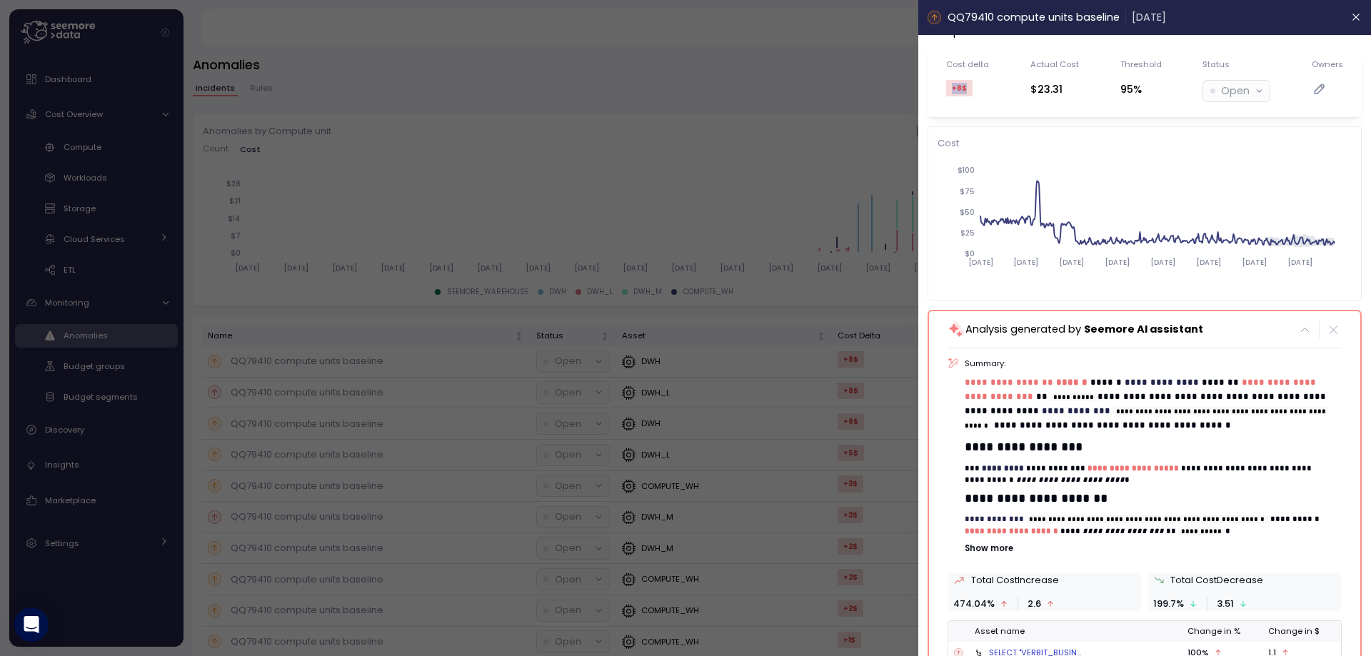
scroll to position [48, 0]
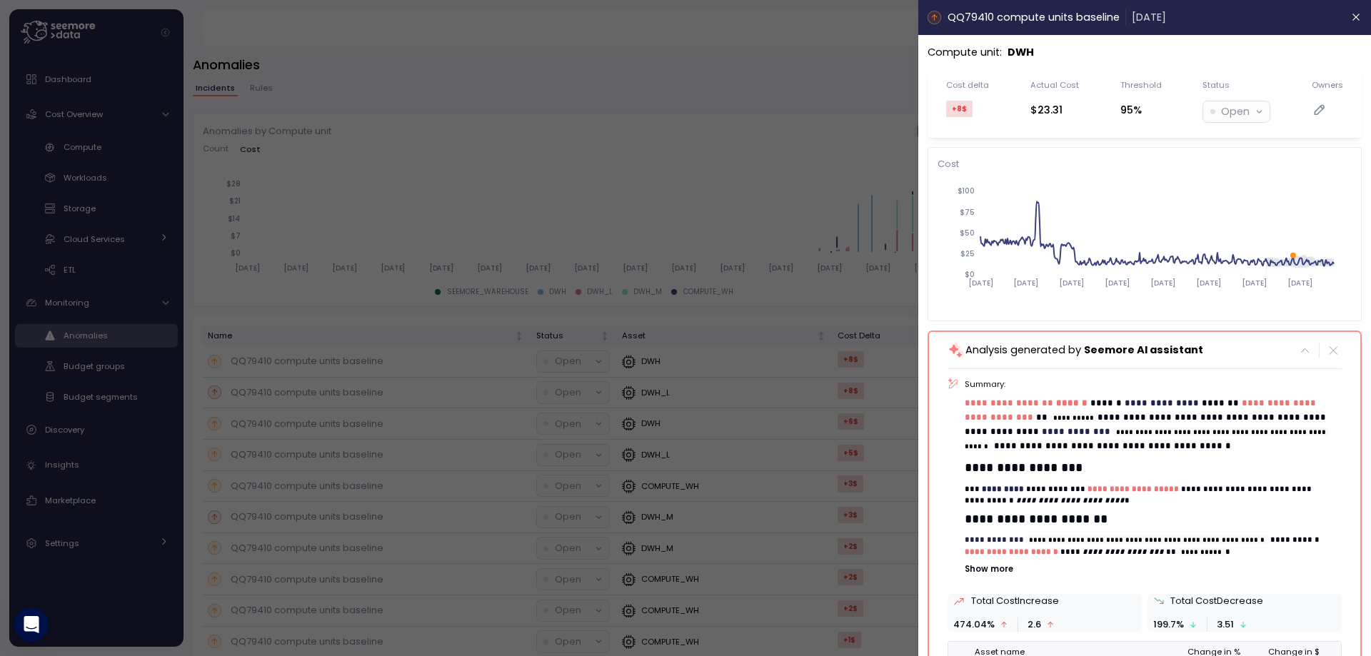
click at [974, 398] on span "**********" at bounding box center [1026, 402] width 123 height 9
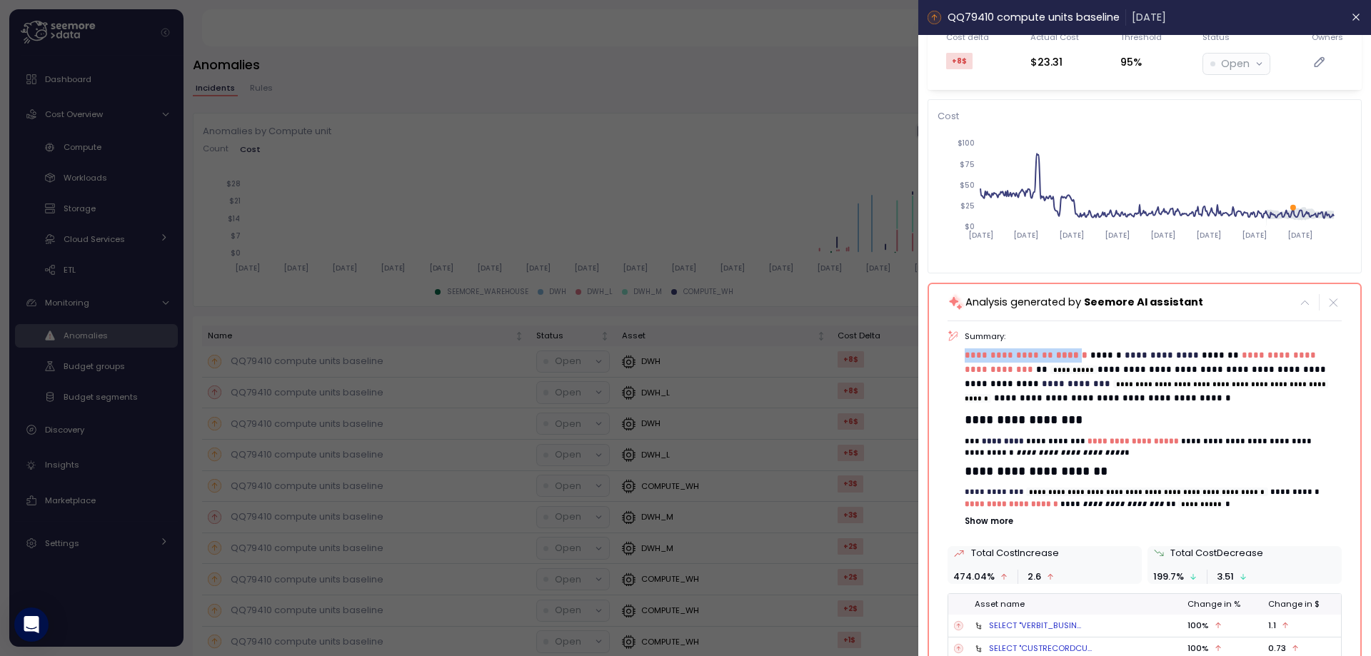
drag, startPoint x: 964, startPoint y: 353, endPoint x: 1077, endPoint y: 356, distance: 112.8
click at [1077, 356] on span "**********" at bounding box center [1026, 354] width 123 height 9
click at [1056, 355] on strong "******" at bounding box center [1071, 354] width 31 height 9
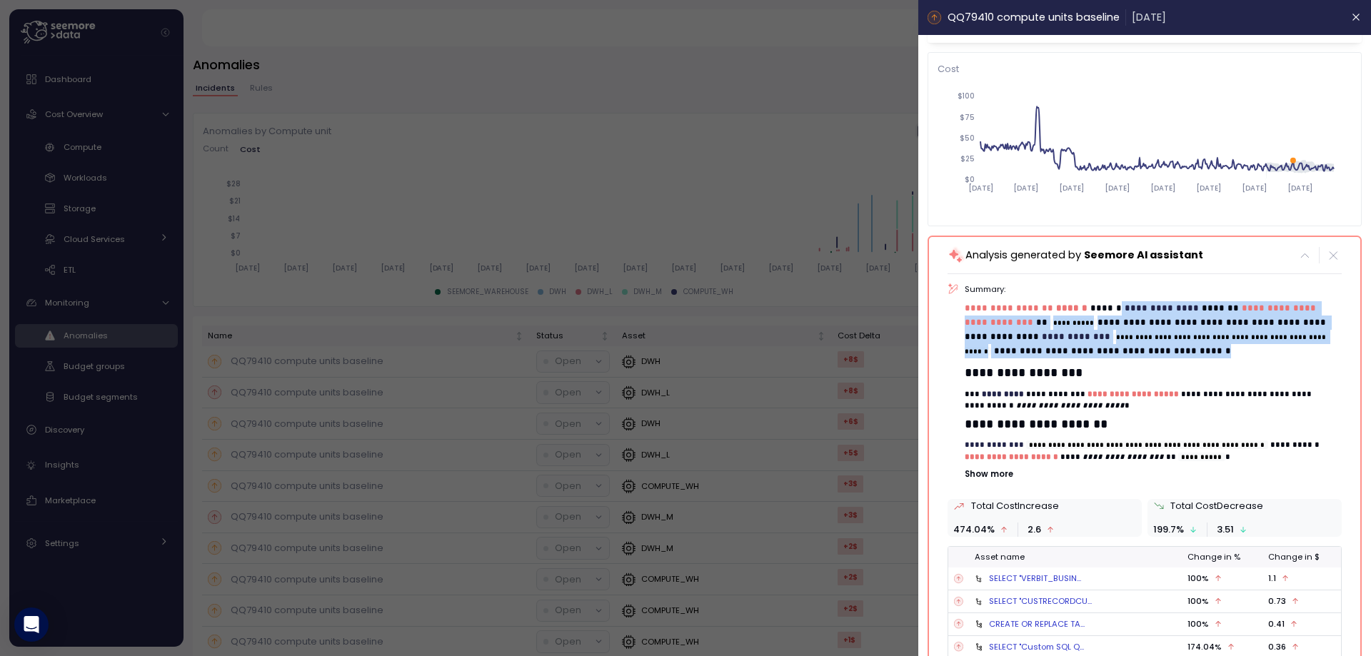
drag, startPoint x: 1112, startPoint y: 309, endPoint x: 1232, endPoint y: 355, distance: 128.3
click at [1232, 355] on p "**********" at bounding box center [1147, 330] width 365 height 58
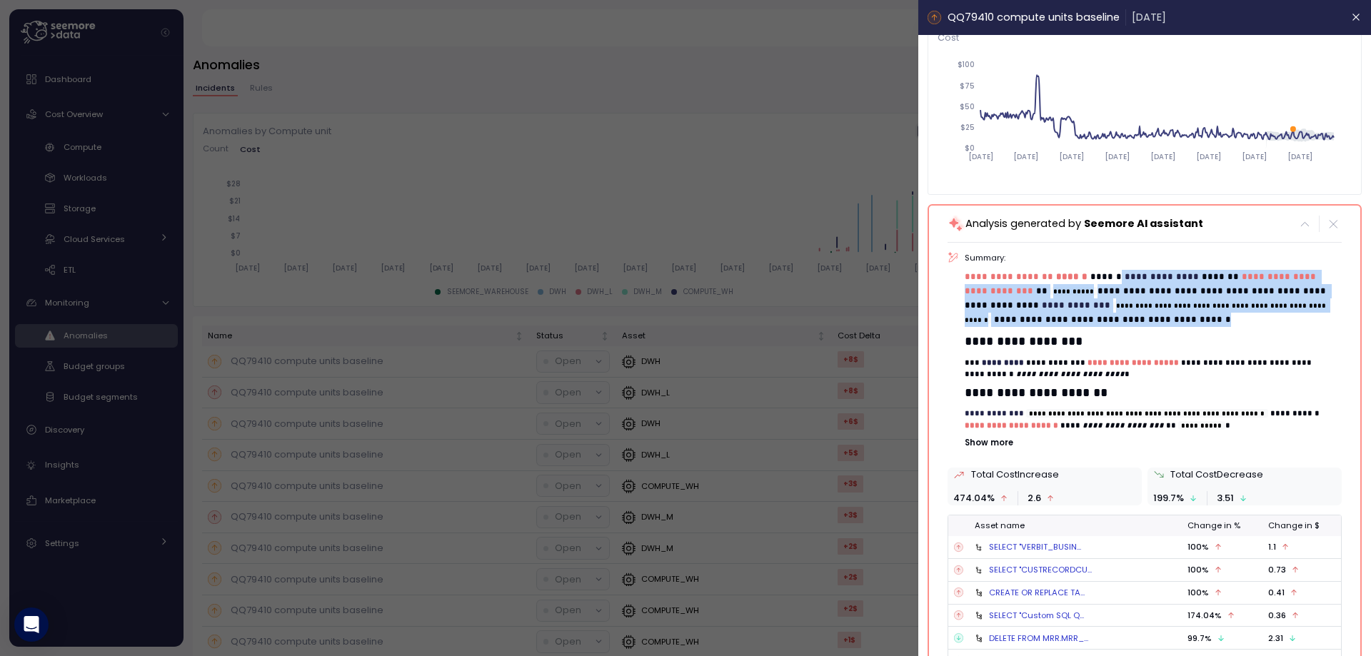
scroll to position [143, 0]
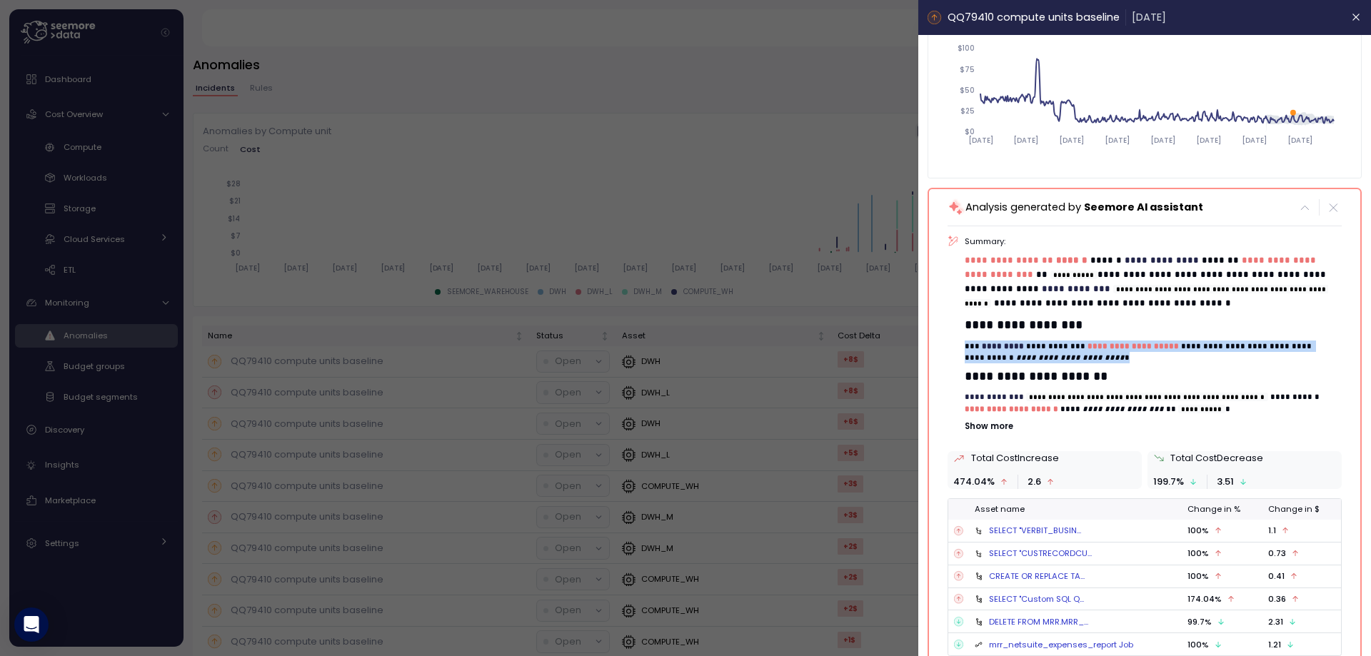
drag, startPoint x: 959, startPoint y: 348, endPoint x: 1266, endPoint y: 356, distance: 307.0
click at [1266, 356] on div "**********" at bounding box center [1144, 334] width 394 height 197
click at [1351, 22] on icon "button" at bounding box center [1356, 16] width 11 height 11
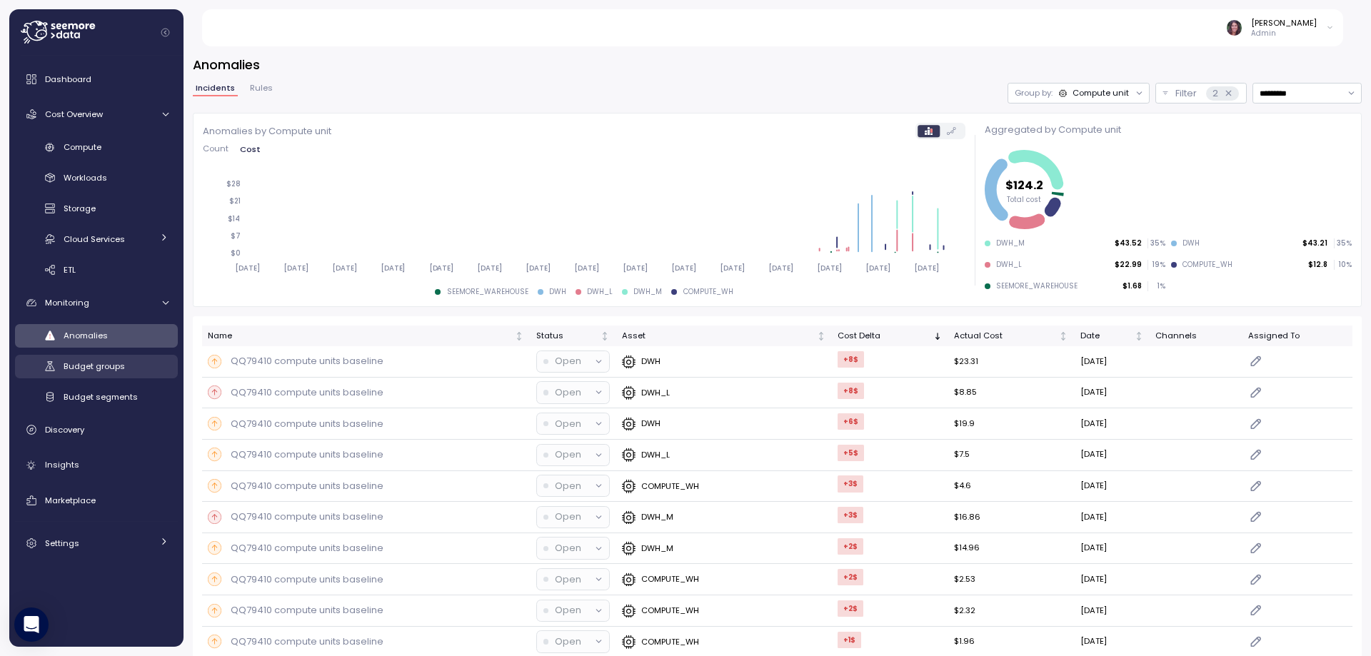
click at [94, 359] on div "Budget groups" at bounding box center [116, 366] width 105 height 14
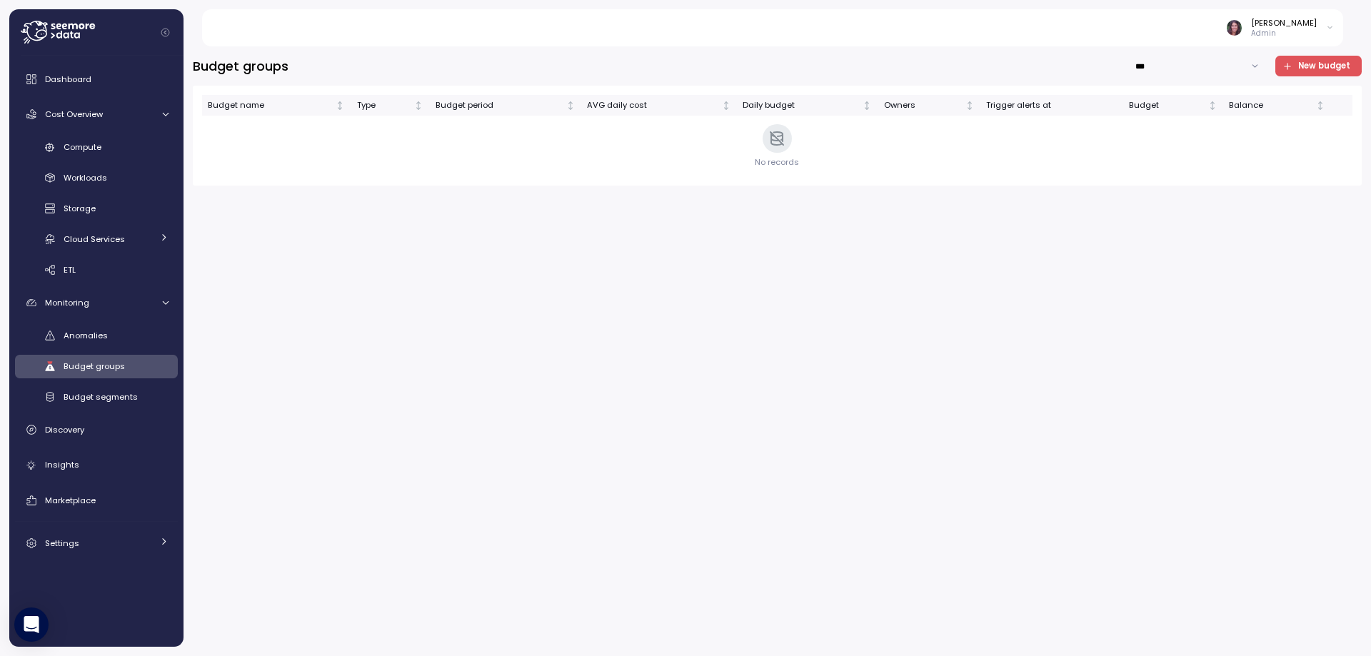
click at [1312, 66] on span "New budget" at bounding box center [1324, 65] width 52 height 19
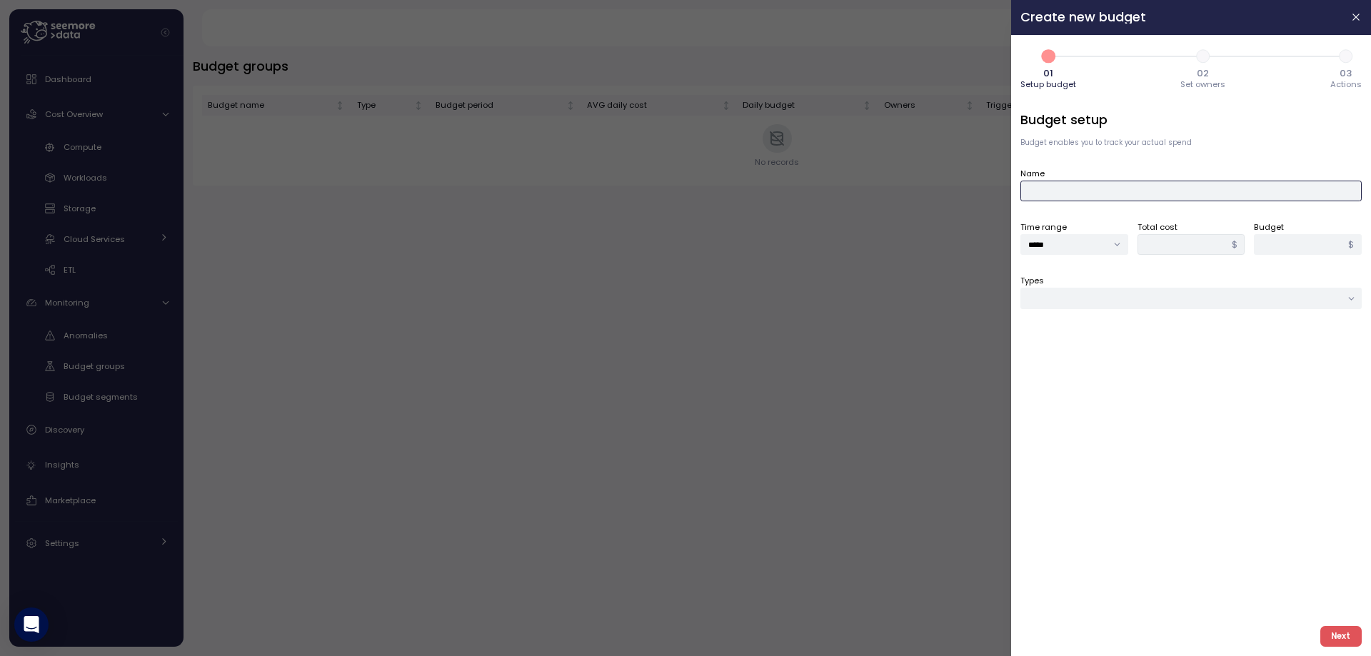
click at [1073, 193] on input "Name" at bounding box center [1190, 191] width 341 height 21
click at [1072, 181] on input "Name" at bounding box center [1190, 191] width 341 height 21
type input "*"
type input "**********"
click at [1086, 236] on input "*****" at bounding box center [1074, 244] width 108 height 21
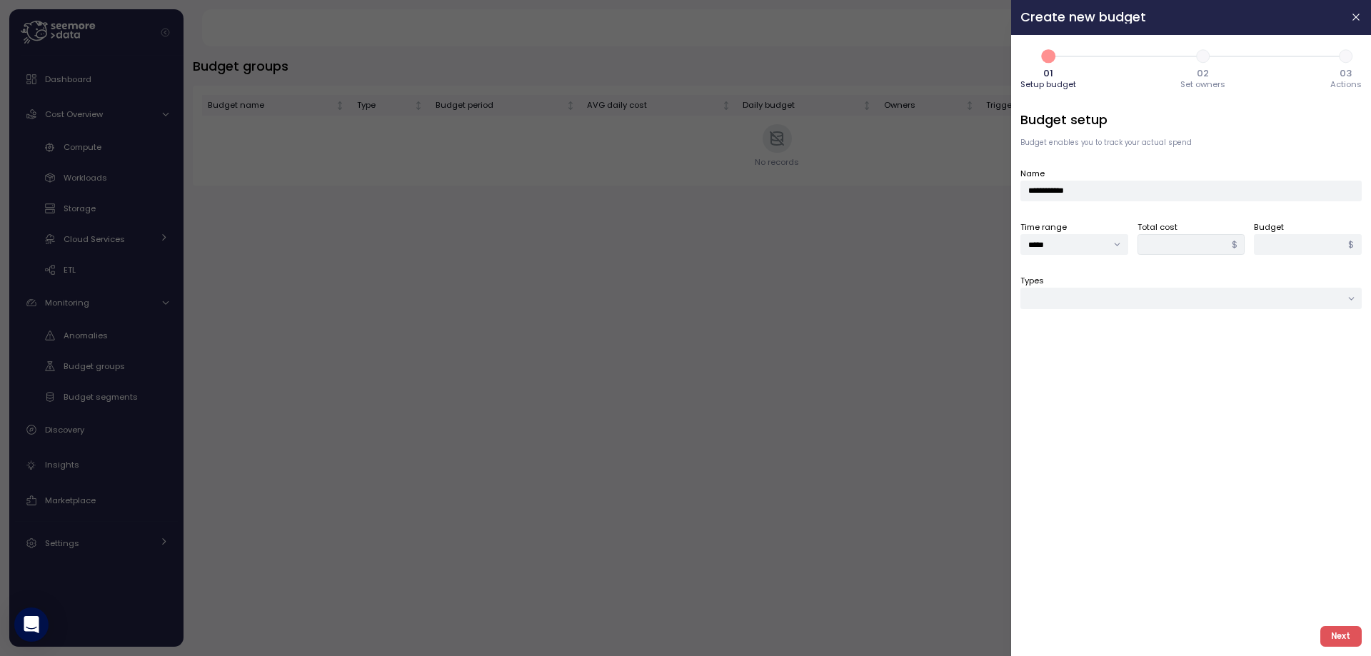
click at [1206, 313] on div "**********" at bounding box center [1190, 363] width 341 height 504
drag, startPoint x: 1181, startPoint y: 297, endPoint x: 1189, endPoint y: 293, distance: 8.3
click at [1188, 294] on input "Types" at bounding box center [1190, 298] width 341 height 21
click at [1069, 407] on div "Cloud service" at bounding box center [1073, 401] width 56 height 11
type input "**********"
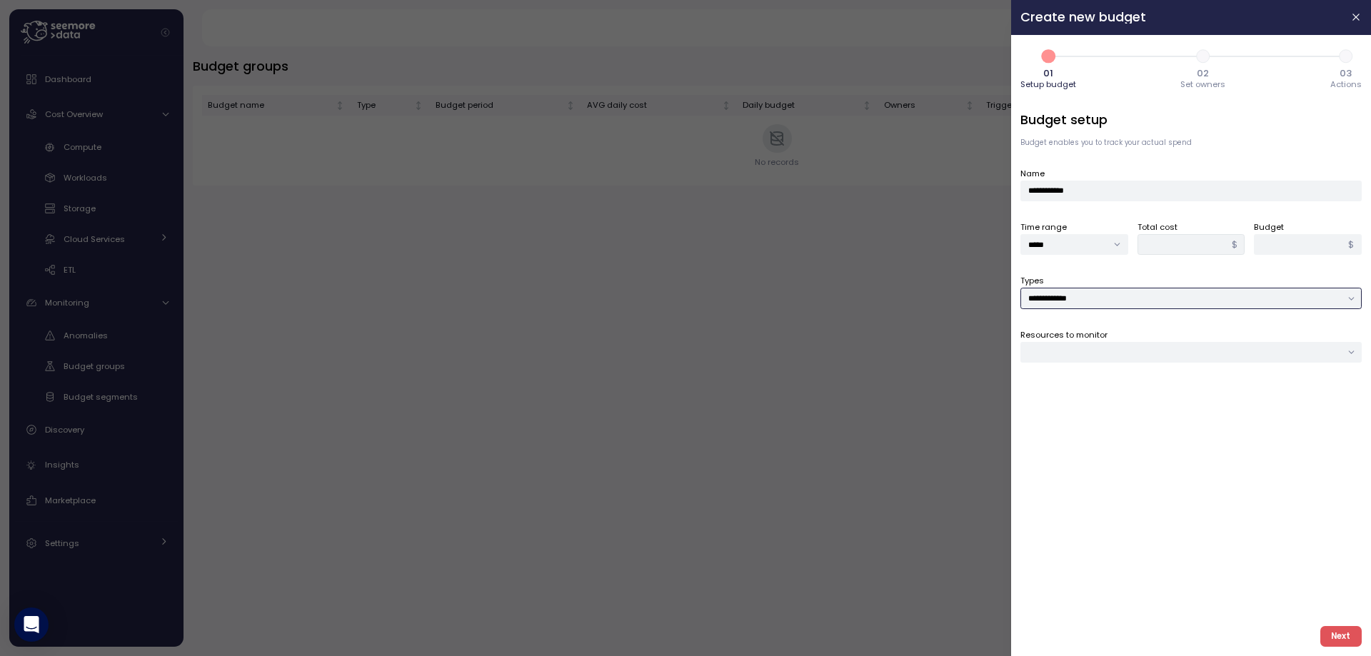
click at [1070, 349] on div at bounding box center [1190, 352] width 341 height 21
click at [1057, 400] on div "AI_SERVICES" at bounding box center [1069, 398] width 46 height 11
click at [1211, 323] on div "**********" at bounding box center [1190, 363] width 341 height 504
type input "****"
click at [1355, 21] on icon "button" at bounding box center [1356, 16] width 11 height 11
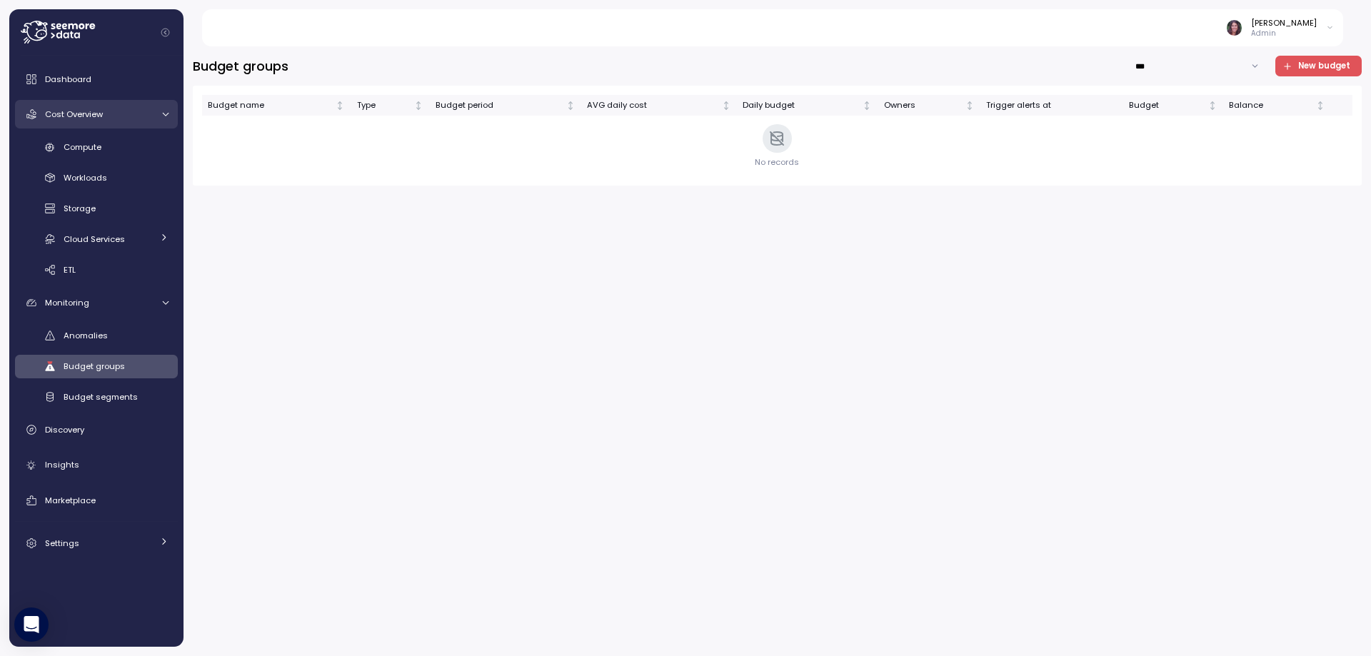
click at [64, 120] on span "Cost Overview" at bounding box center [74, 114] width 58 height 11
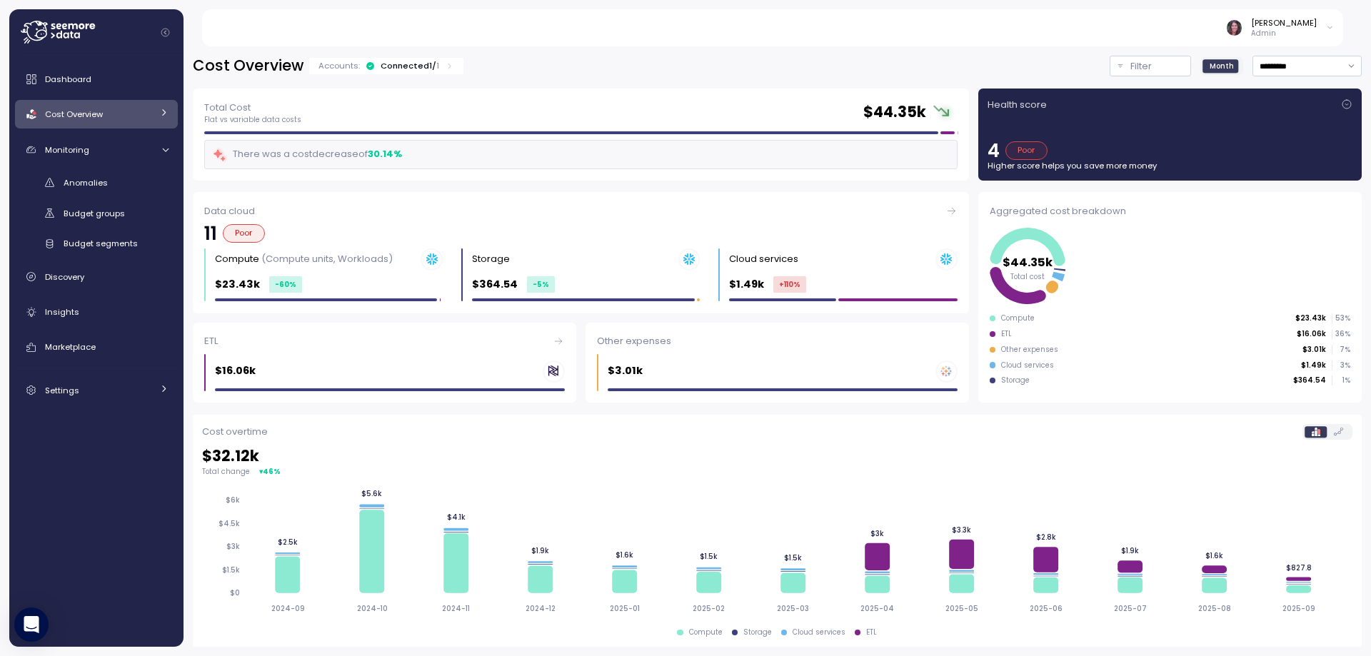
click at [1342, 101] on icon at bounding box center [1346, 104] width 9 height 9
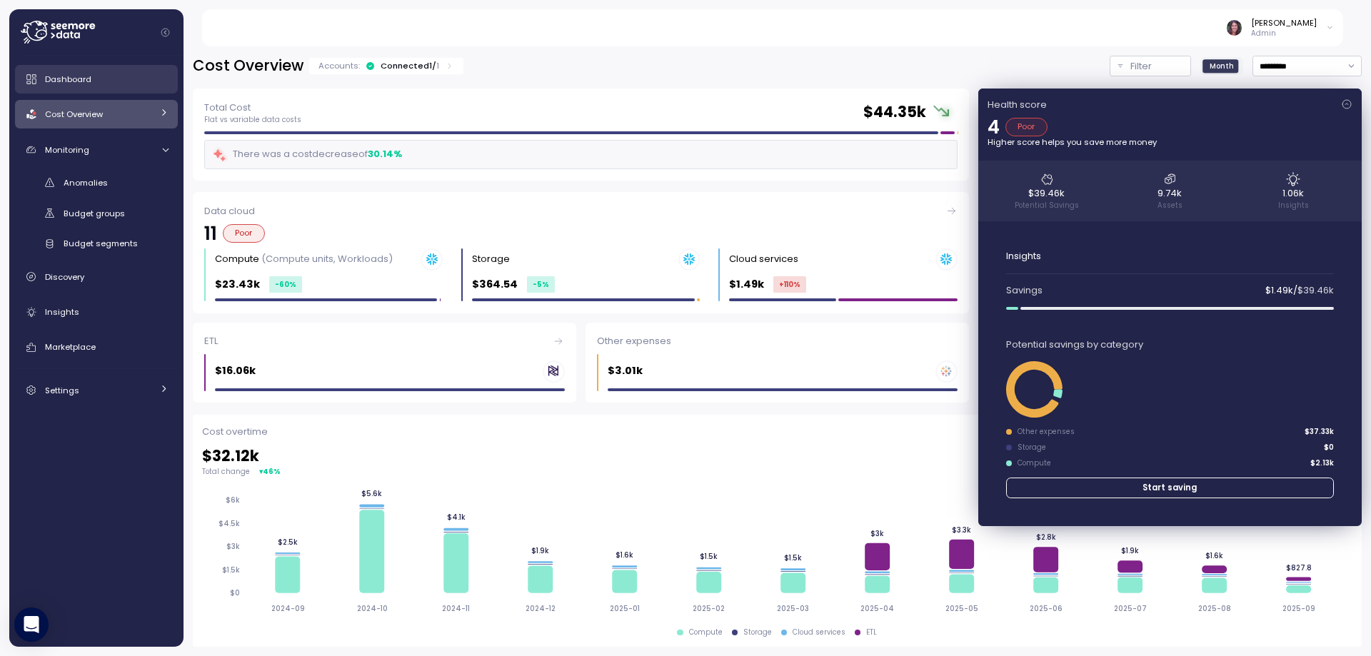
click at [59, 68] on link "Dashboard" at bounding box center [96, 79] width 163 height 29
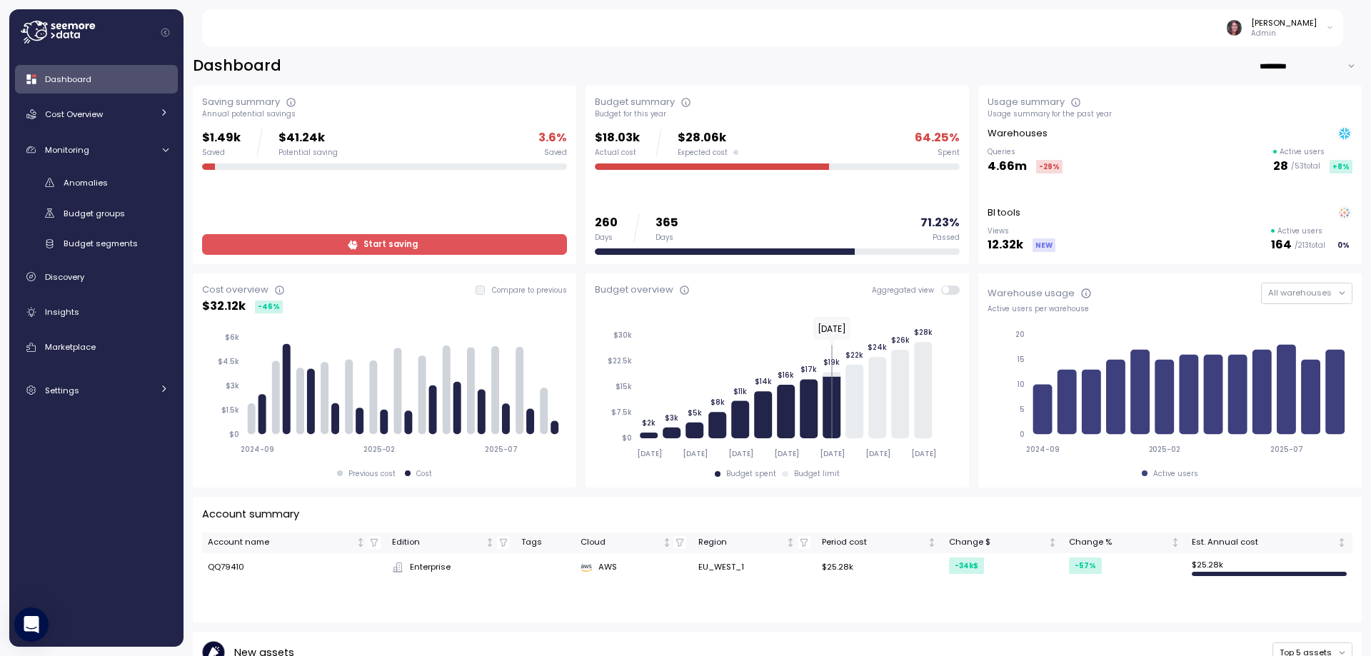
click at [1298, 59] on input "*********" at bounding box center [1309, 66] width 103 height 21
click at [1273, 128] on div "Last 6 months" at bounding box center [1285, 131] width 59 height 11
type input "**********"
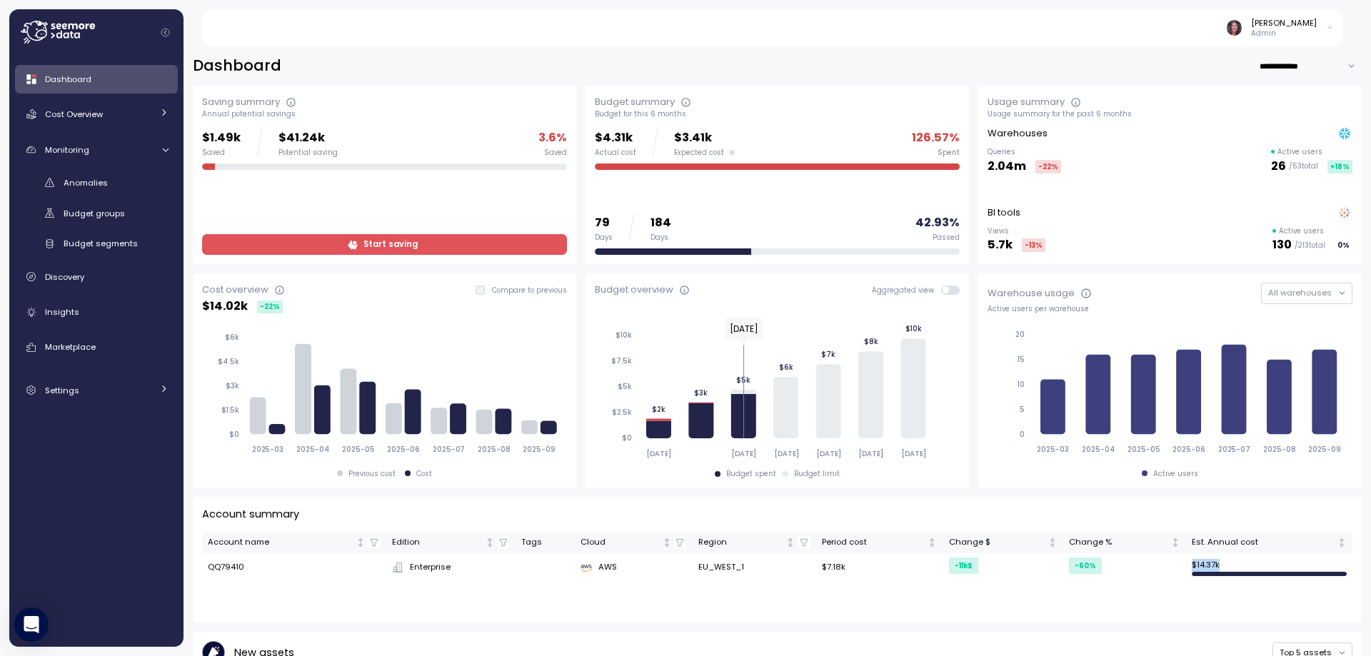
drag, startPoint x: 1179, startPoint y: 556, endPoint x: 1267, endPoint y: 557, distance: 87.8
click at [1267, 557] on td "$ 14.37k" at bounding box center [1269, 567] width 166 height 29
click at [396, 251] on span "Start saving" at bounding box center [390, 244] width 54 height 19
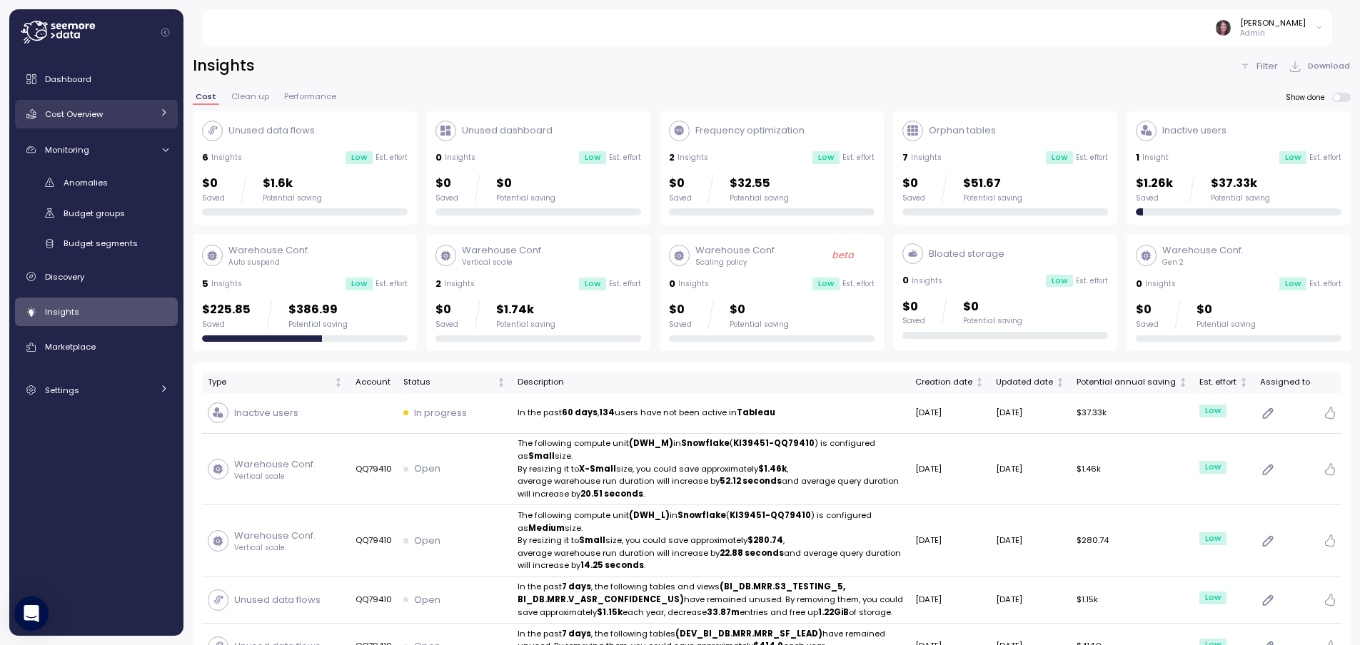
click at [99, 108] on div "Cost Overview" at bounding box center [98, 114] width 107 height 14
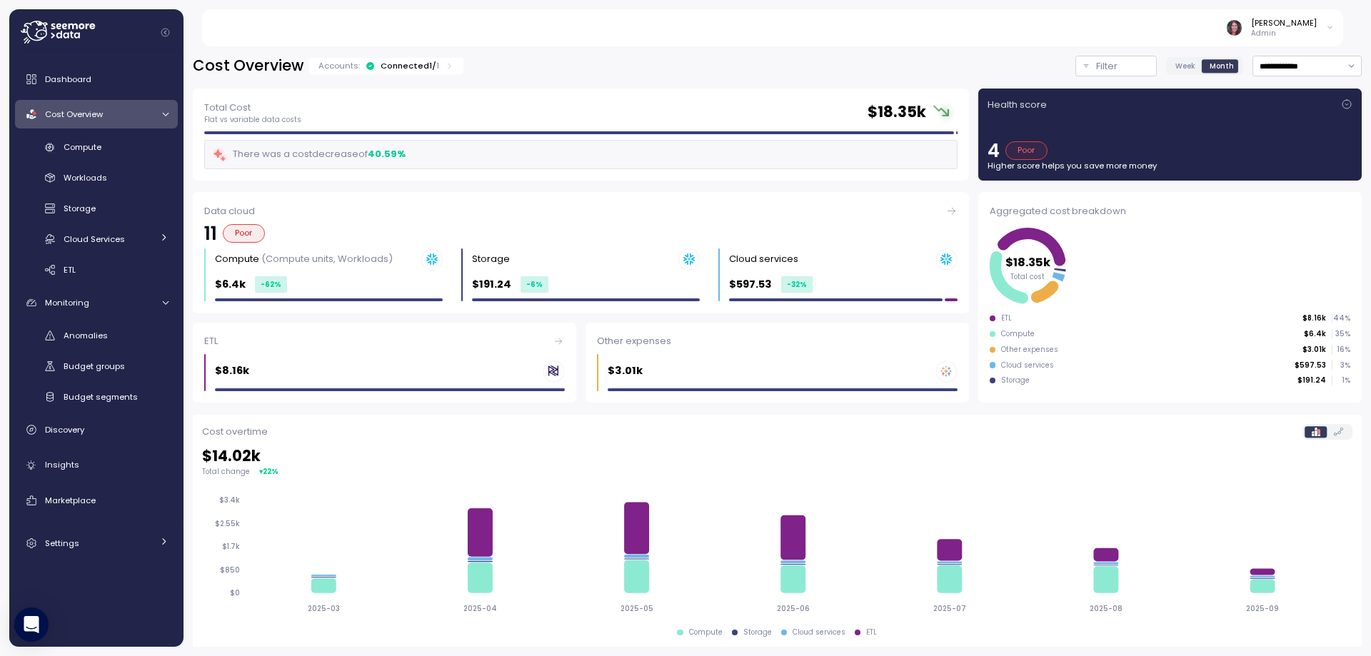
click at [1342, 106] on icon at bounding box center [1346, 104] width 9 height 9
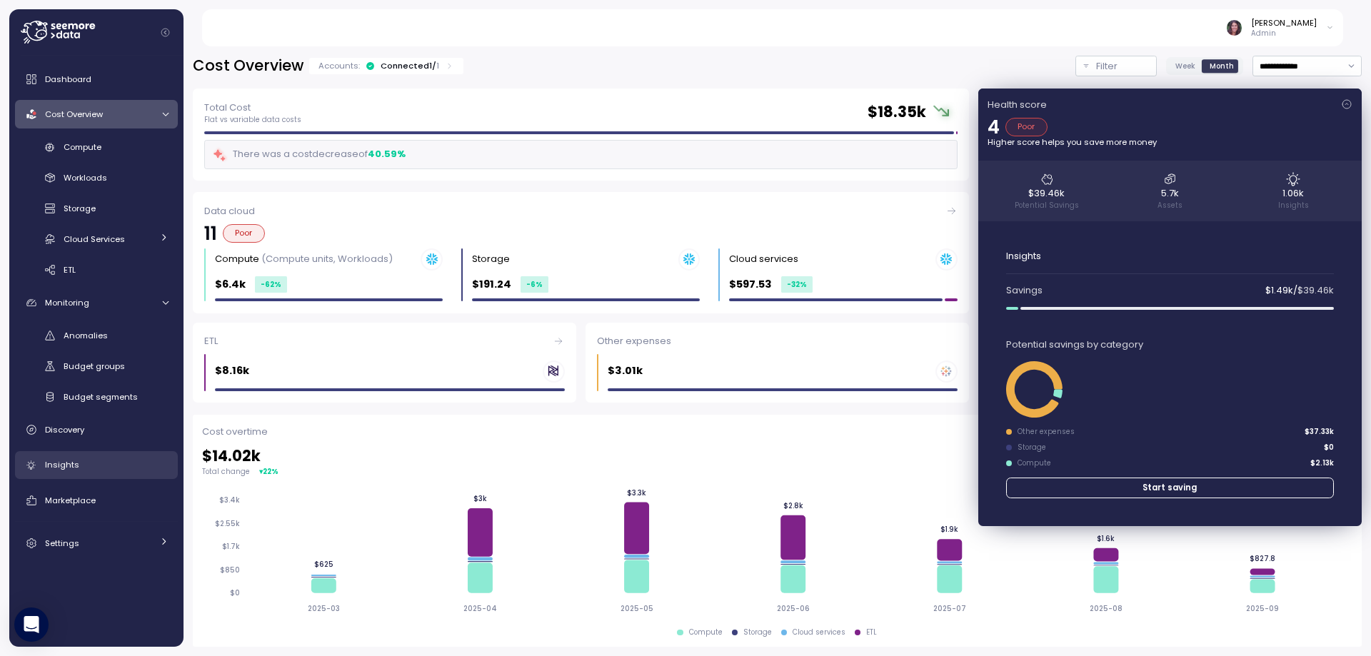
click at [93, 466] on div "Insights" at bounding box center [106, 465] width 123 height 14
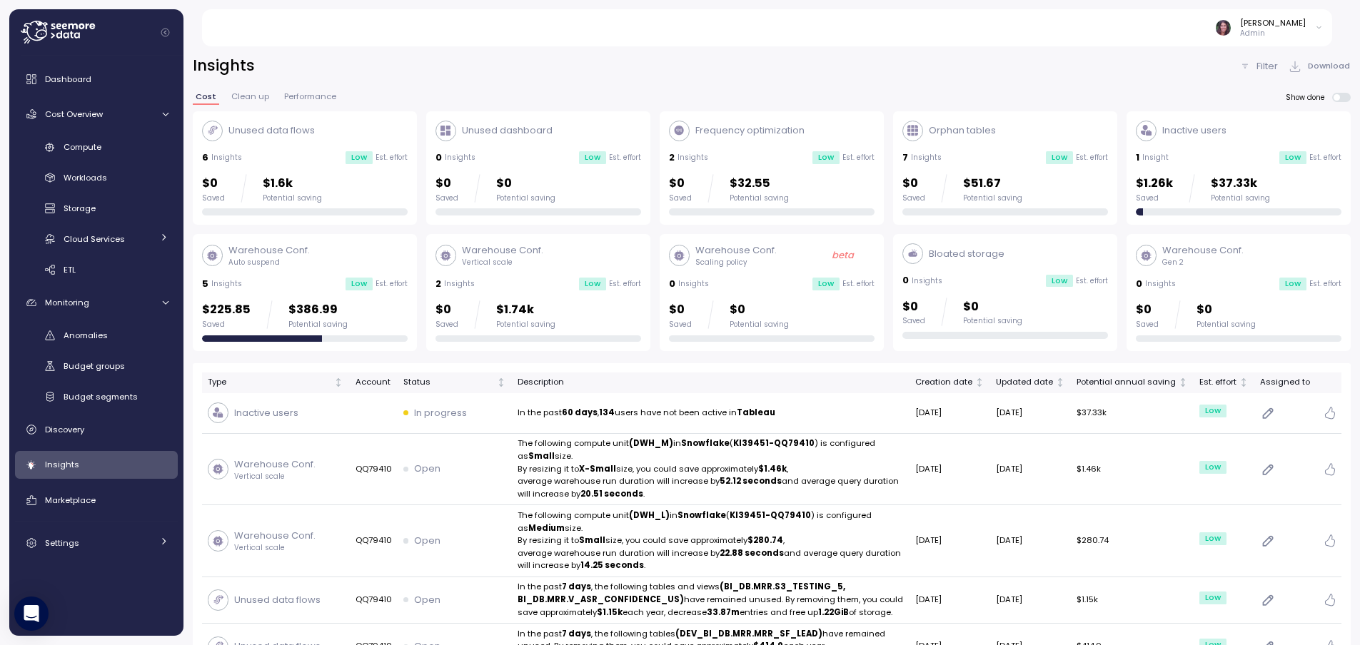
click at [1231, 181] on p "$37.33k" at bounding box center [1240, 183] width 59 height 19
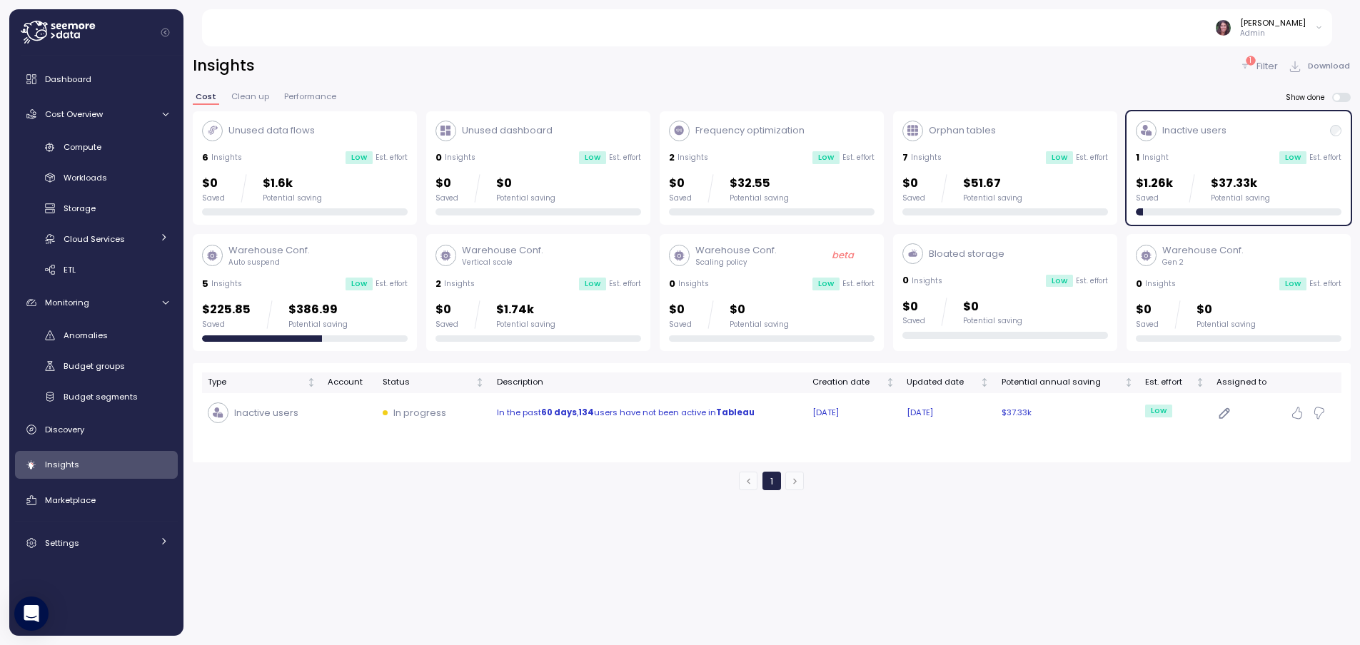
click at [633, 417] on p "In the past 60 days , 134 users have not been active in [GEOGRAPHIC_DATA]" at bounding box center [649, 413] width 304 height 13
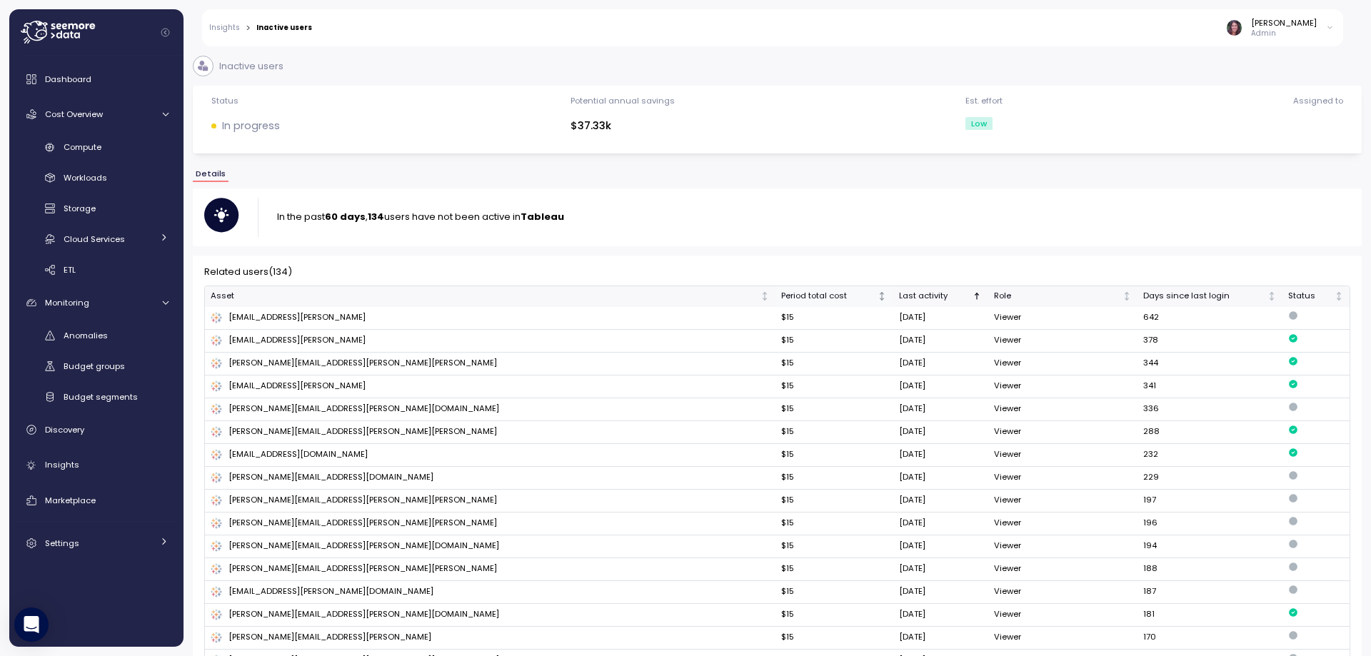
click at [781, 296] on div "Period total cost" at bounding box center [828, 296] width 94 height 13
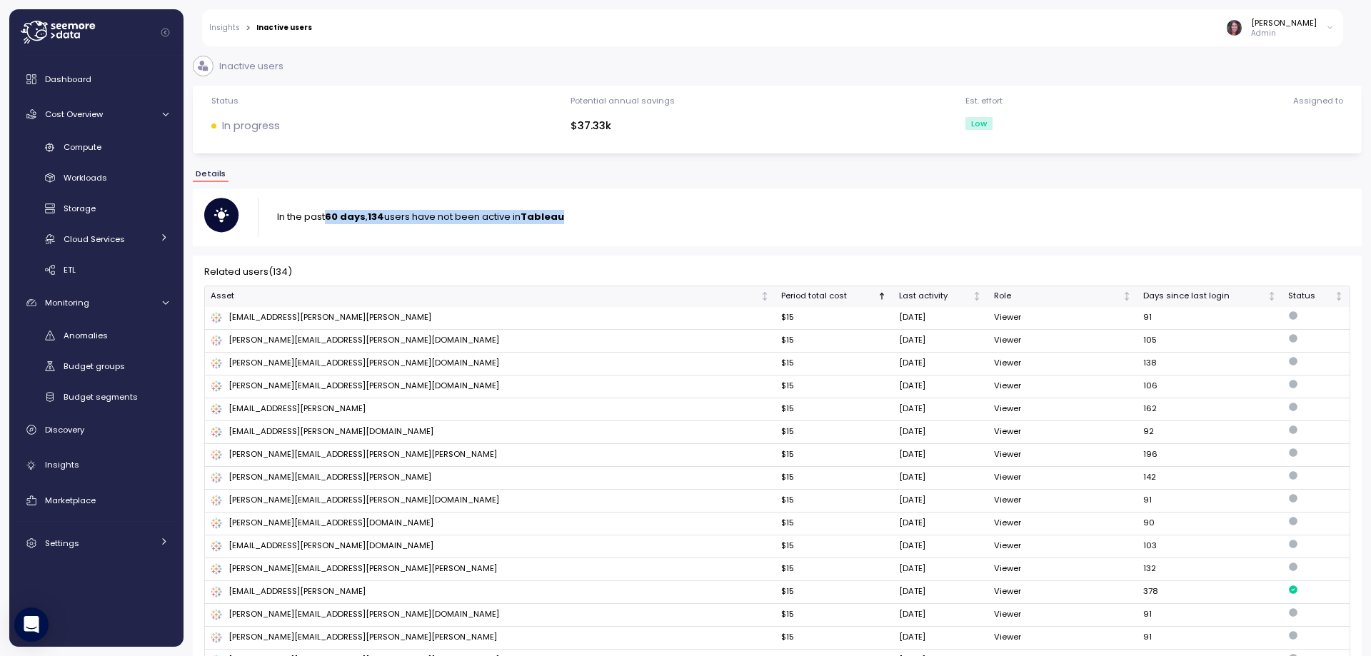
drag, startPoint x: 331, startPoint y: 221, endPoint x: 615, endPoint y: 221, distance: 283.4
click at [617, 221] on div "In the past 60 days , 134 users have not been active in [GEOGRAPHIC_DATA]" at bounding box center [777, 218] width 1146 height 40
click at [448, 222] on p "In the past 60 days , 134 users have not been active in [GEOGRAPHIC_DATA]" at bounding box center [420, 217] width 287 height 14
click at [882, 296] on icon "Sorted ascending" at bounding box center [882, 296] width 0 height 6
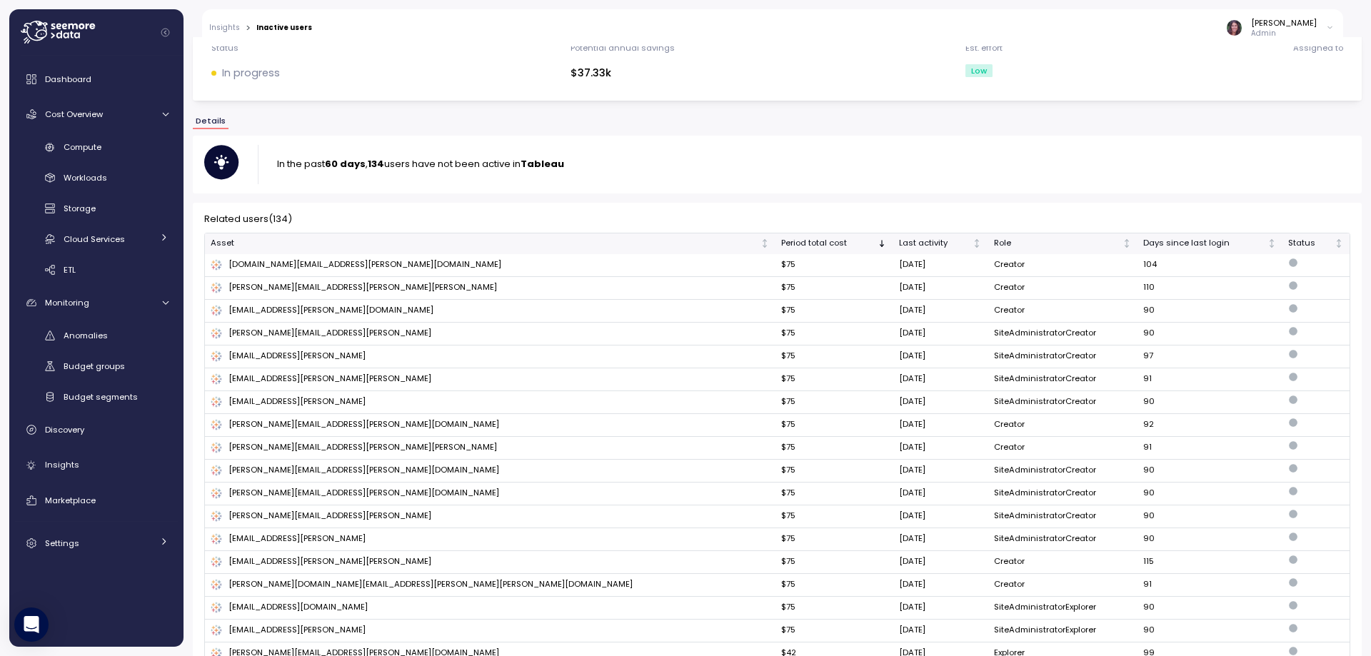
scroll to position [48, 0]
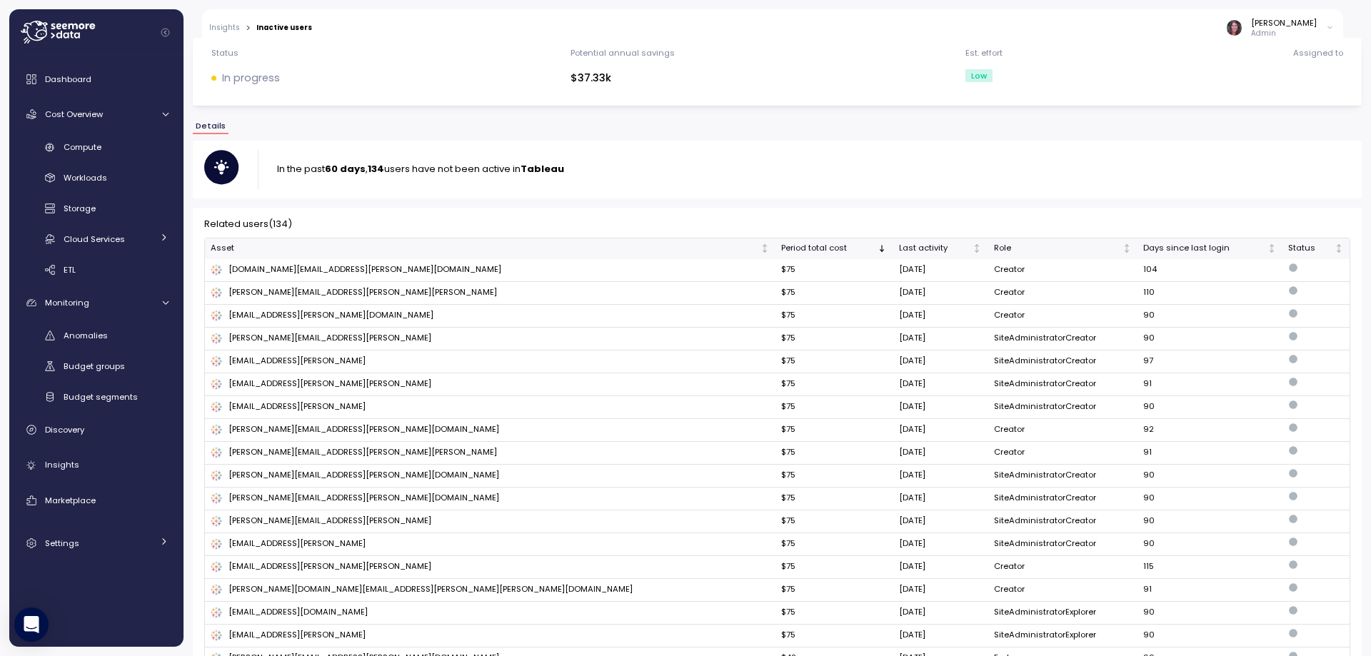
drag, startPoint x: 1235, startPoint y: 252, endPoint x: 1056, endPoint y: 237, distance: 179.1
click at [1270, 251] on icon "Not sorted" at bounding box center [1272, 251] width 4 height 1
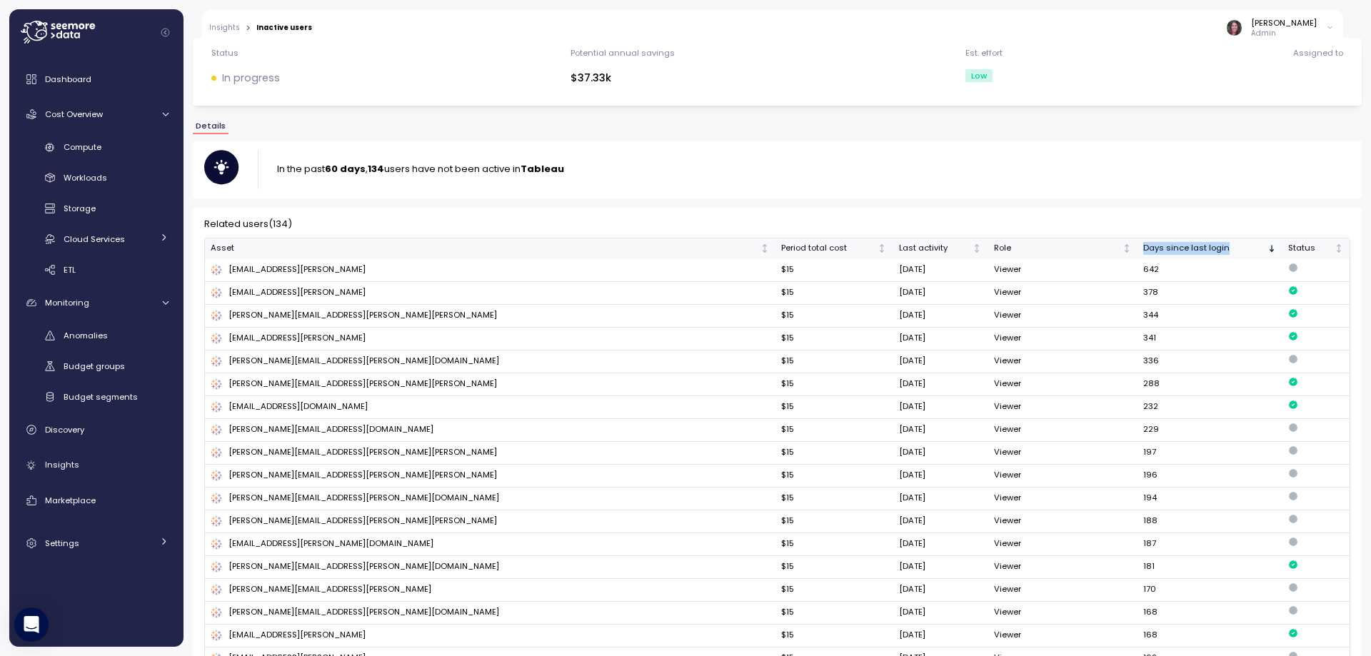
drag, startPoint x: 1052, startPoint y: 249, endPoint x: 1180, endPoint y: 256, distance: 128.0
click at [1177, 251] on div "Days since last login" at bounding box center [1203, 248] width 121 height 13
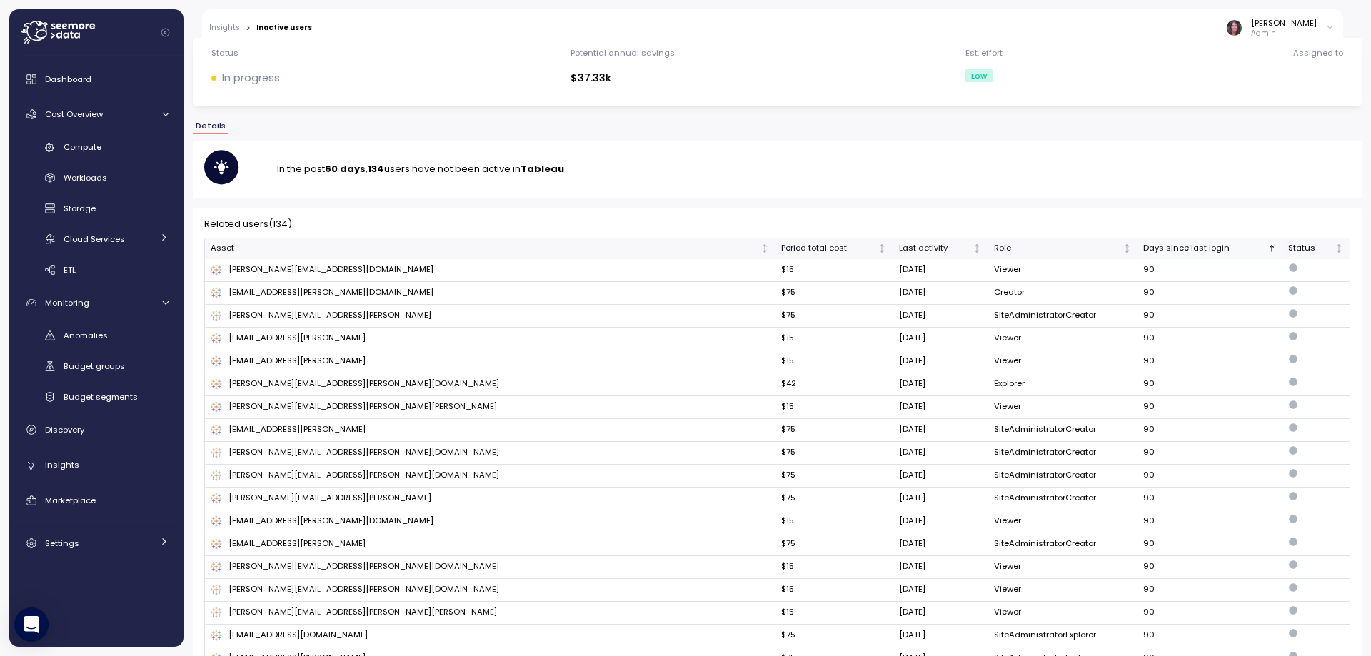
click at [1266, 251] on icon "Sorted ascending" at bounding box center [1271, 248] width 10 height 10
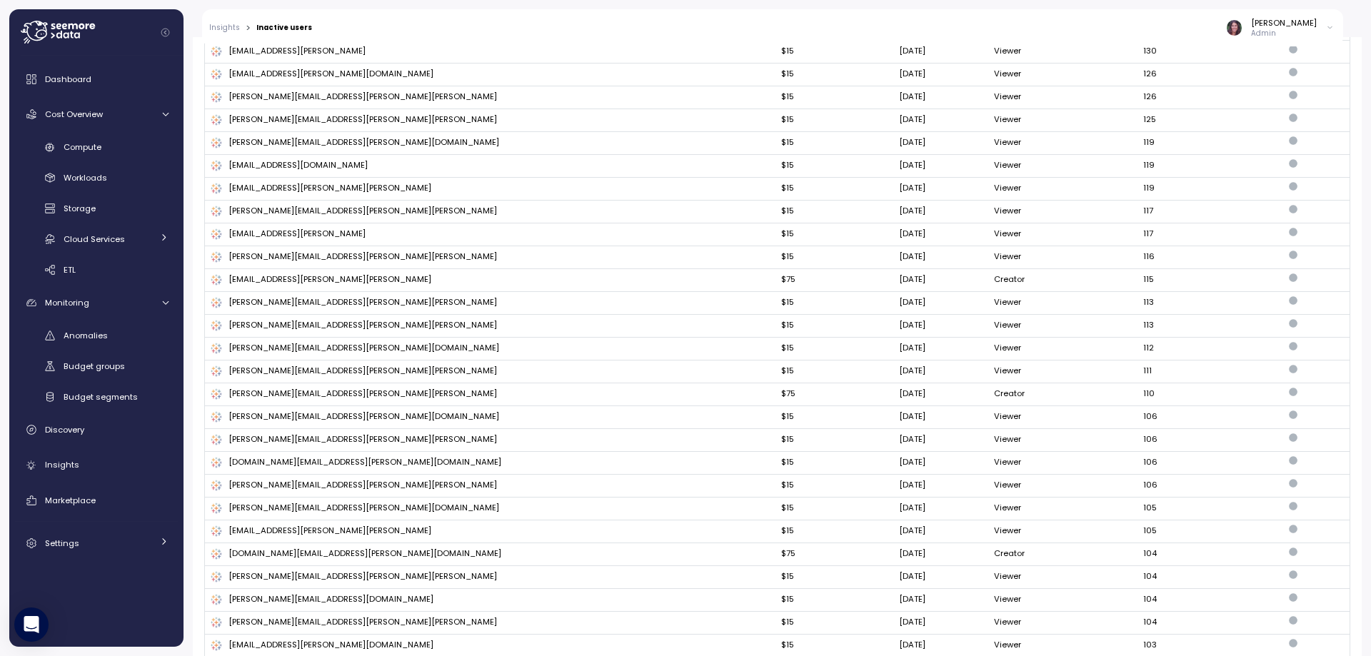
scroll to position [2301, 0]
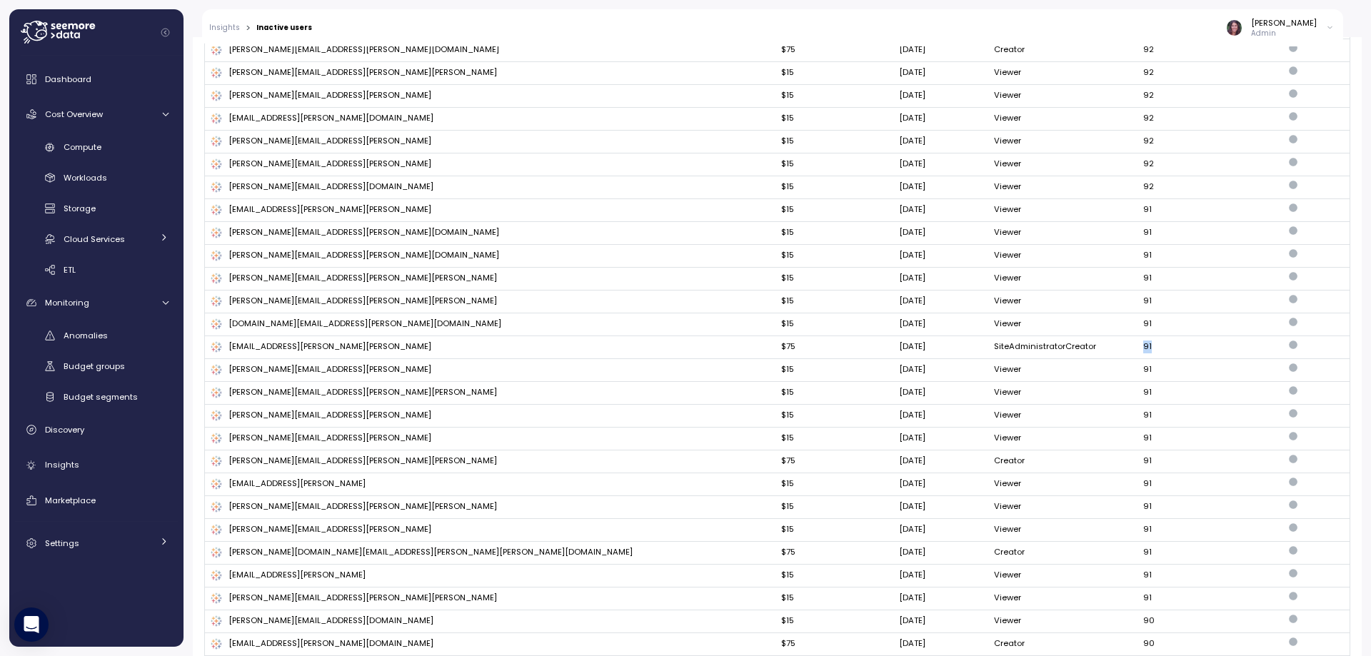
drag, startPoint x: 1081, startPoint y: 343, endPoint x: 1021, endPoint y: 345, distance: 60.0
click at [1021, 345] on tr "[EMAIL_ADDRESS][PERSON_NAME][PERSON_NAME] $75 [DATE] SiteAdministratorCreator 91" at bounding box center [777, 347] width 1144 height 23
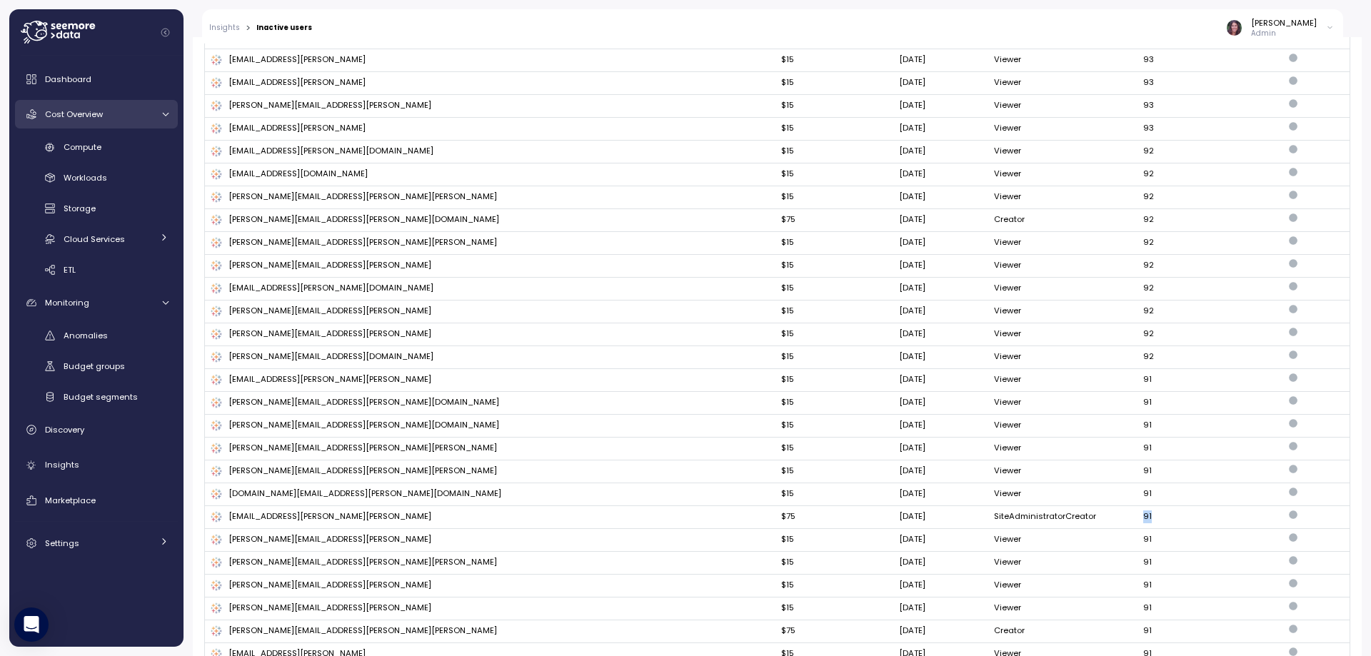
scroll to position [1968, 0]
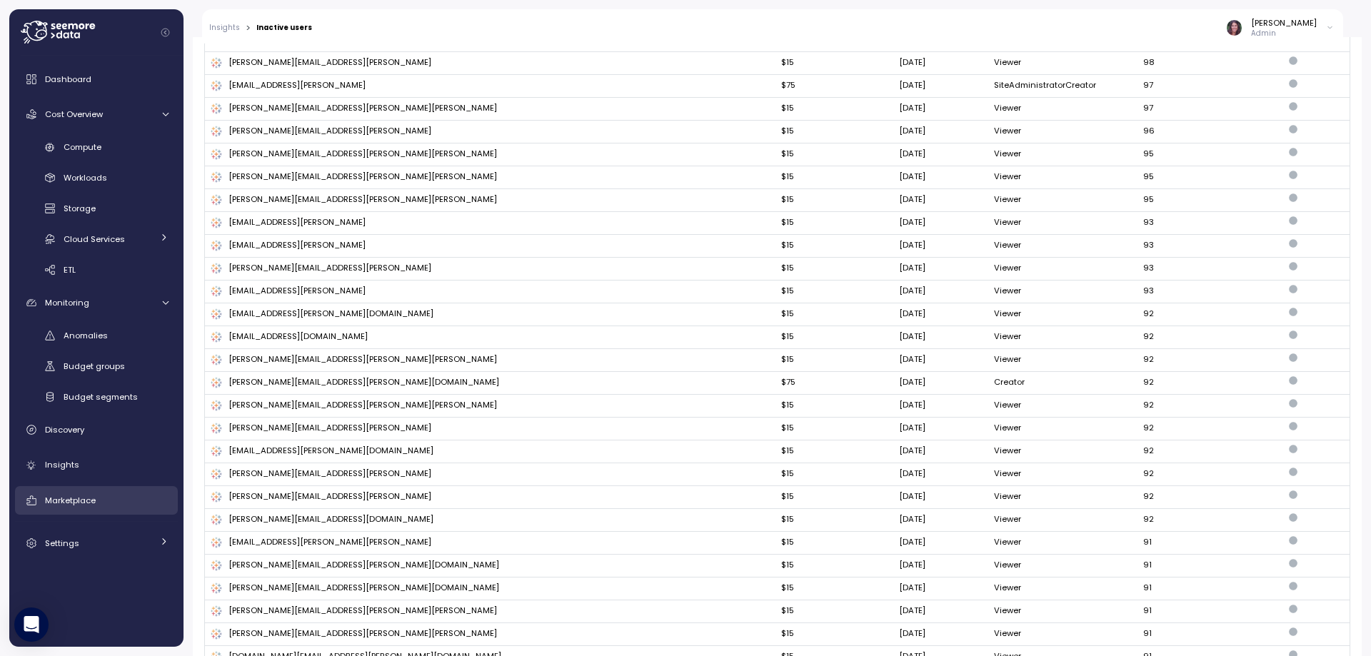
click at [103, 499] on div "Marketplace" at bounding box center [106, 500] width 123 height 14
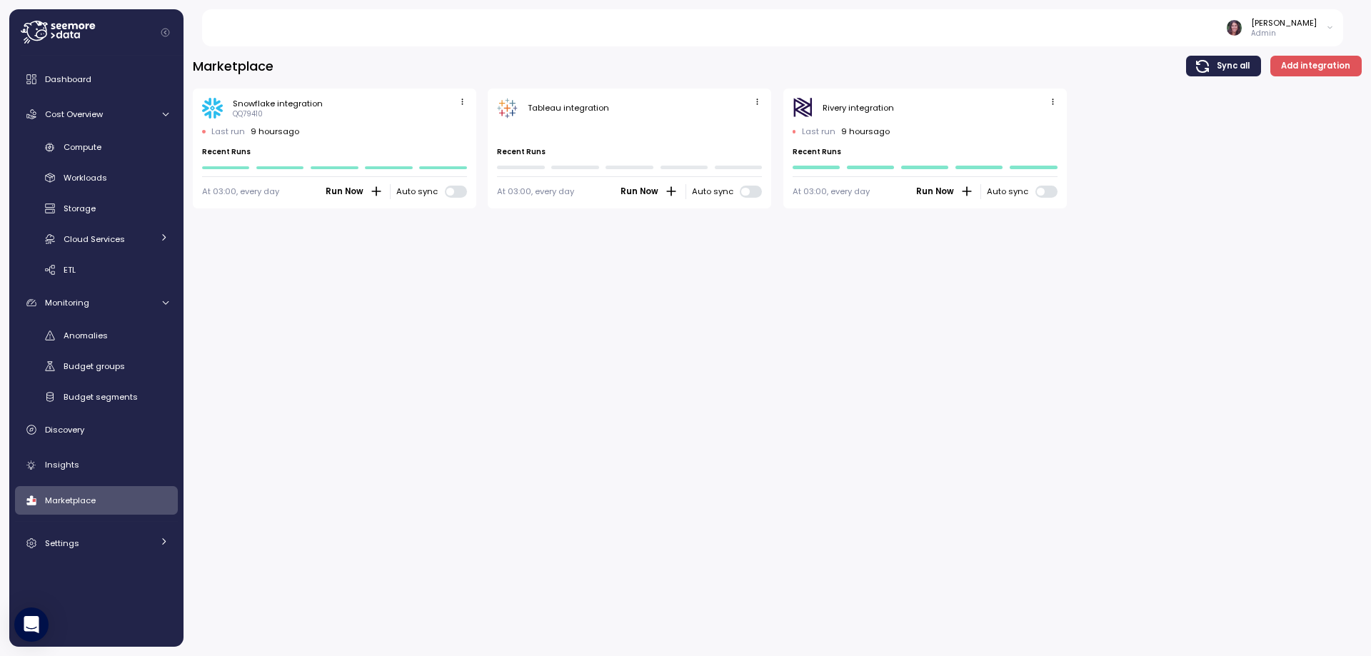
drag, startPoint x: 490, startPoint y: 153, endPoint x: 534, endPoint y: 143, distance: 44.8
click at [491, 153] on div "Tableau integration Last run ago Recent Runs At 03:00, every day Run Now Auto s…" at bounding box center [629, 149] width 283 height 121
drag, startPoint x: 492, startPoint y: 96, endPoint x: 762, endPoint y: 194, distance: 287.0
click at [762, 194] on div "Tableau integration Last run ago Recent Runs At 03:00, every day Run Now Auto s…" at bounding box center [629, 149] width 283 height 121
click at [734, 168] on div at bounding box center [738, 168] width 47 height 4
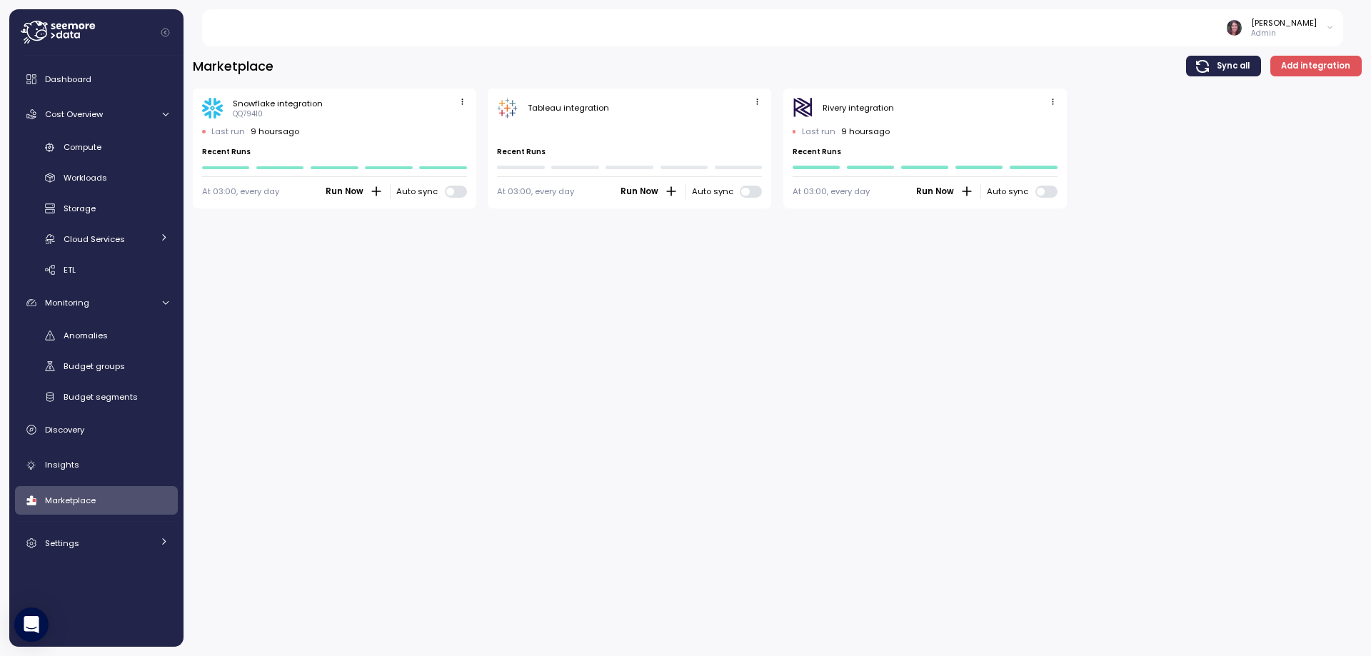
click at [756, 102] on icon "button" at bounding box center [756, 101] width 9 height 9
click at [623, 127] on div "Last run ago Recent Runs" at bounding box center [629, 148] width 265 height 44
click at [756, 104] on icon "button" at bounding box center [756, 101] width 9 height 9
drag, startPoint x: 741, startPoint y: 130, endPoint x: 568, endPoint y: 175, distance: 178.5
click at [529, 182] on body "[PERSON_NAME] Admin Dashboard Cost Overview Compute Workloads Storage Cloud Ser…" at bounding box center [685, 383] width 1371 height 766
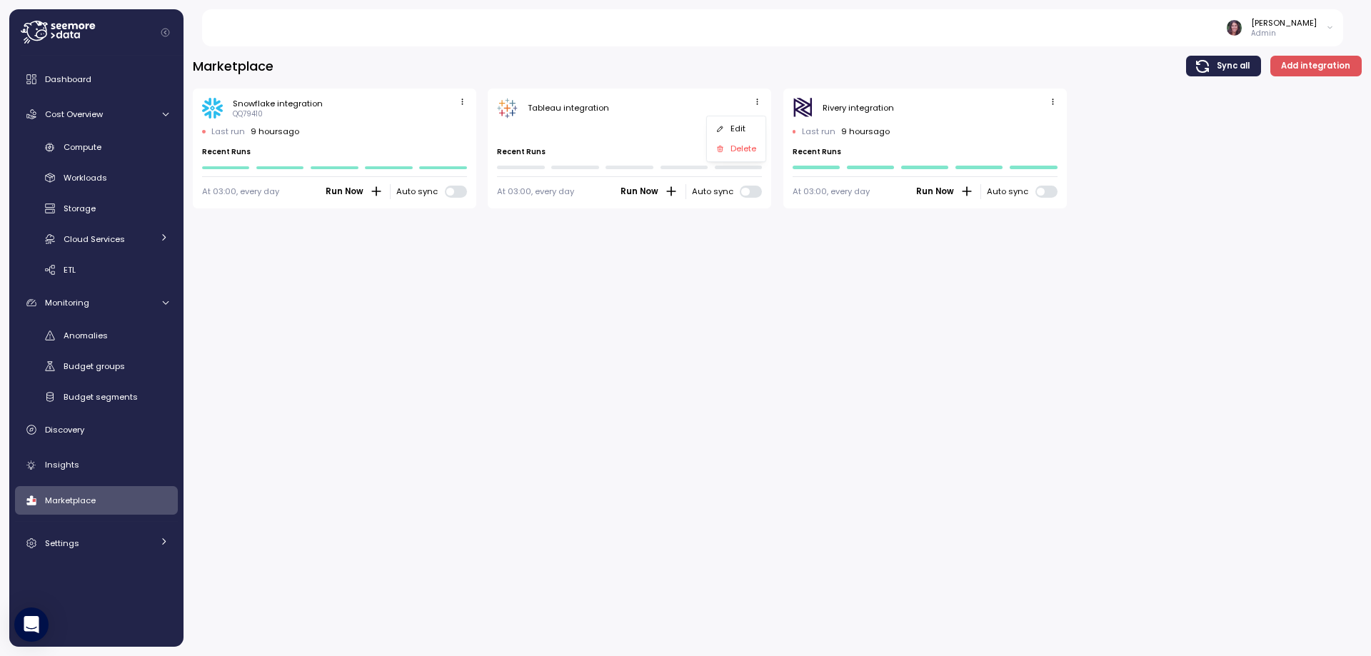
click at [630, 191] on span "Run Now" at bounding box center [639, 192] width 38 height 14
click at [640, 193] on span "Run Now" at bounding box center [639, 192] width 38 height 14
click at [634, 194] on span "Run Now" at bounding box center [639, 192] width 38 height 14
click at [650, 187] on span "Run Now" at bounding box center [639, 192] width 38 height 14
click at [757, 99] on icon "button" at bounding box center [756, 101] width 9 height 9
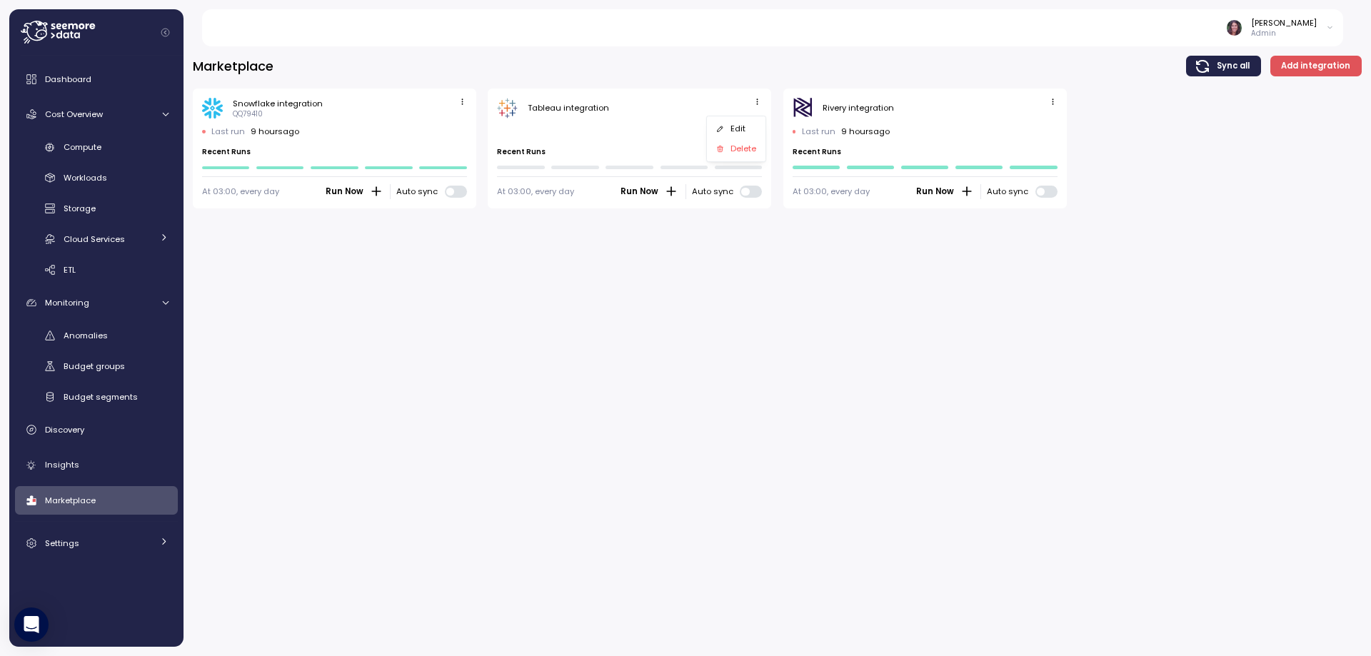
click at [734, 129] on div "Edit" at bounding box center [743, 129] width 26 height 13
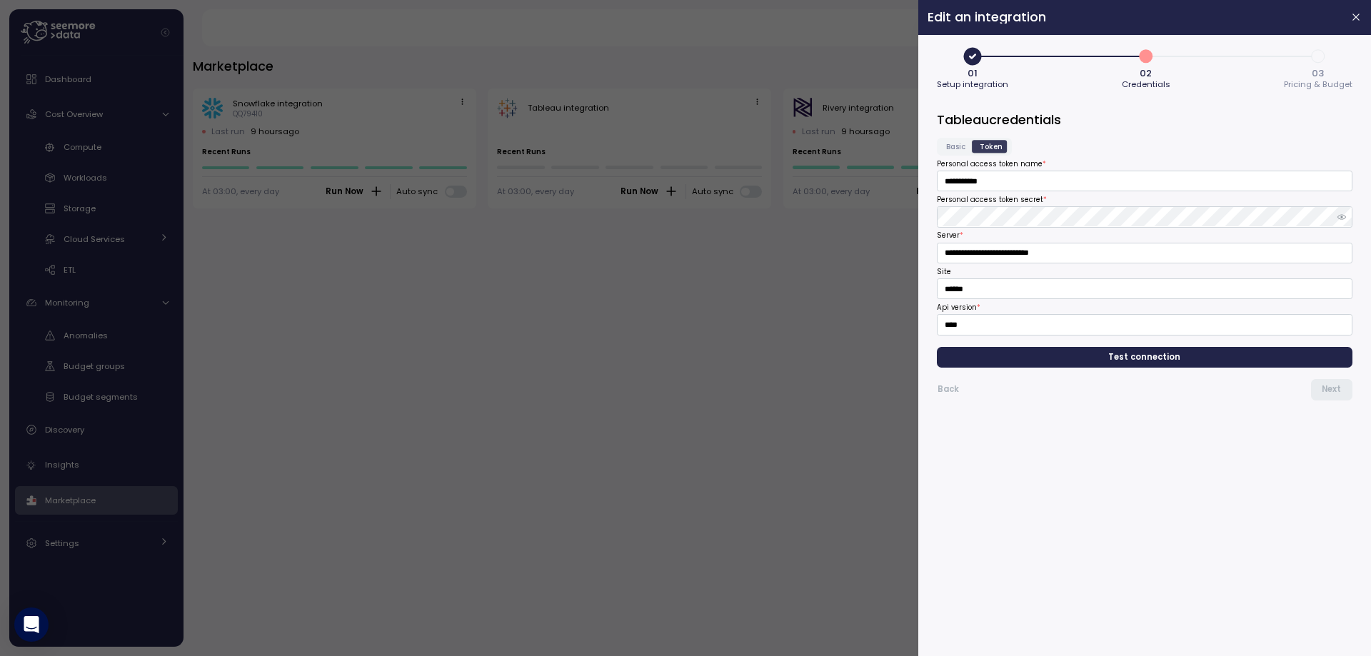
click at [1159, 363] on span "Test connection" at bounding box center [1145, 357] width 72 height 19
drag, startPoint x: 937, startPoint y: 417, endPoint x: 1137, endPoint y: 437, distance: 200.9
click at [1137, 437] on div "Back Next Request failed with status code 401" at bounding box center [1144, 458] width 415 height 181
click at [1357, 17] on icon "button" at bounding box center [1356, 17] width 6 height 6
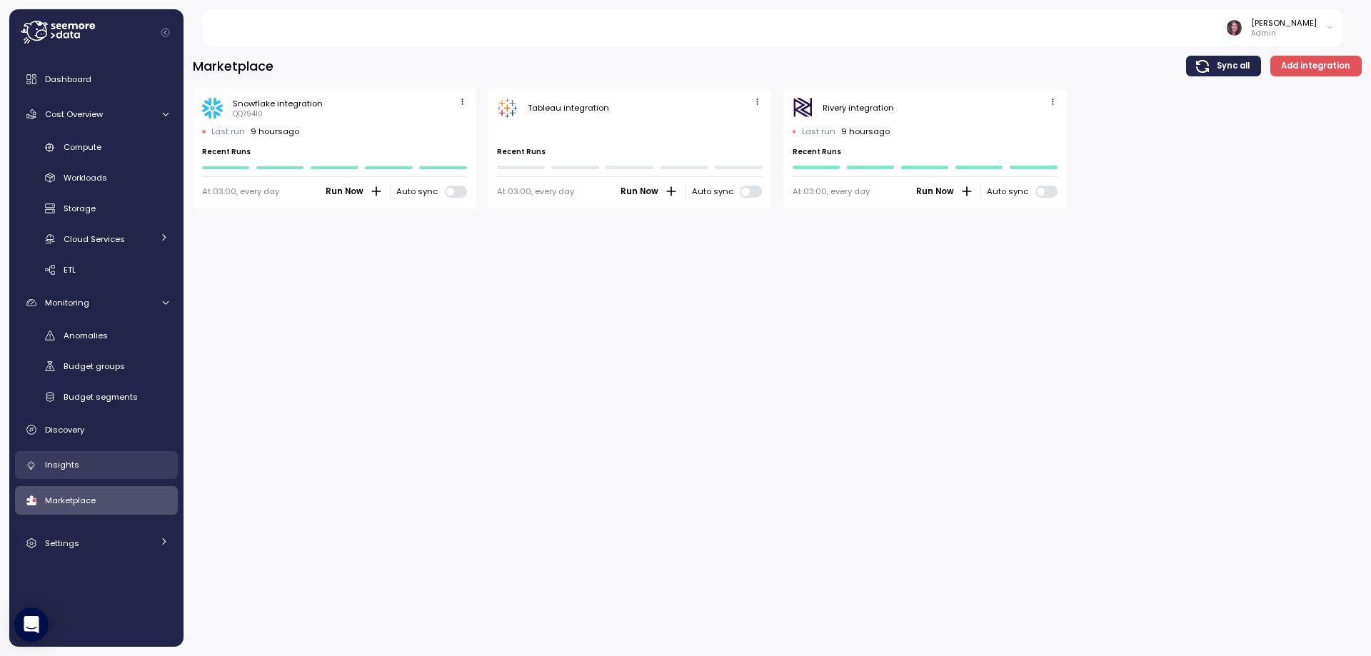
click at [71, 467] on span "Insights" at bounding box center [62, 464] width 34 height 11
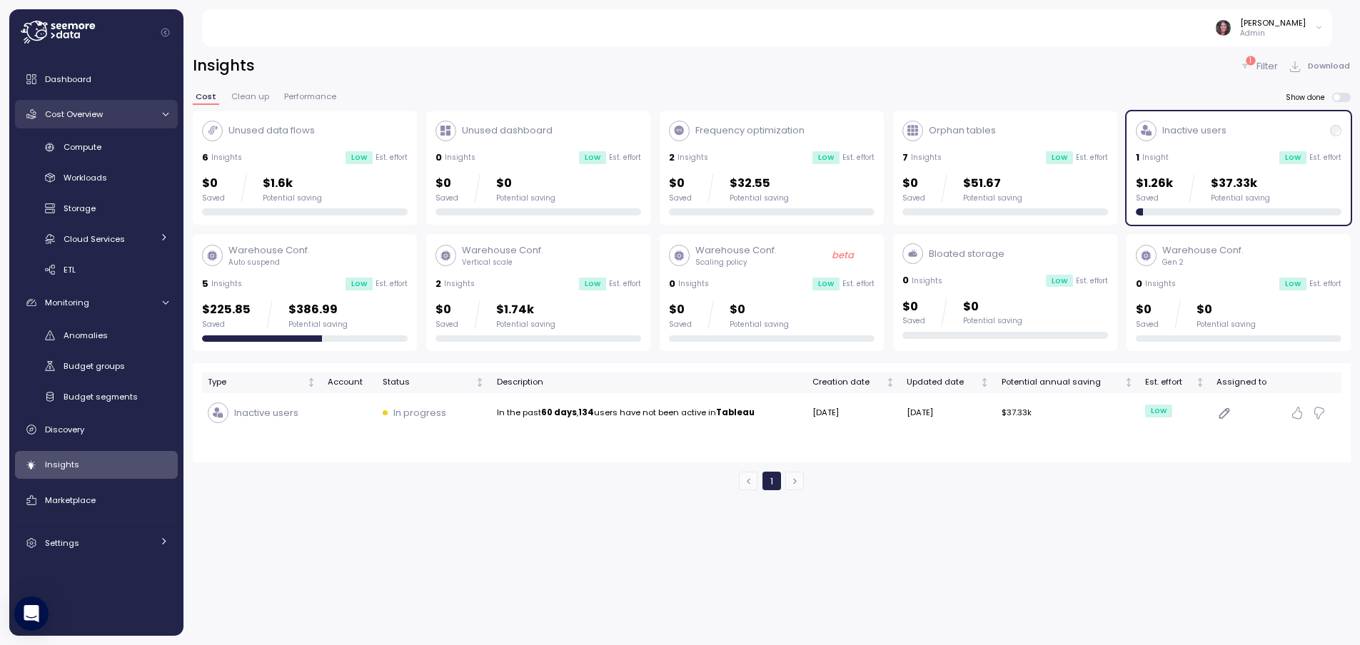
click at [91, 113] on span "Cost Overview" at bounding box center [74, 114] width 58 height 11
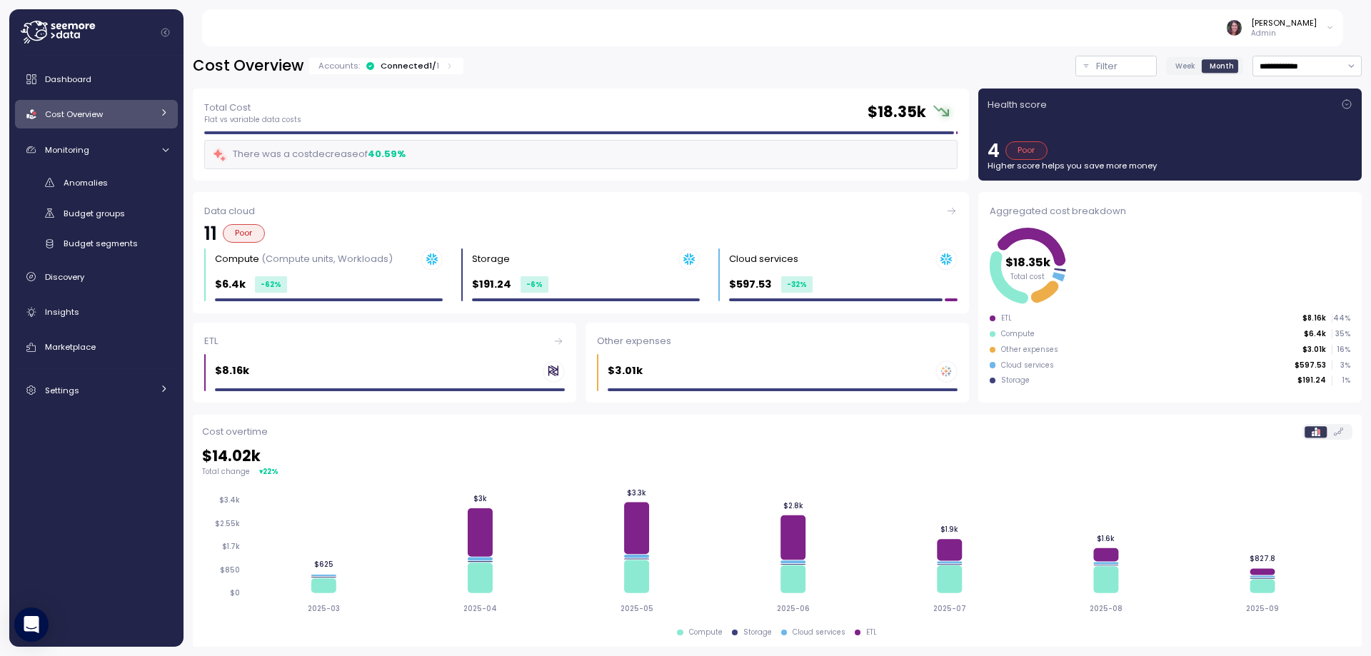
click at [1090, 131] on div "Health score 4 Poor Higher score helps you save more money" at bounding box center [1169, 135] width 365 height 74
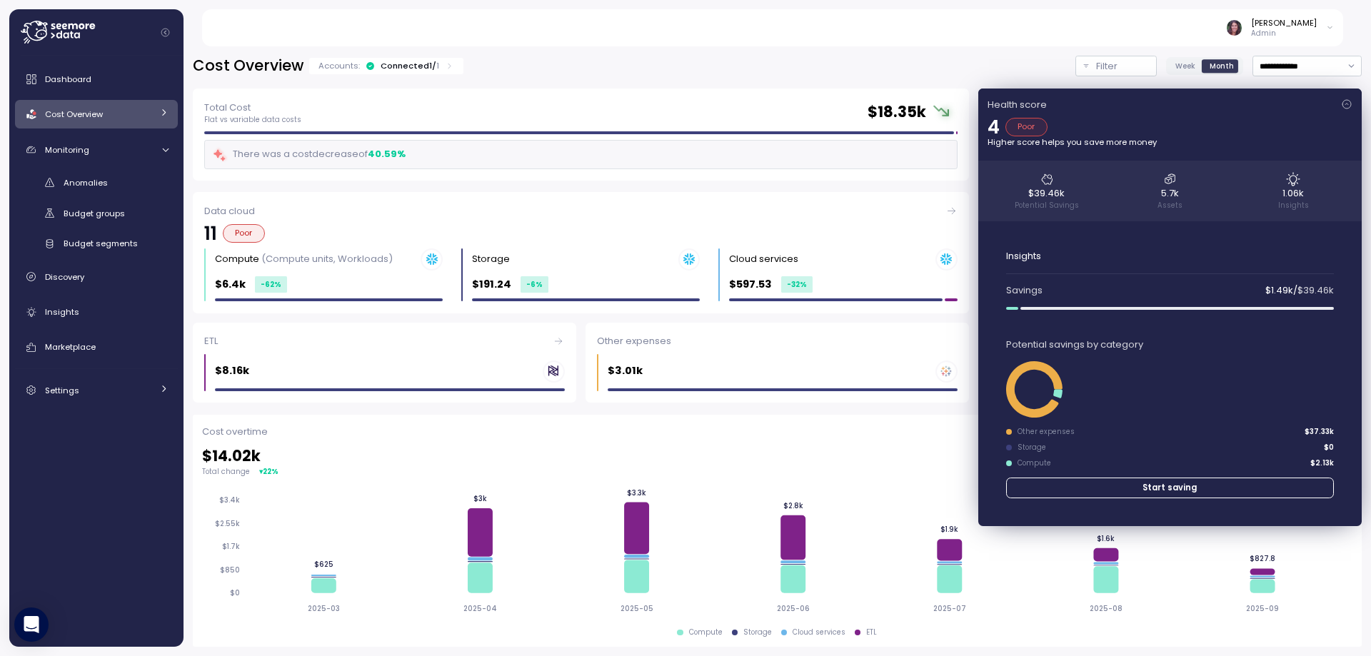
click at [1341, 102] on icon at bounding box center [1346, 104] width 11 height 11
